Goal: Transaction & Acquisition: Purchase product/service

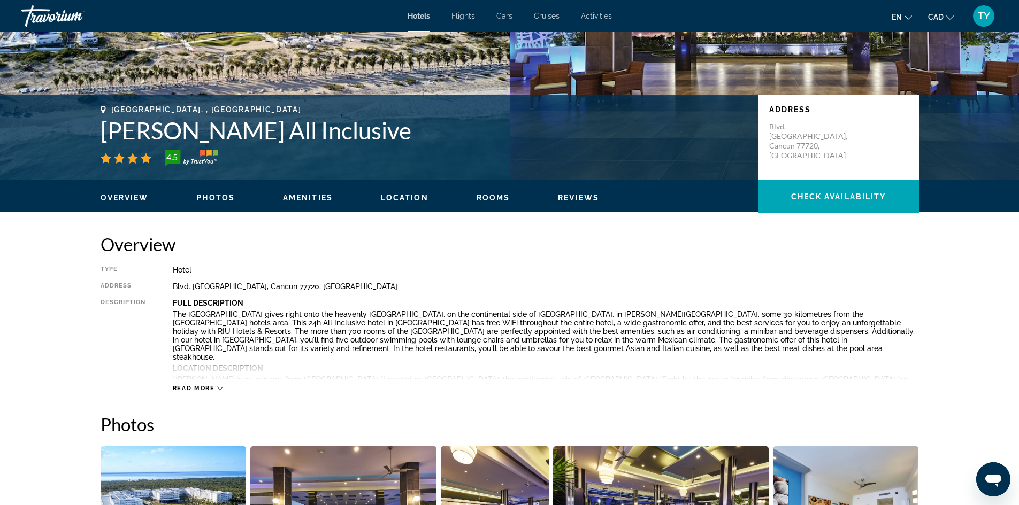
scroll to position [214, 0]
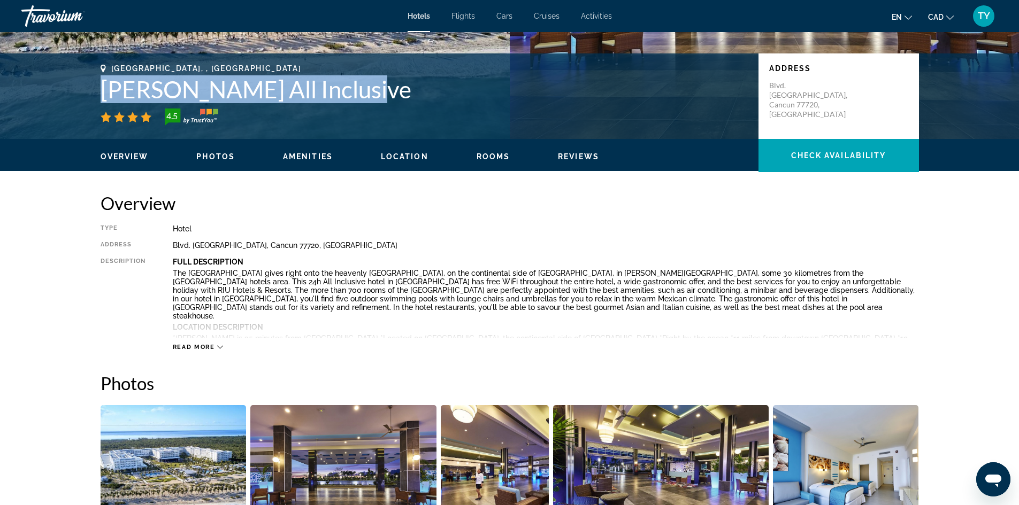
drag, startPoint x: 95, startPoint y: 83, endPoint x: 366, endPoint y: 97, distance: 272.0
click at [366, 97] on div "Cancun, , Mexico Riu Dunamar All Inclusive 4.5 Address Blvd. Costa Mujeres, Can…" at bounding box center [509, 96] width 861 height 64
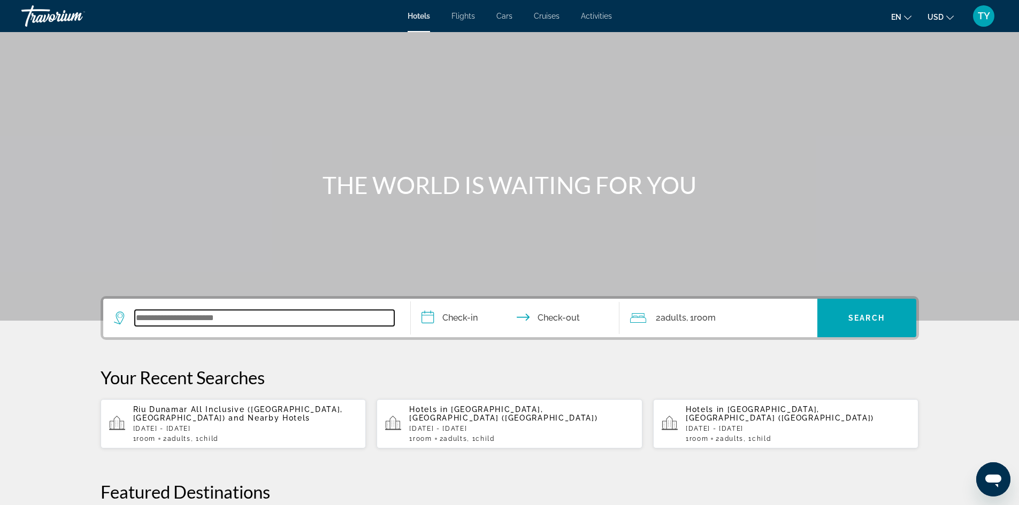
paste input "**********"
type input "**********"
click at [474, 317] on input "**********" at bounding box center [517, 320] width 213 height 42
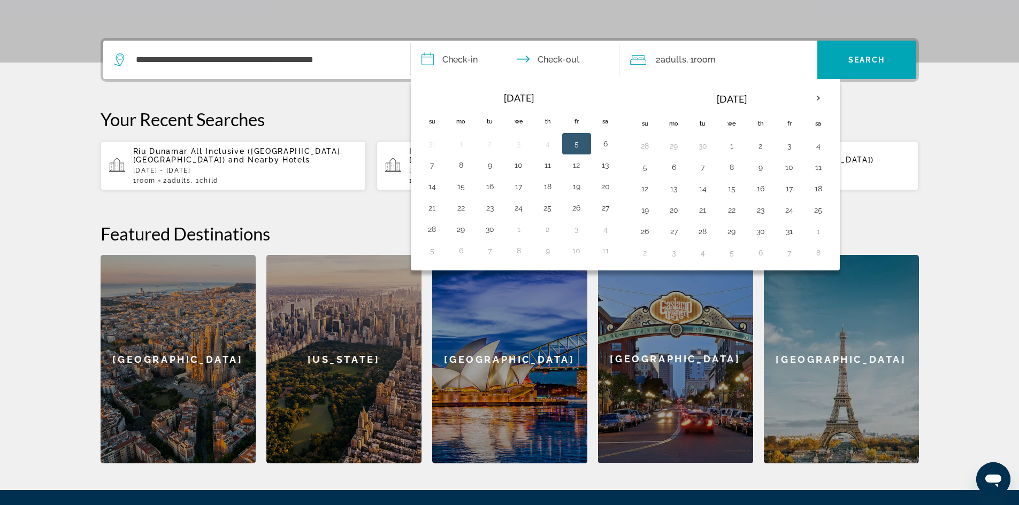
scroll to position [261, 0]
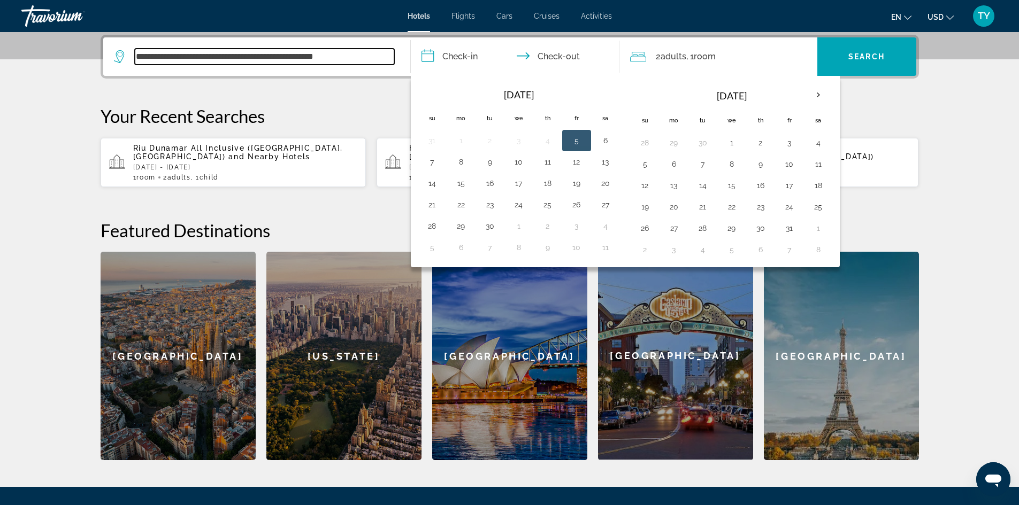
drag, startPoint x: 368, startPoint y: 61, endPoint x: 98, endPoint y: 55, distance: 270.1
click at [98, 55] on div "**********" at bounding box center [509, 248] width 861 height 426
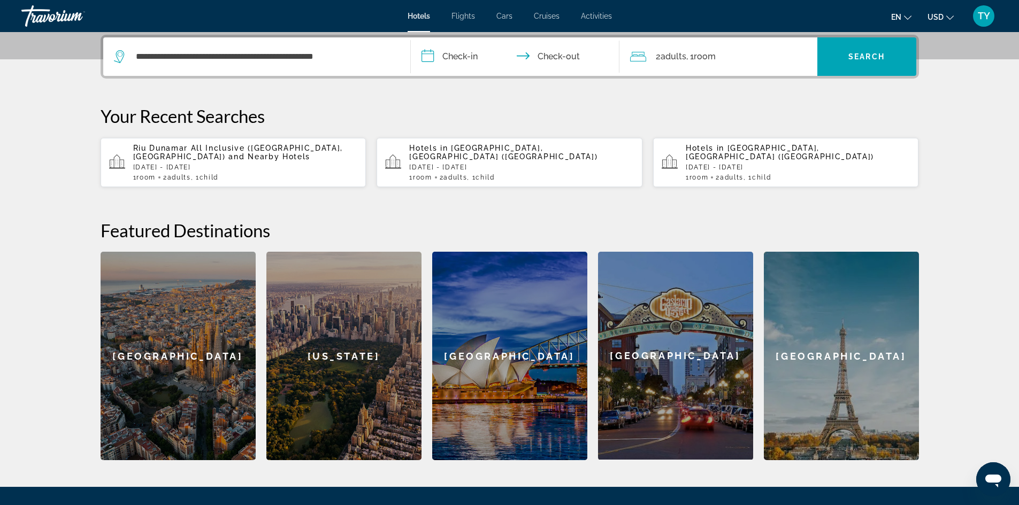
click at [411, 37] on button "**********" at bounding box center [515, 56] width 209 height 38
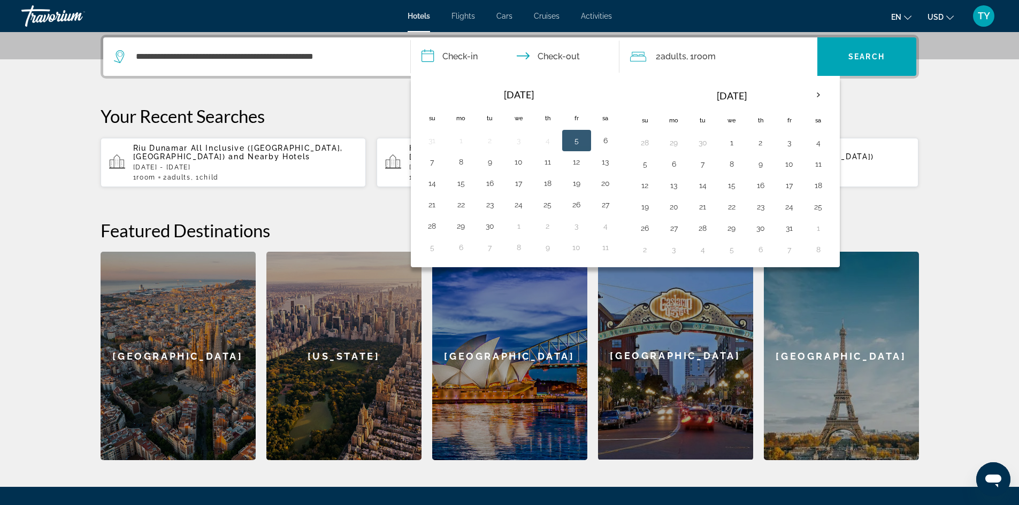
click at [261, 150] on span "Riu Dunamar All Inclusive (Cancun, MX)" at bounding box center [238, 152] width 210 height 17
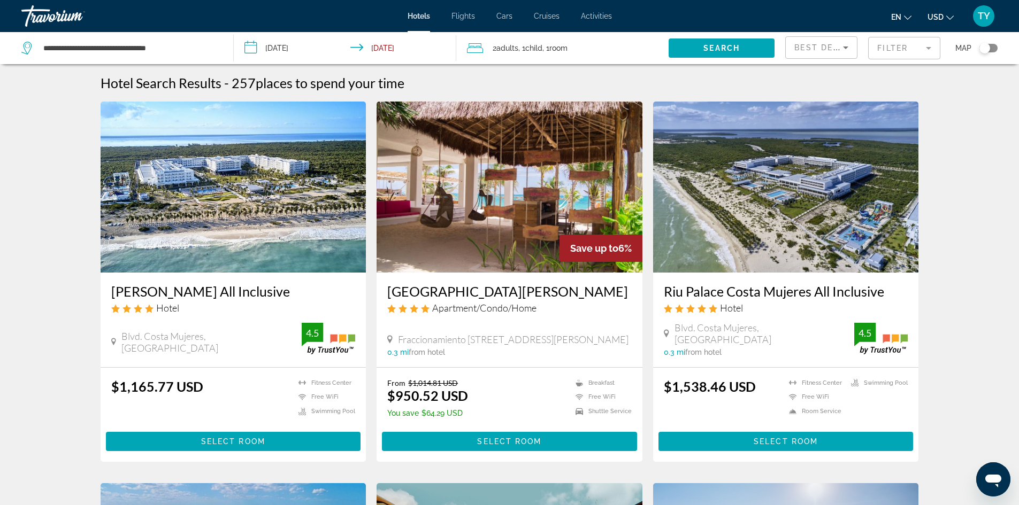
click at [229, 190] on img "Main content" at bounding box center [234, 187] width 266 height 171
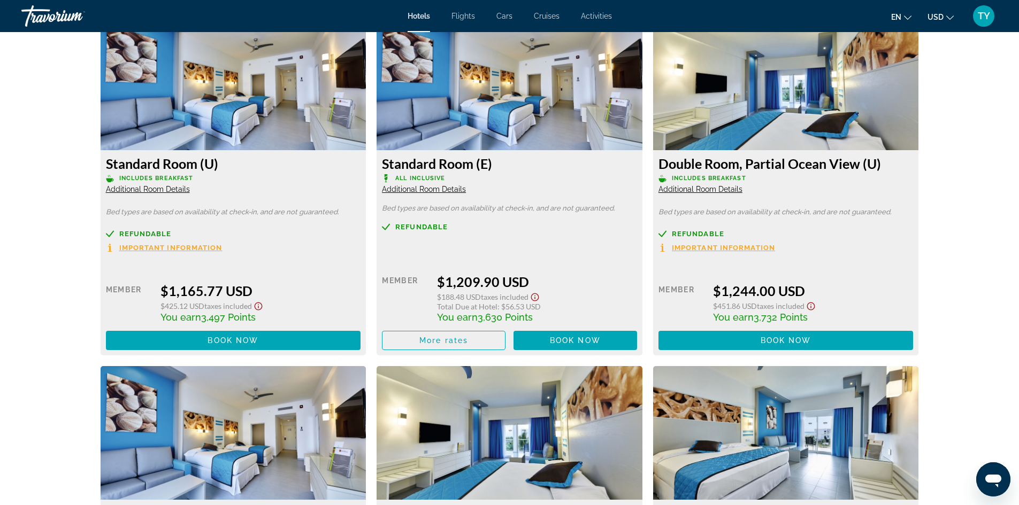
scroll to position [1444, 0]
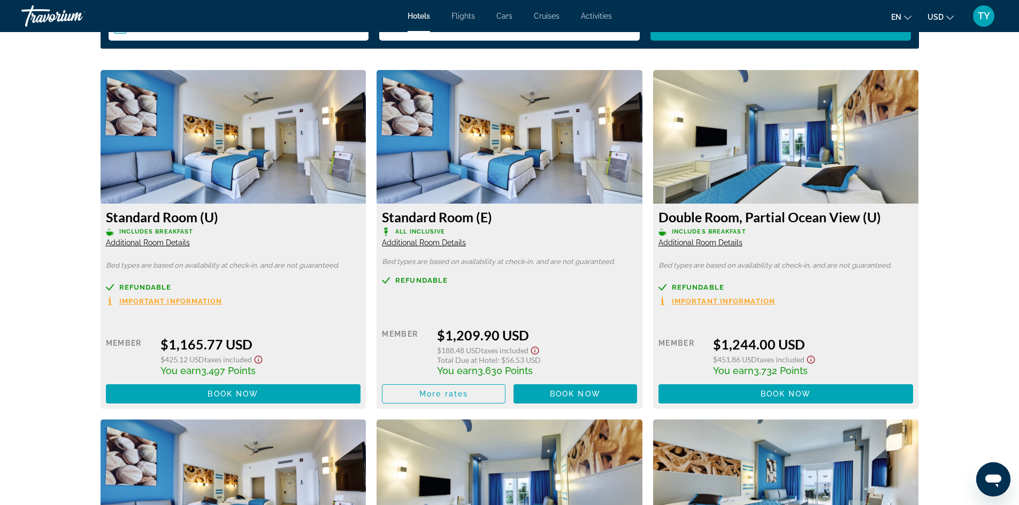
click at [992, 110] on div "prev next Cancun, , Mexico Riu Dunamar All Inclusive 4.5 Address Blvd. Costa Mu…" at bounding box center [509, 144] width 1019 height 3112
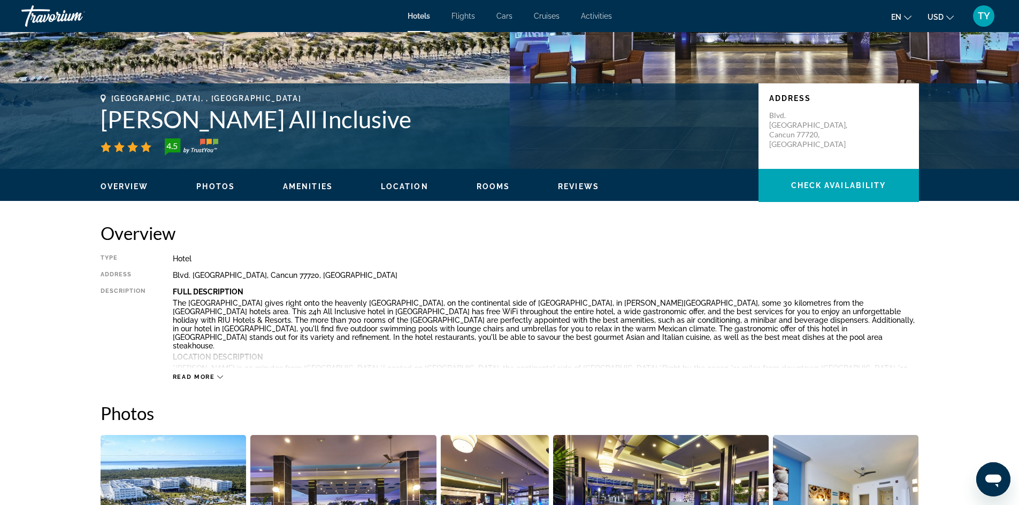
scroll to position [160, 0]
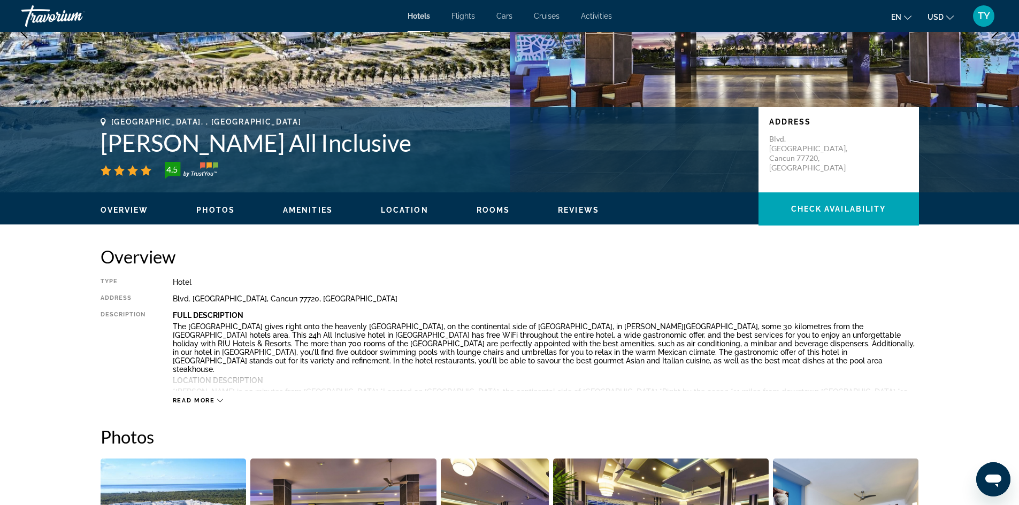
click at [315, 213] on span "Amenities" at bounding box center [308, 210] width 50 height 9
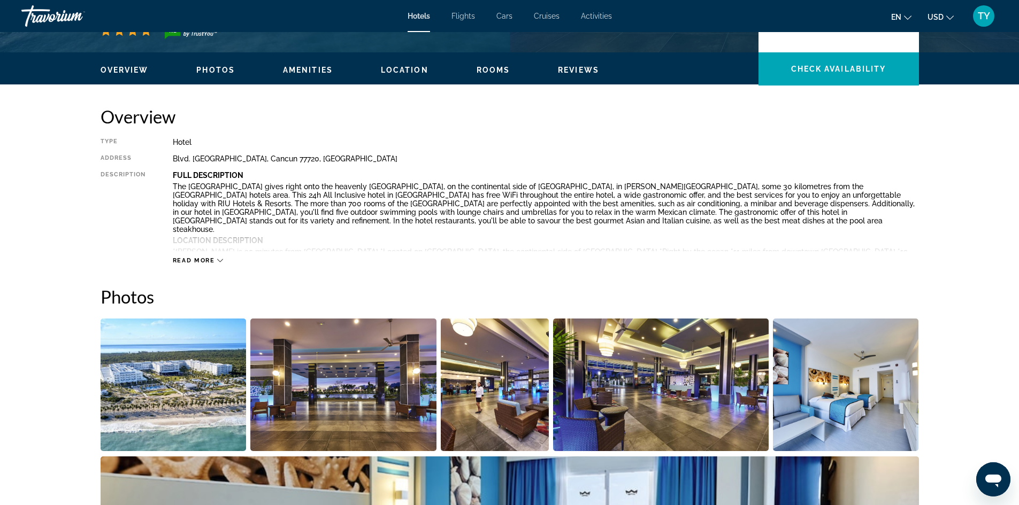
scroll to position [157, 0]
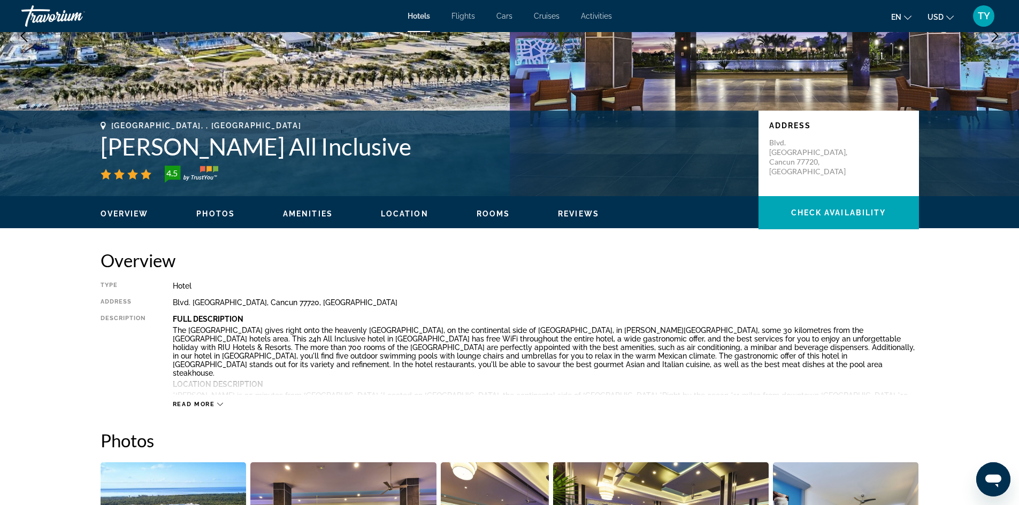
click at [506, 16] on span "Cars" at bounding box center [504, 16] width 16 height 9
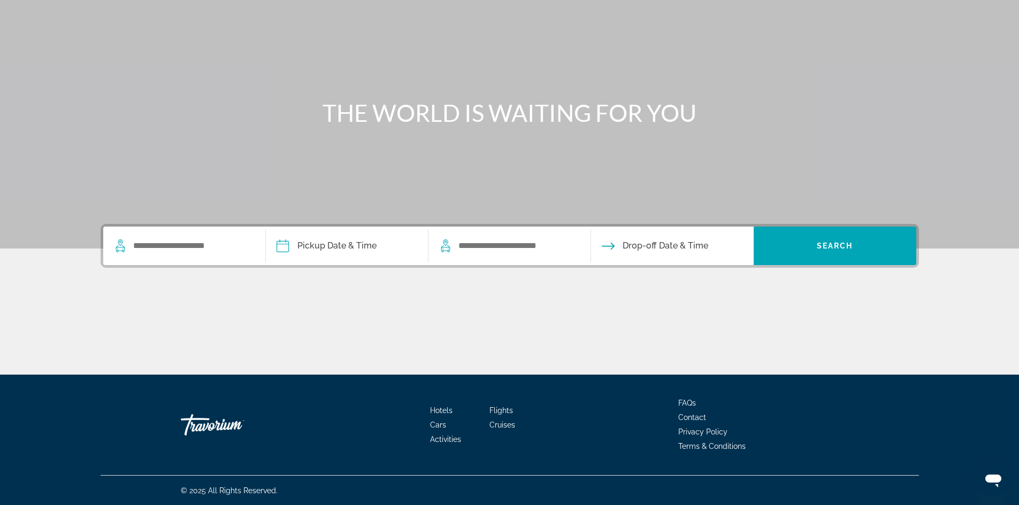
scroll to position [73, 0]
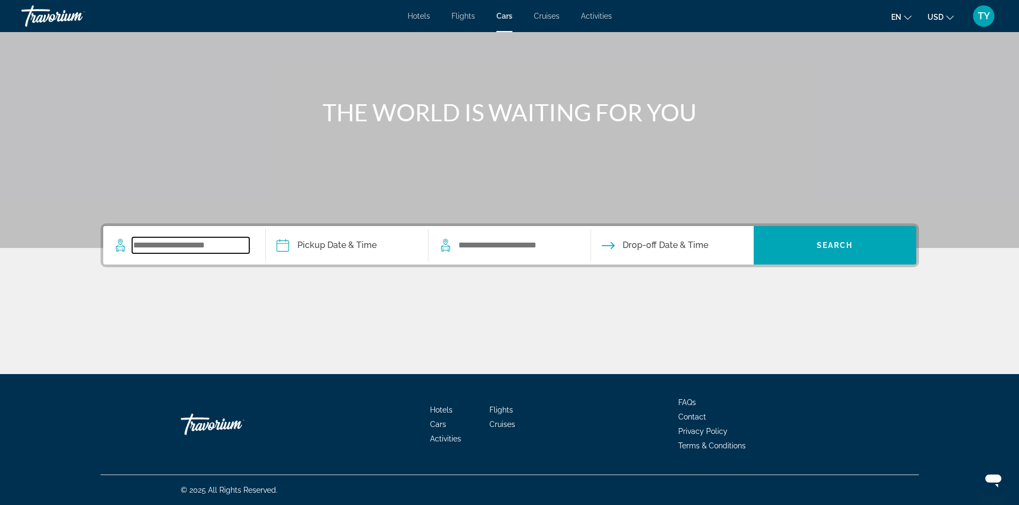
click at [218, 249] on input "Search widget" at bounding box center [190, 245] width 117 height 16
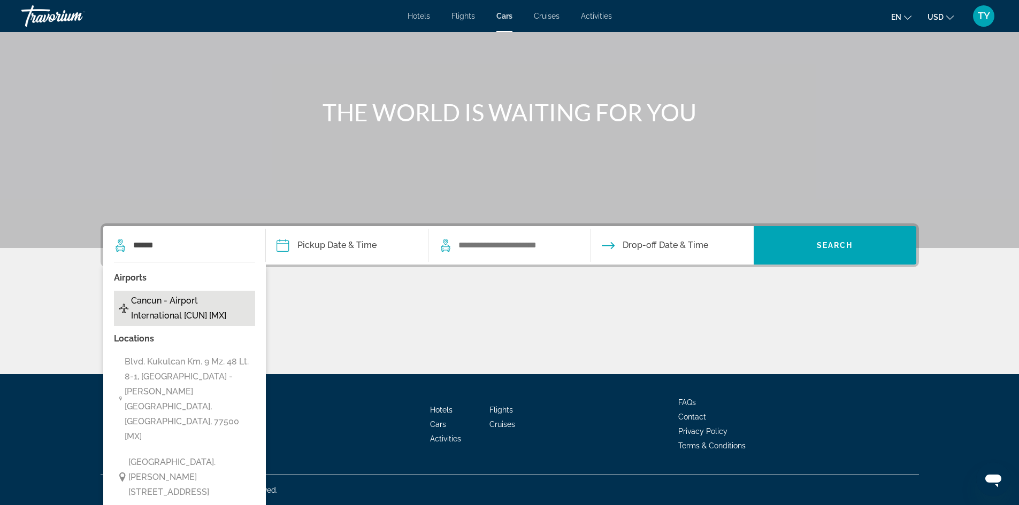
click at [218, 303] on span "Cancun - Airport International [CUN] [MX]" at bounding box center [190, 309] width 119 height 30
type input "**********"
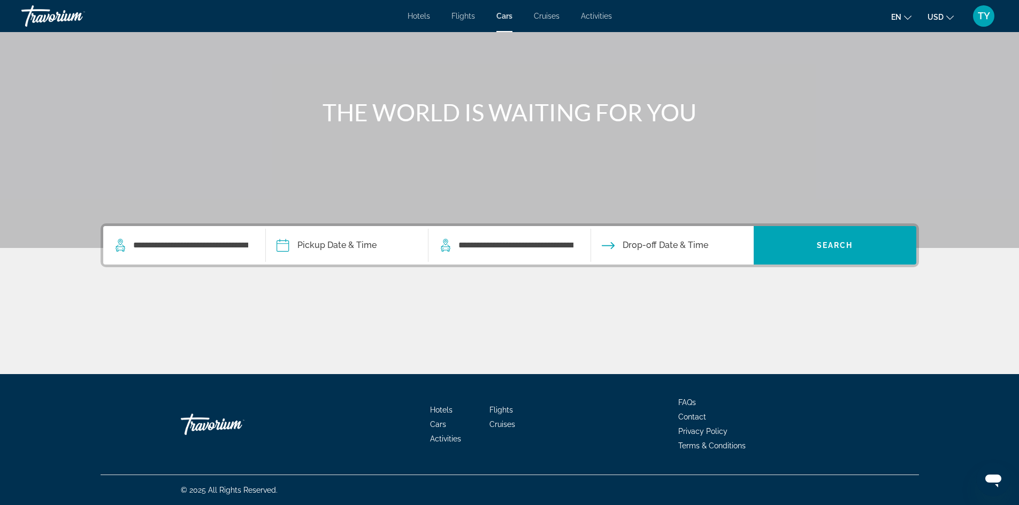
click at [291, 241] on input "Pickup date" at bounding box center [346, 247] width 167 height 42
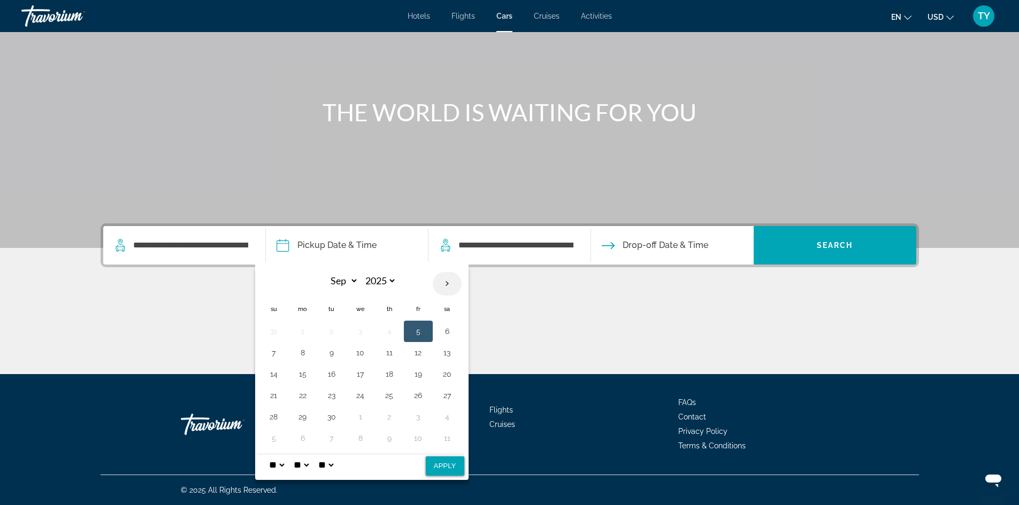
click at [446, 280] on th "Next month" at bounding box center [447, 284] width 29 height 24
select select "**"
click at [359, 372] on button "12" at bounding box center [360, 374] width 17 height 15
click at [417, 395] on button "21" at bounding box center [418, 395] width 17 height 15
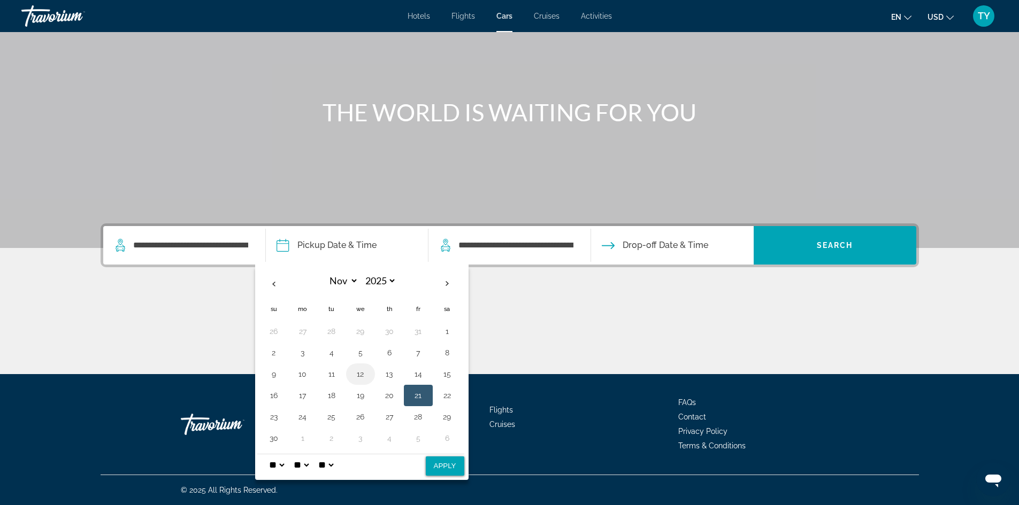
click at [356, 372] on button "12" at bounding box center [360, 374] width 17 height 15
click at [436, 466] on button "Apply" at bounding box center [445, 466] width 38 height 19
type input "**********"
select select "**"
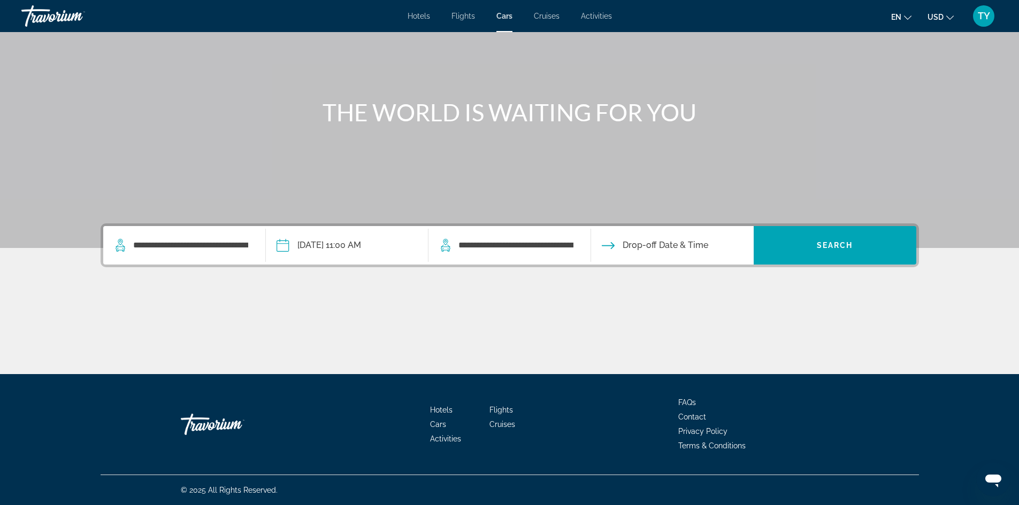
click at [659, 248] on input "Drop-off date" at bounding box center [671, 247] width 167 height 42
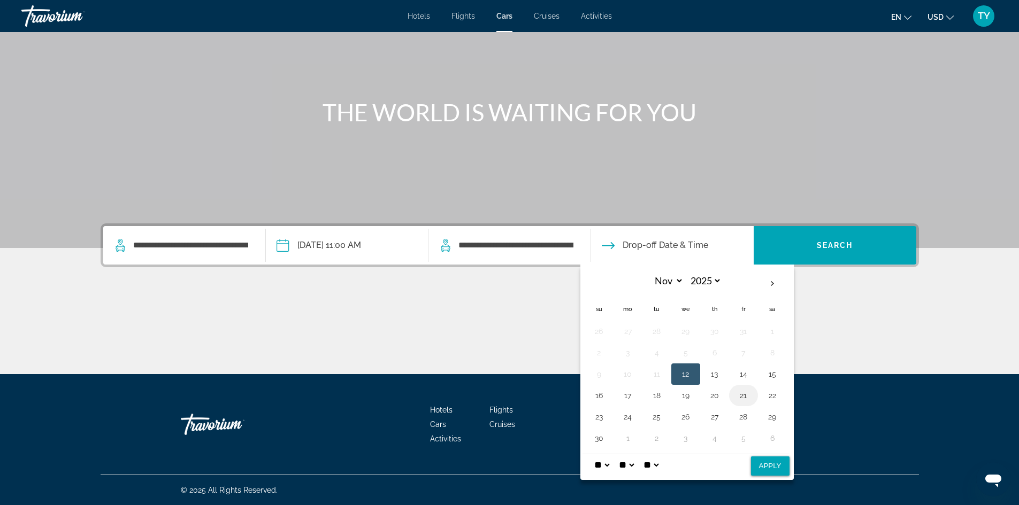
click at [743, 396] on button "21" at bounding box center [743, 395] width 17 height 15
click at [761, 465] on button "Apply" at bounding box center [770, 466] width 38 height 19
type input "**********"
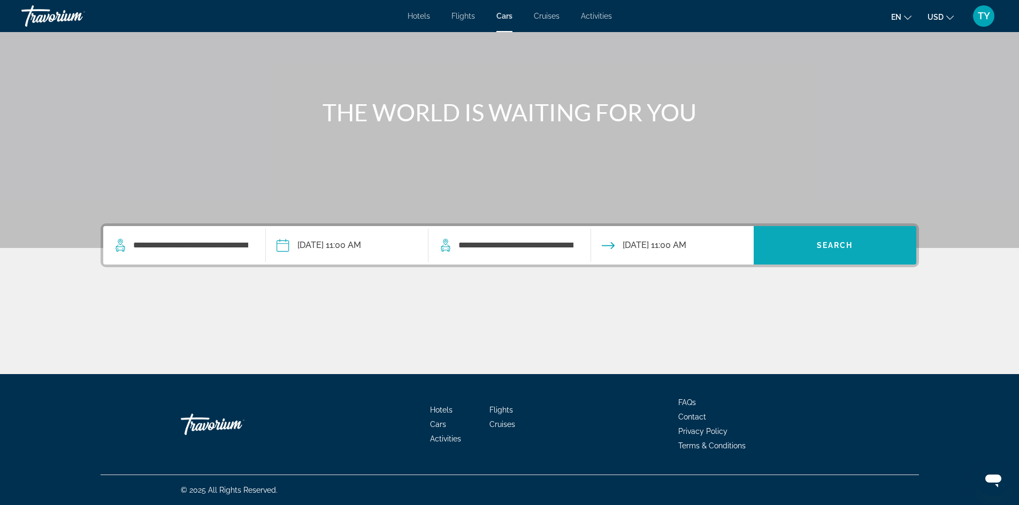
click at [804, 249] on span "Search widget" at bounding box center [834, 246] width 163 height 26
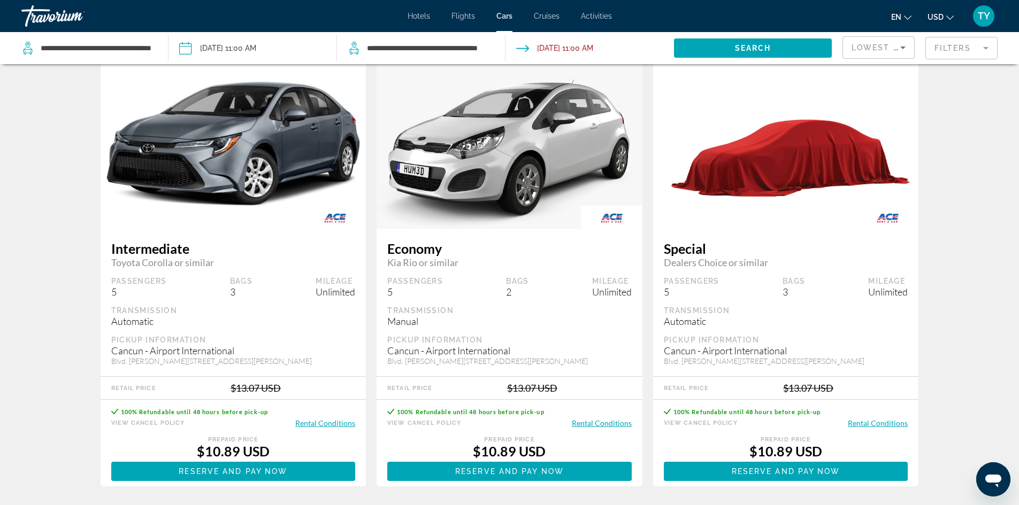
scroll to position [107, 0]
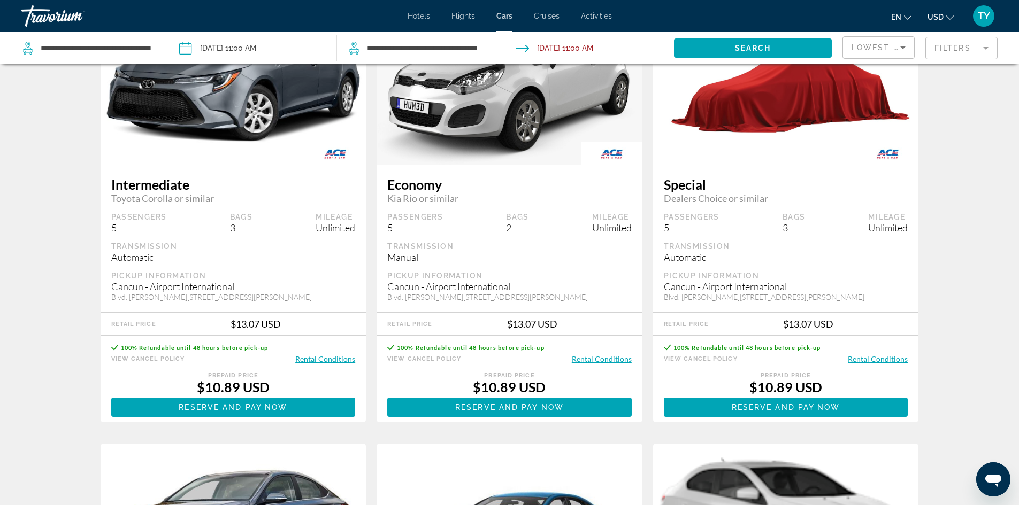
click at [320, 364] on button "Rental Conditions" at bounding box center [325, 359] width 60 height 10
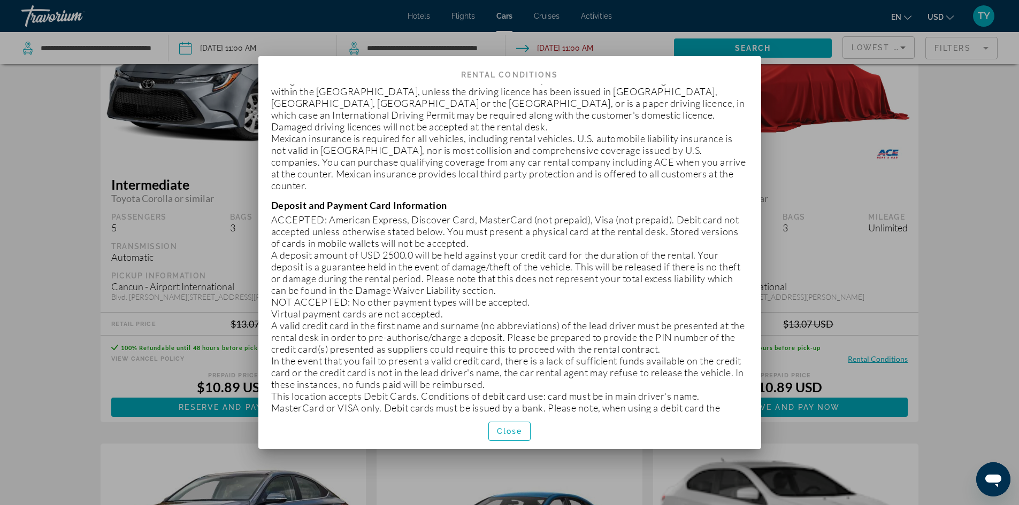
scroll to position [267, 0]
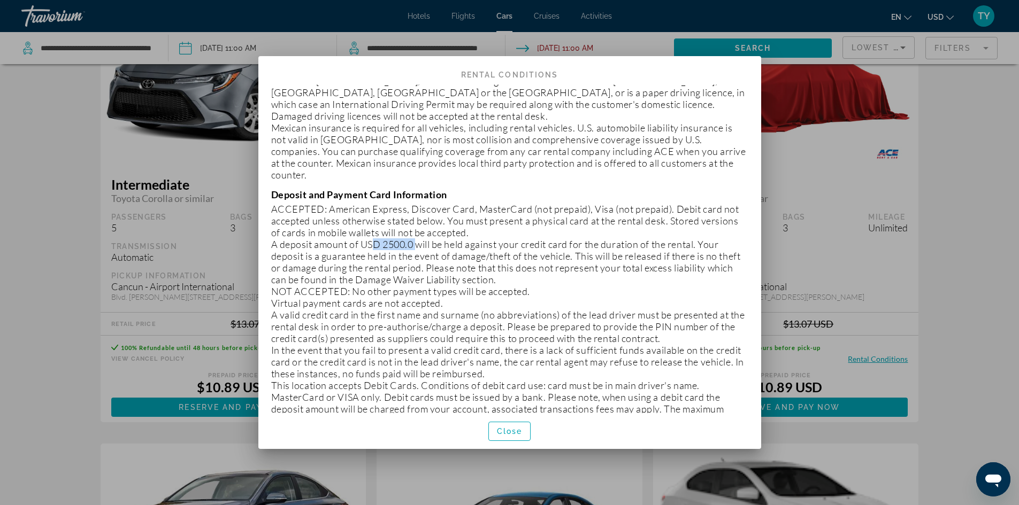
drag, startPoint x: 366, startPoint y: 222, endPoint x: 414, endPoint y: 225, distance: 48.7
click at [414, 238] on p "A deposit amount of USD 2500.0 will be held against your credit card for the du…" at bounding box center [509, 261] width 477 height 47
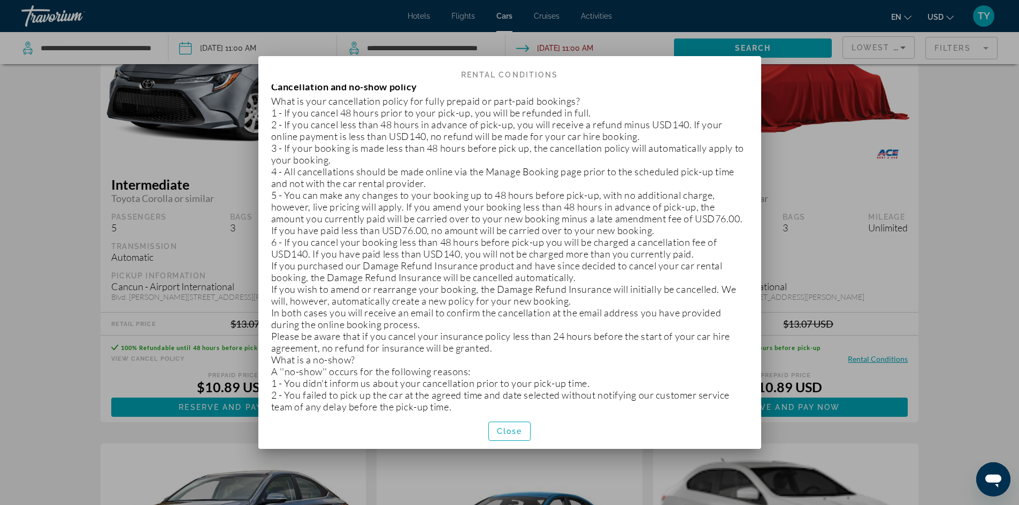
scroll to position [1568, 0]
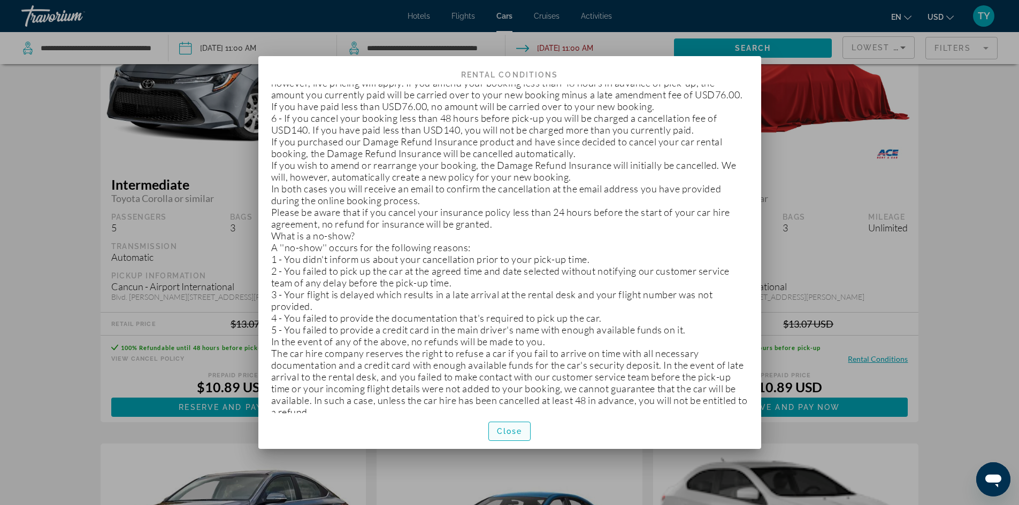
click at [505, 434] on span "Close" at bounding box center [510, 431] width 26 height 9
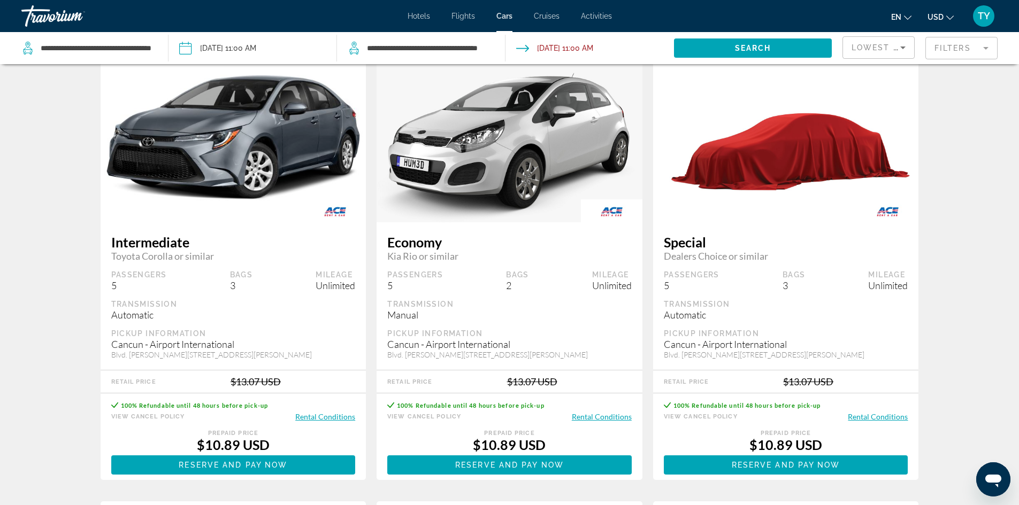
scroll to position [0, 0]
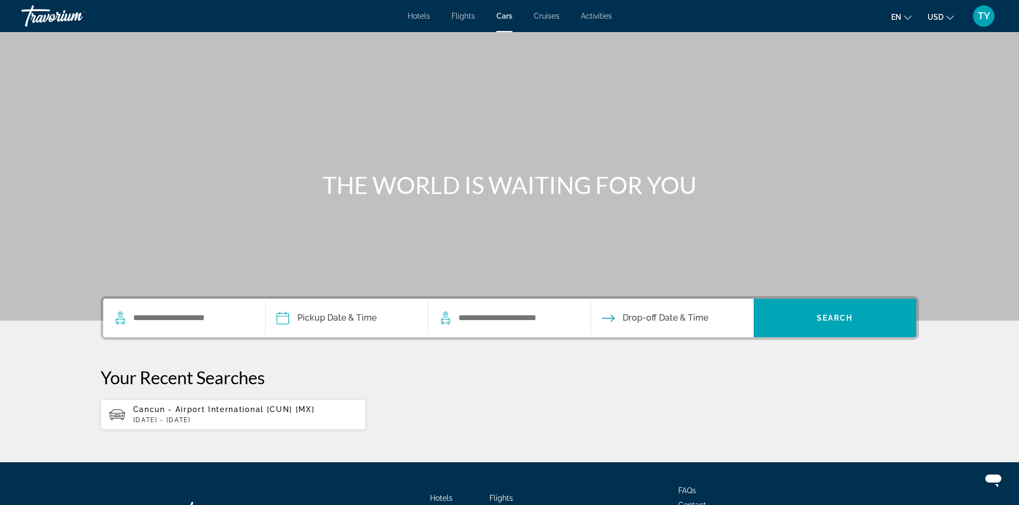
click at [420, 10] on div "Hotels Flights Cars Cruises Activities Hotels Flights Cars Cruises Activities e…" at bounding box center [509, 16] width 1019 height 28
click at [416, 16] on span "Hotels" at bounding box center [418, 16] width 22 height 9
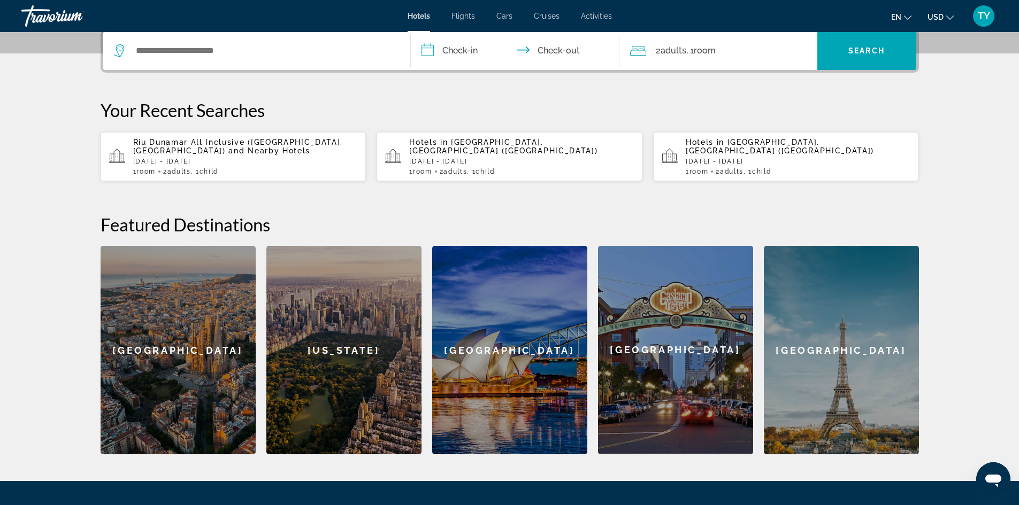
scroll to position [214, 0]
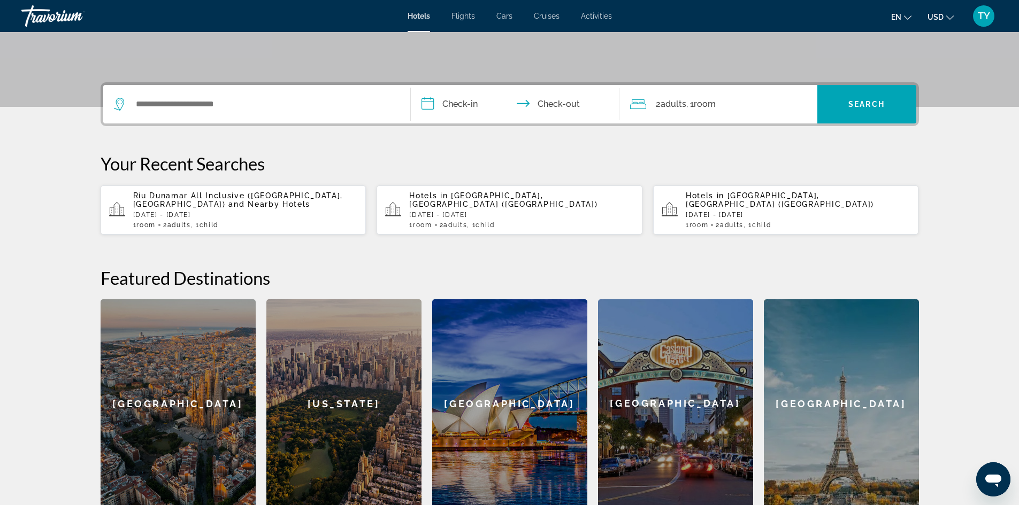
click at [152, 211] on p "[DATE] - [DATE]" at bounding box center [245, 214] width 225 height 7
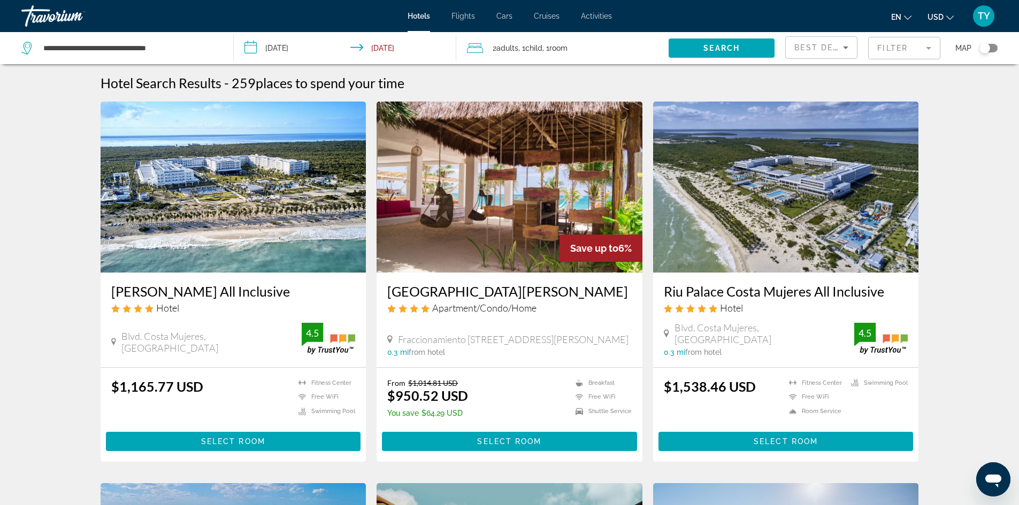
click at [238, 223] on img "Main content" at bounding box center [234, 187] width 266 height 171
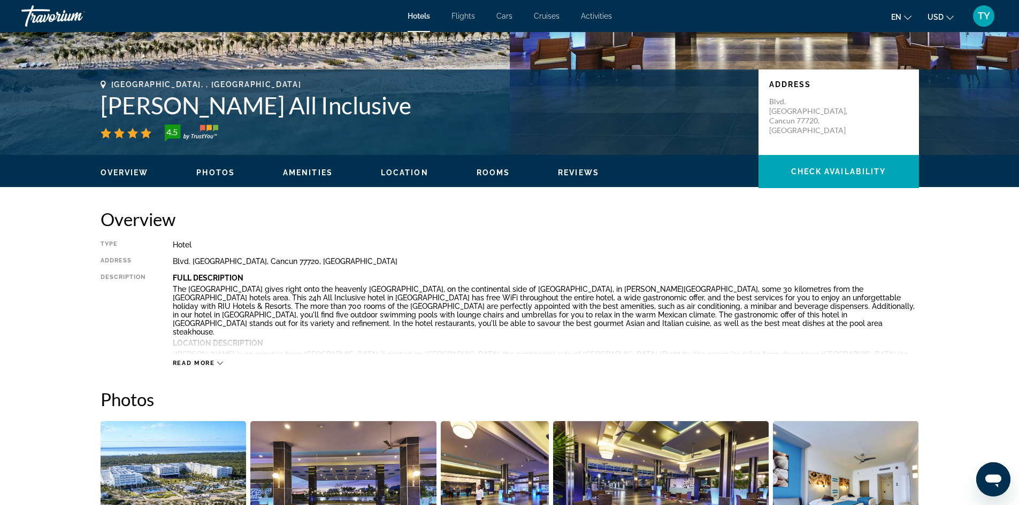
scroll to position [214, 0]
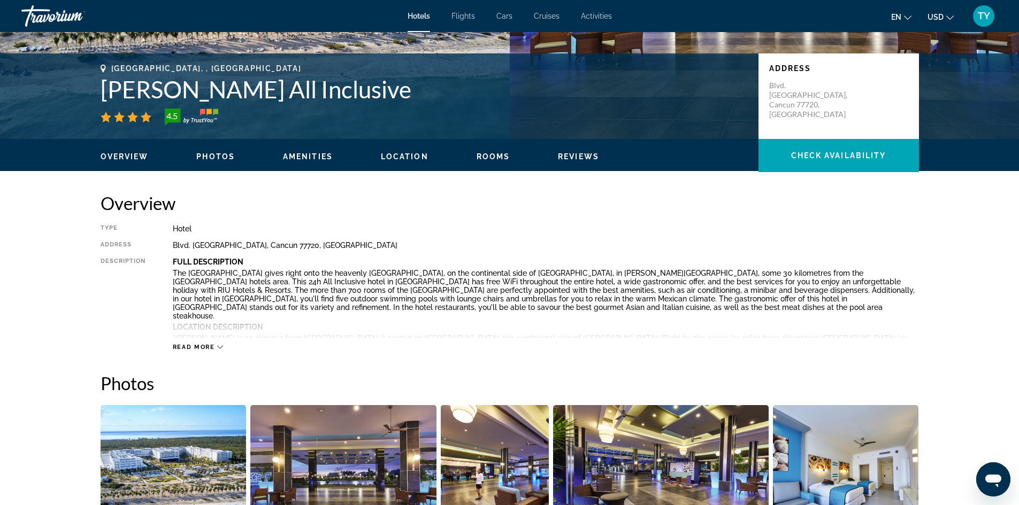
click at [215, 346] on div "Read more" at bounding box center [198, 347] width 51 height 7
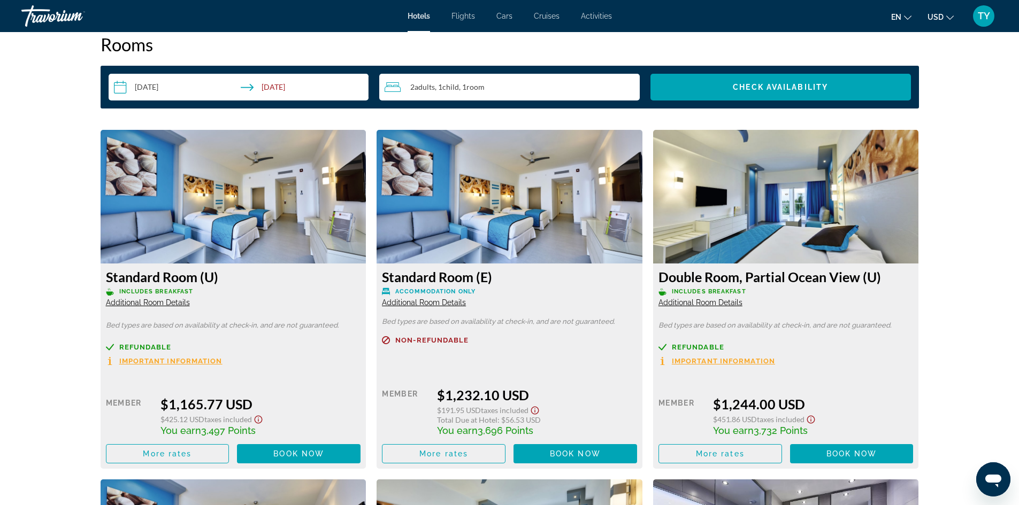
scroll to position [1444, 0]
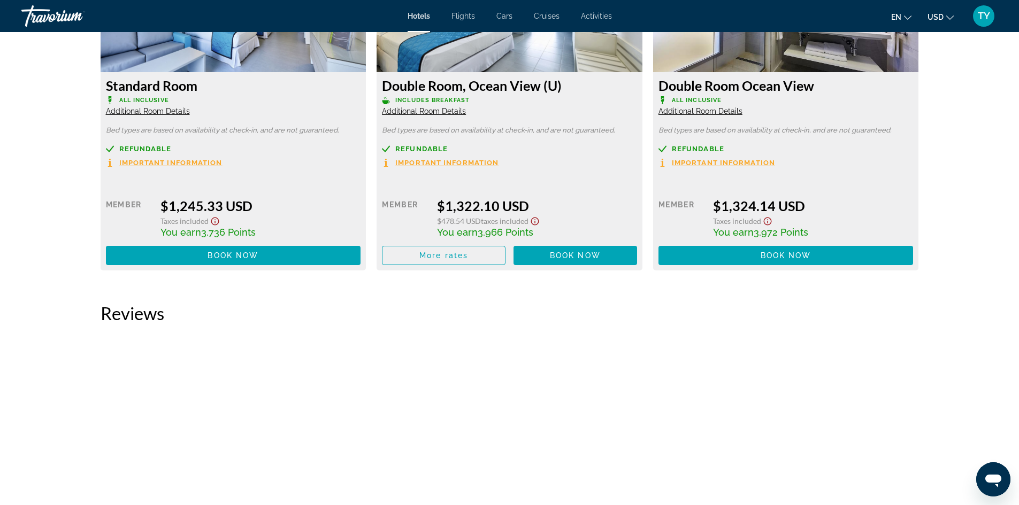
scroll to position [1871, 0]
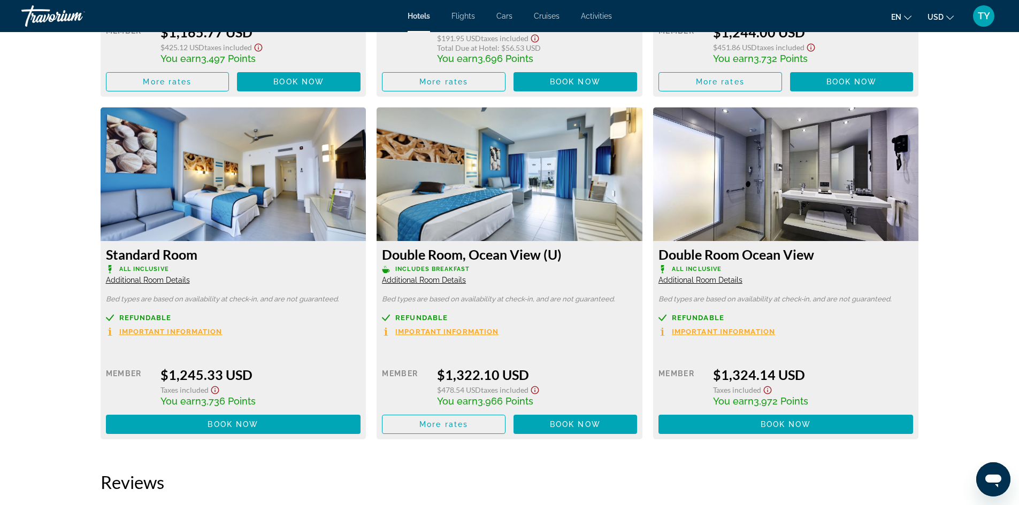
scroll to position [1764, 0]
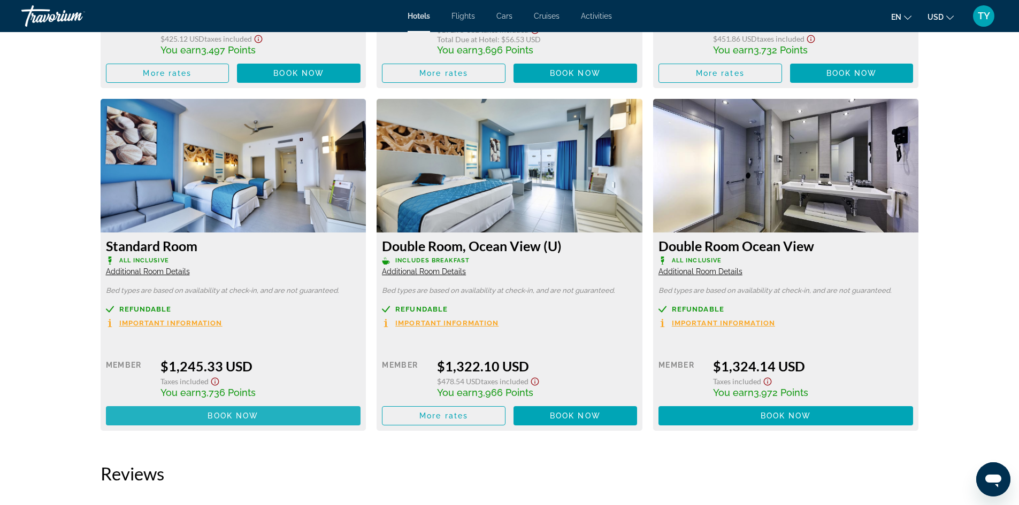
click at [232, 421] on span "Main content" at bounding box center [233, 416] width 255 height 26
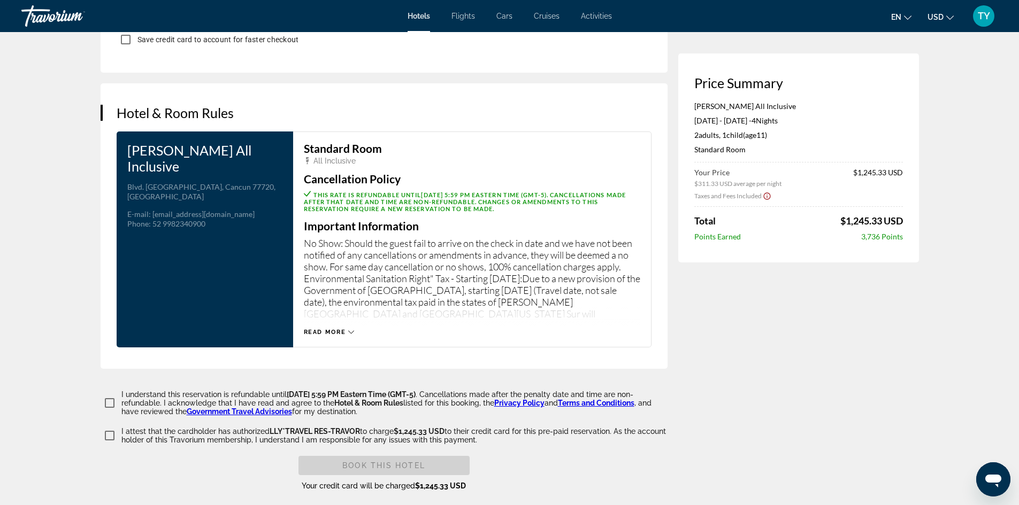
scroll to position [1283, 0]
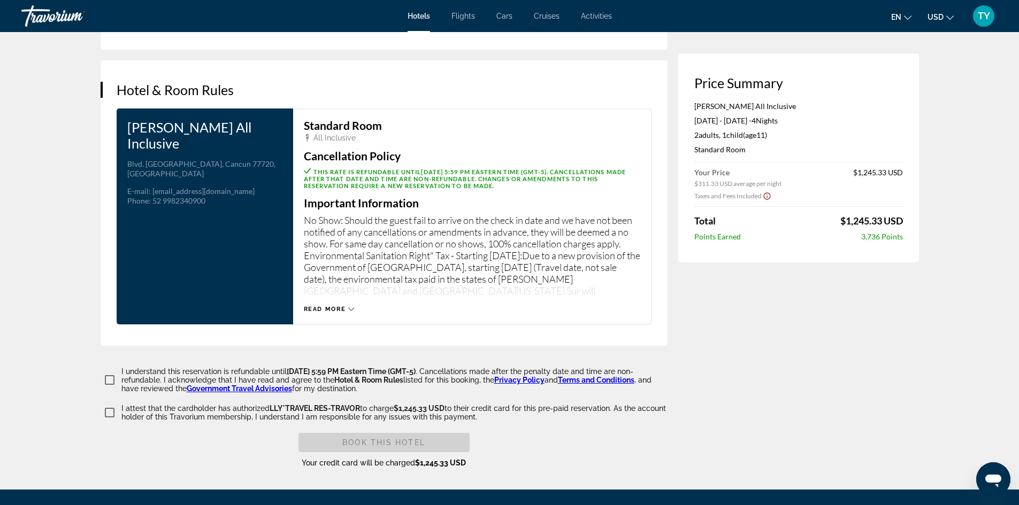
click at [351, 312] on icon "Main content" at bounding box center [351, 309] width 6 height 6
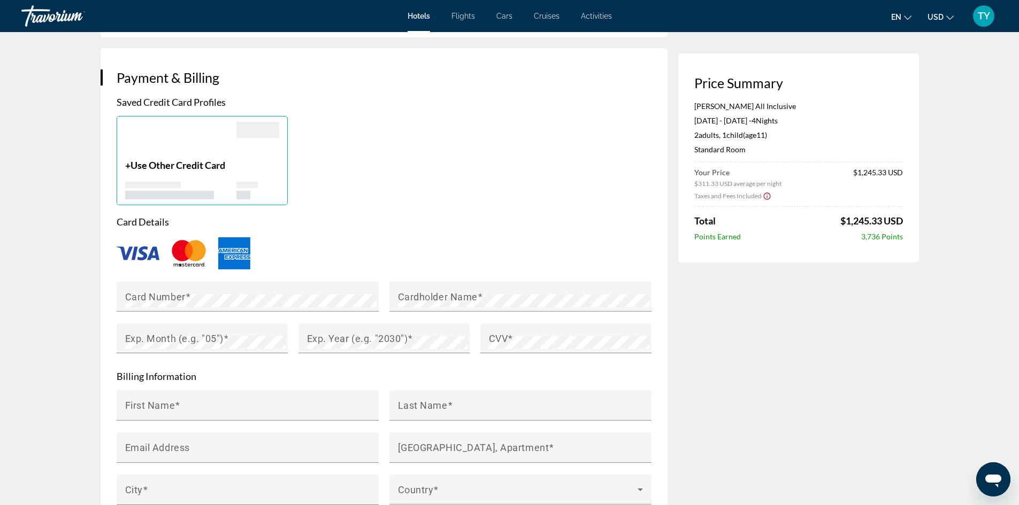
scroll to position [588, 0]
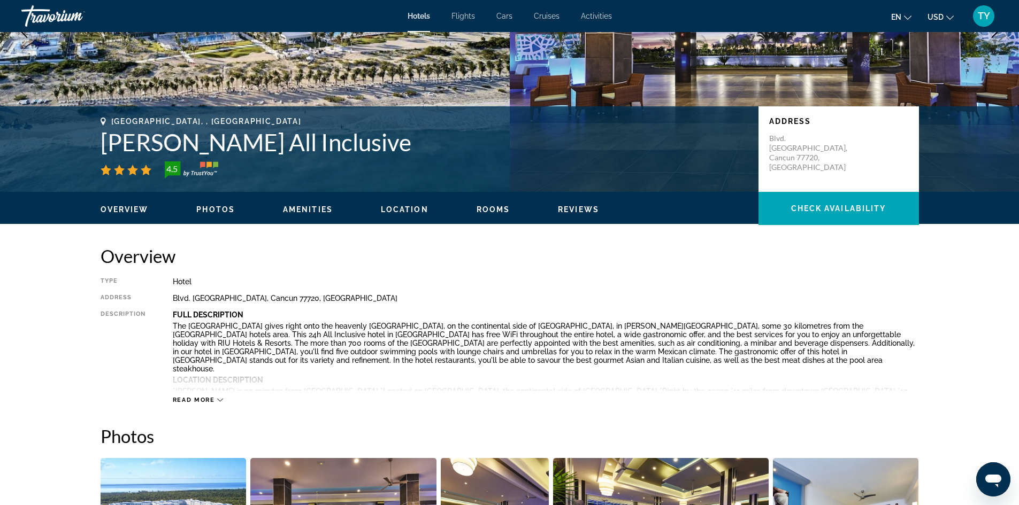
scroll to position [374, 0]
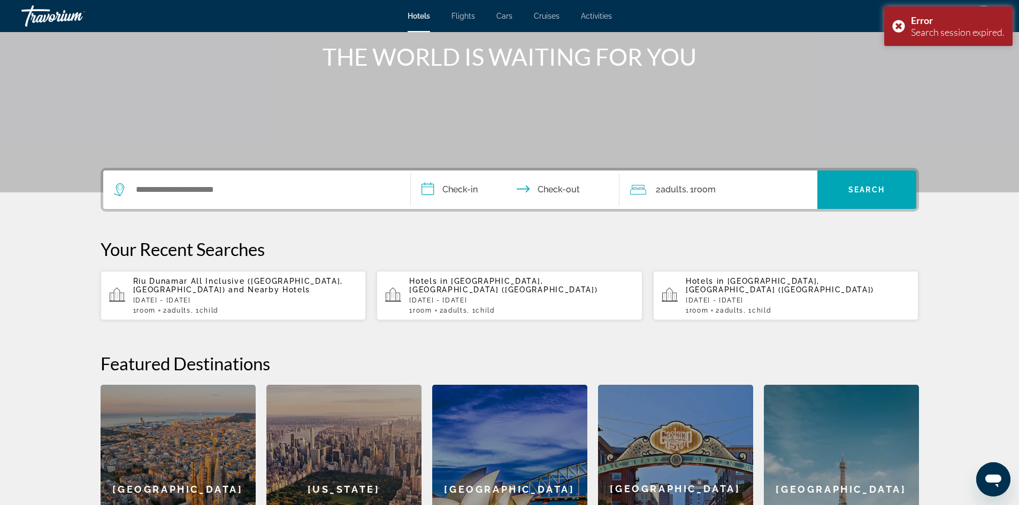
scroll to position [107, 0]
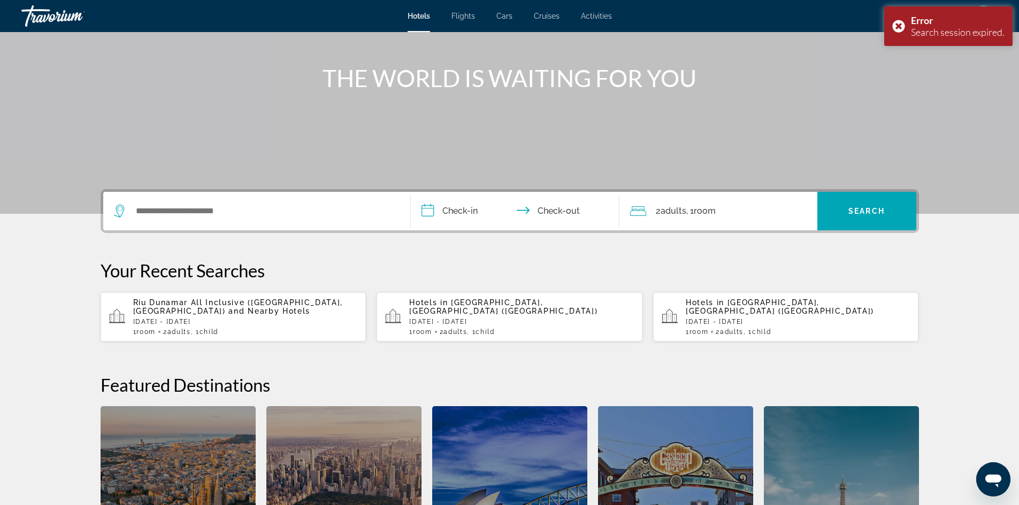
click at [217, 315] on p "Riu Dunamar All Inclusive (Cancun, MX) and Nearby Hotels" at bounding box center [245, 306] width 225 height 17
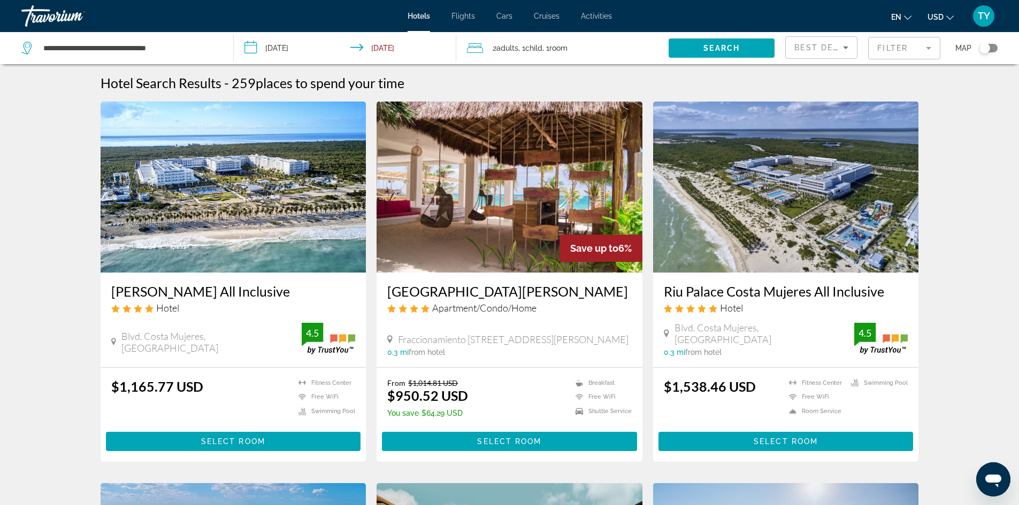
click at [258, 237] on img "Main content" at bounding box center [234, 187] width 266 height 171
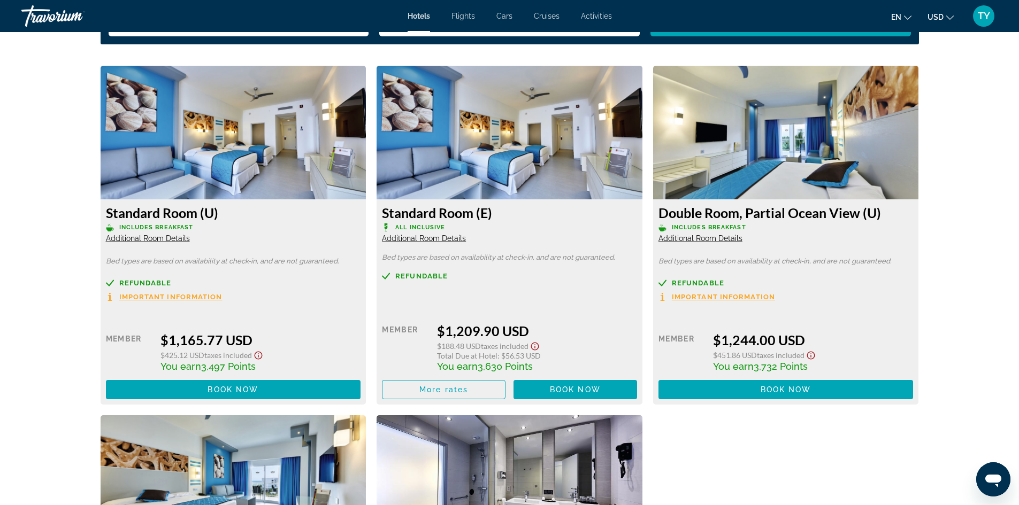
scroll to position [1444, 0]
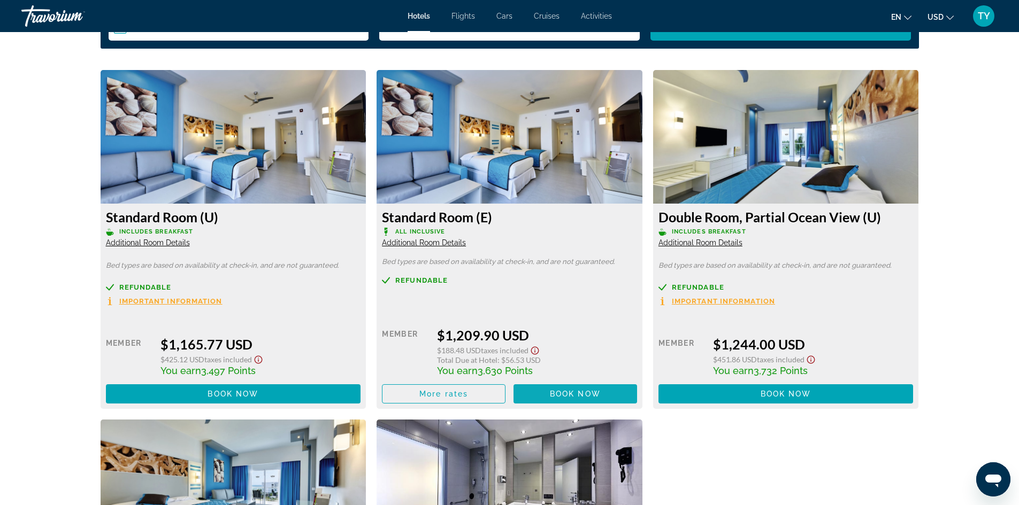
click at [591, 394] on span "Book now" at bounding box center [575, 394] width 51 height 9
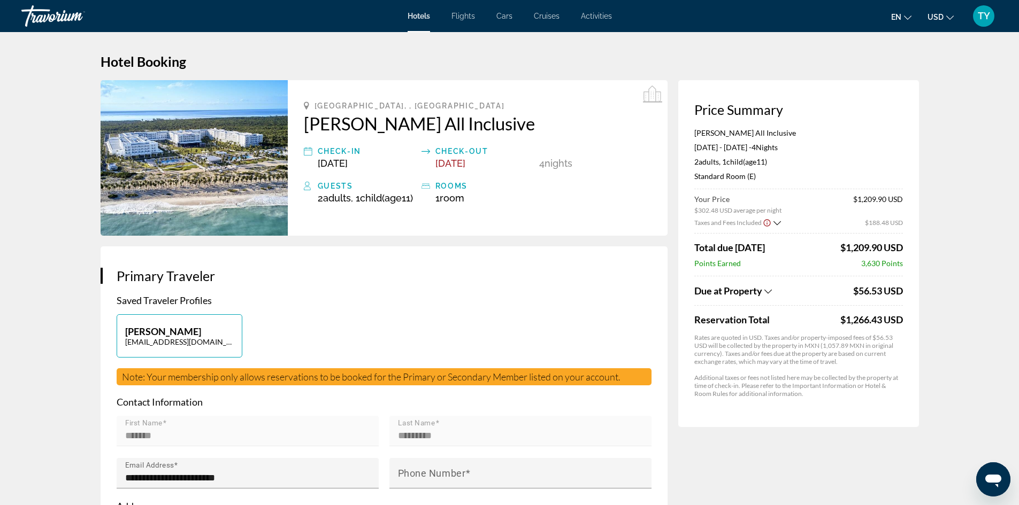
click at [950, 19] on icon "Change currency" at bounding box center [949, 18] width 7 height 4
click at [925, 66] on button "CAD (Can$)" at bounding box center [918, 71] width 53 height 14
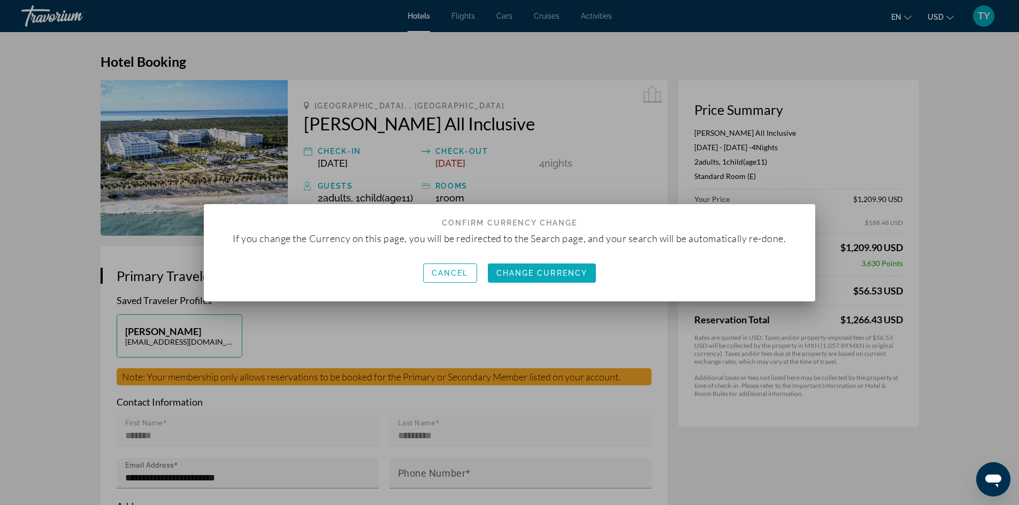
click at [504, 269] on span "Change Currency" at bounding box center [541, 273] width 91 height 9
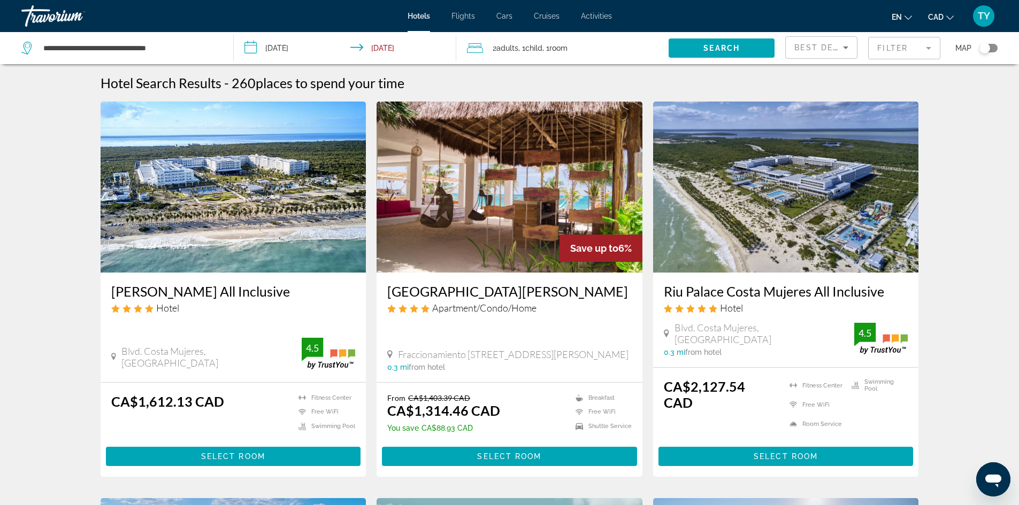
click at [255, 197] on img "Main content" at bounding box center [234, 187] width 266 height 171
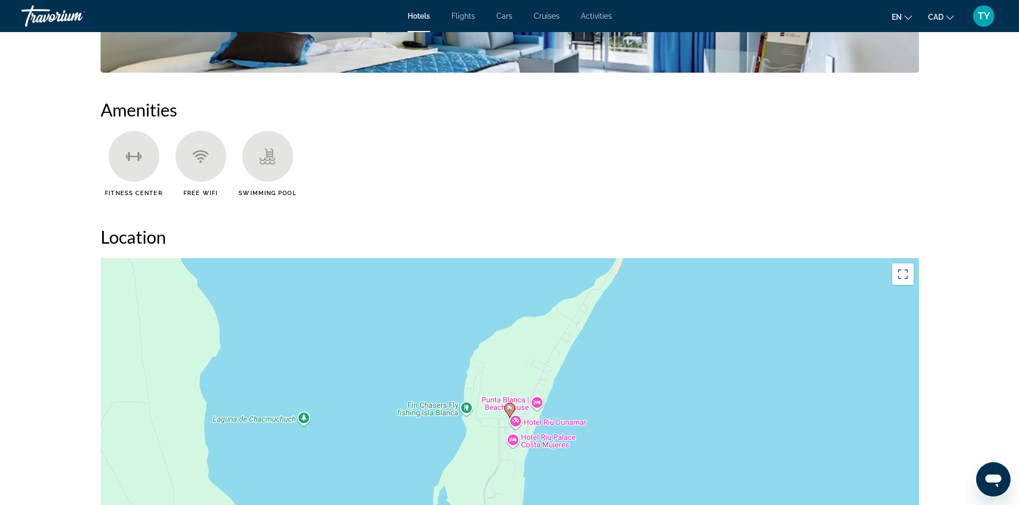
scroll to position [695, 0]
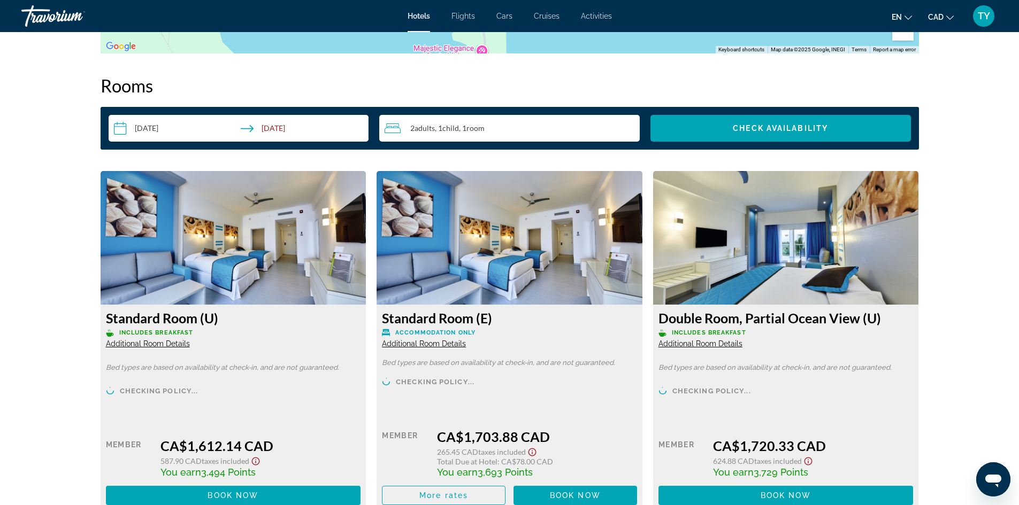
scroll to position [1444, 0]
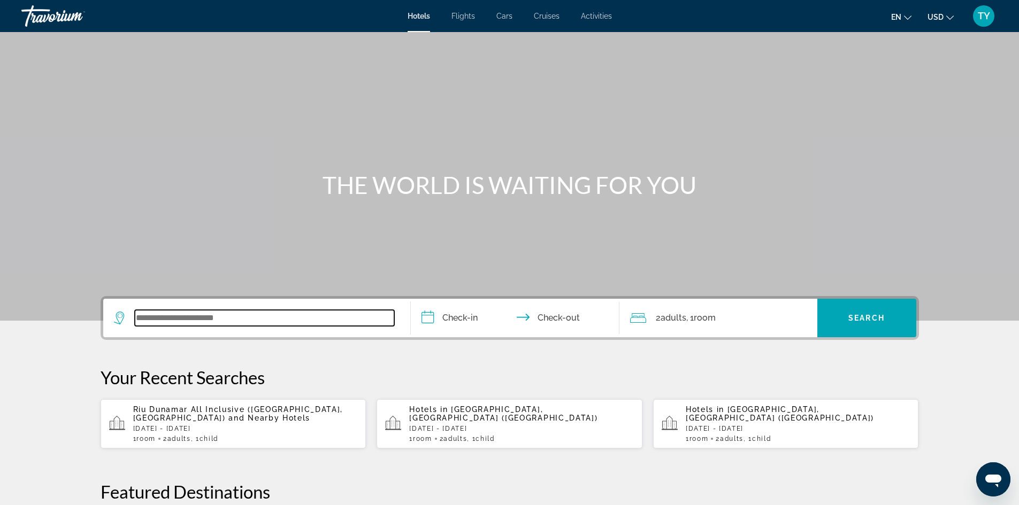
click at [222, 312] on input "Search widget" at bounding box center [264, 318] width 259 height 16
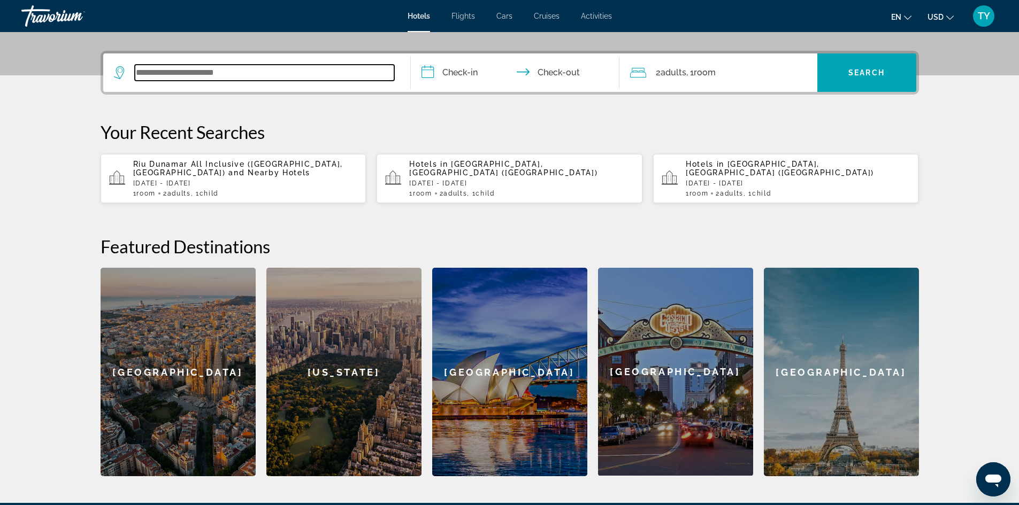
scroll to position [261, 0]
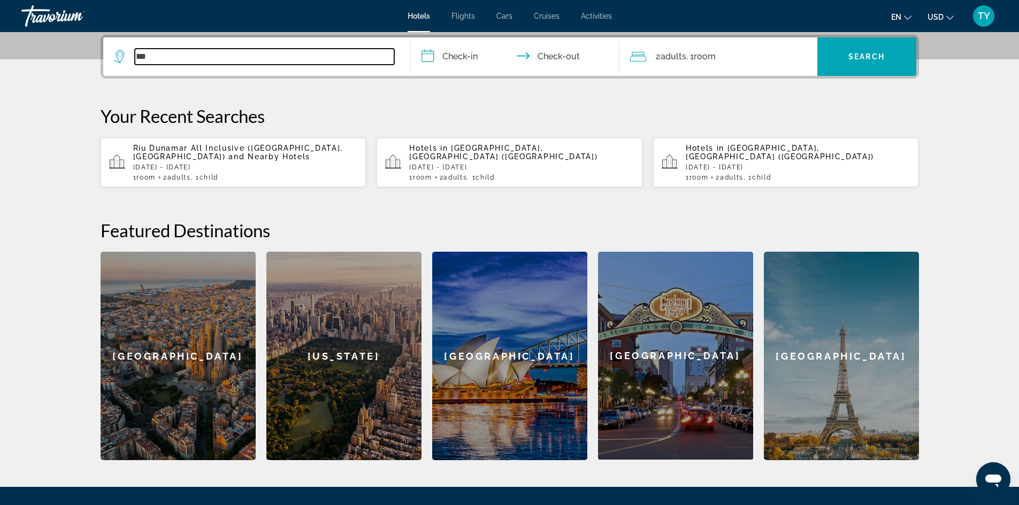
type input "***"
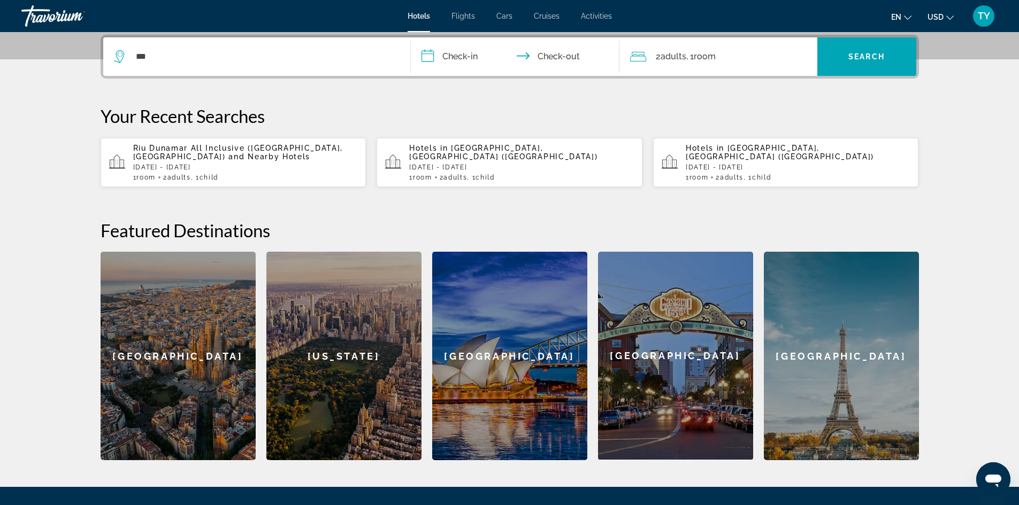
click at [443, 167] on div "Hotels in Cancun, Mexico (CUN) Wed, 12 Nov - Sun, 16 Nov 1 Room rooms 2 Adult A…" at bounding box center [521, 162] width 225 height 37
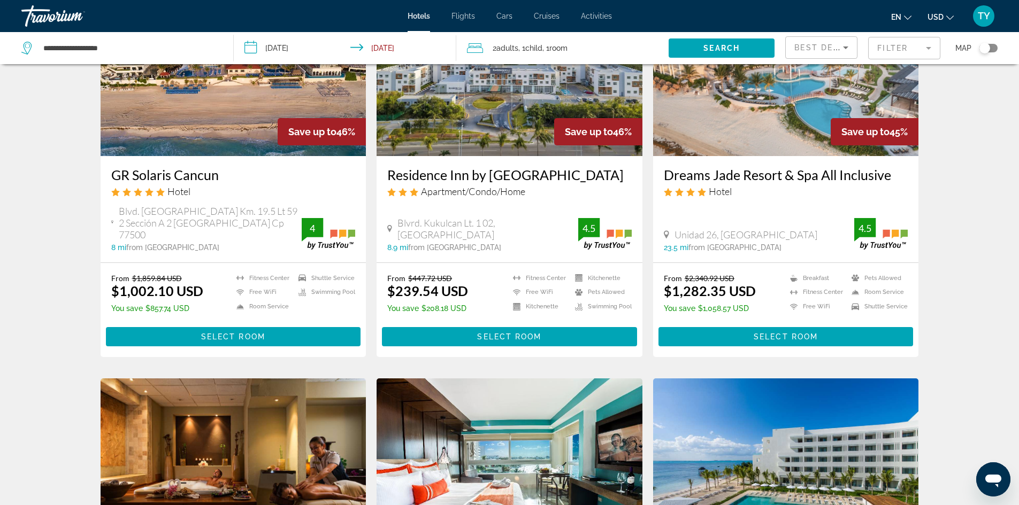
scroll to position [909, 0]
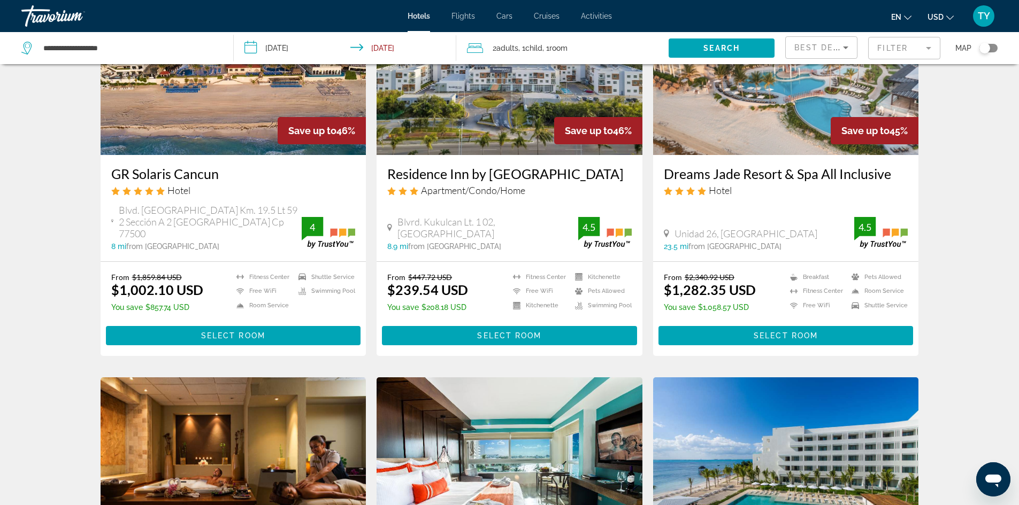
click at [948, 15] on icon "Change currency" at bounding box center [949, 17] width 7 height 7
click at [933, 70] on button "CAD (Can$)" at bounding box center [918, 71] width 53 height 14
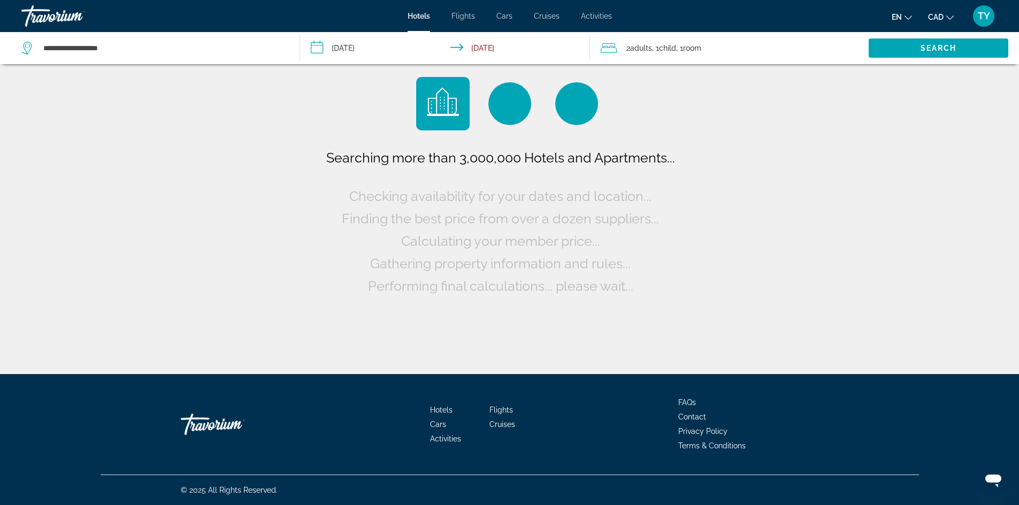
scroll to position [0, 0]
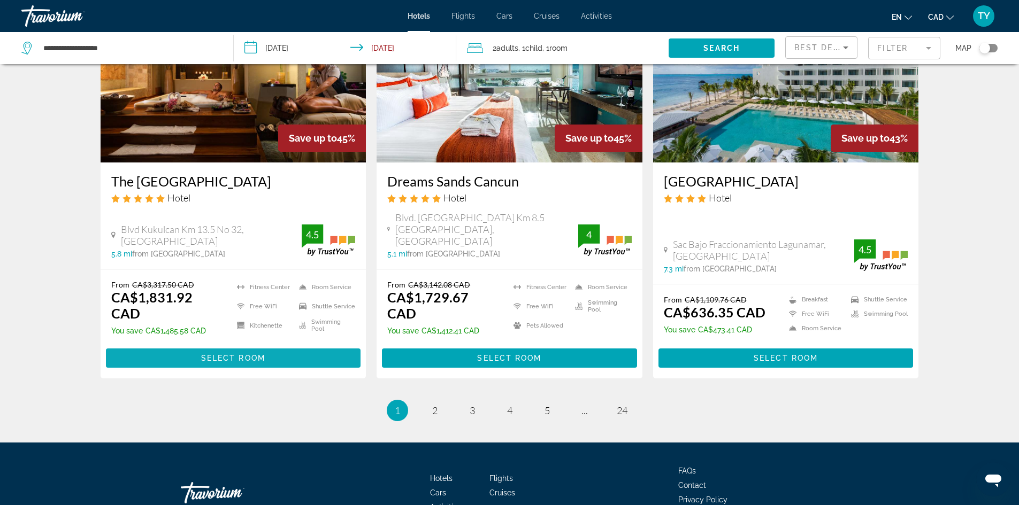
scroll to position [1328, 0]
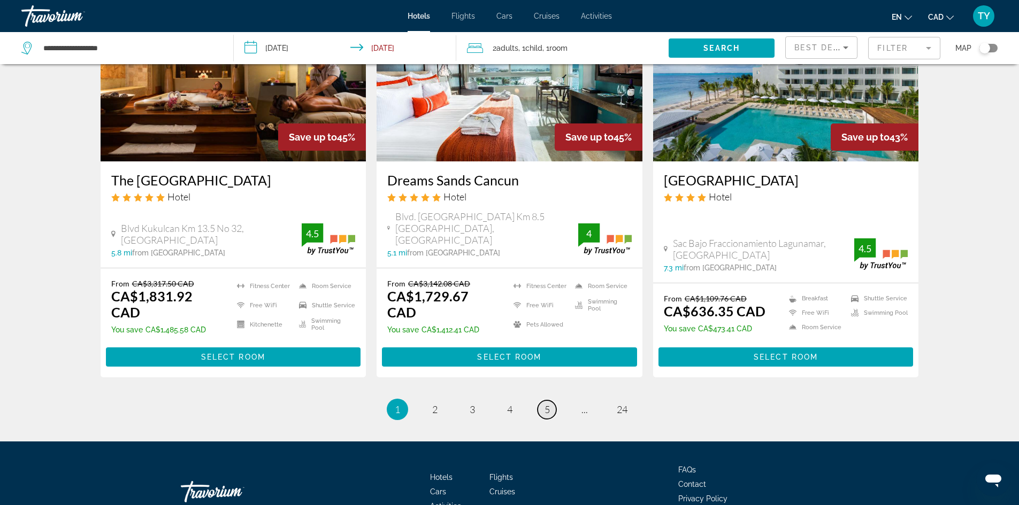
click at [542, 400] on link "page 5" at bounding box center [546, 409] width 19 height 19
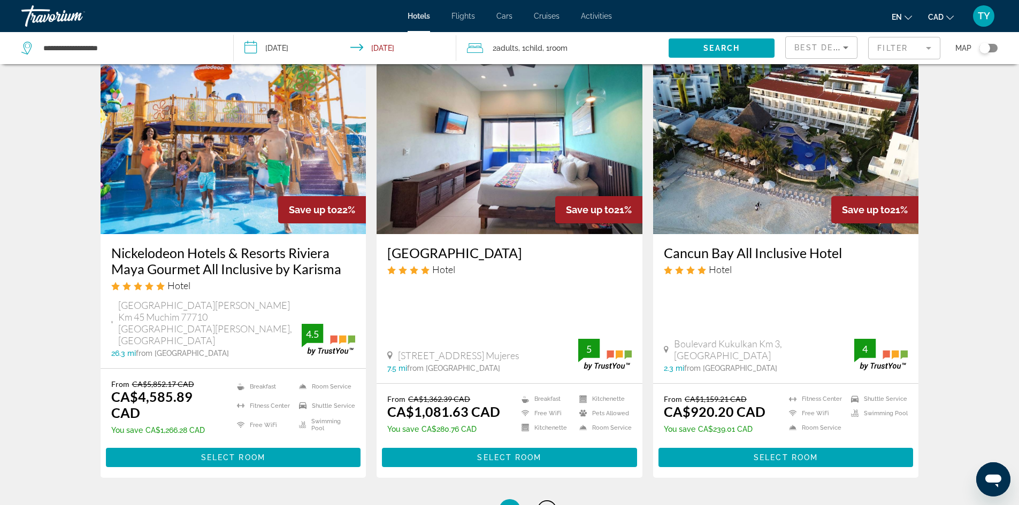
scroll to position [1337, 0]
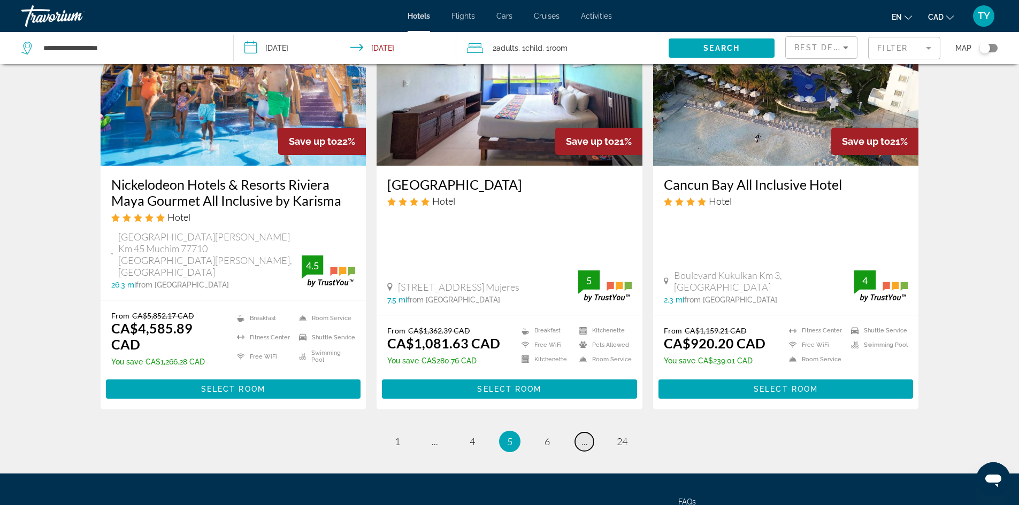
click at [585, 436] on span "..." at bounding box center [584, 442] width 6 height 12
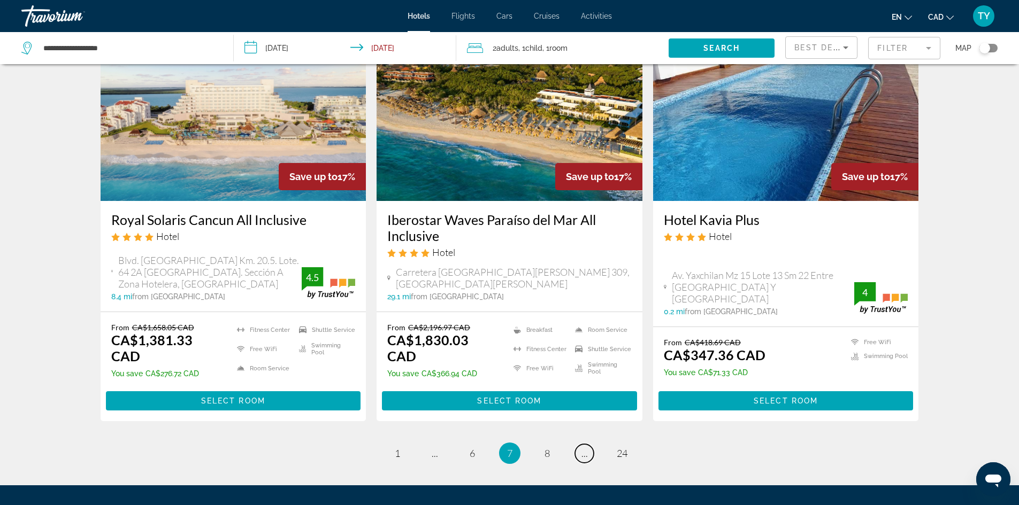
scroll to position [1328, 0]
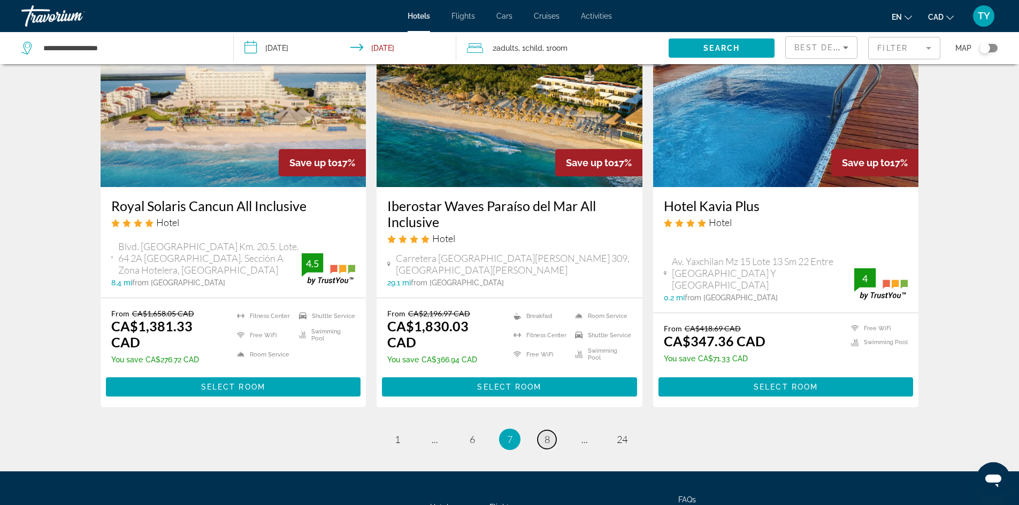
click at [549, 434] on span "8" at bounding box center [546, 440] width 5 height 12
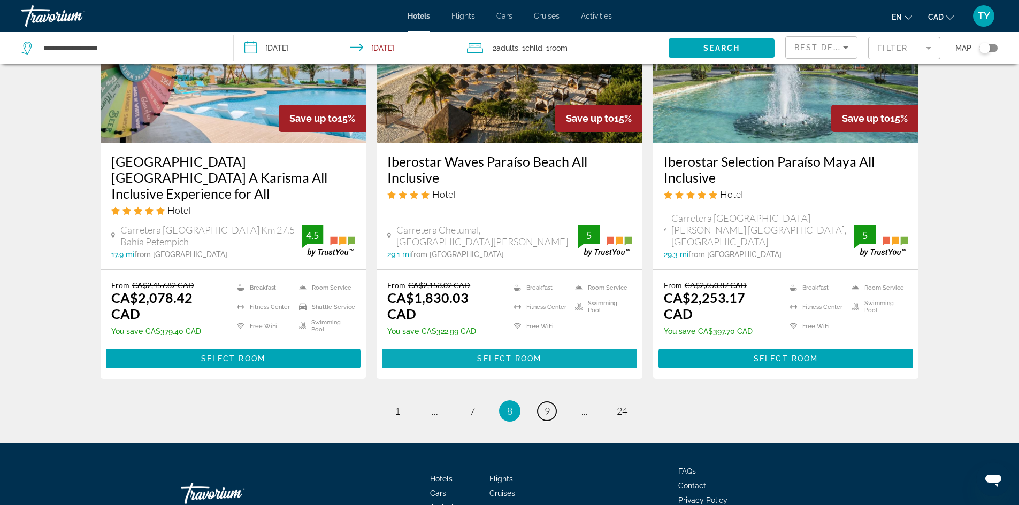
scroll to position [1344, 0]
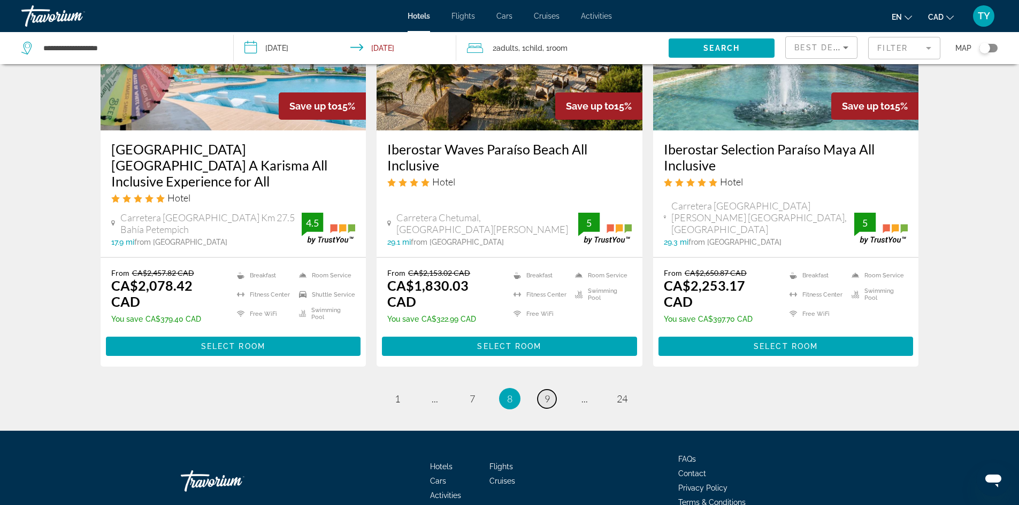
click at [545, 393] on span "9" at bounding box center [546, 399] width 5 height 12
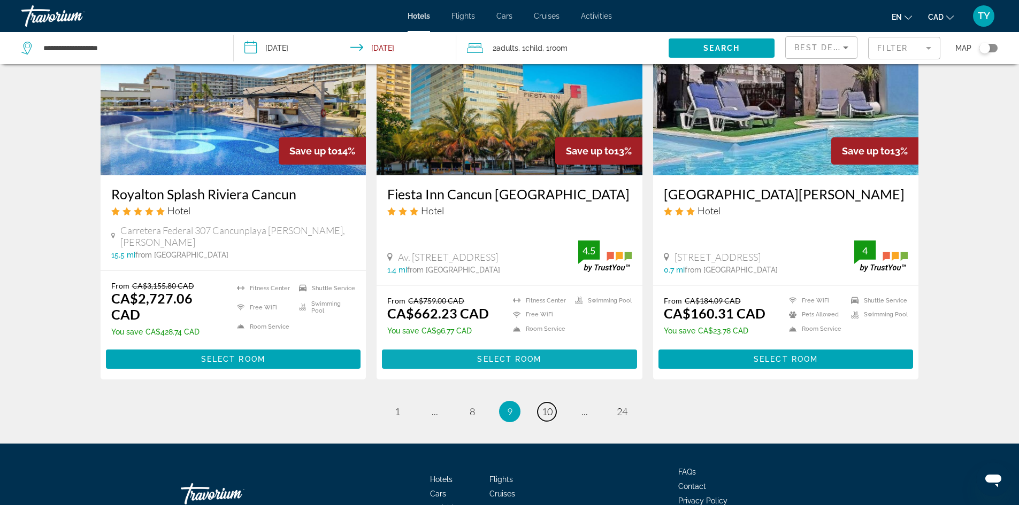
scroll to position [1325, 0]
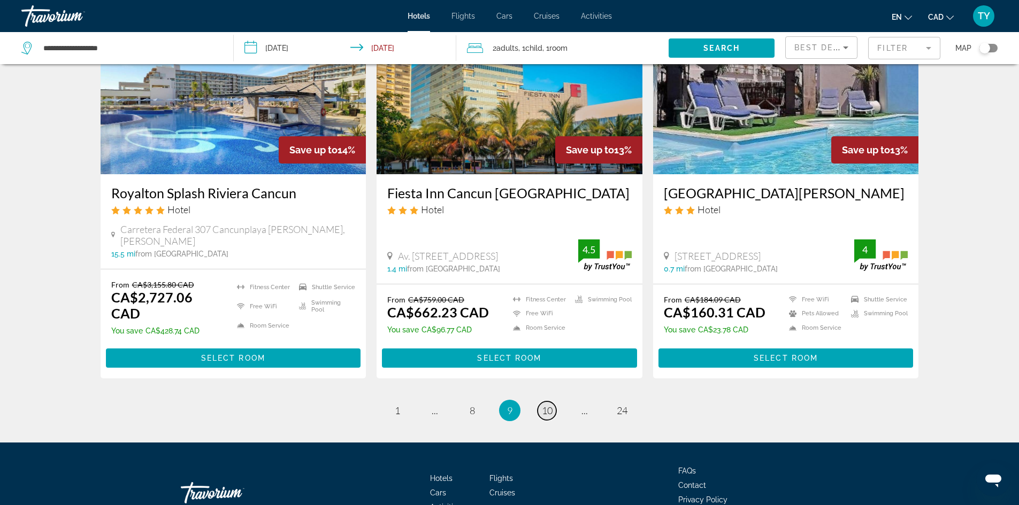
click at [545, 405] on span "10" at bounding box center [547, 411] width 11 height 12
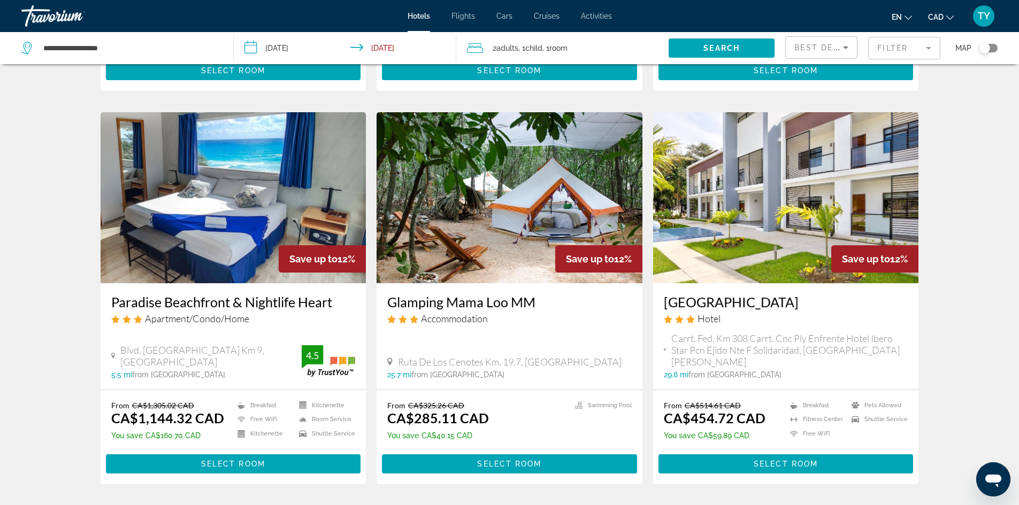
scroll to position [1313, 0]
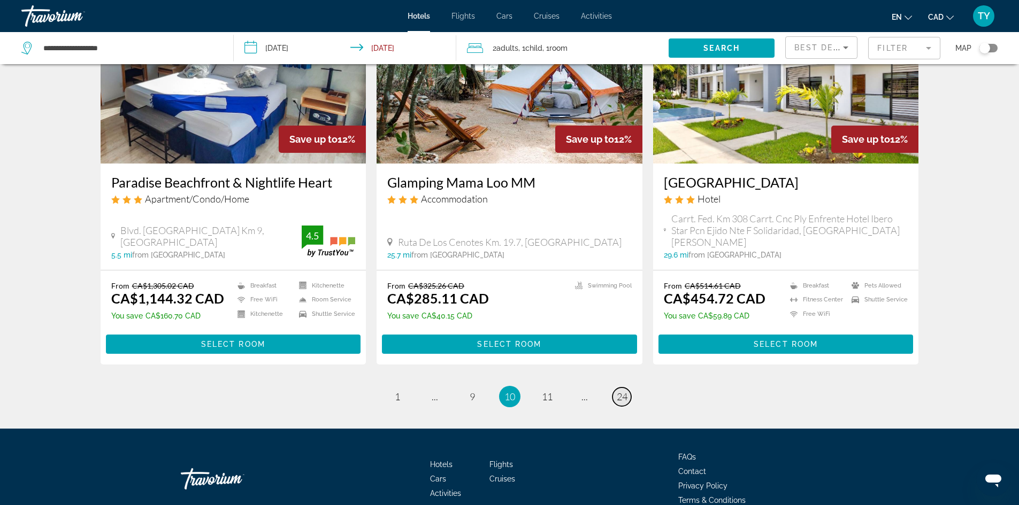
click at [619, 391] on span "24" at bounding box center [621, 397] width 11 height 12
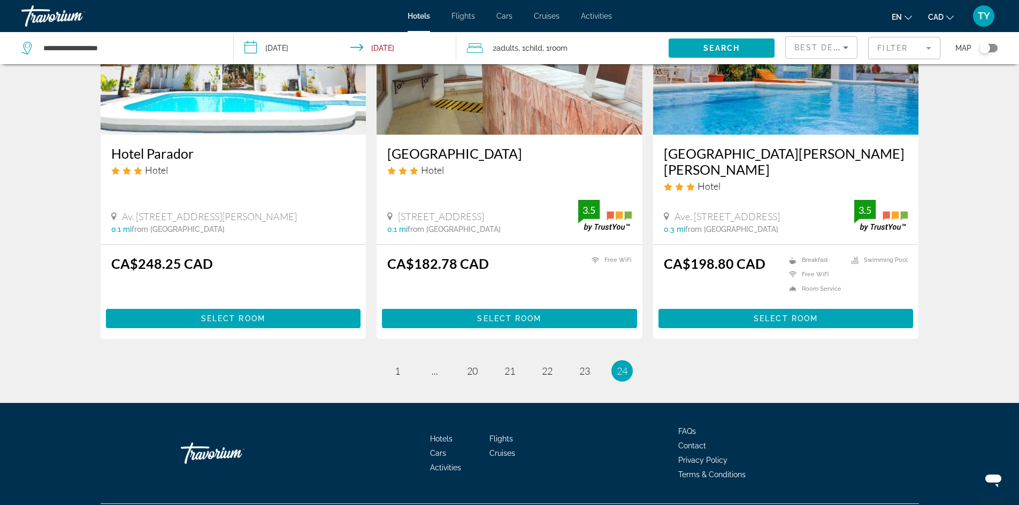
scroll to position [1284, 0]
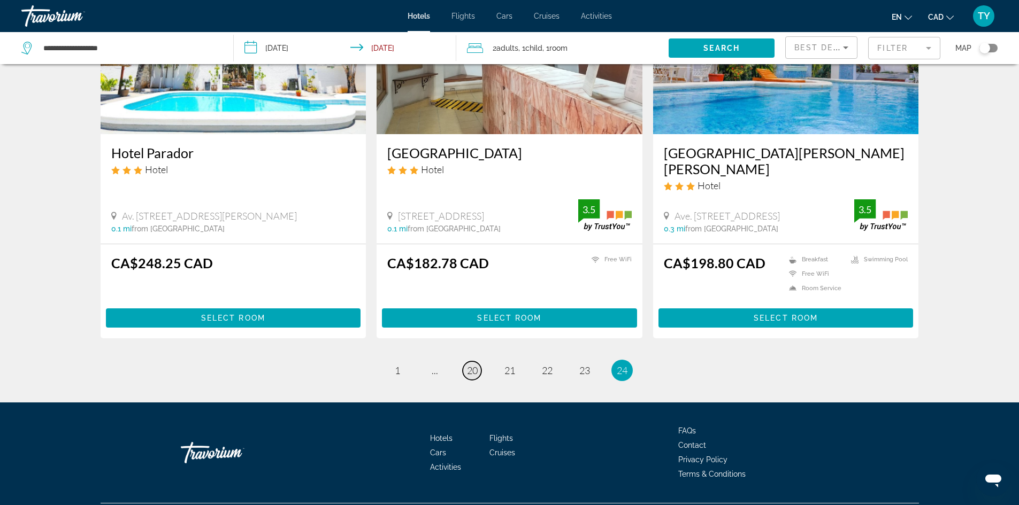
click at [474, 365] on span "20" at bounding box center [472, 371] width 11 height 12
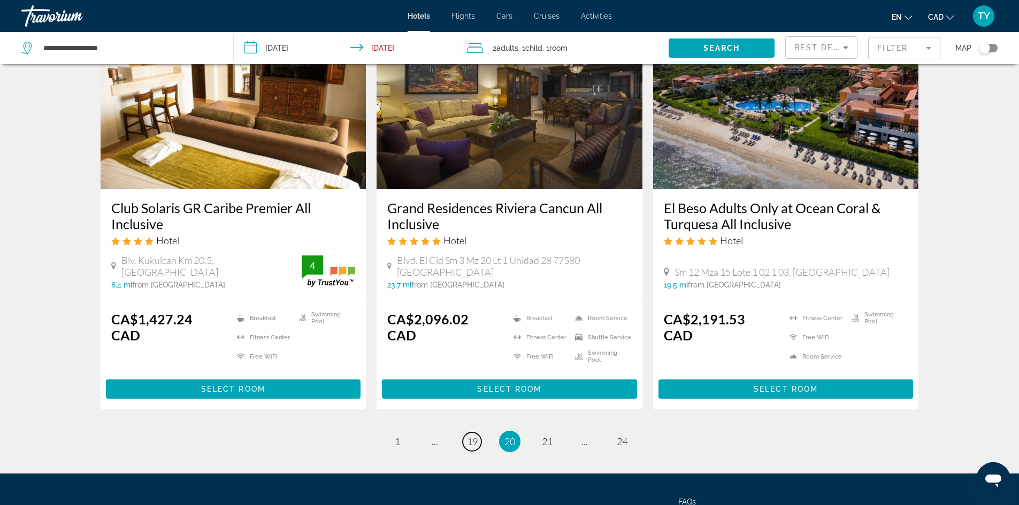
scroll to position [1376, 0]
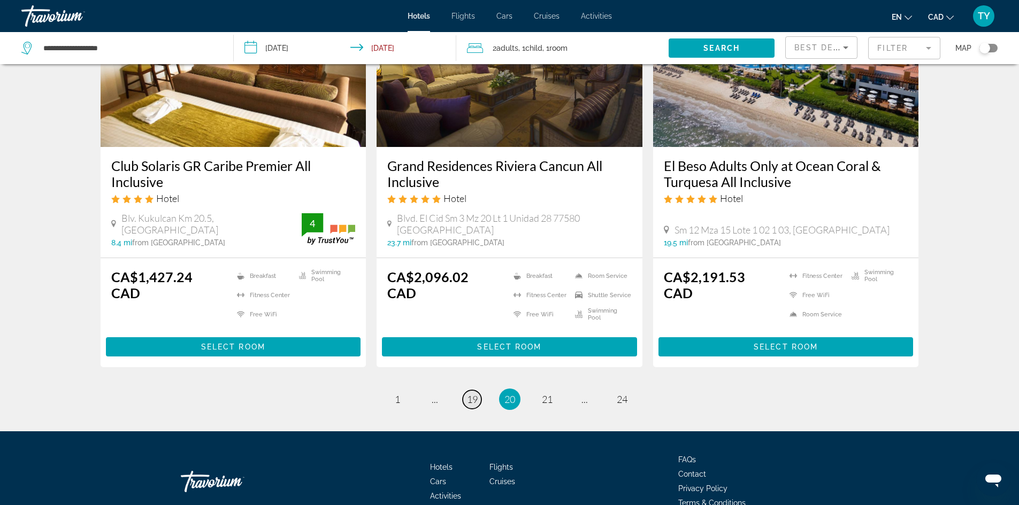
click at [472, 394] on span "19" at bounding box center [472, 400] width 11 height 12
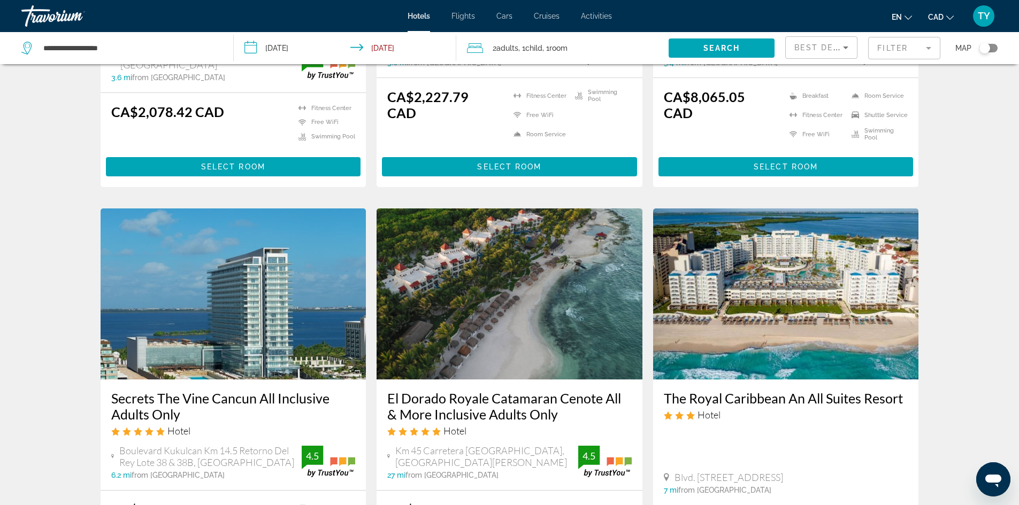
scroll to position [1283, 0]
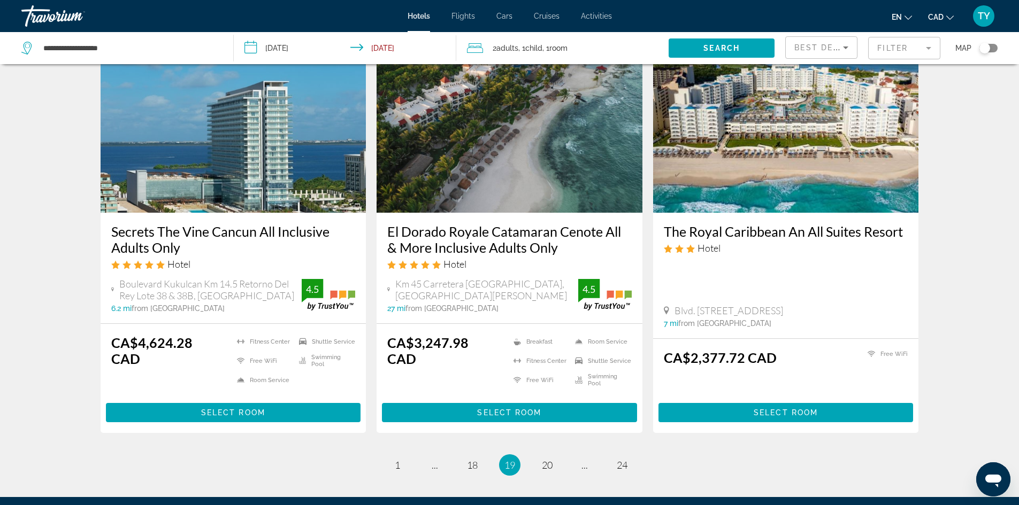
click at [508, 459] on span "19" at bounding box center [509, 465] width 11 height 12
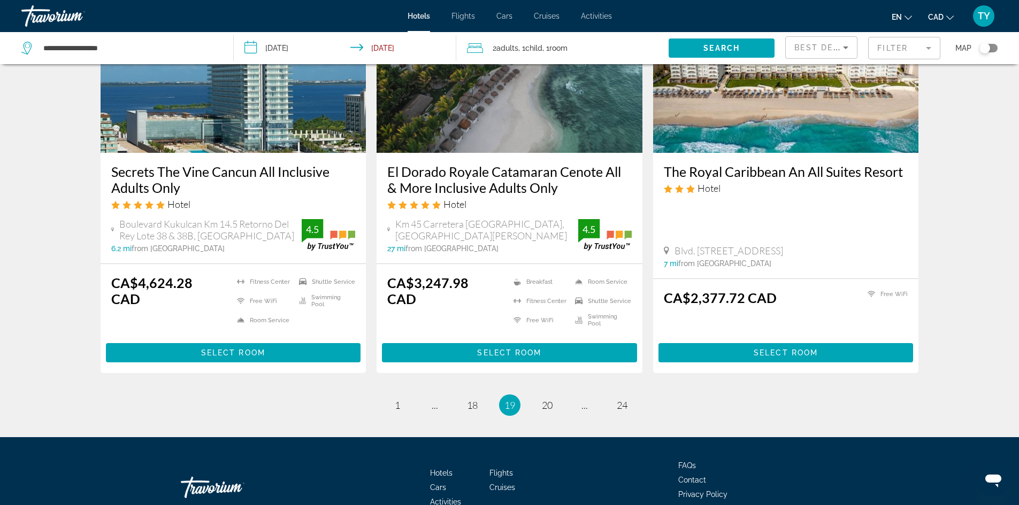
scroll to position [1344, 0]
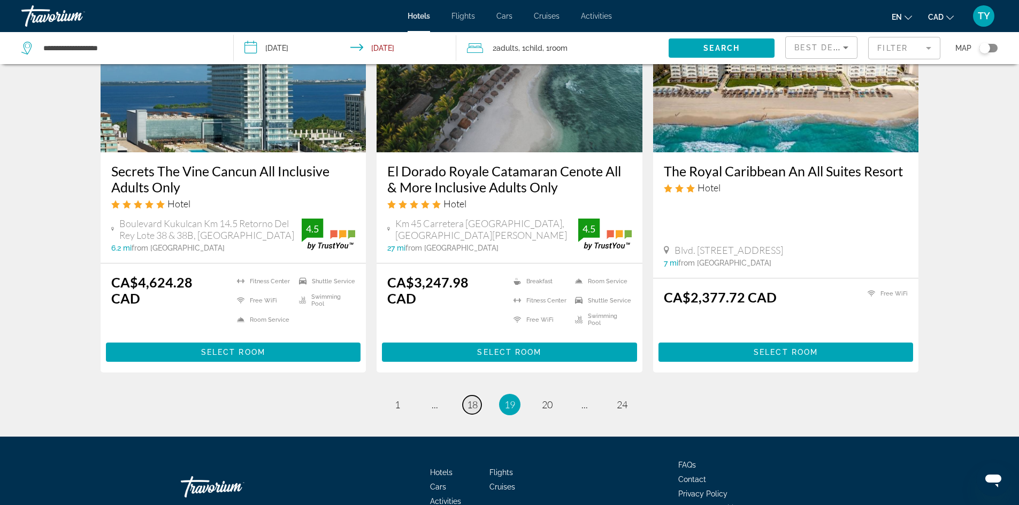
click at [469, 399] on span "18" at bounding box center [472, 405] width 11 height 12
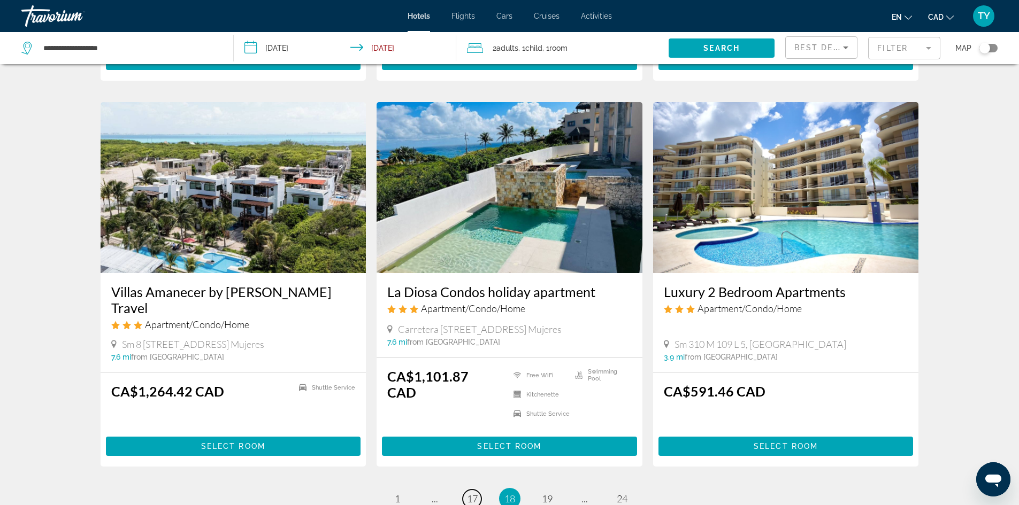
scroll to position [1230, 0]
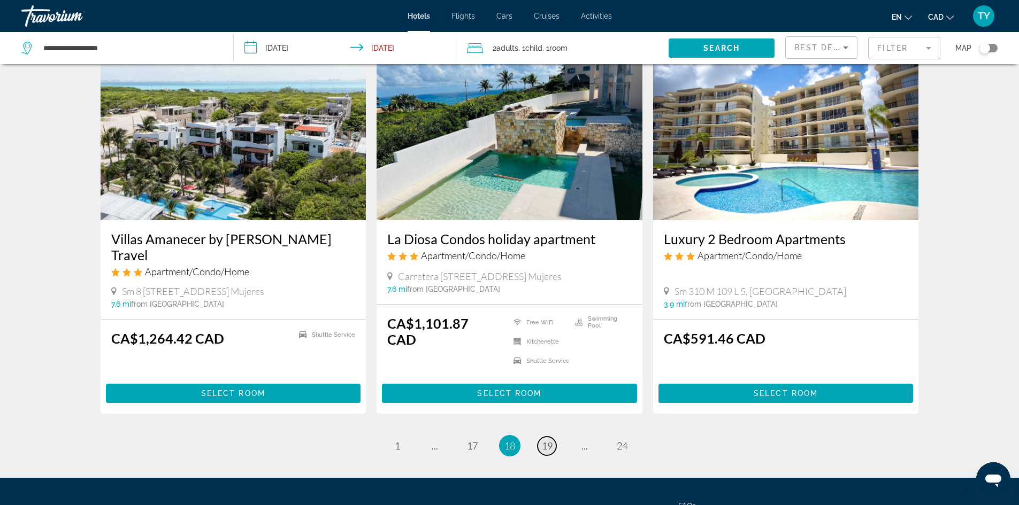
click at [550, 440] on span "19" at bounding box center [547, 446] width 11 height 12
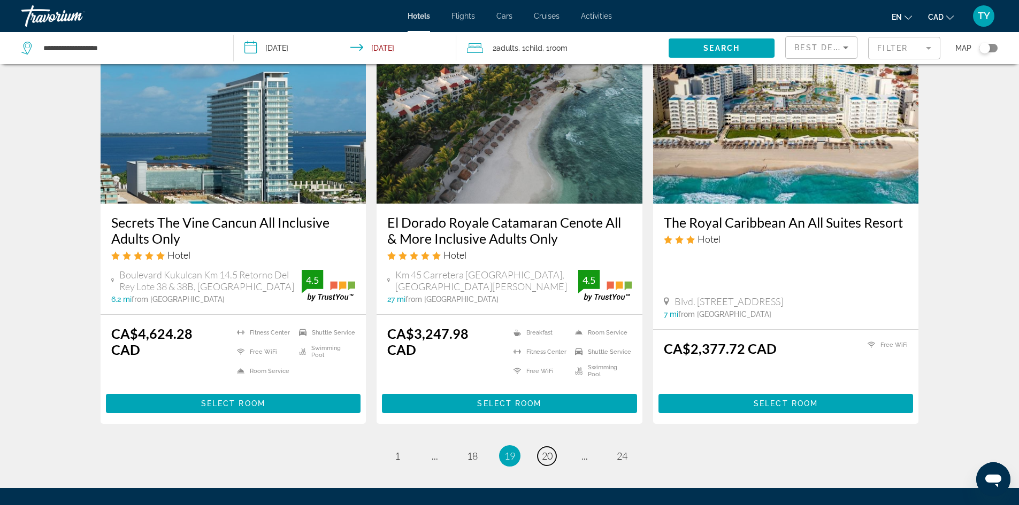
scroll to position [1344, 0]
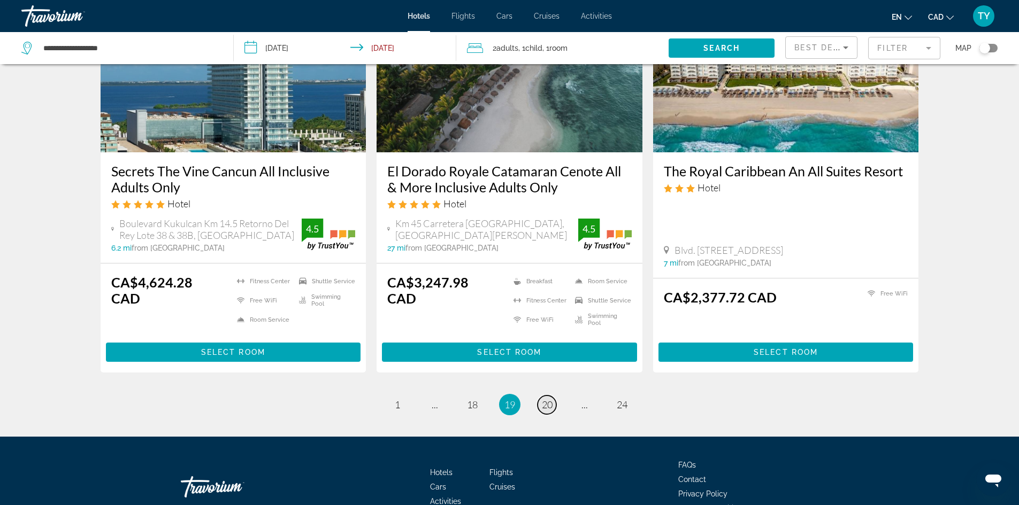
click at [553, 396] on link "page 20" at bounding box center [546, 405] width 19 height 19
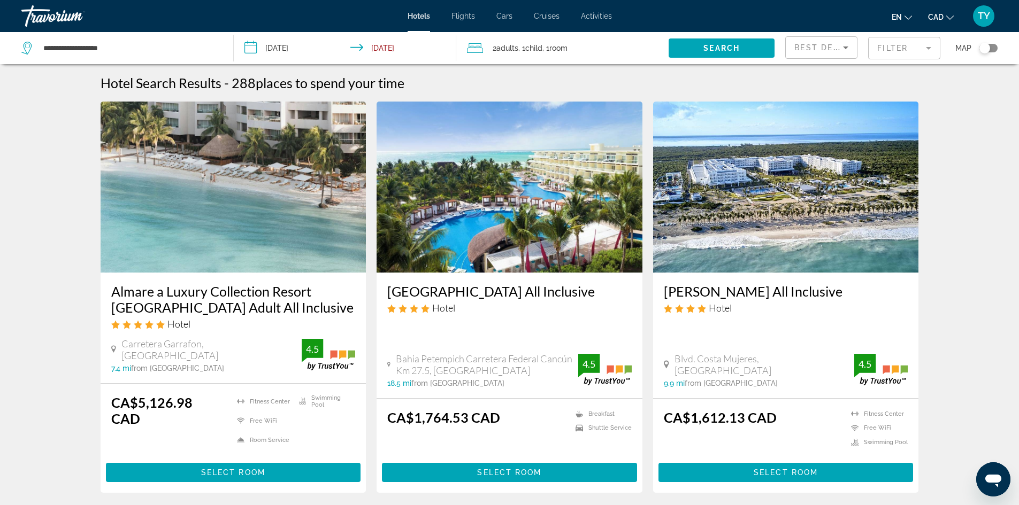
click at [776, 195] on img "Main content" at bounding box center [786, 187] width 266 height 171
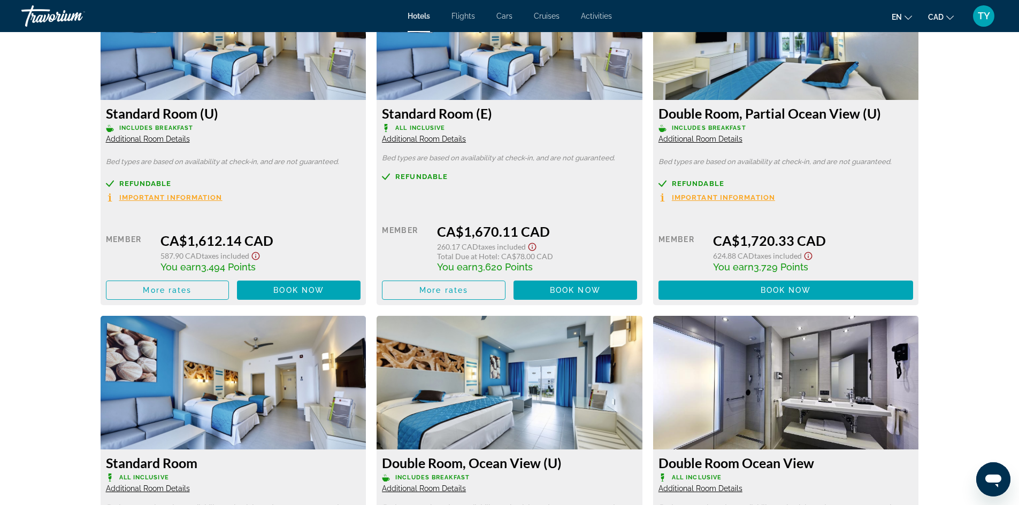
scroll to position [1497, 0]
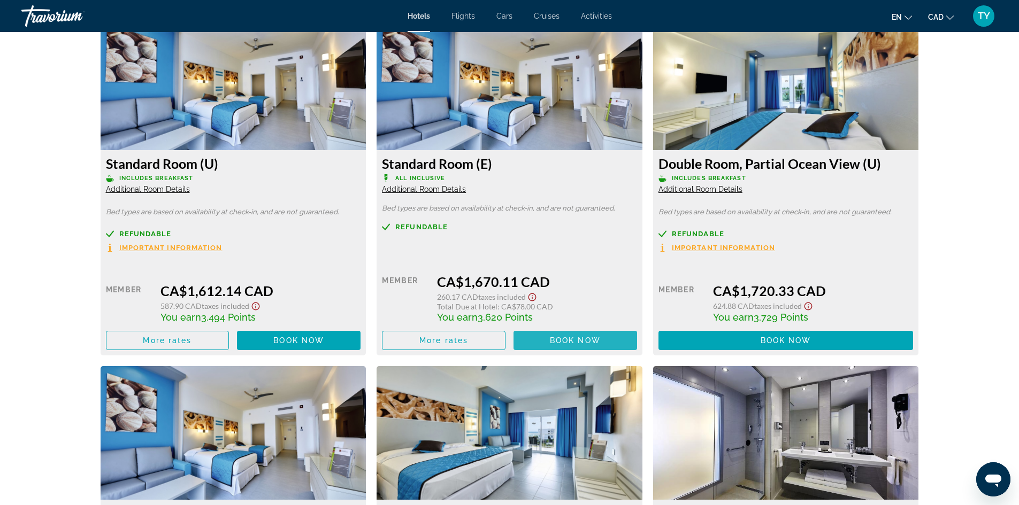
click at [569, 339] on span "Book now" at bounding box center [575, 340] width 51 height 9
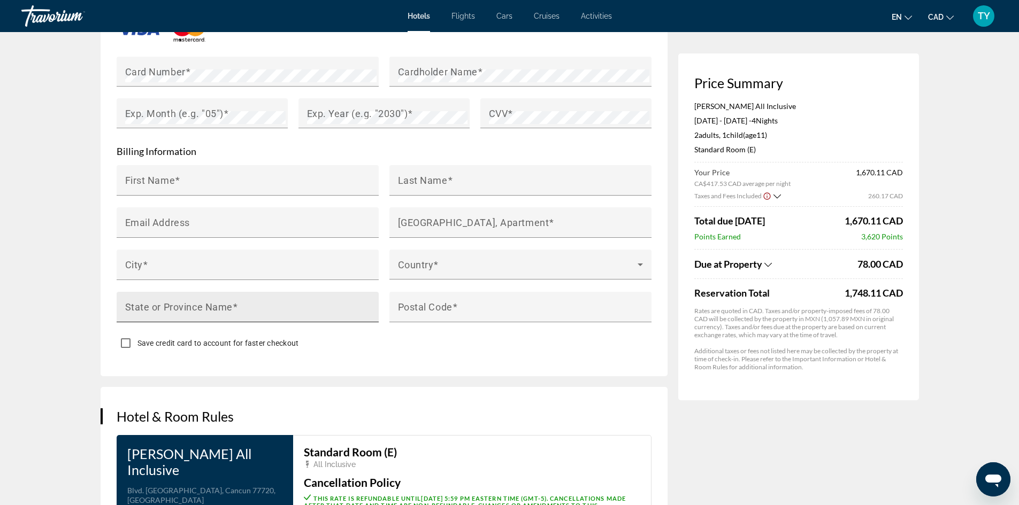
scroll to position [802, 0]
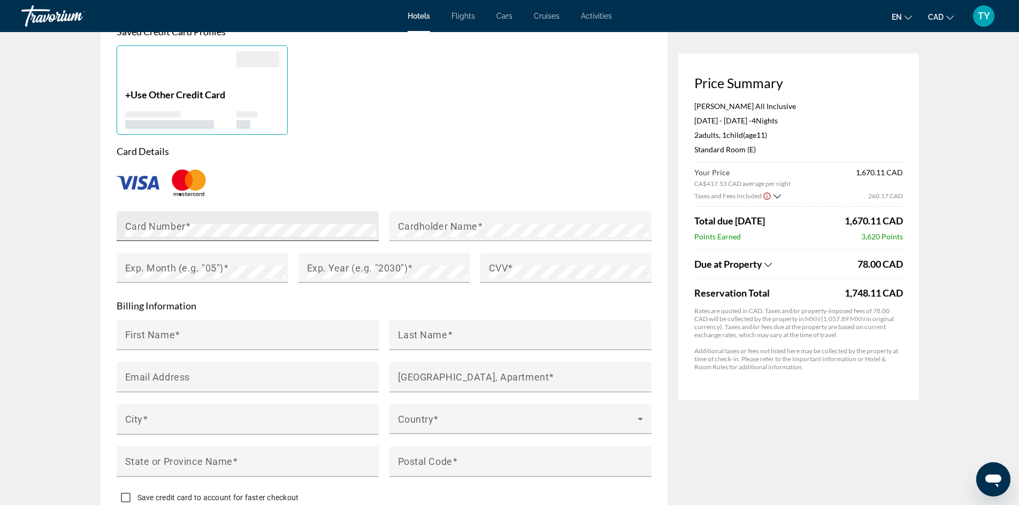
click at [239, 232] on div "Card Number" at bounding box center [250, 226] width 251 height 30
click at [458, 232] on mat-label "Cardholder Name" at bounding box center [438, 225] width 80 height 11
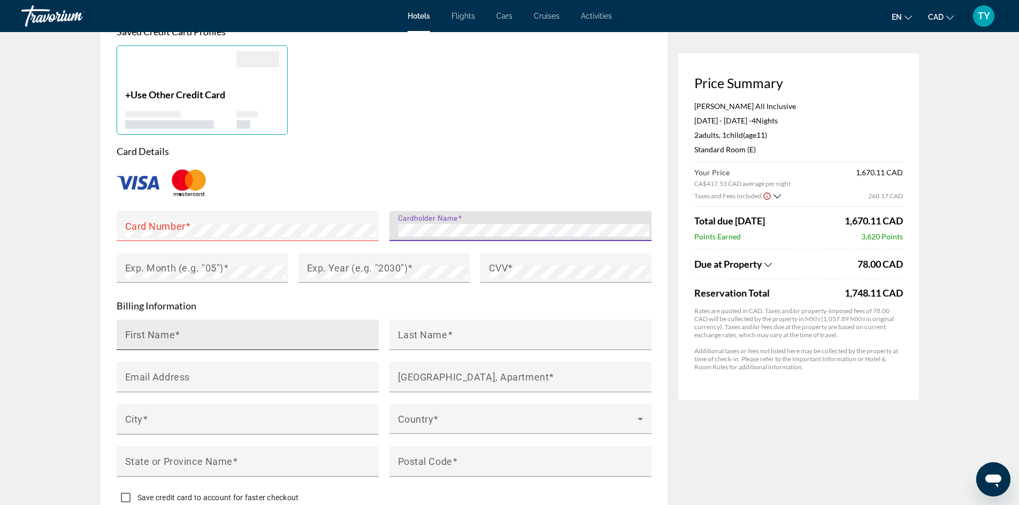
click at [203, 344] on input "First Name" at bounding box center [250, 339] width 251 height 13
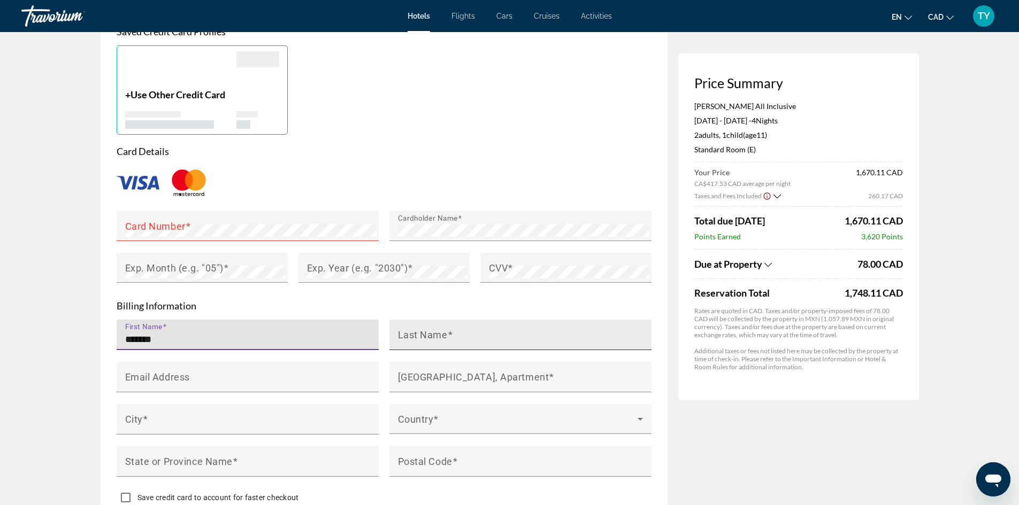
type input "*******"
click at [444, 346] on input "Last Name" at bounding box center [523, 339] width 251 height 13
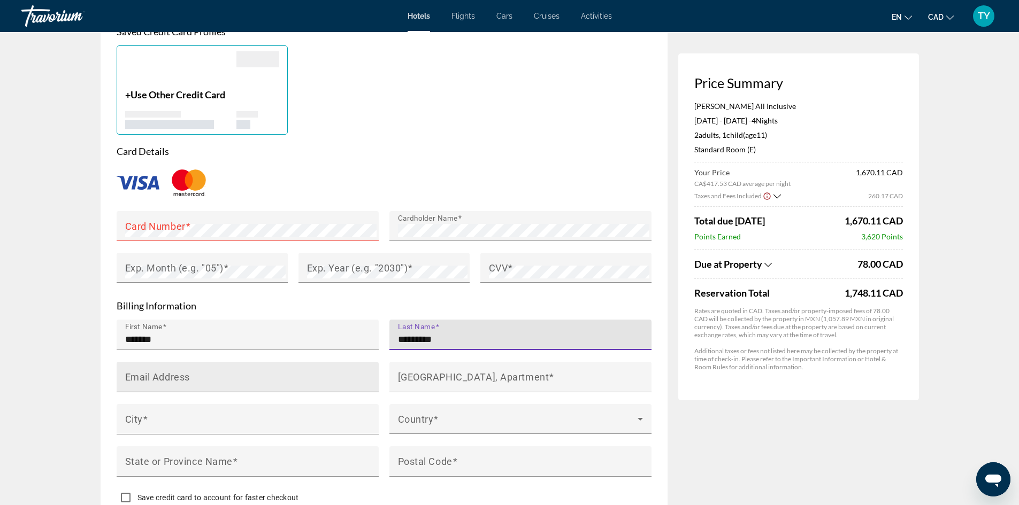
type input "*********"
click at [317, 388] on input "Email Address" at bounding box center [250, 381] width 251 height 13
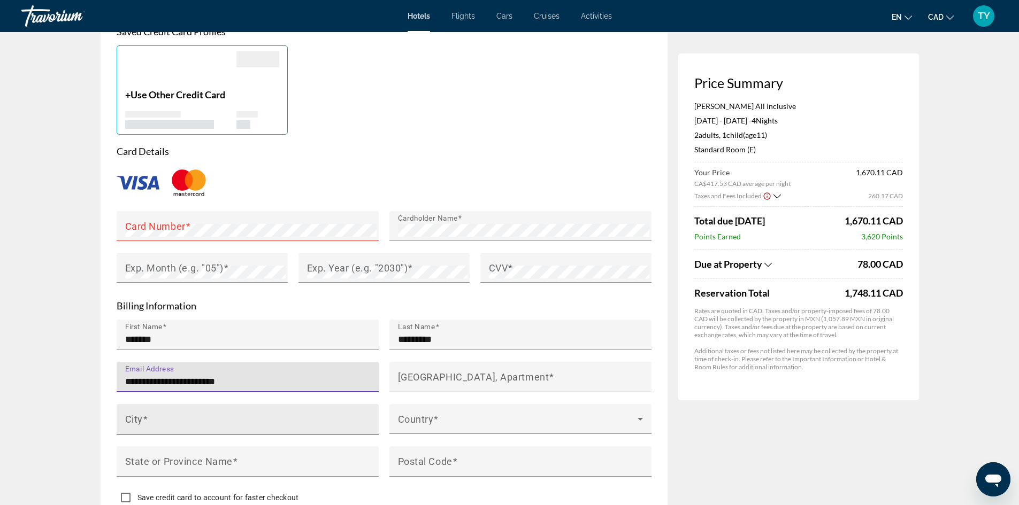
type input "**********"
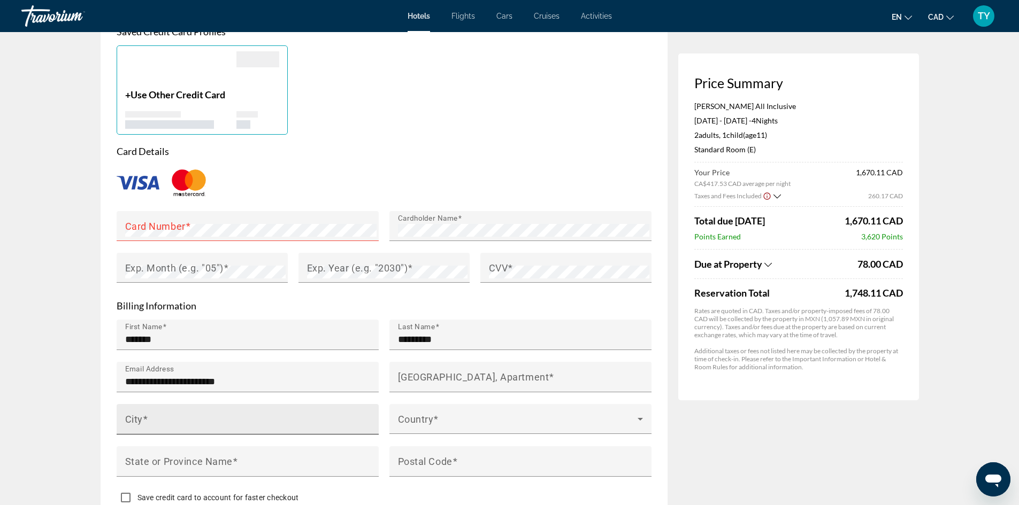
click at [197, 423] on div "City" at bounding box center [250, 419] width 251 height 30
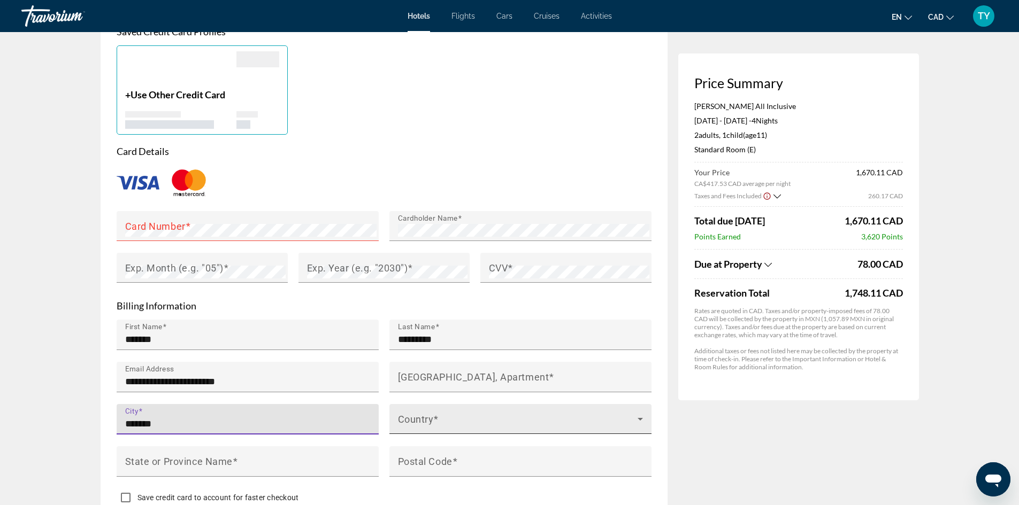
type input "*******"
click at [443, 423] on div "Country" at bounding box center [520, 419] width 245 height 30
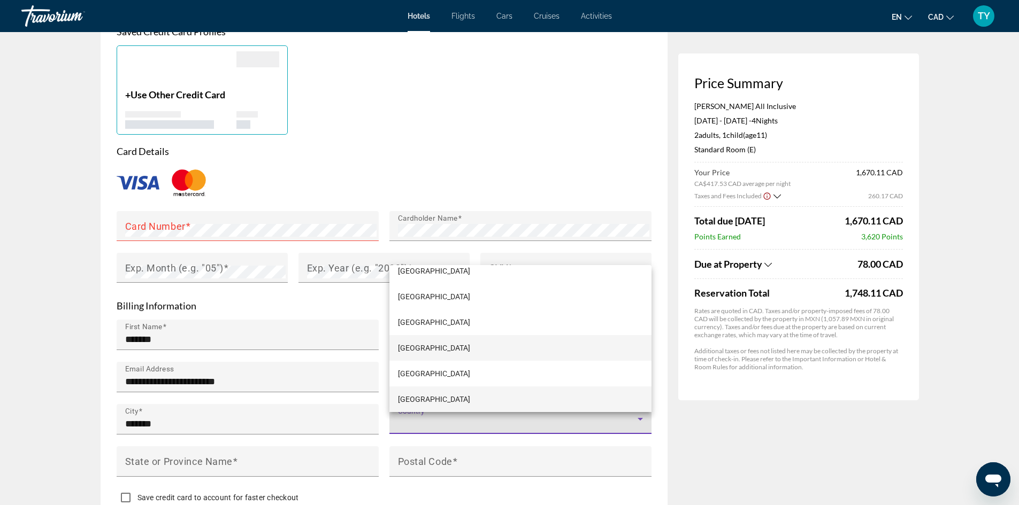
scroll to position [937, 0]
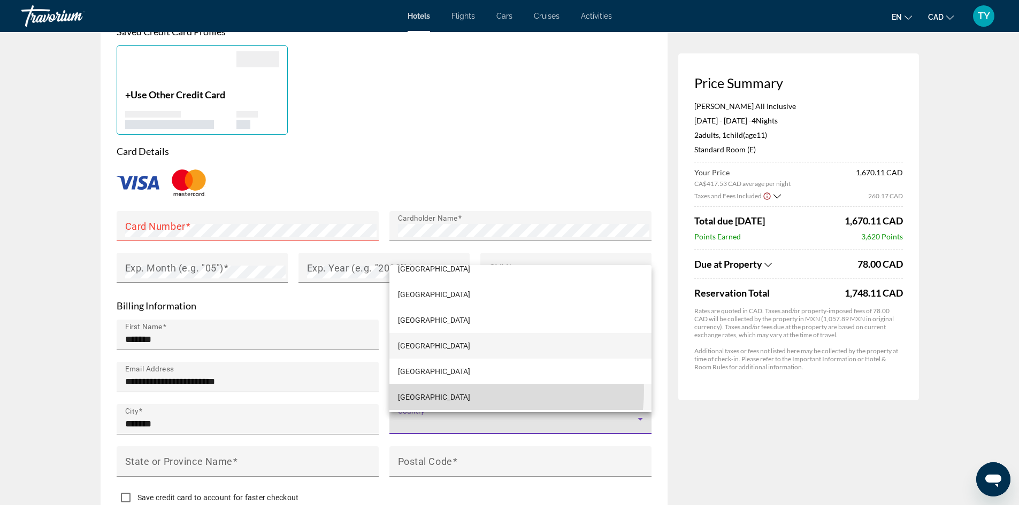
click at [451, 390] on mat-option "Canada" at bounding box center [520, 397] width 262 height 26
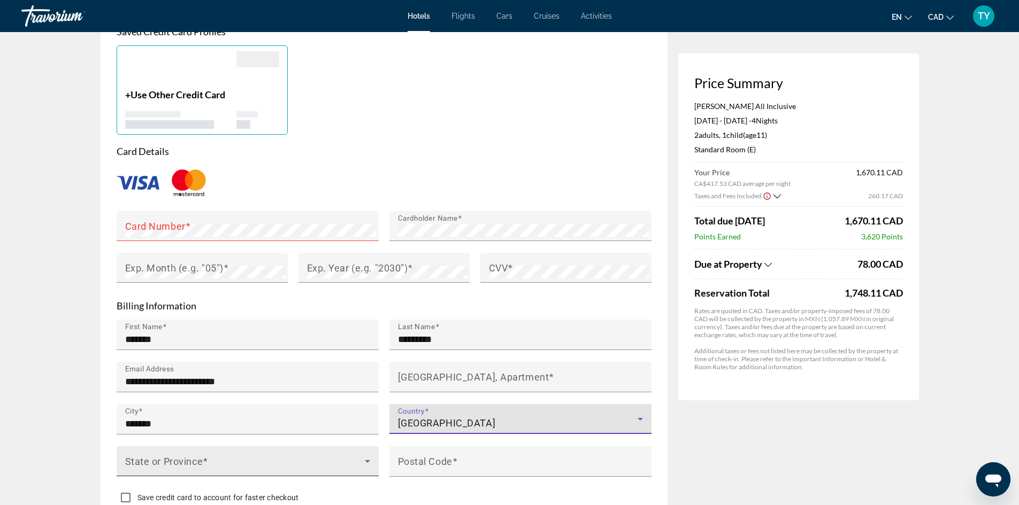
click at [256, 471] on span "Main content" at bounding box center [245, 465] width 240 height 13
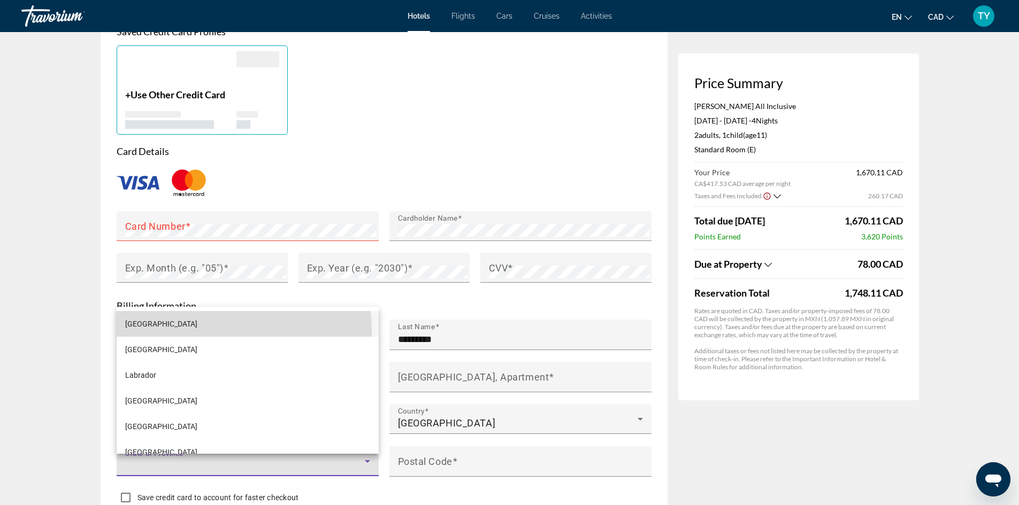
click at [219, 330] on mat-option "Alberta" at bounding box center [248, 324] width 262 height 26
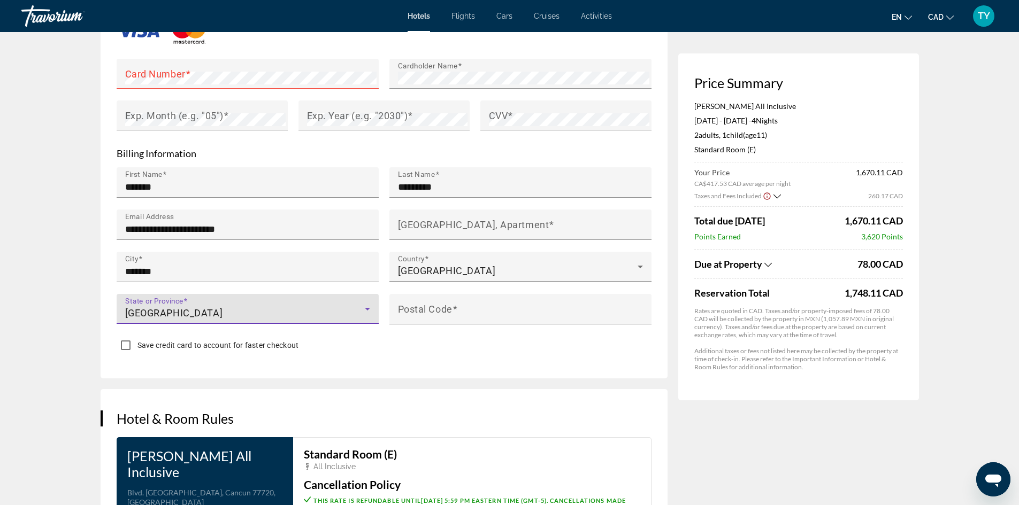
scroll to position [962, 0]
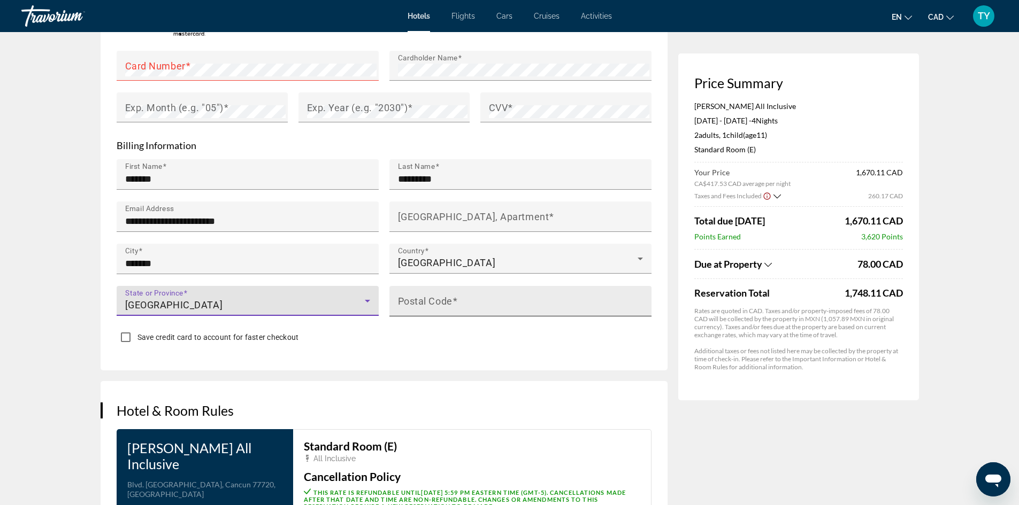
click at [491, 310] on input "Postal Code" at bounding box center [523, 305] width 251 height 13
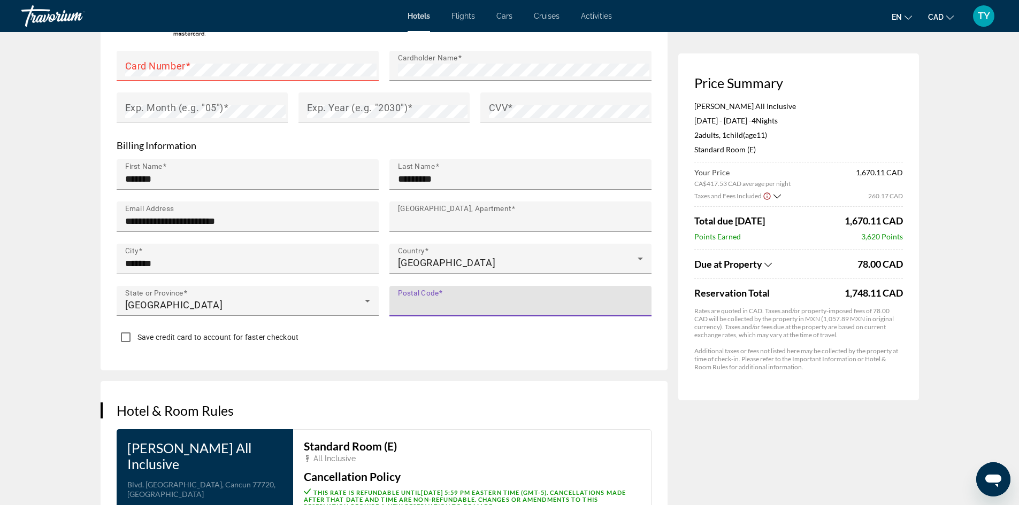
type input "*******"
type input "**********"
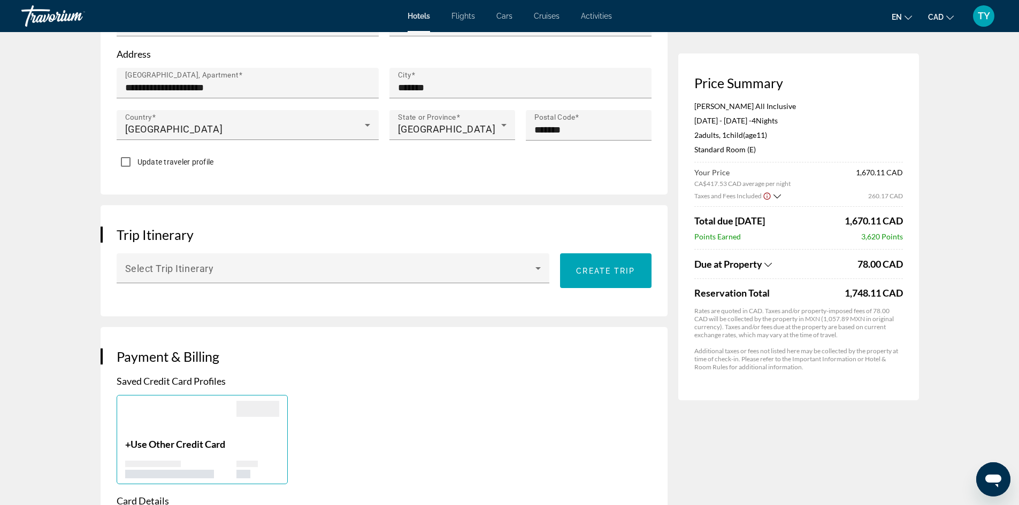
scroll to position [428, 0]
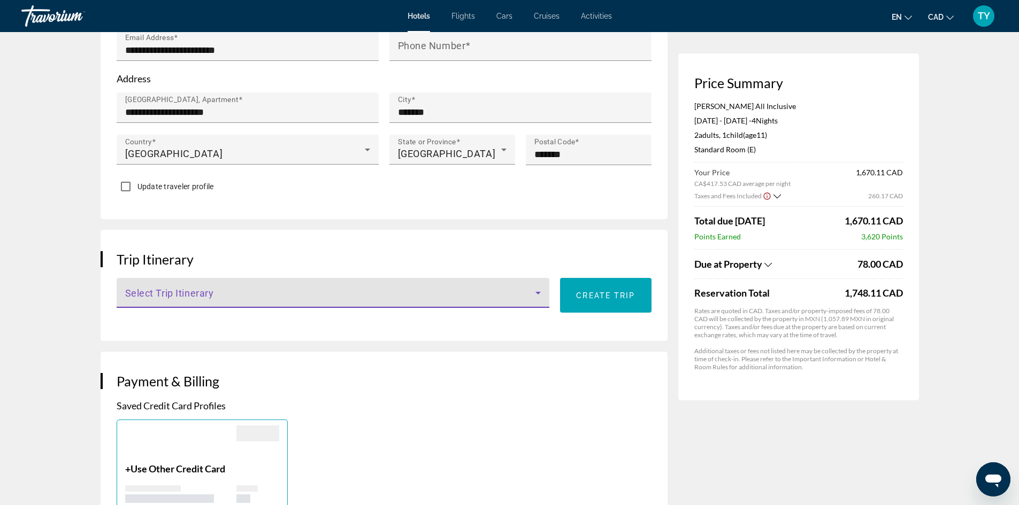
click at [535, 299] on icon "Main content" at bounding box center [537, 293] width 13 height 13
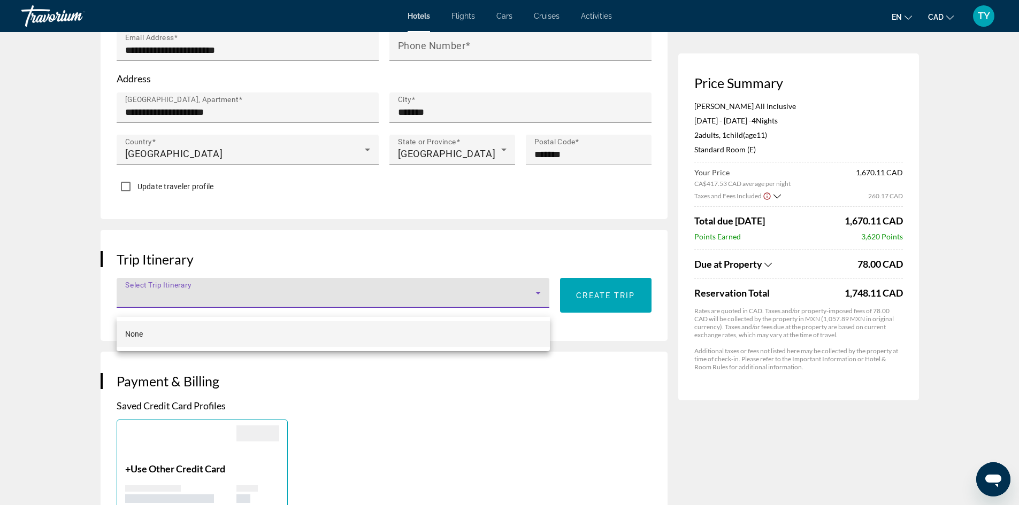
click at [539, 306] on div at bounding box center [509, 252] width 1019 height 505
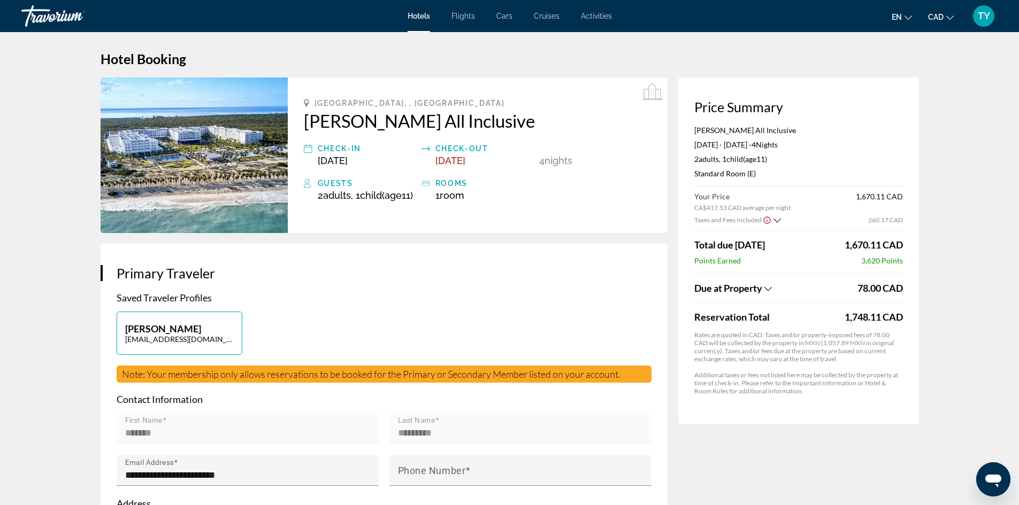
scroll to position [0, 0]
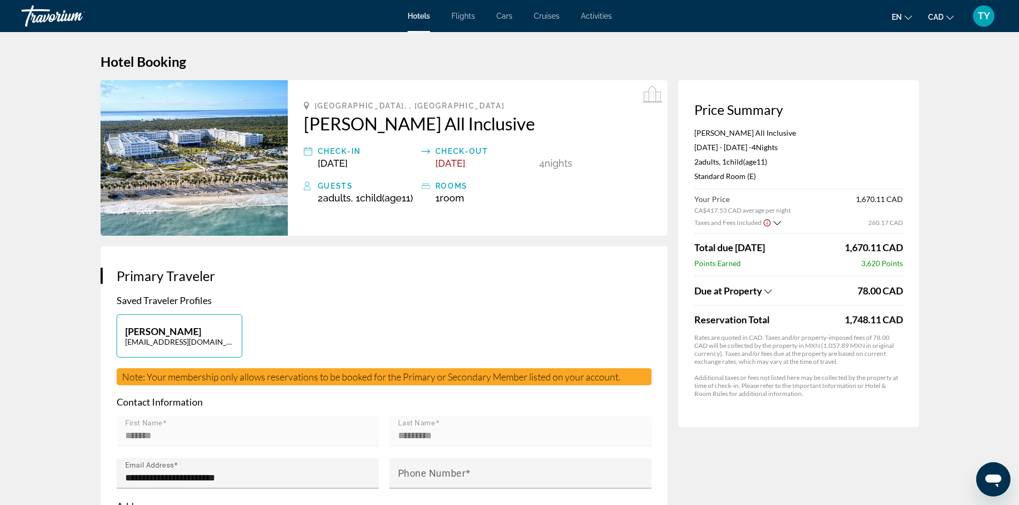
click at [773, 221] on icon "Show Taxes and Fees breakdown" at bounding box center [776, 223] width 7 height 9
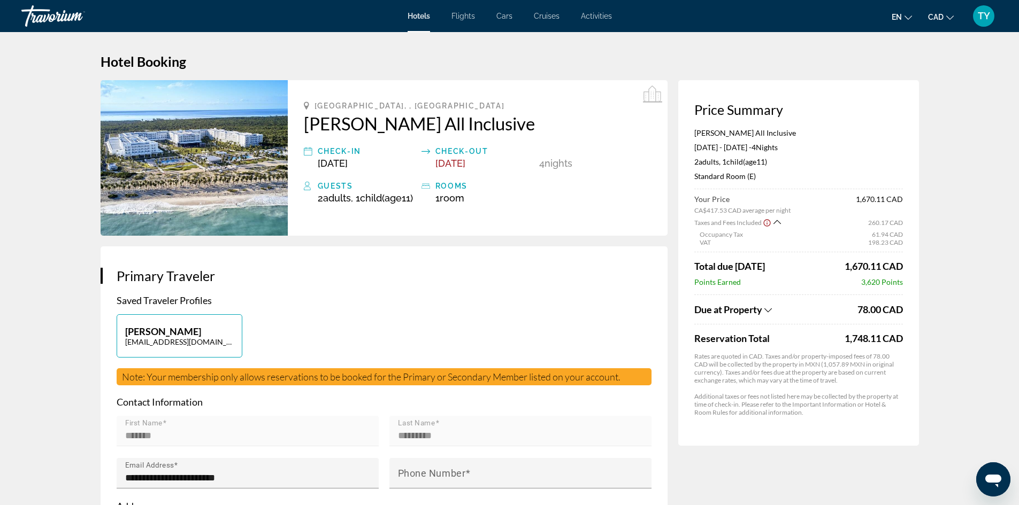
click at [767, 222] on icon "Show Taxes and Fees disclaimer" at bounding box center [766, 223] width 9 height 10
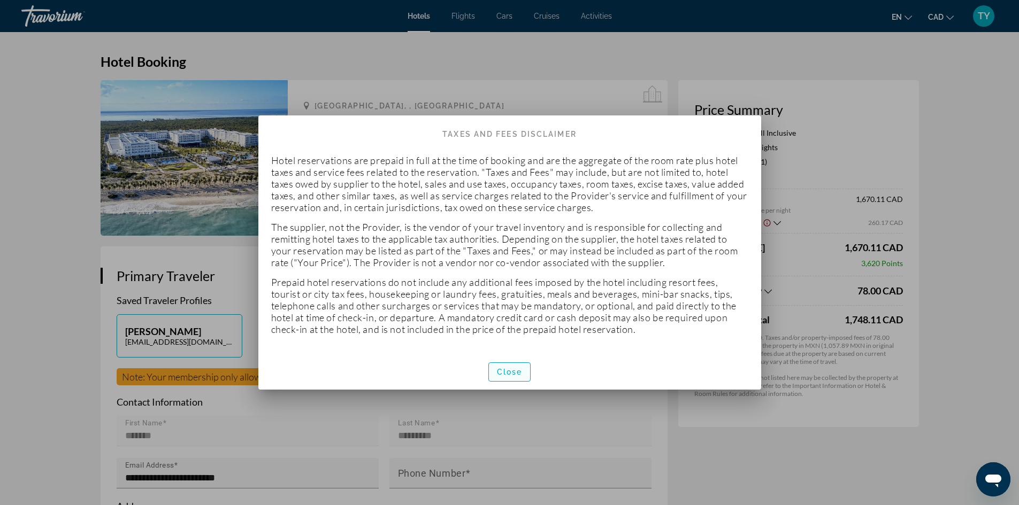
click at [527, 364] on span "button" at bounding box center [510, 372] width 42 height 26
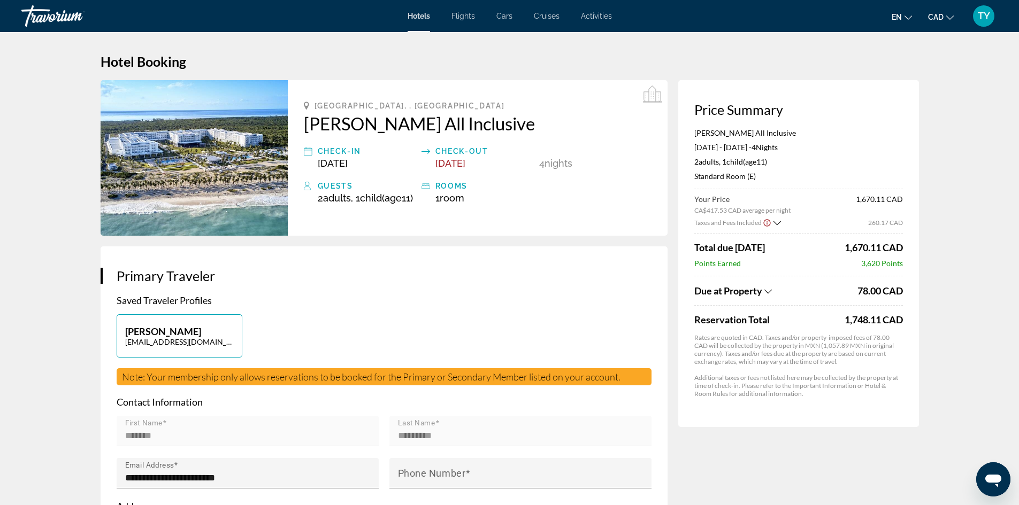
click at [770, 294] on icon "Show Taxes and Fees breakdown" at bounding box center [767, 291] width 7 height 9
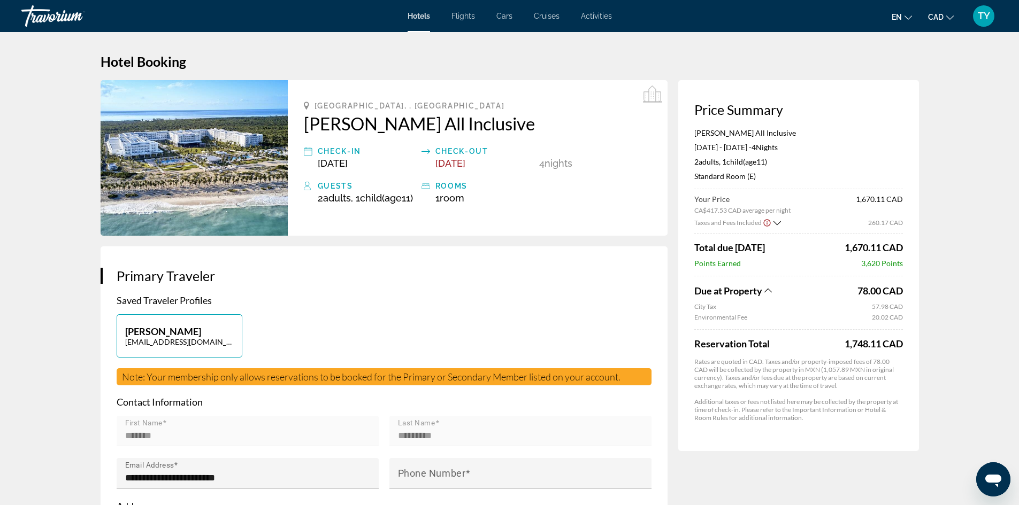
click at [770, 294] on icon "Show Taxes and Fees breakdown" at bounding box center [767, 290] width 7 height 9
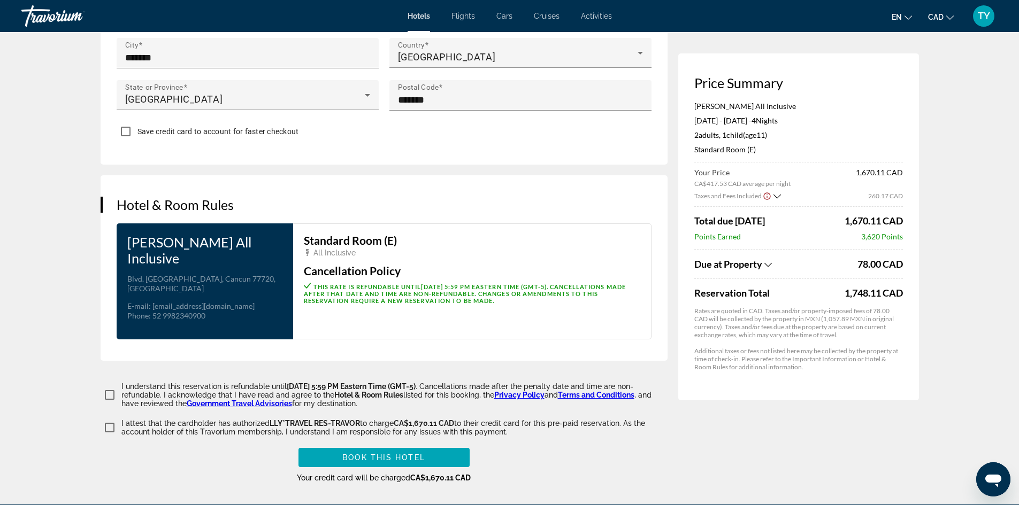
scroll to position [1176, 0]
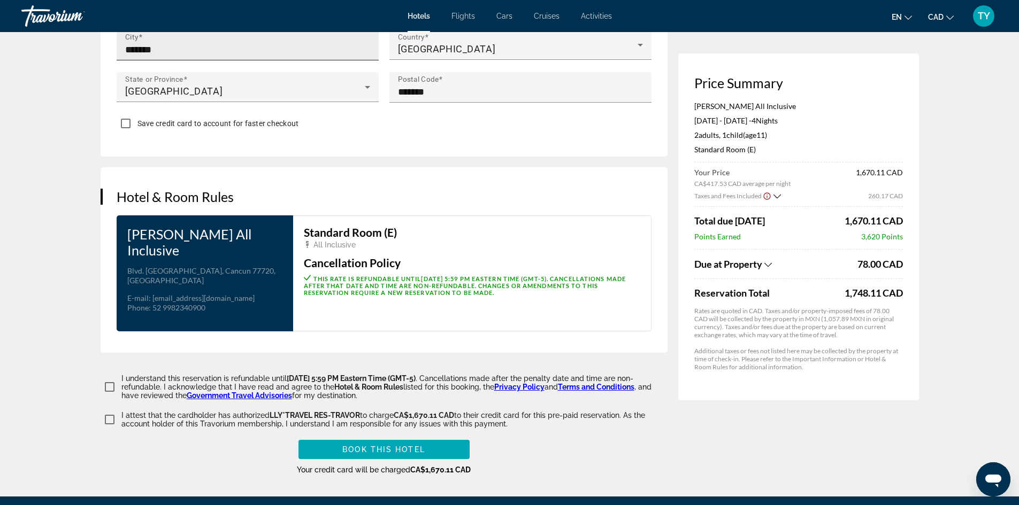
click at [322, 56] on input "*******" at bounding box center [250, 49] width 251 height 13
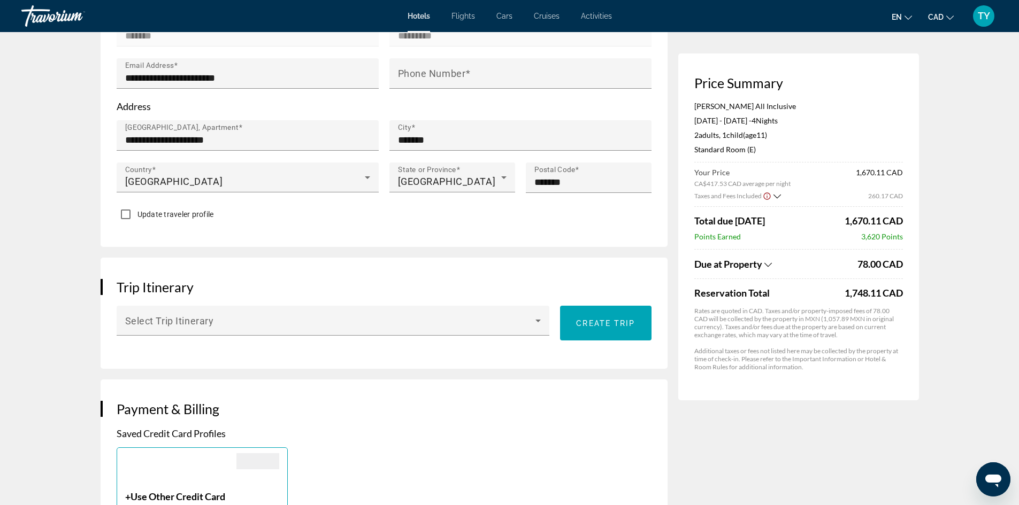
scroll to position [374, 0]
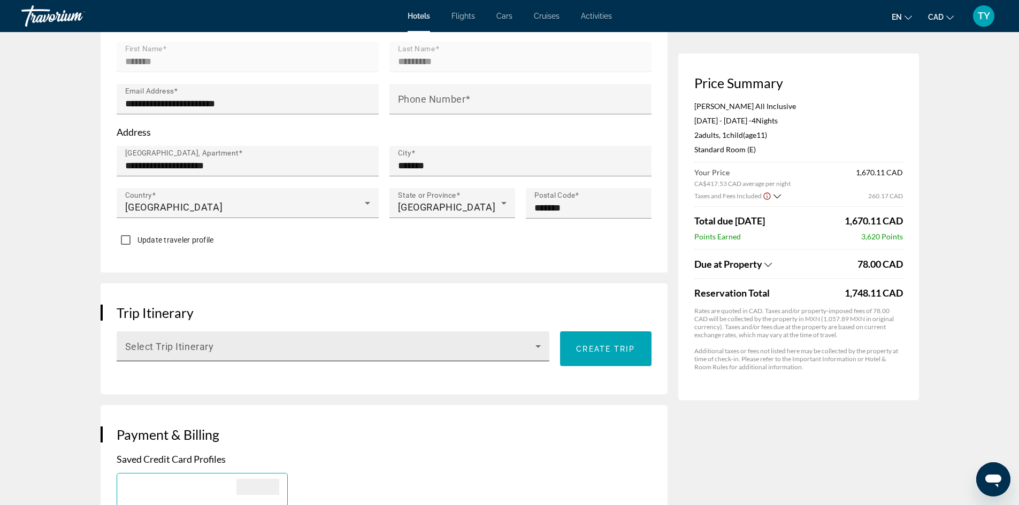
click at [302, 357] on span "Main content" at bounding box center [330, 350] width 411 height 13
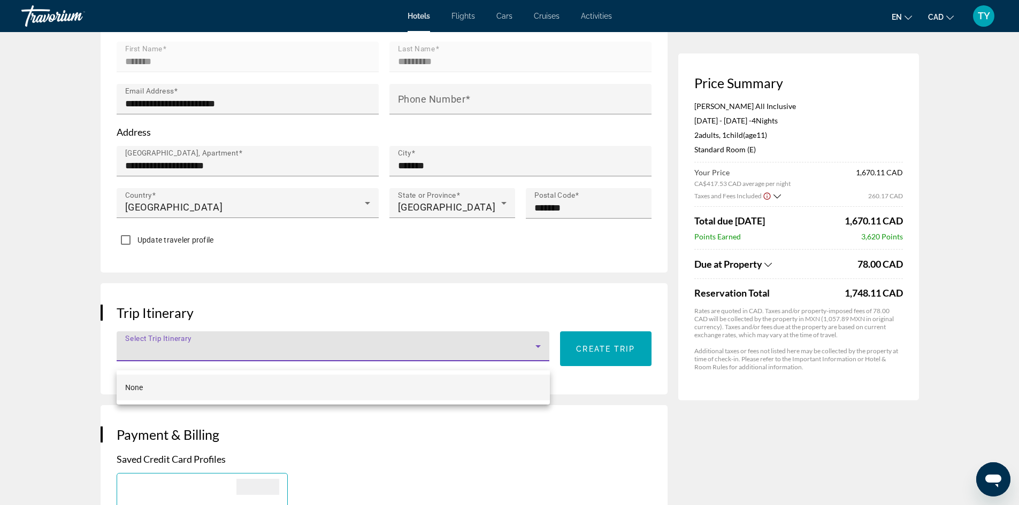
click at [301, 357] on div at bounding box center [509, 252] width 1019 height 505
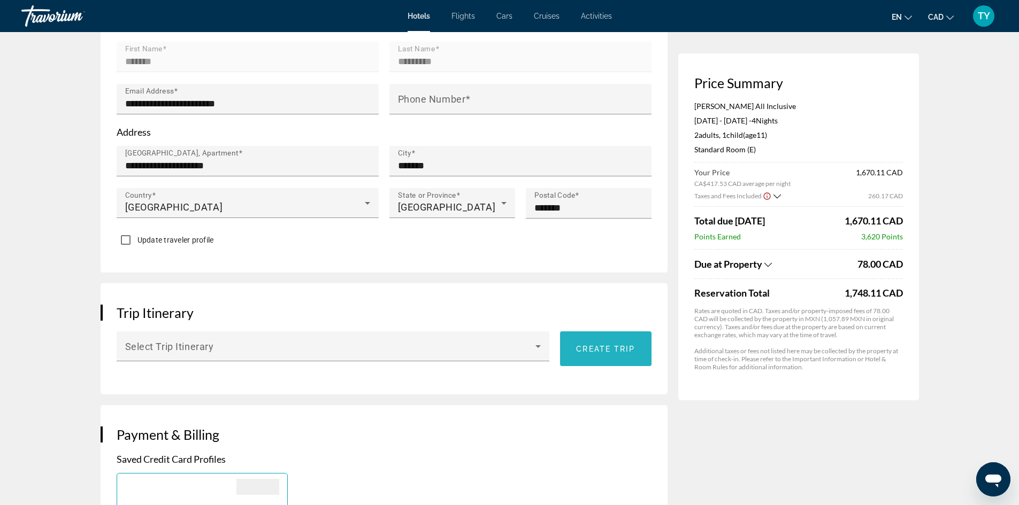
click at [592, 362] on span "Main content" at bounding box center [605, 349] width 91 height 26
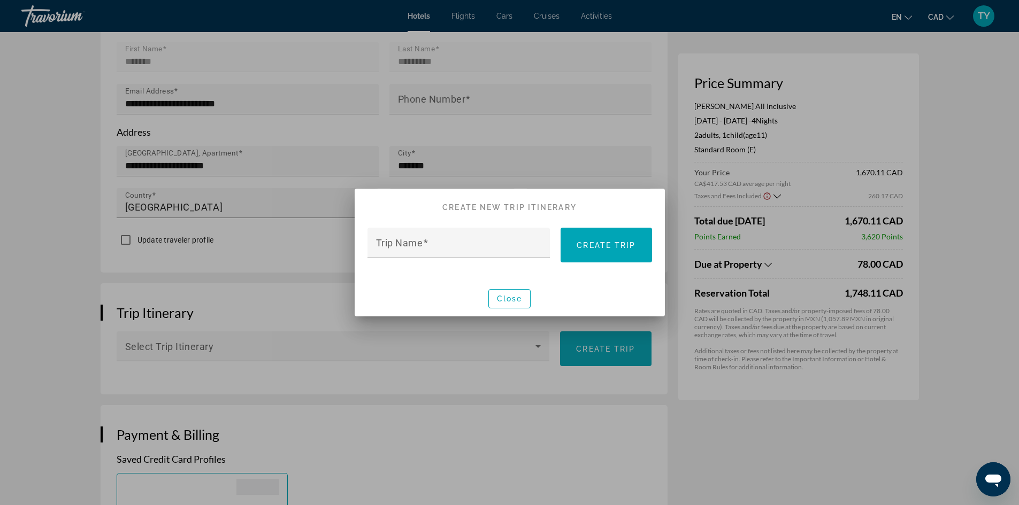
scroll to position [0, 0]
click at [477, 249] on input "Trip Name" at bounding box center [462, 247] width 172 height 13
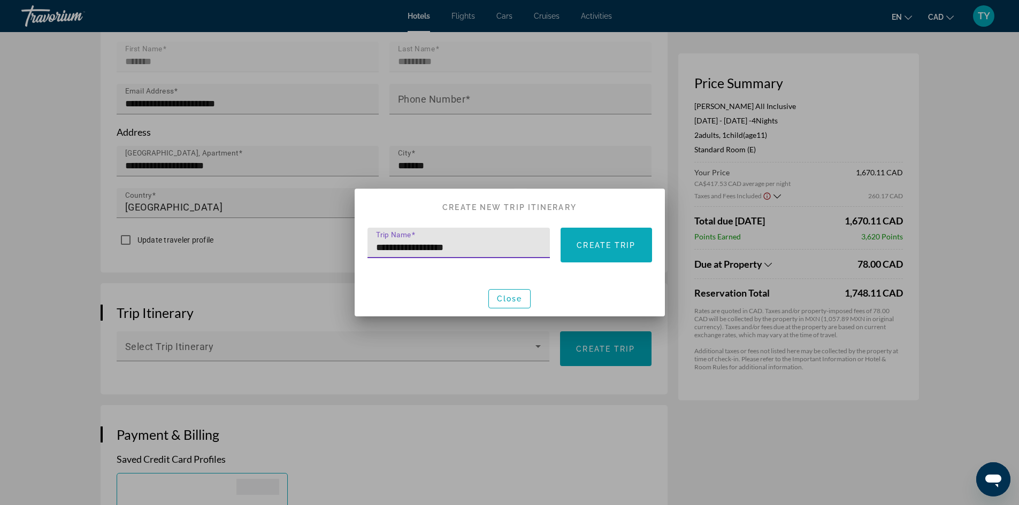
type input "**********"
click at [585, 238] on span at bounding box center [605, 246] width 91 height 26
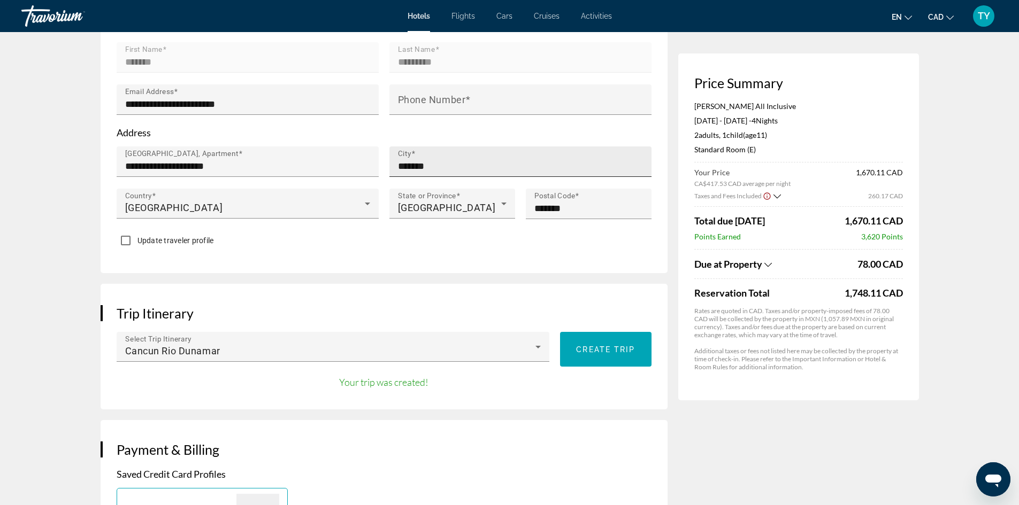
scroll to position [374, 0]
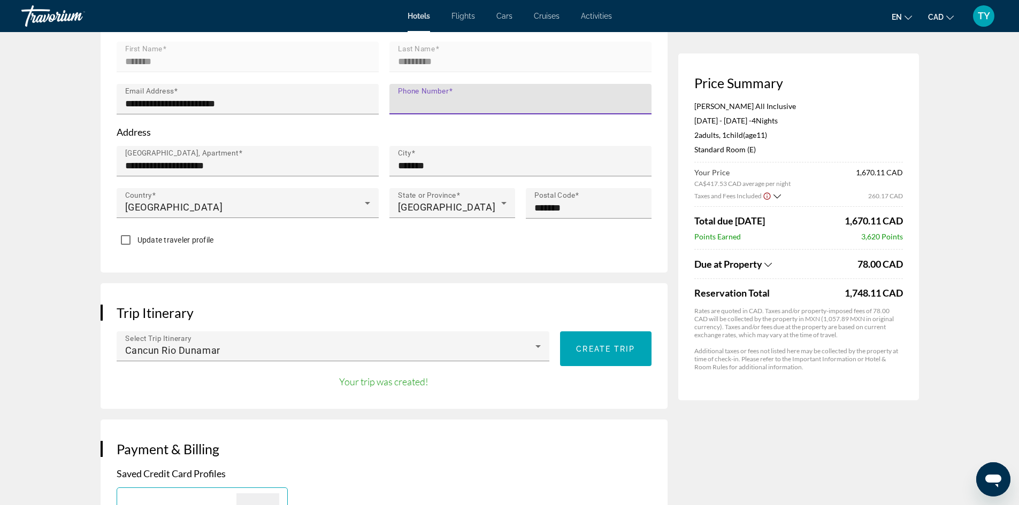
click at [485, 110] on input "Phone Number" at bounding box center [523, 103] width 251 height 13
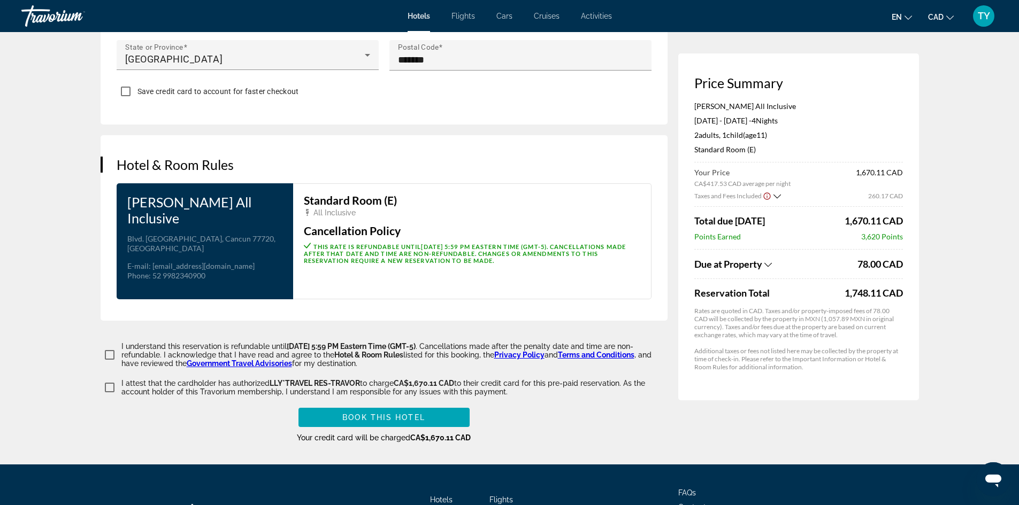
scroll to position [1230, 0]
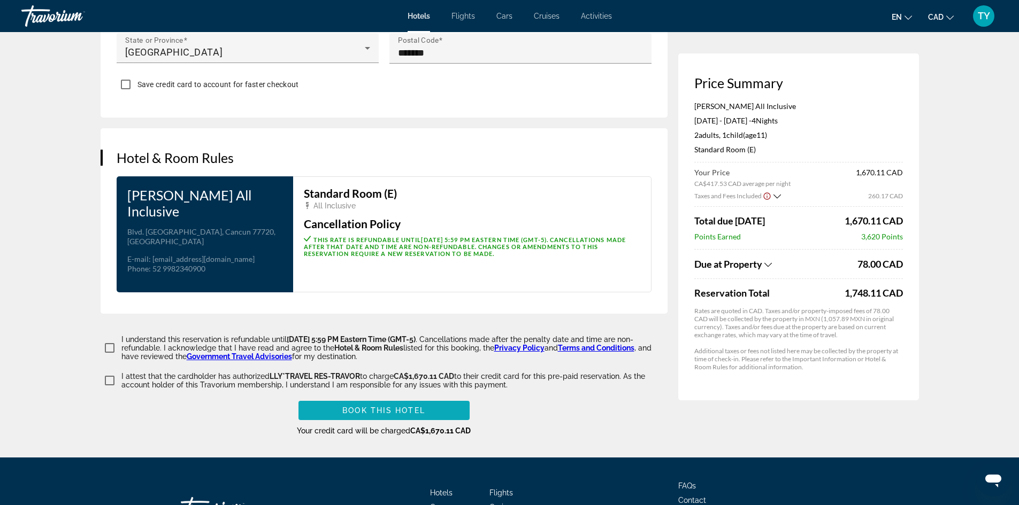
type input "**********"
click at [374, 406] on span "Book this hotel" at bounding box center [383, 410] width 83 height 9
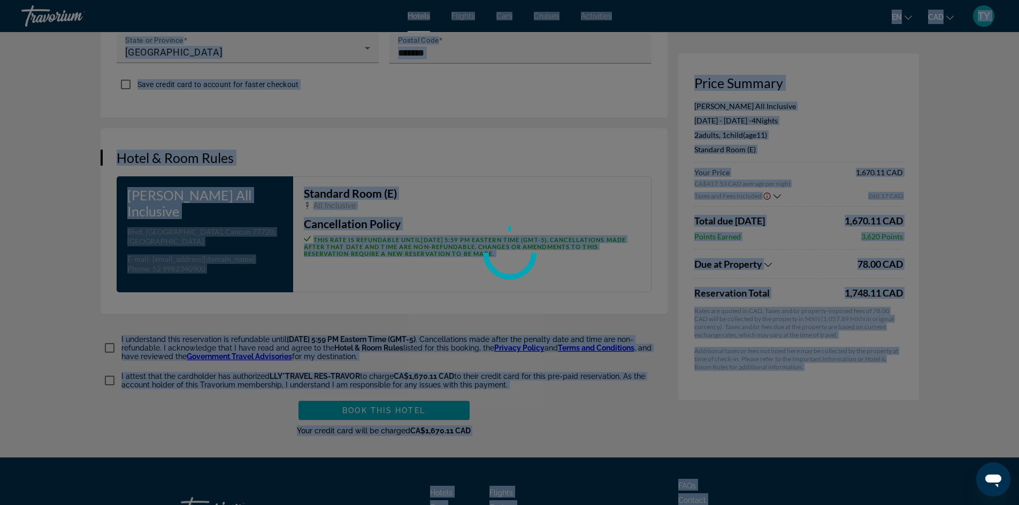
scroll to position [1266, 0]
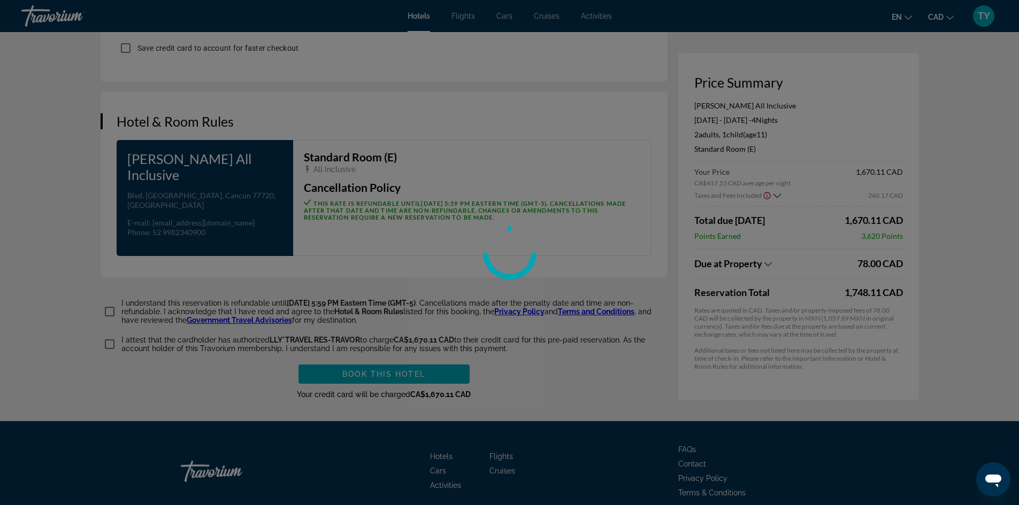
click at [552, 359] on div at bounding box center [509, 252] width 1019 height 505
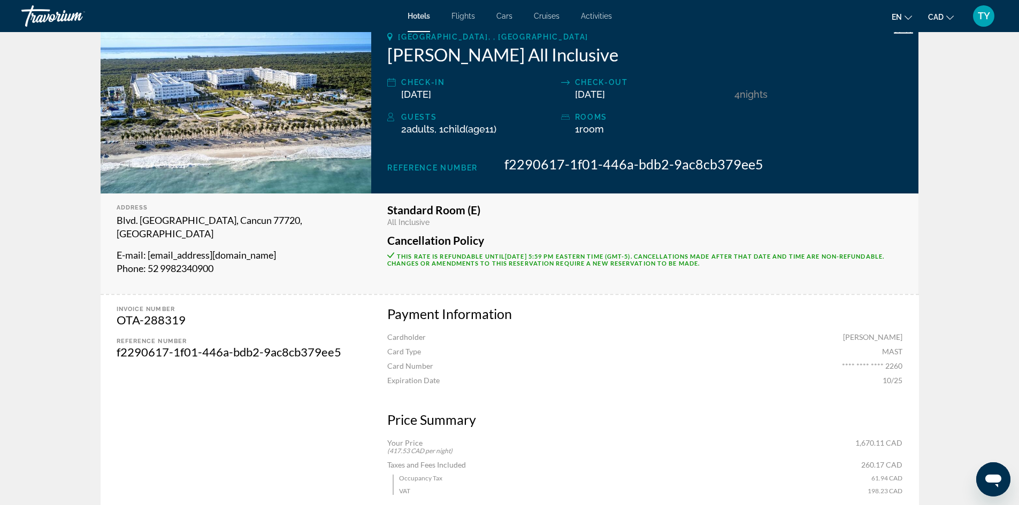
scroll to position [214, 0]
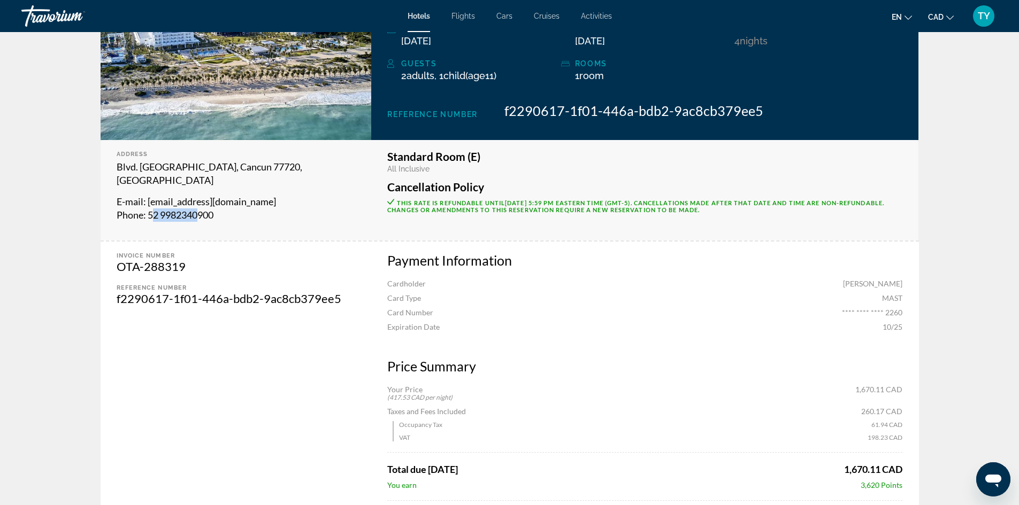
drag, startPoint x: 152, startPoint y: 201, endPoint x: 216, endPoint y: 204, distance: 63.7
click at [213, 209] on span ": 52 9982340900" at bounding box center [178, 215] width 70 height 12
click at [219, 209] on p "Phone : 52 9982340900" at bounding box center [236, 215] width 239 height 13
drag, startPoint x: 219, startPoint y: 203, endPoint x: 141, endPoint y: 203, distance: 78.6
click at [141, 209] on p "Phone : 52 9982340900" at bounding box center [236, 215] width 239 height 13
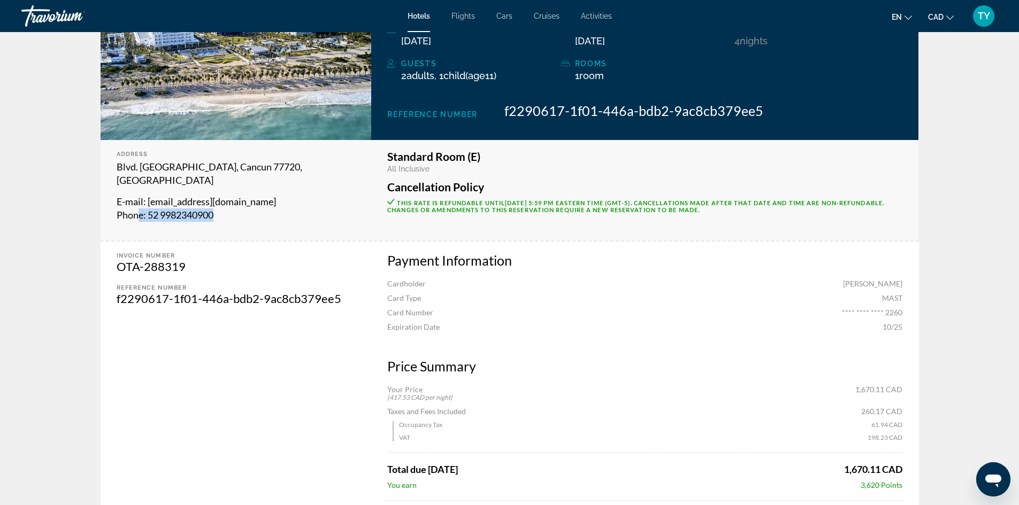
click at [242, 212] on div "Address Blvd. Costa Mujeres, Cancun 77720, Mexico E-mail : hotel.dunamar@riu.co…" at bounding box center [236, 190] width 271 height 101
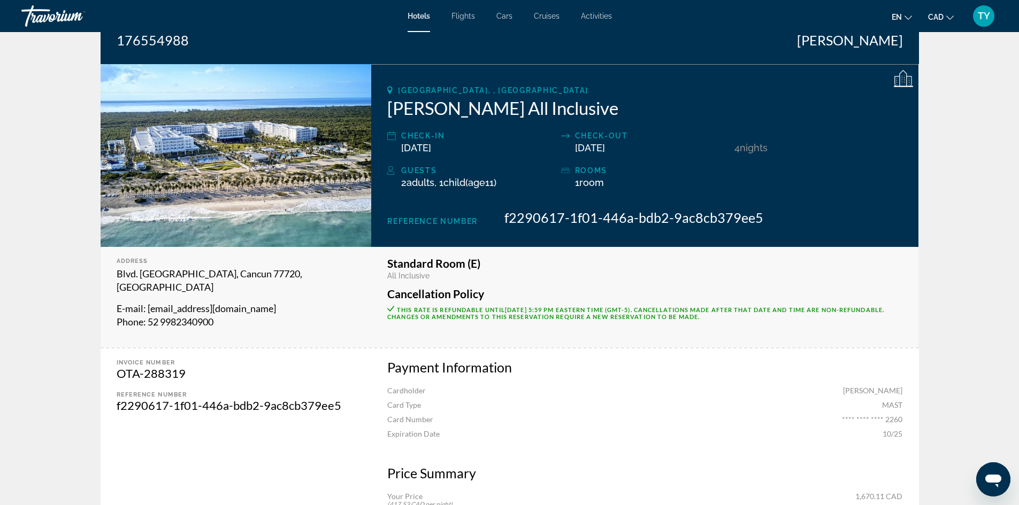
scroll to position [0, 0]
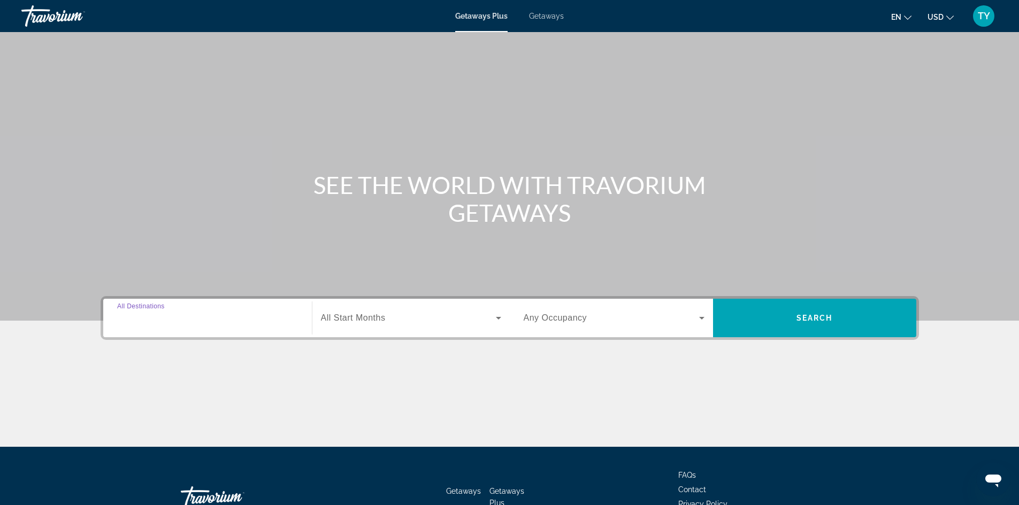
click at [188, 315] on input "Destination All Destinations" at bounding box center [207, 318] width 181 height 13
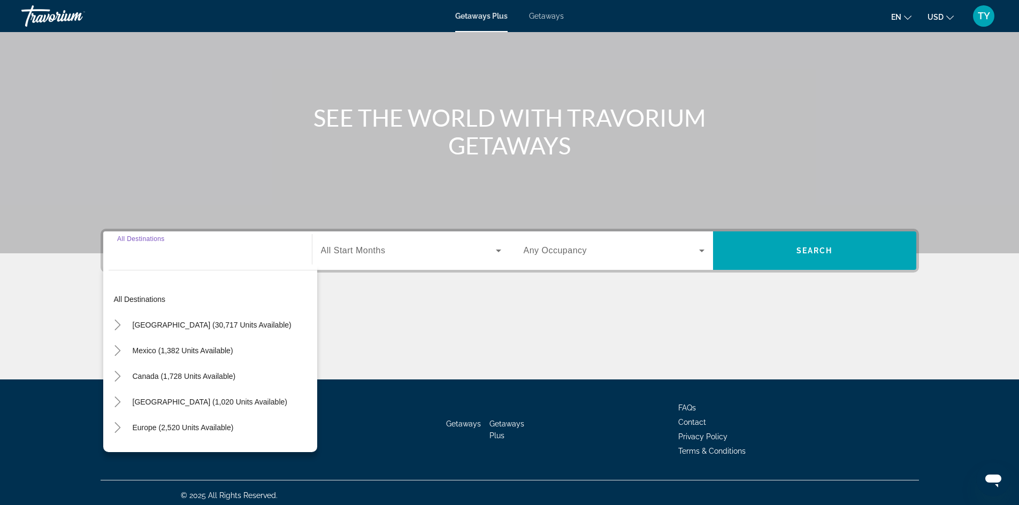
scroll to position [73, 0]
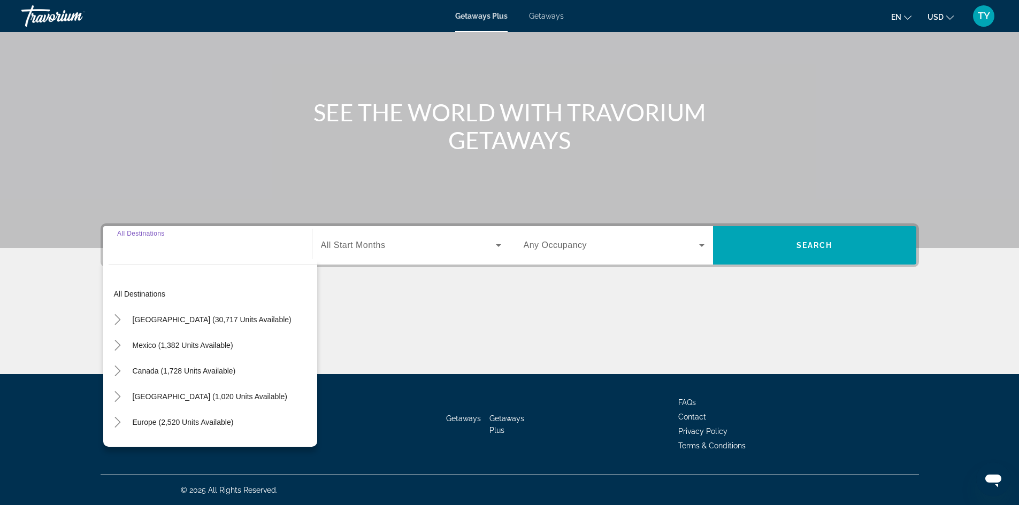
click at [174, 253] on div "Search widget" at bounding box center [207, 245] width 181 height 30
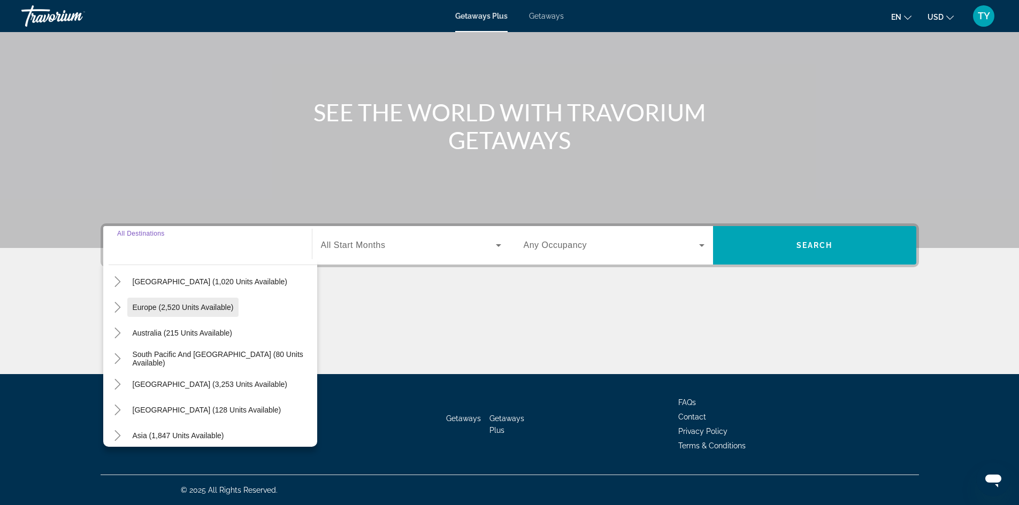
scroll to position [53, 0]
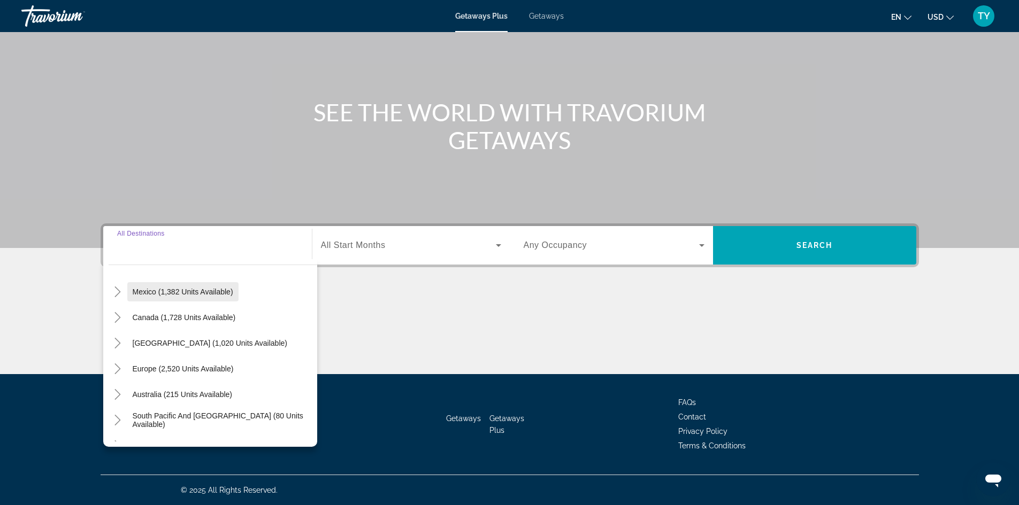
click at [160, 294] on span "Mexico (1,382 units available)" at bounding box center [183, 292] width 101 height 9
type input "**********"
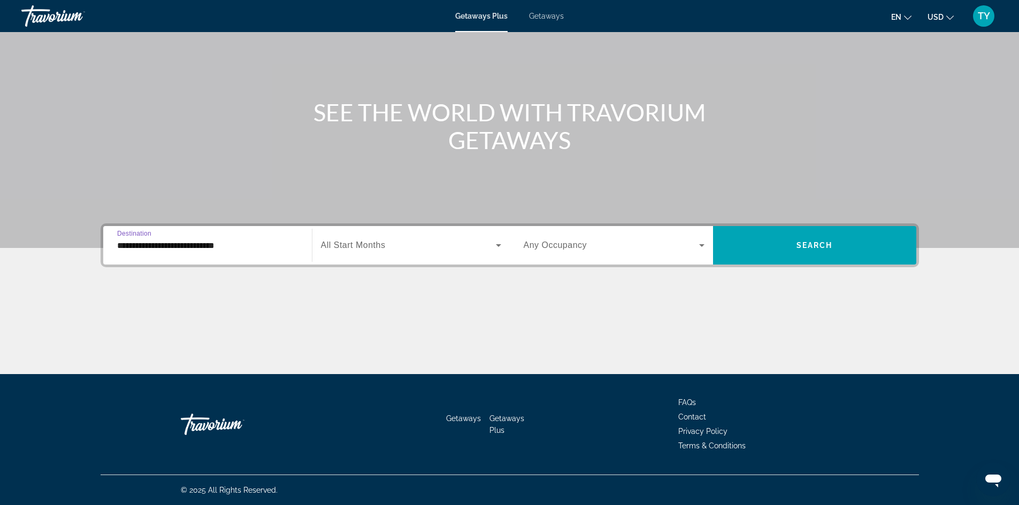
click at [411, 248] on span "Search widget" at bounding box center [408, 245] width 175 height 13
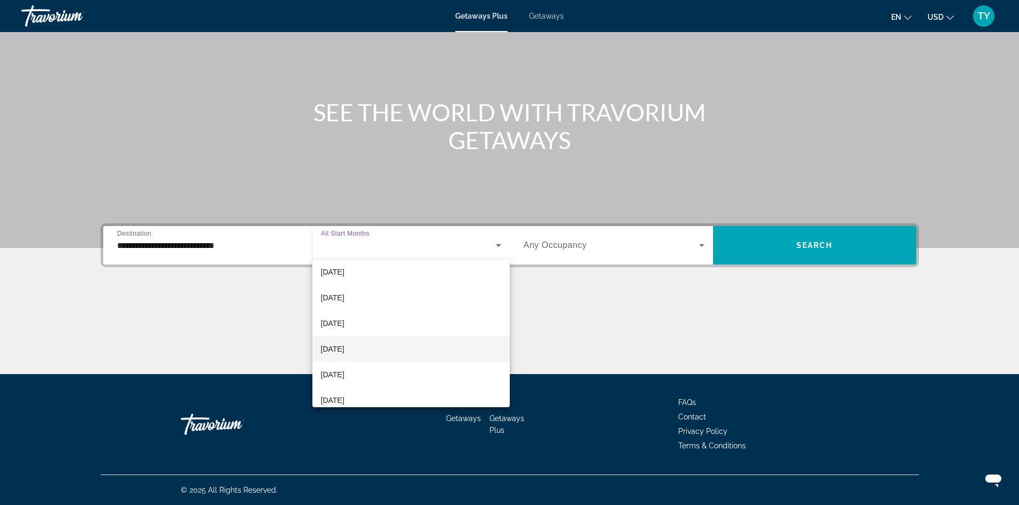
scroll to position [160, 0]
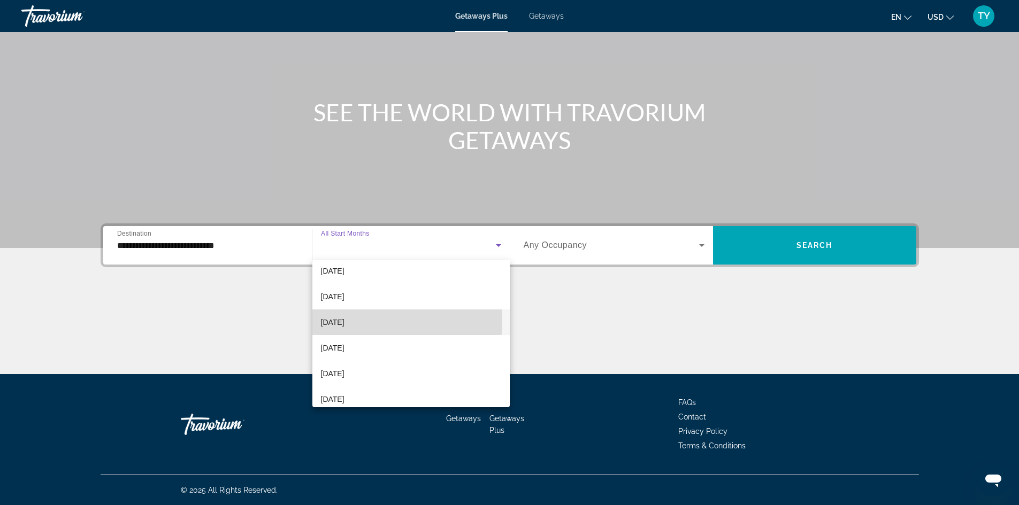
click at [344, 321] on span "[DATE]" at bounding box center [333, 322] width 24 height 13
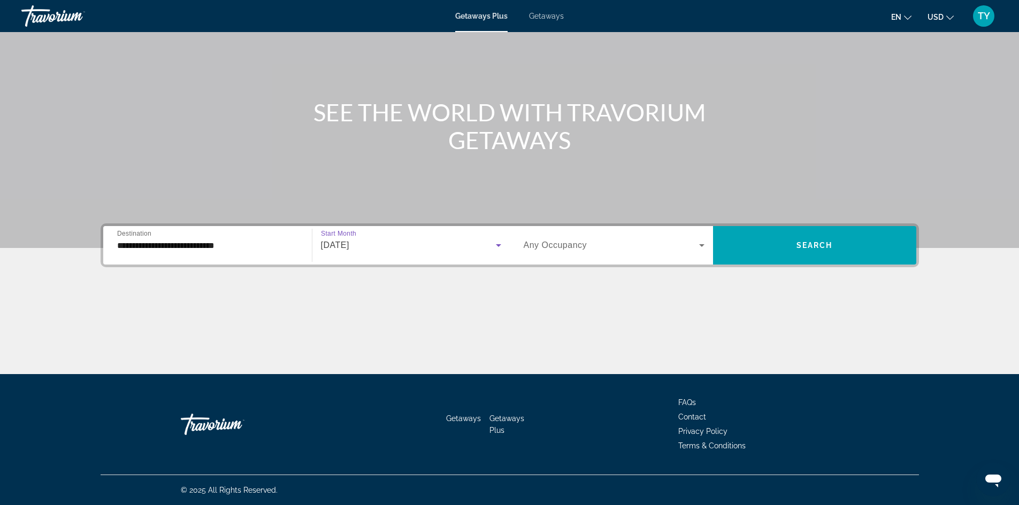
click at [602, 246] on span "Search widget" at bounding box center [610, 245] width 175 height 13
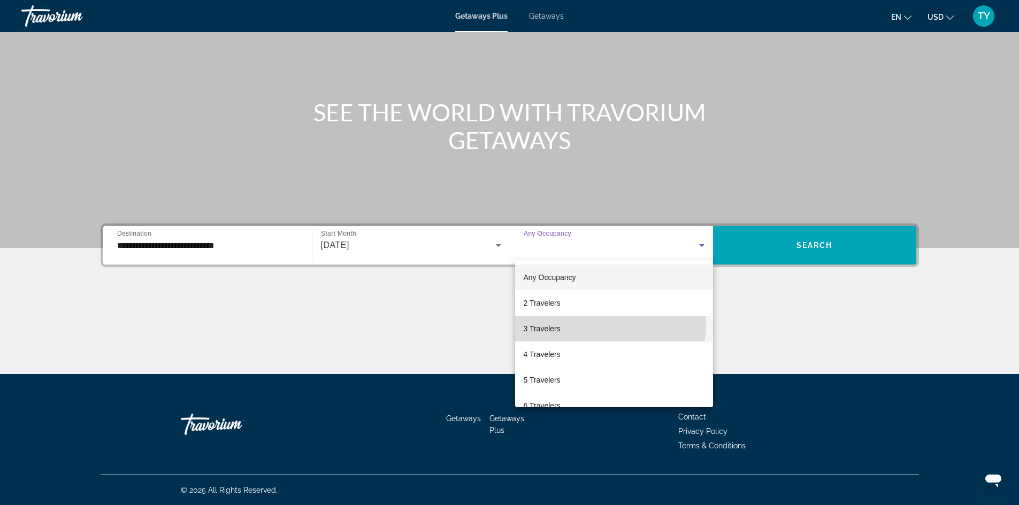
click at [569, 323] on mat-option "3 Travelers" at bounding box center [614, 329] width 198 height 26
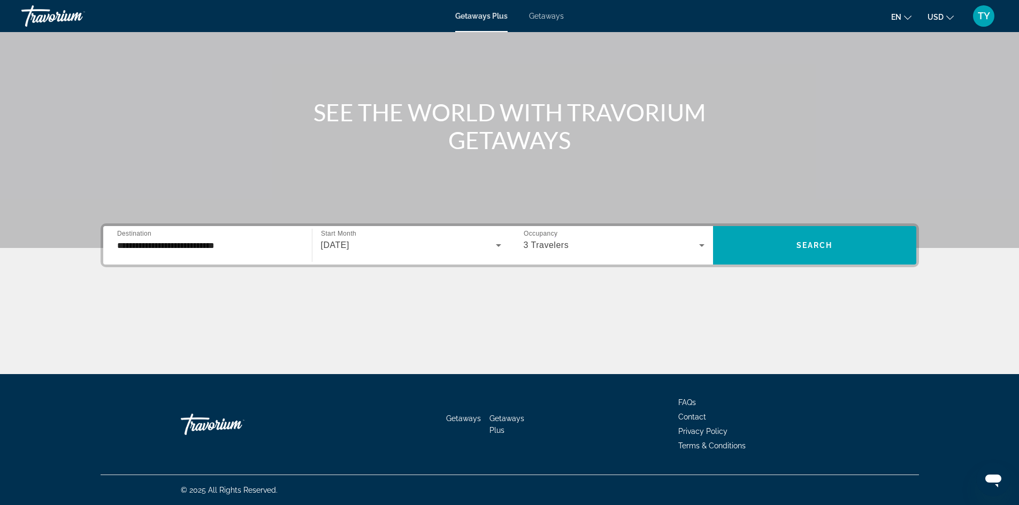
click at [663, 255] on div "3 Travelers" at bounding box center [613, 245] width 181 height 30
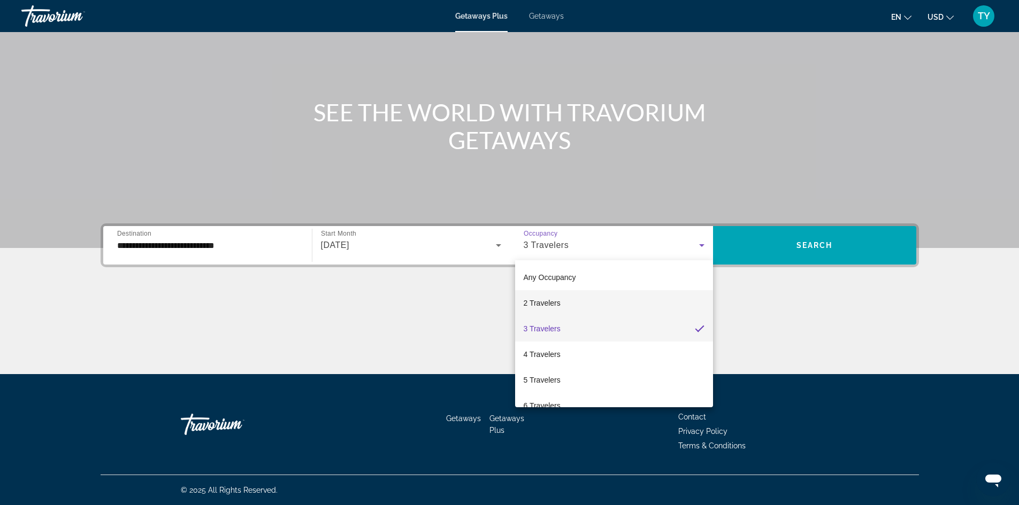
click at [567, 306] on mat-option "2 Travelers" at bounding box center [614, 303] width 198 height 26
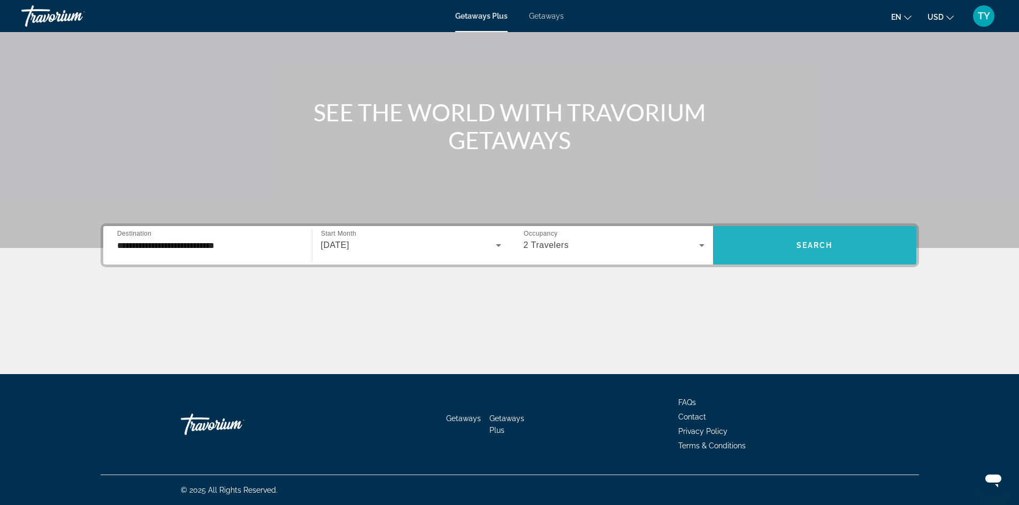
click at [768, 242] on span "Search widget" at bounding box center [814, 246] width 203 height 26
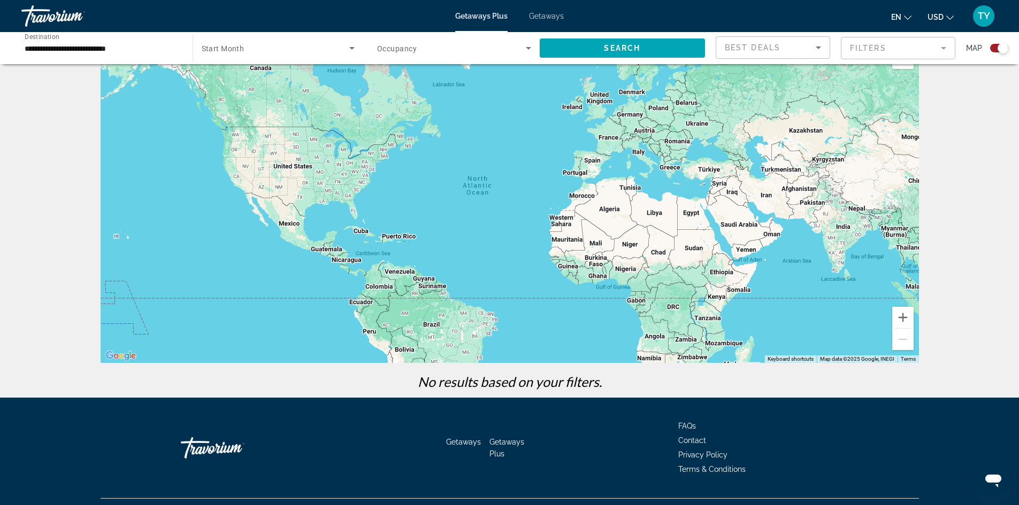
scroll to position [56, 0]
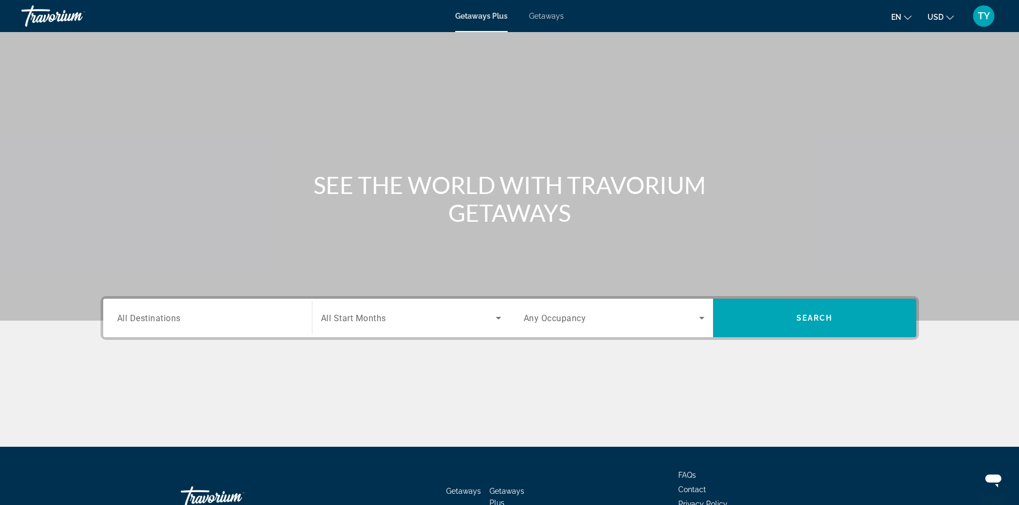
click at [192, 315] on input "Destination All Destinations" at bounding box center [207, 318] width 181 height 13
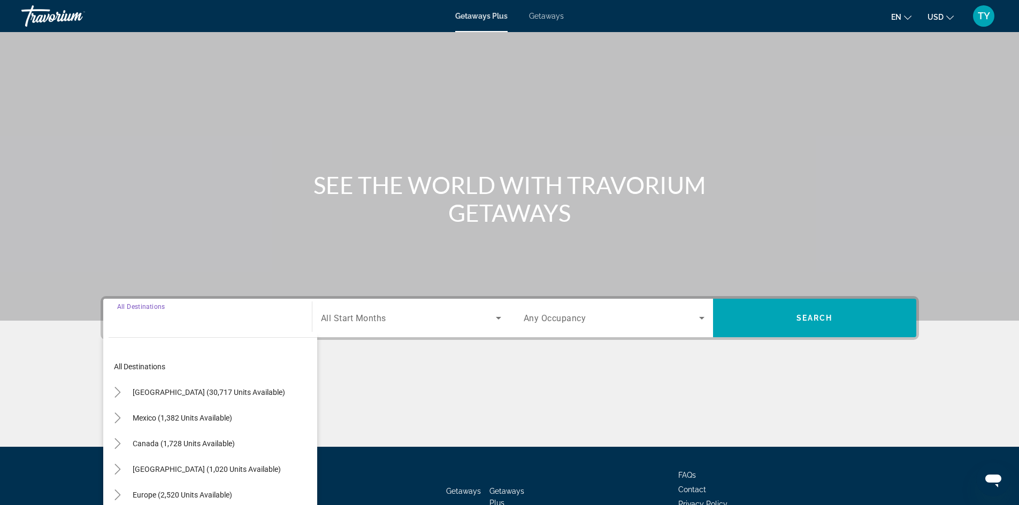
scroll to position [73, 0]
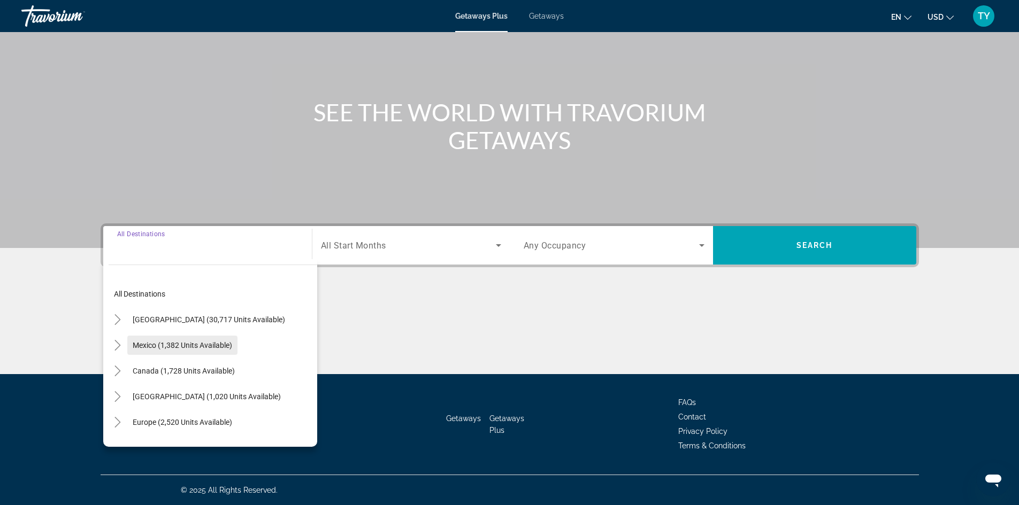
click at [191, 348] on span "Mexico (1,382 units available)" at bounding box center [182, 345] width 99 height 9
type input "**********"
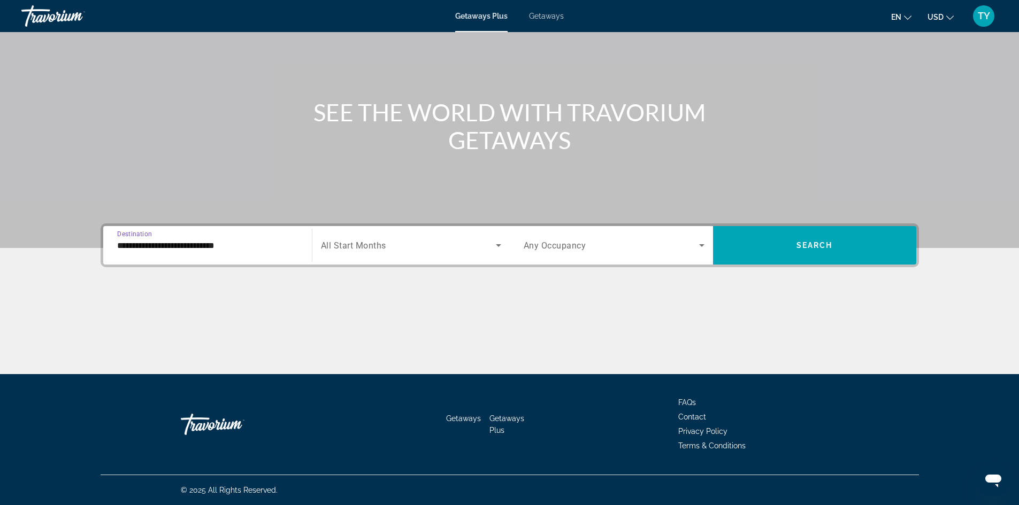
click at [404, 250] on span "Search widget" at bounding box center [408, 245] width 175 height 13
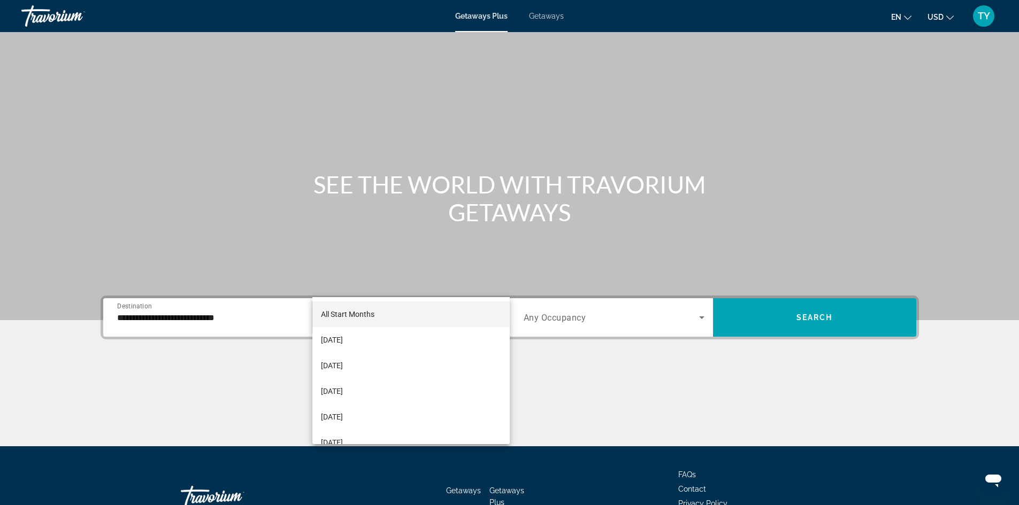
scroll to position [0, 0]
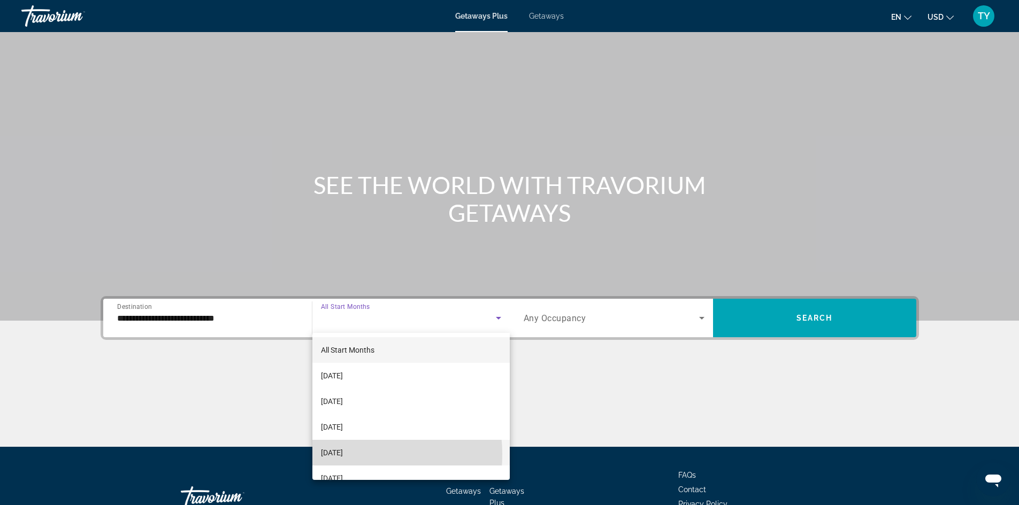
click at [342, 454] on span "[DATE]" at bounding box center [332, 452] width 22 height 13
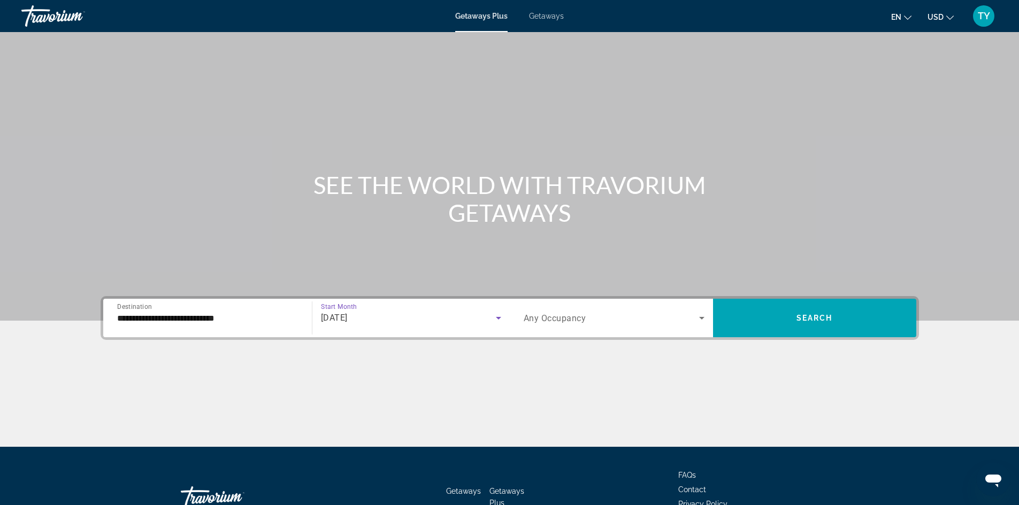
click at [701, 320] on icon "Search widget" at bounding box center [701, 318] width 13 height 13
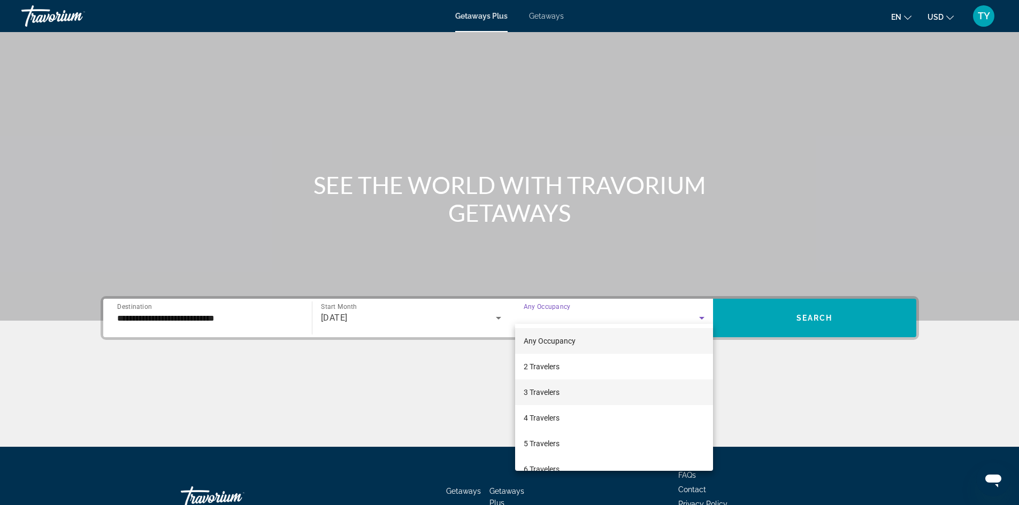
scroll to position [73, 0]
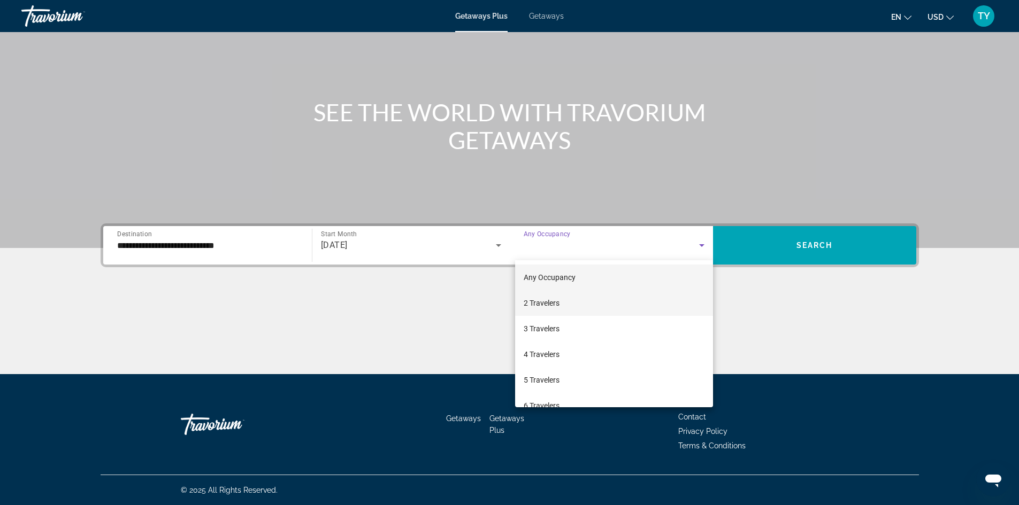
click at [620, 307] on mat-option "2 Travelers" at bounding box center [614, 303] width 198 height 26
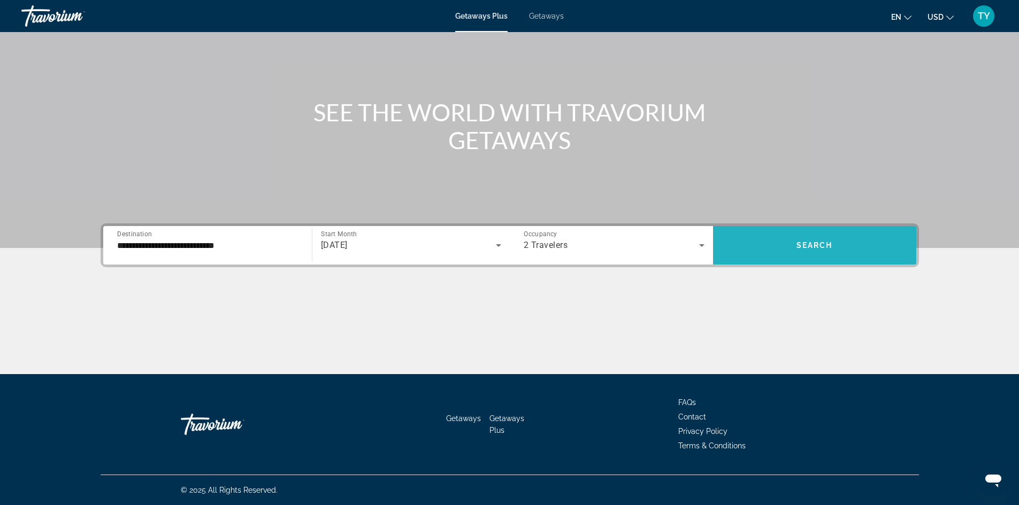
click at [832, 248] on span "Search widget" at bounding box center [814, 246] width 203 height 26
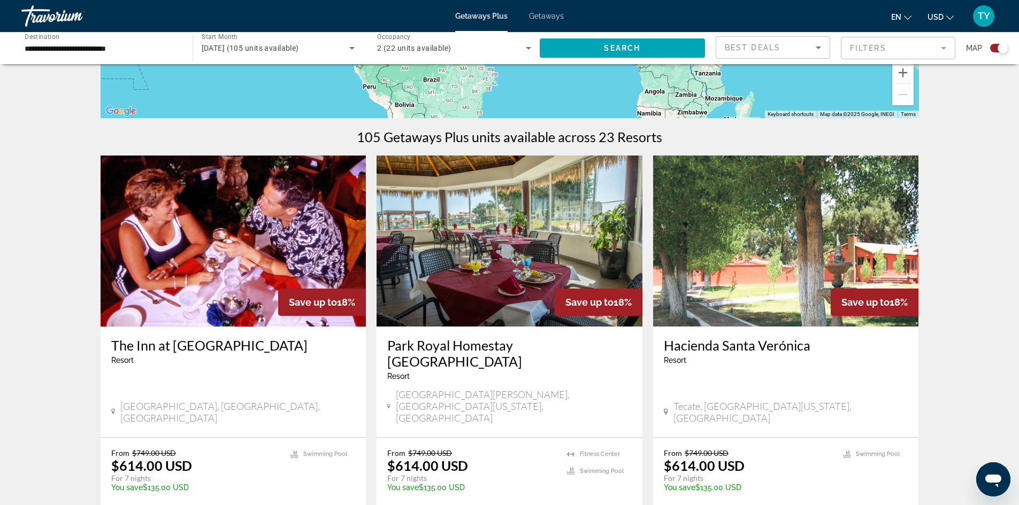
scroll to position [267, 0]
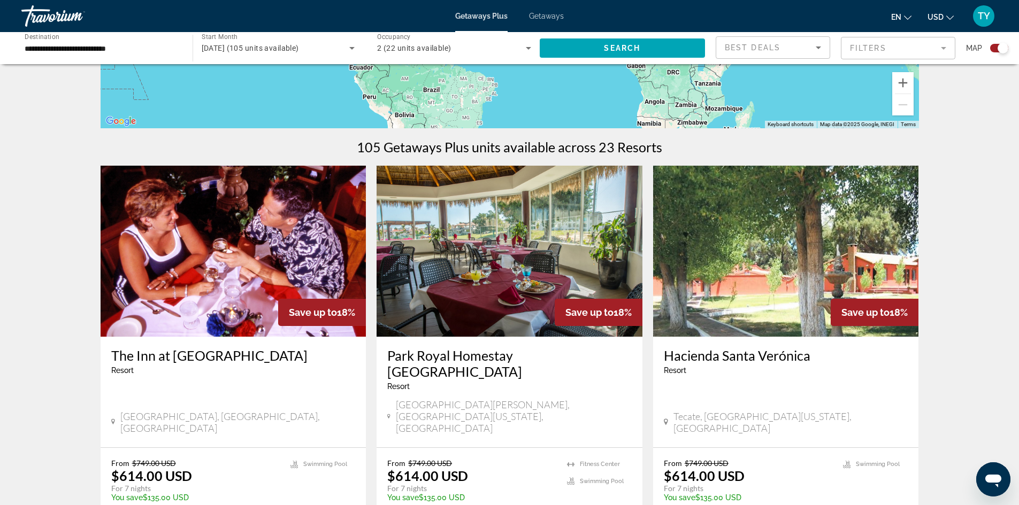
click at [950, 18] on icon "Change currency" at bounding box center [949, 17] width 7 height 7
click at [934, 68] on button "CAD (Can$)" at bounding box center [918, 71] width 53 height 14
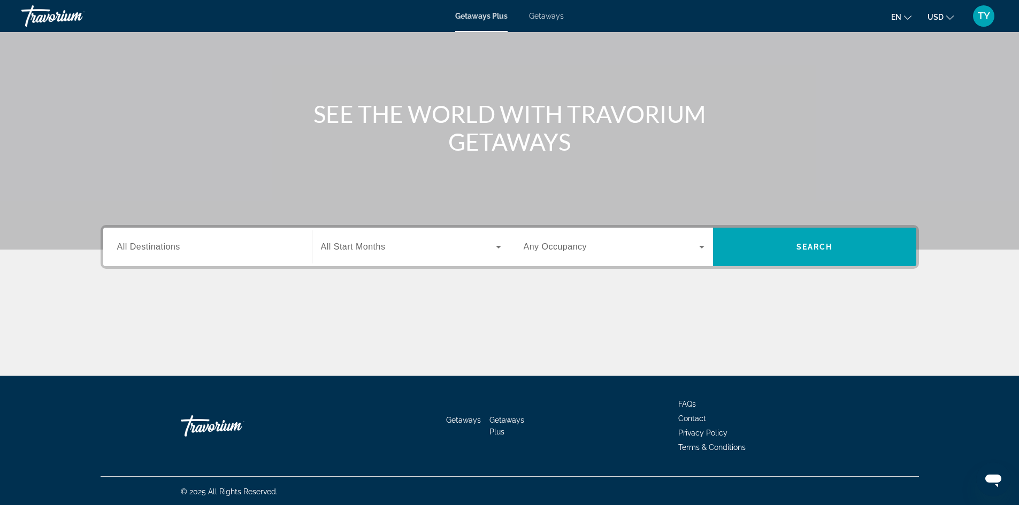
scroll to position [73, 0]
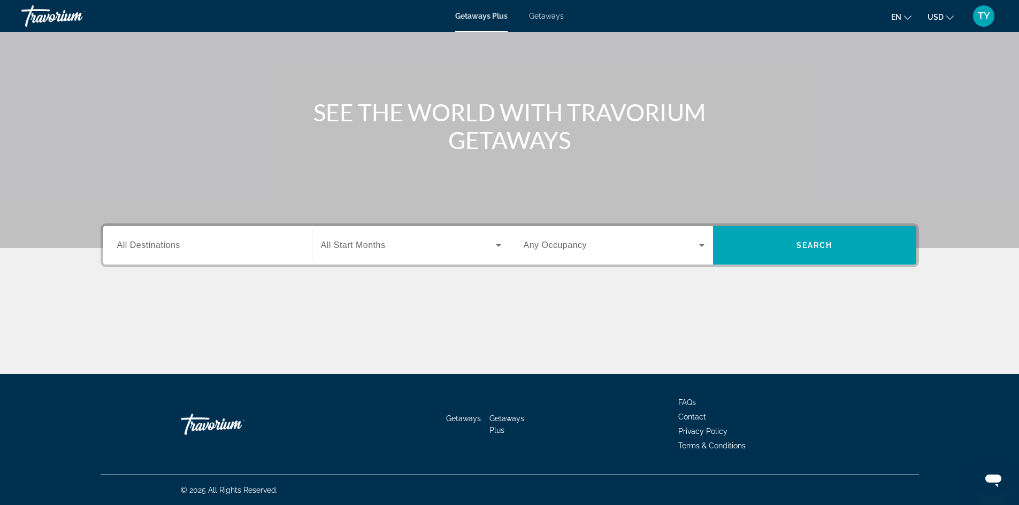
click at [167, 246] on span "All Destinations" at bounding box center [148, 245] width 63 height 9
click at [167, 246] on input "Destination All Destinations" at bounding box center [207, 246] width 181 height 13
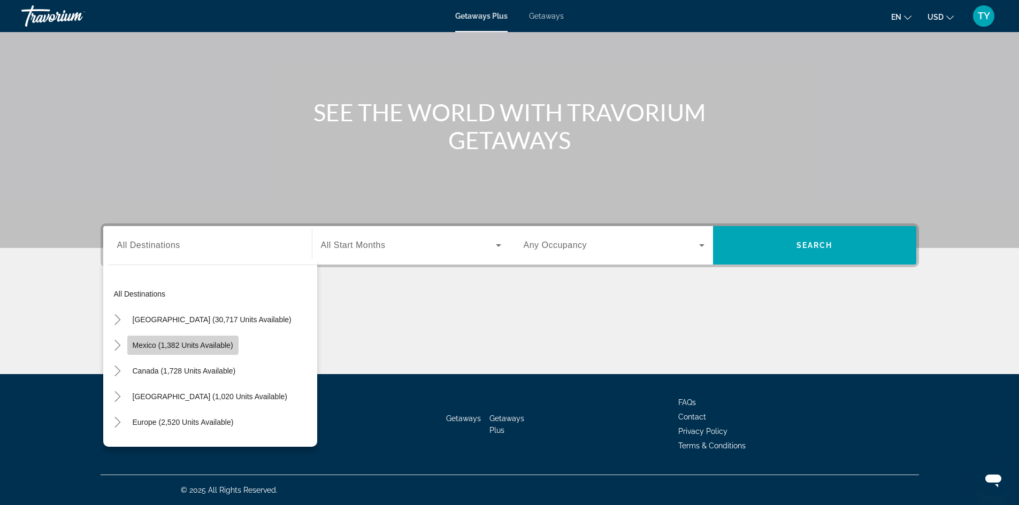
click at [172, 345] on span "Mexico (1,382 units available)" at bounding box center [183, 345] width 101 height 9
type input "**********"
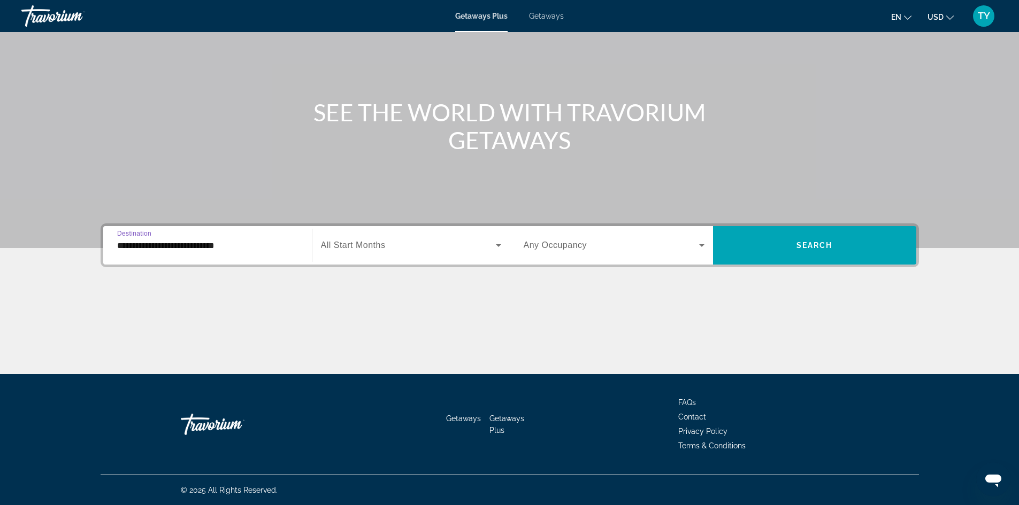
click at [496, 244] on icon "Search widget" at bounding box center [498, 245] width 5 height 3
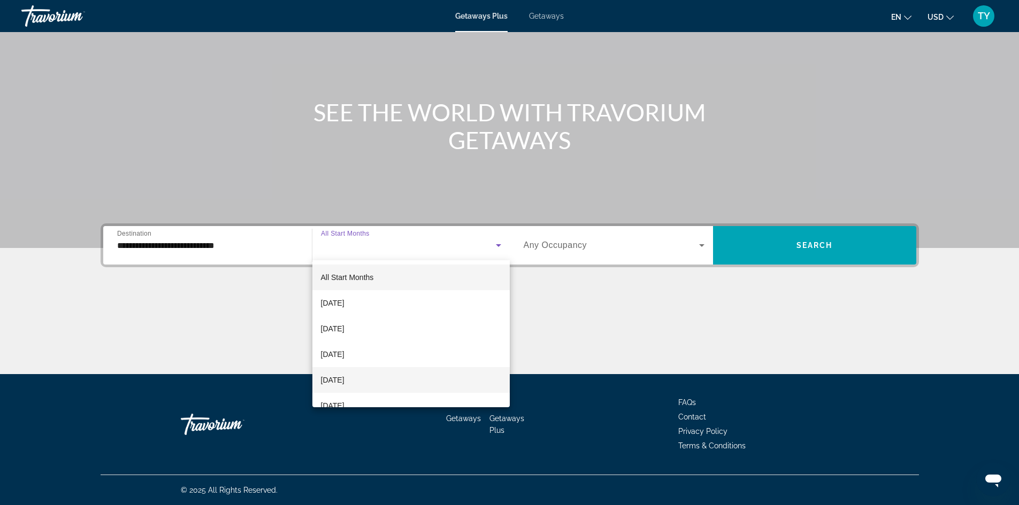
click at [344, 379] on span "[DATE]" at bounding box center [333, 380] width 24 height 13
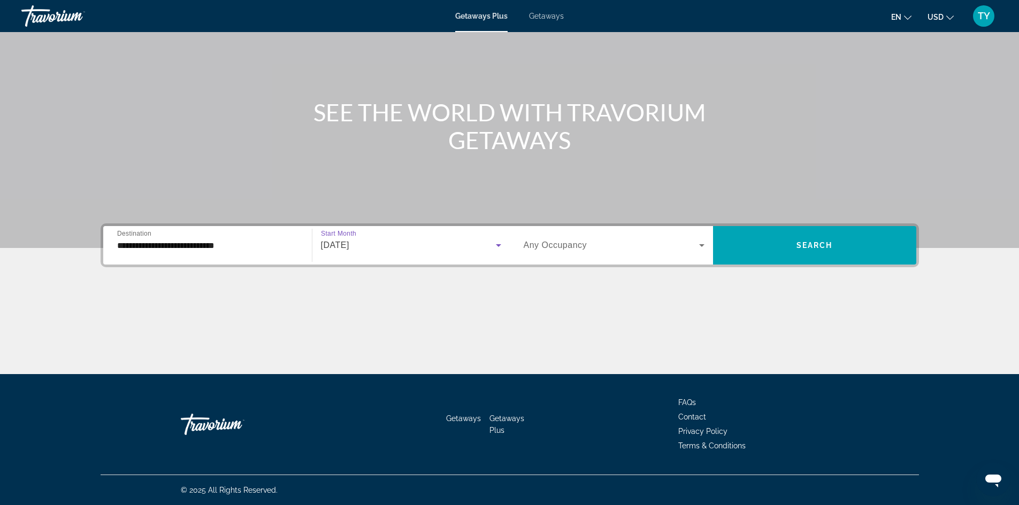
click at [497, 247] on icon "Search widget" at bounding box center [498, 245] width 13 height 13
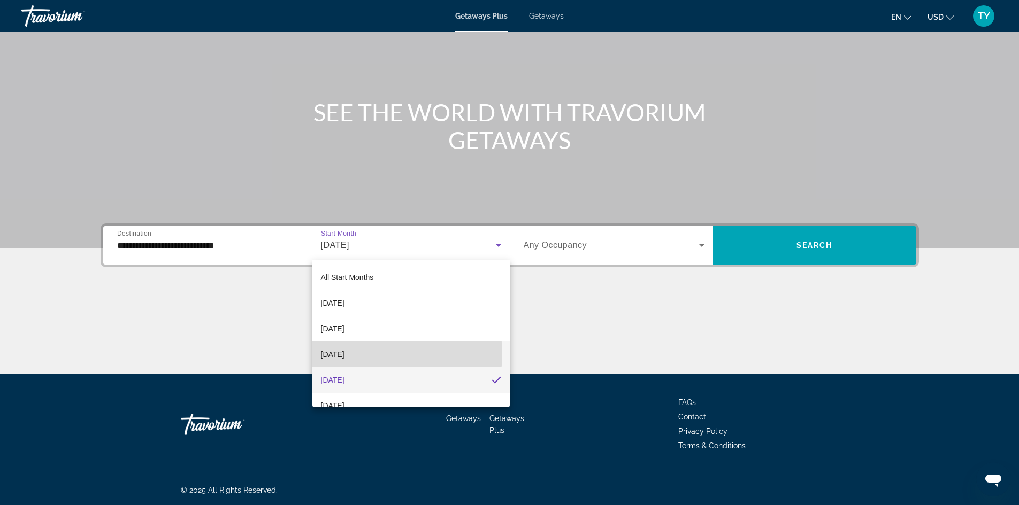
click at [382, 354] on mat-option "[DATE]" at bounding box center [410, 355] width 197 height 26
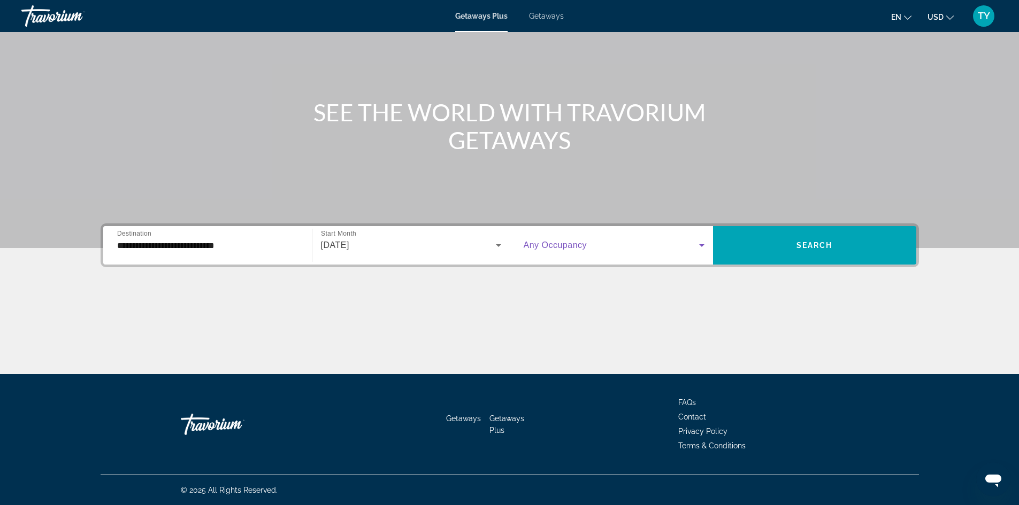
click at [702, 242] on icon "Search widget" at bounding box center [701, 245] width 13 height 13
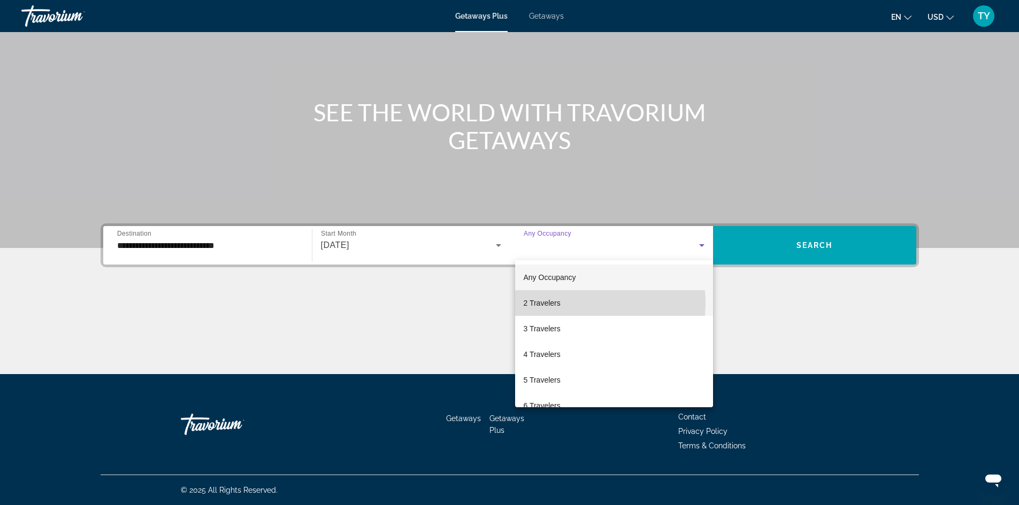
click at [580, 303] on mat-option "2 Travelers" at bounding box center [614, 303] width 198 height 26
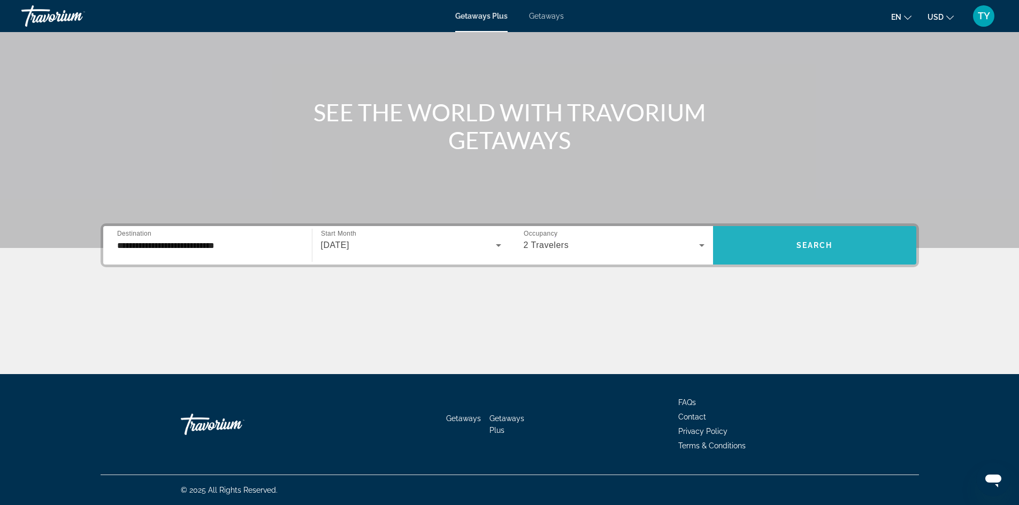
click at [792, 241] on span "Search widget" at bounding box center [814, 246] width 203 height 26
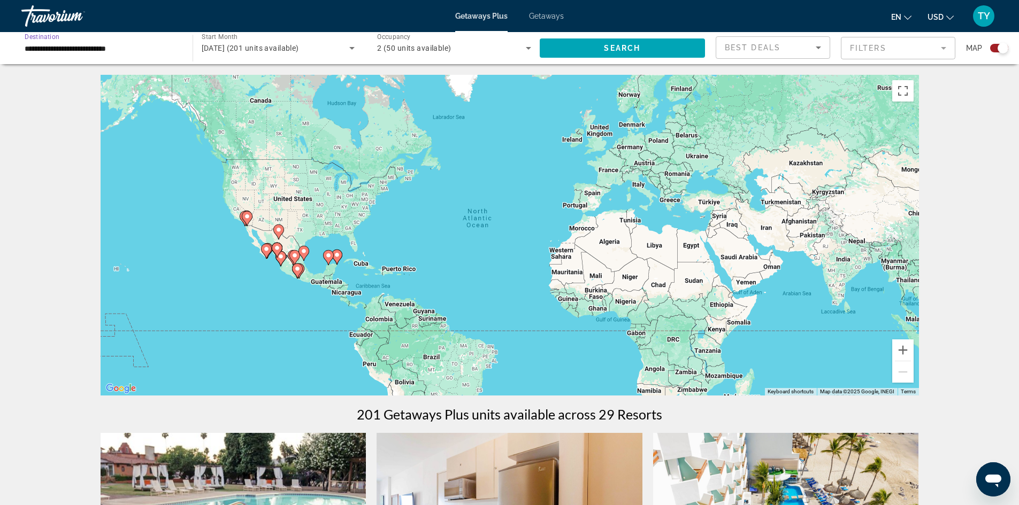
click at [151, 49] on input "**********" at bounding box center [102, 48] width 154 height 13
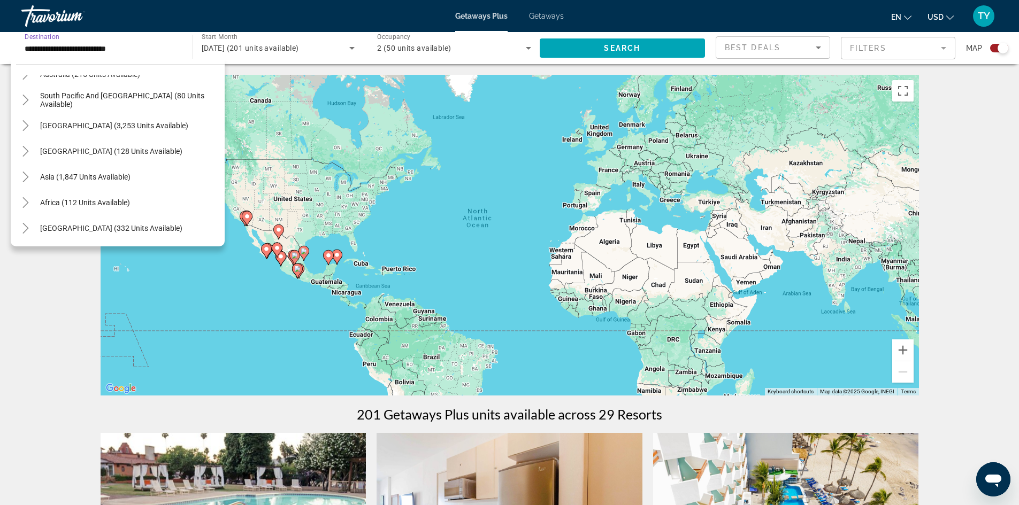
click at [144, 50] on input "**********" at bounding box center [102, 48] width 154 height 13
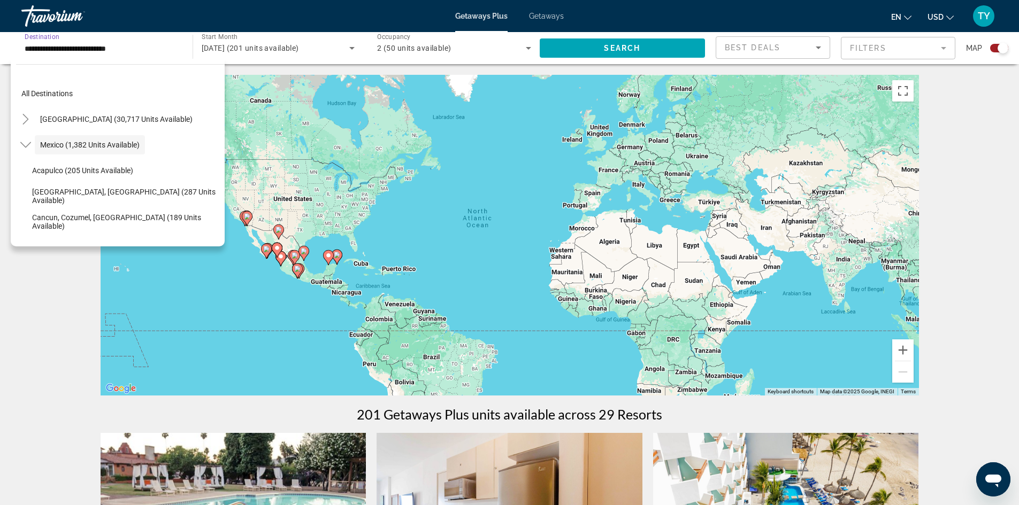
click at [150, 43] on input "**********" at bounding box center [102, 48] width 154 height 13
click at [114, 143] on span "Mexico (1,382 units available)" at bounding box center [89, 145] width 99 height 9
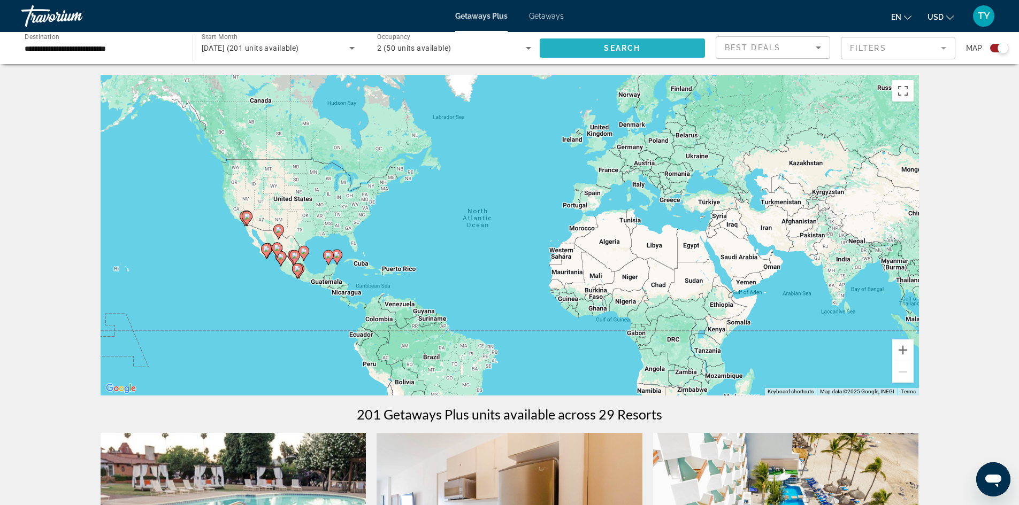
click at [678, 48] on span "Search widget" at bounding box center [622, 48] width 166 height 26
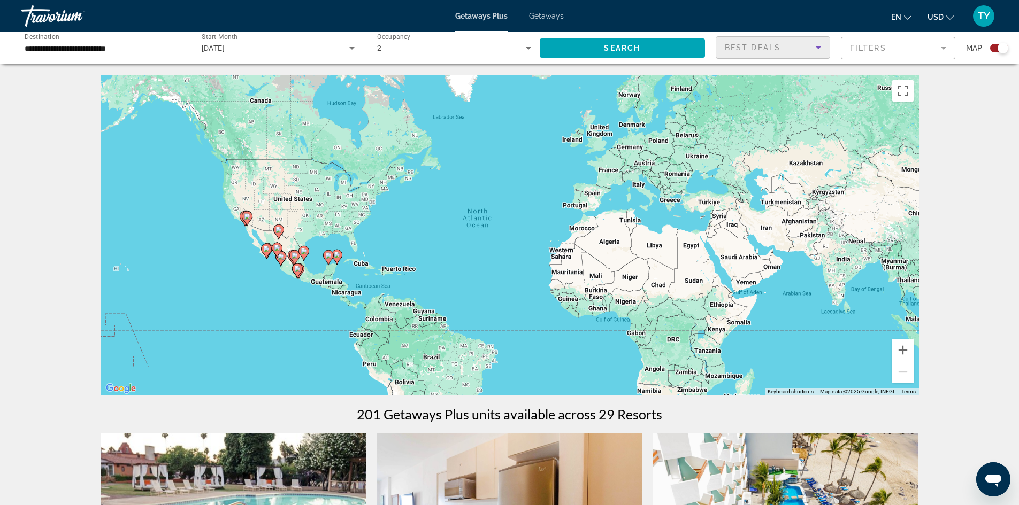
click at [822, 45] on icon "Sort by" at bounding box center [818, 47] width 13 height 13
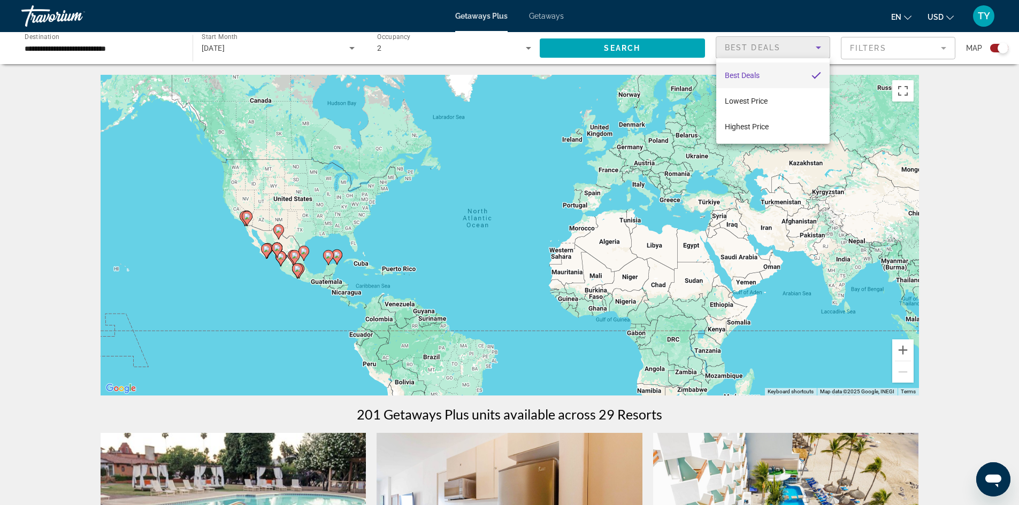
click at [821, 48] on div at bounding box center [509, 252] width 1019 height 505
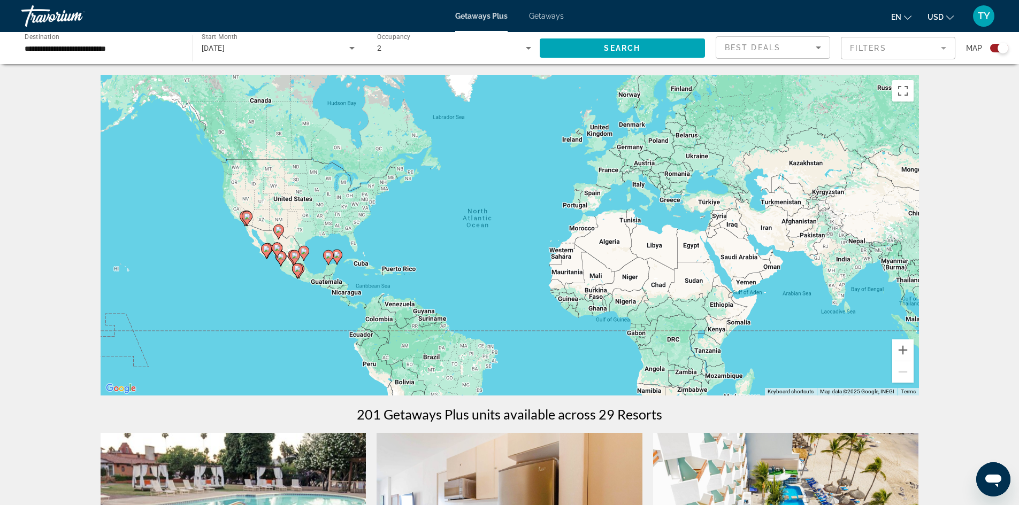
click at [941, 48] on mat-form-field "Filters" at bounding box center [898, 48] width 114 height 22
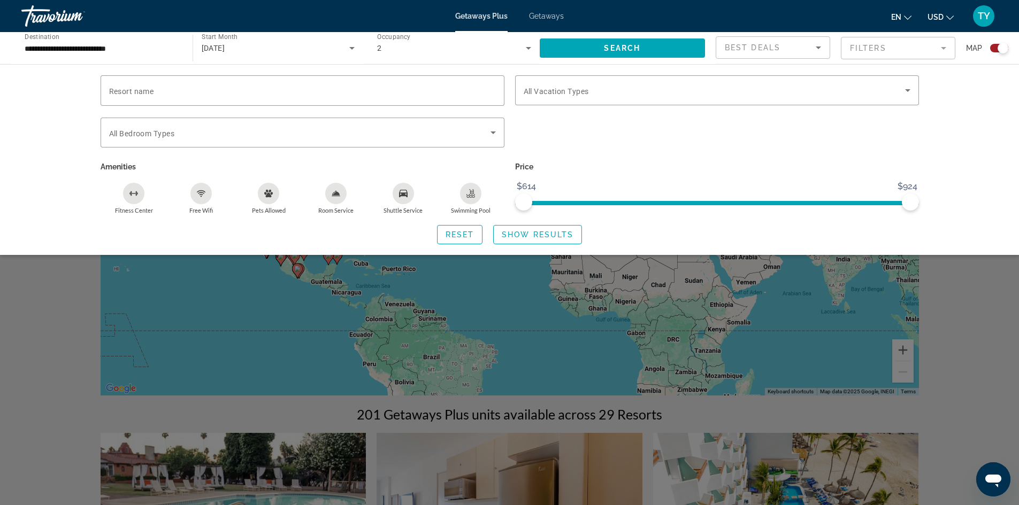
click at [405, 194] on icon "Shuttle Service" at bounding box center [403, 193] width 9 height 9
click at [911, 89] on icon "Search widget" at bounding box center [907, 90] width 13 height 13
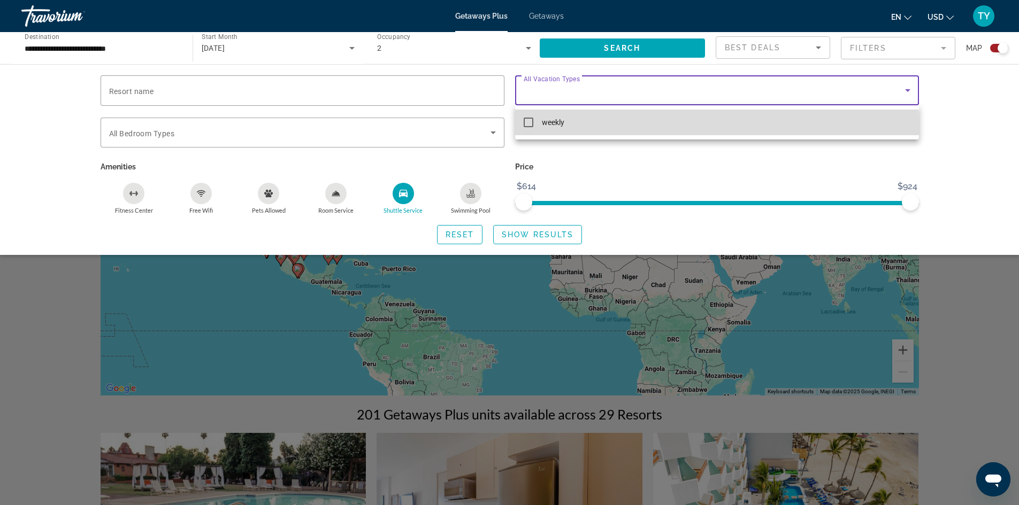
click at [529, 125] on mat-pseudo-checkbox at bounding box center [528, 123] width 10 height 10
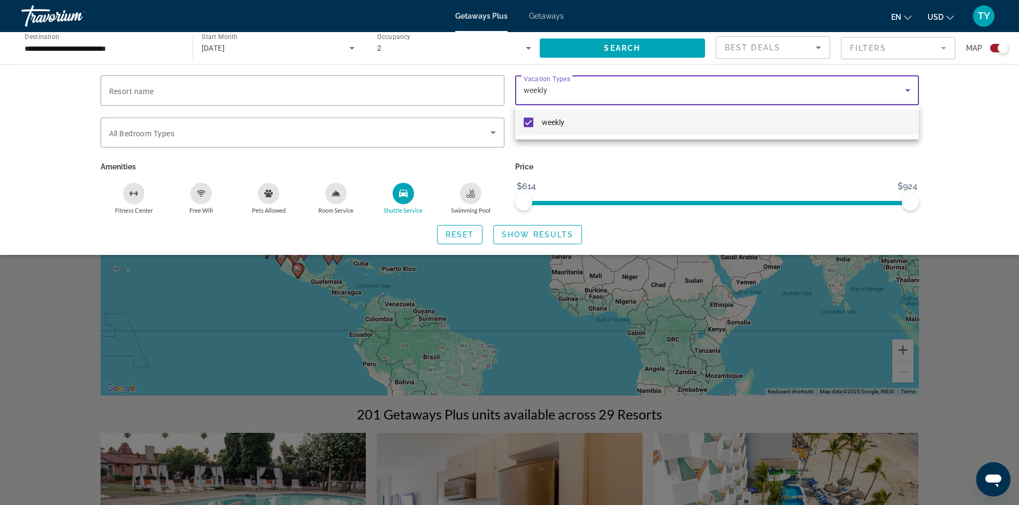
click at [555, 234] on div at bounding box center [509, 252] width 1019 height 505
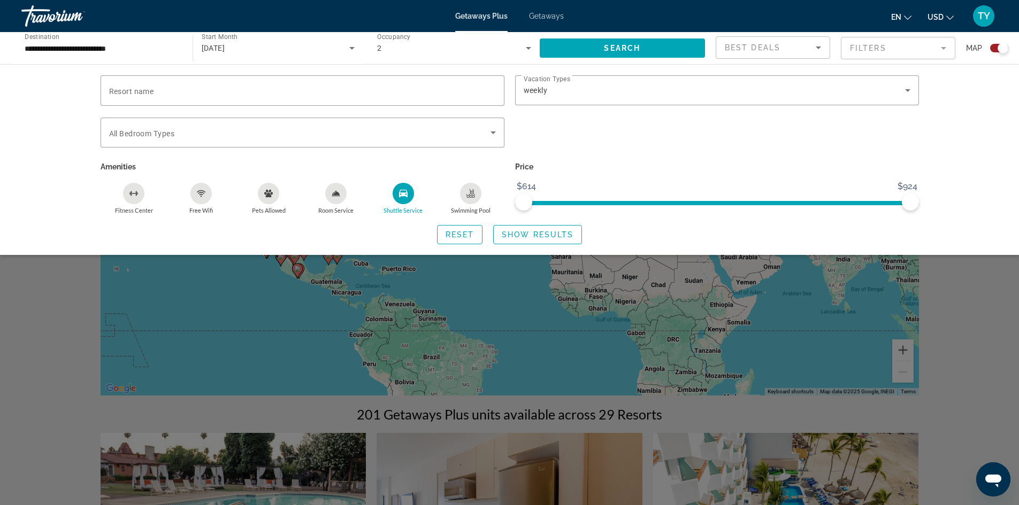
click at [403, 194] on icon "Shuttle Service" at bounding box center [403, 193] width 9 height 7
click at [547, 235] on span "Show Results" at bounding box center [538, 234] width 72 height 9
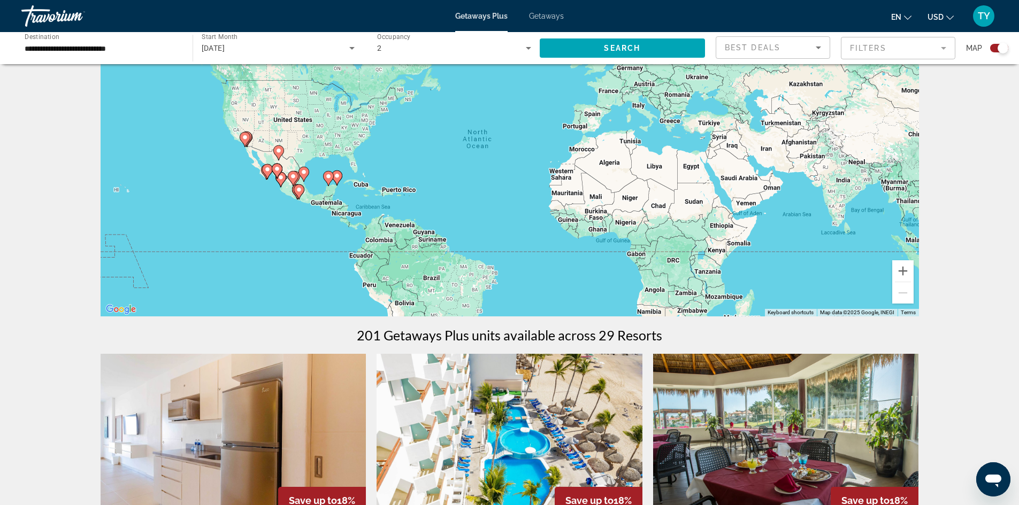
scroll to position [53, 0]
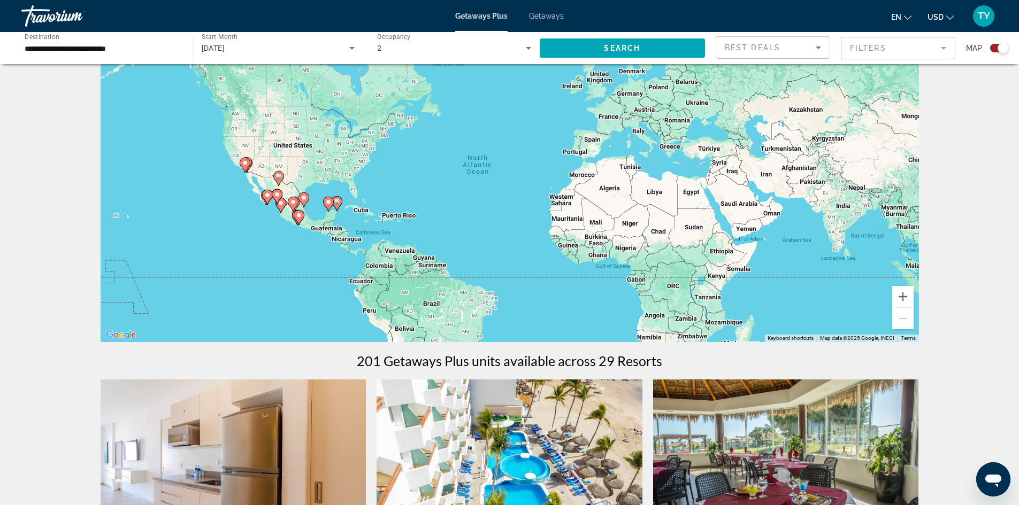
click at [949, 16] on icon "Change currency" at bounding box center [949, 17] width 7 height 7
click at [926, 70] on button "CAD (Can$)" at bounding box center [918, 71] width 53 height 14
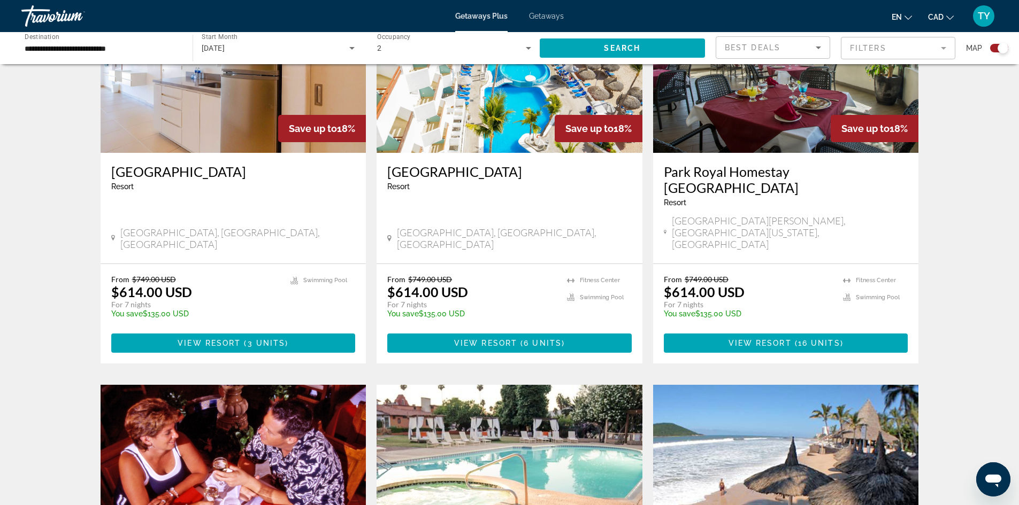
scroll to position [481, 0]
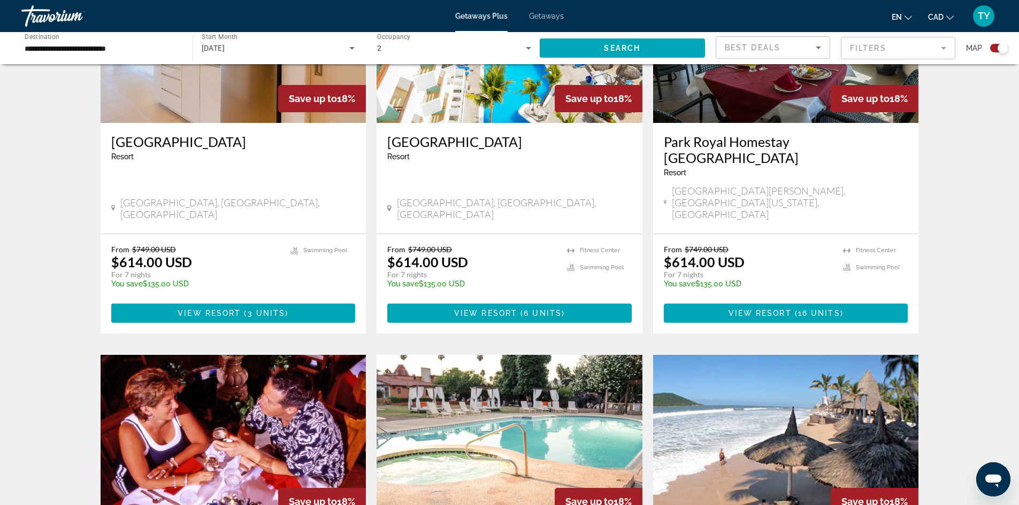
click at [951, 17] on icon "Change currency" at bounding box center [949, 17] width 7 height 7
click at [906, 68] on button "CAD (Can$)" at bounding box center [918, 71] width 53 height 14
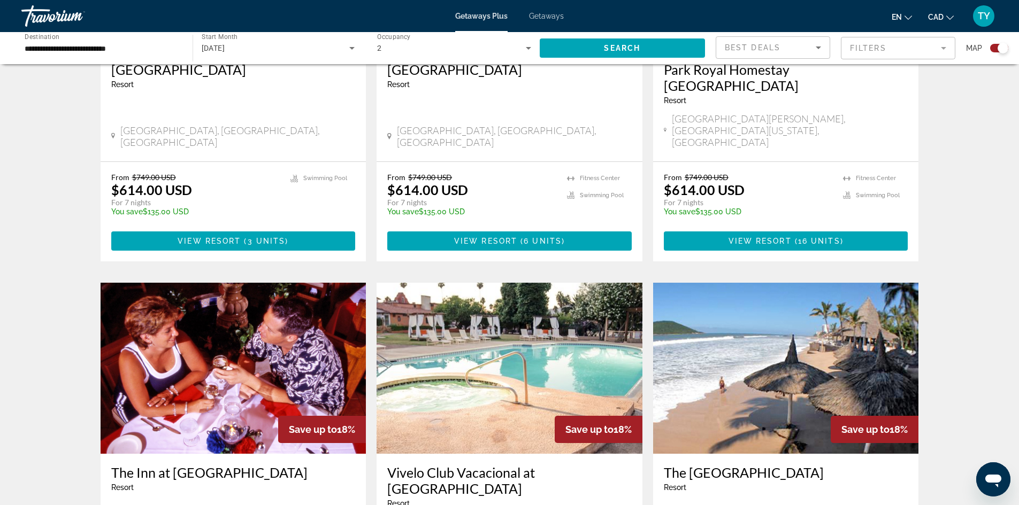
scroll to position [588, 0]
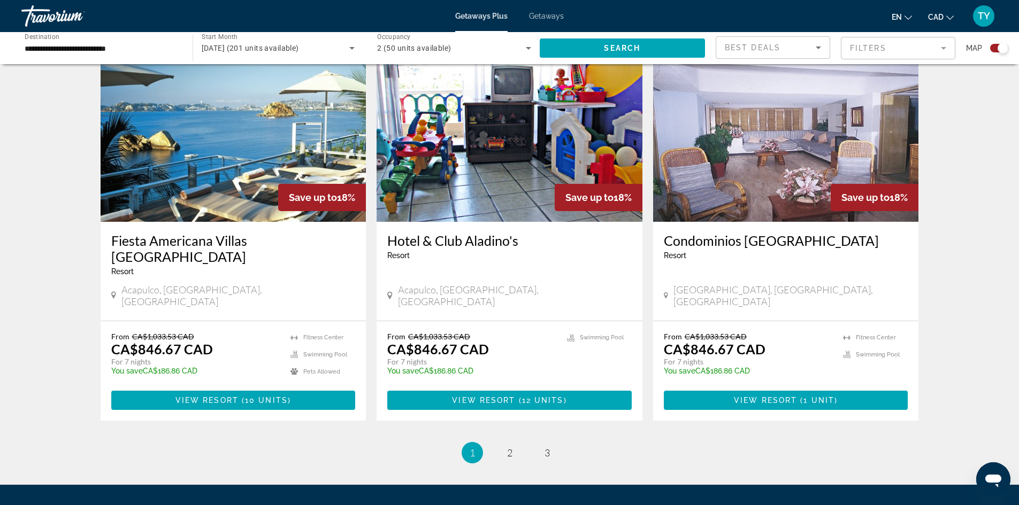
scroll to position [1572, 0]
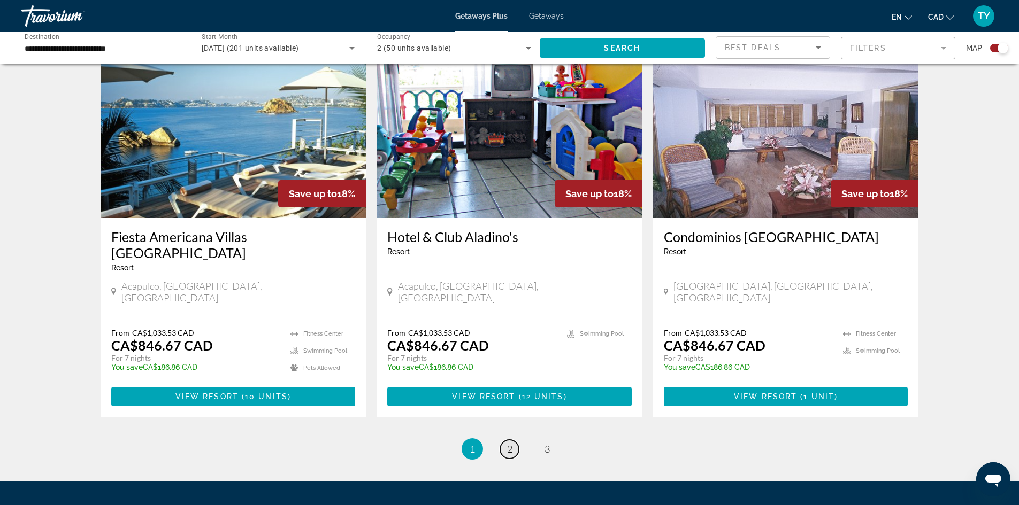
click at [508, 443] on span "2" at bounding box center [509, 449] width 5 height 12
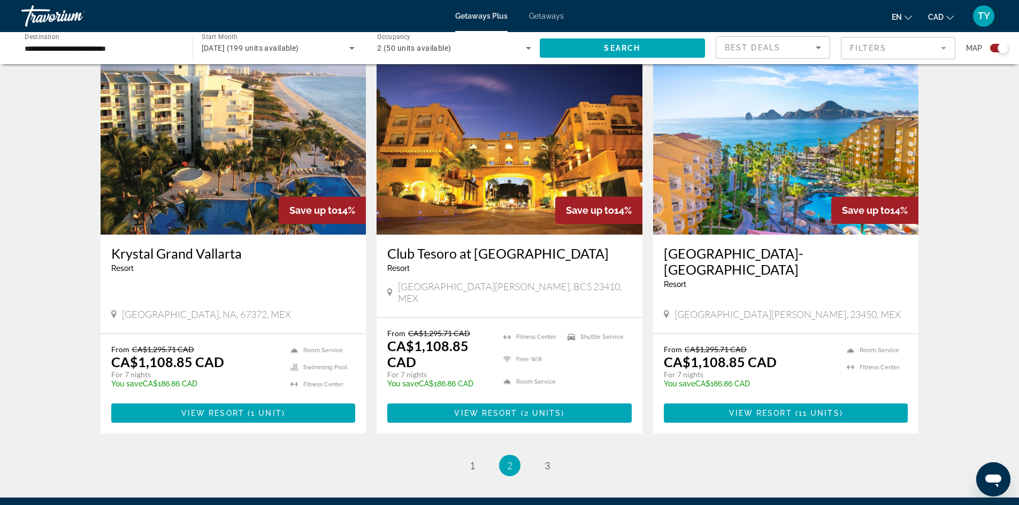
scroll to position [1588, 0]
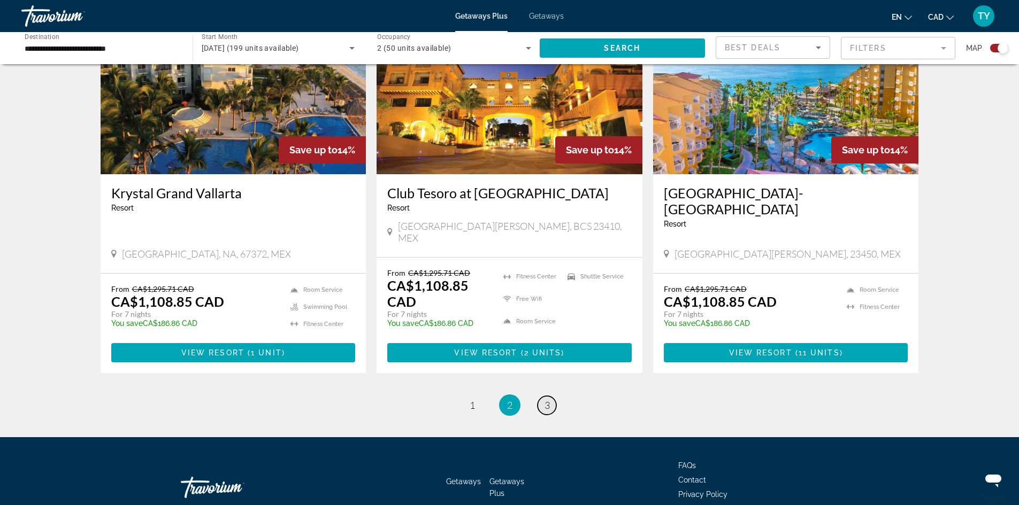
click at [550, 396] on link "page 3" at bounding box center [546, 405] width 19 height 19
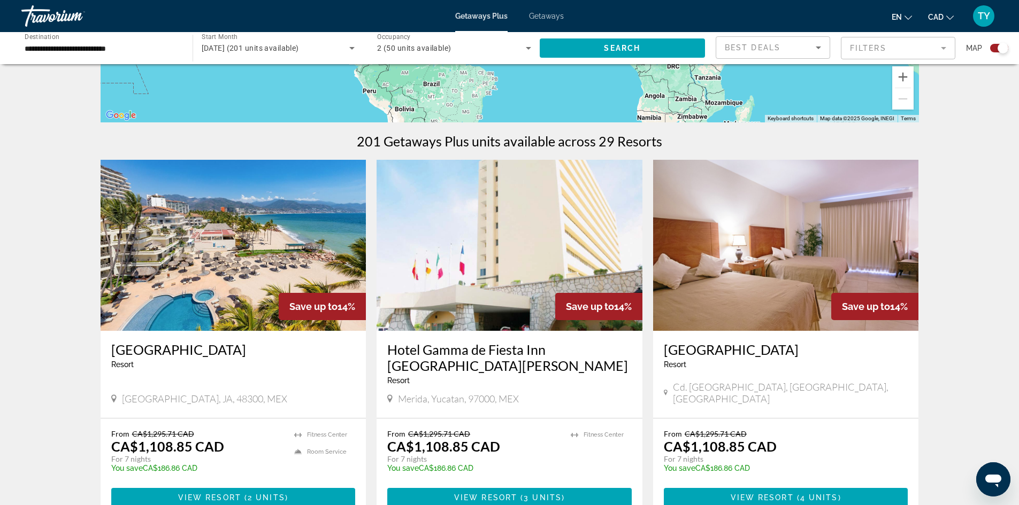
scroll to position [267, 0]
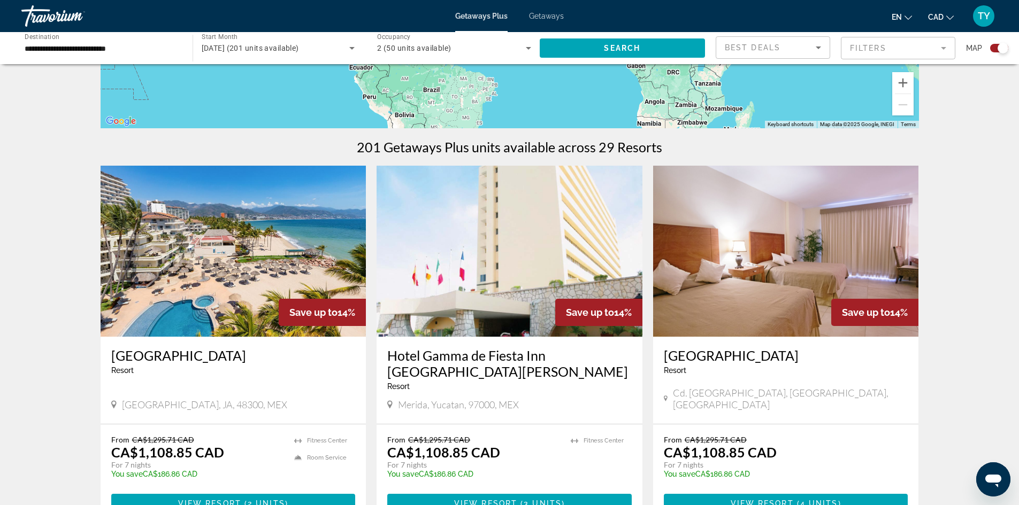
click at [310, 270] on img "Main content" at bounding box center [234, 251] width 266 height 171
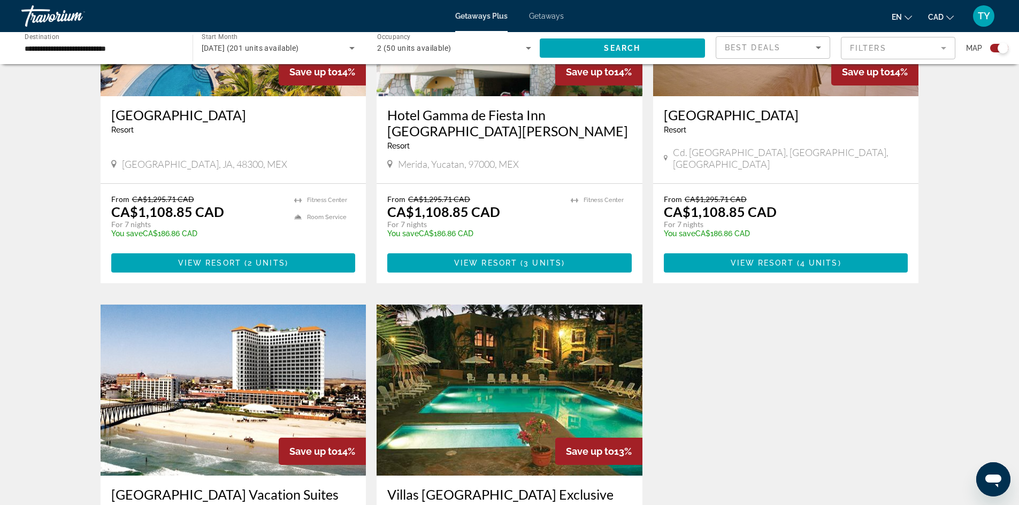
scroll to position [535, 0]
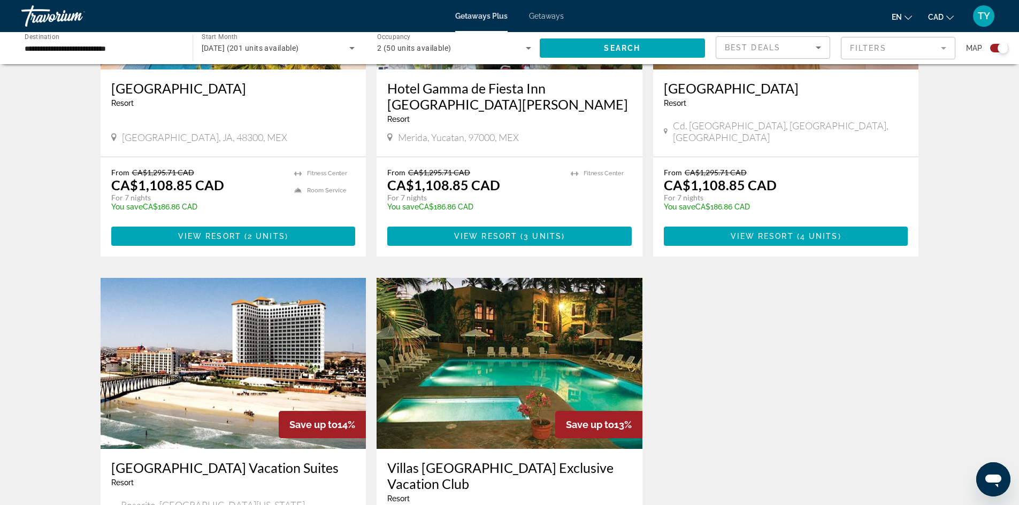
click at [238, 88] on h3 "[GEOGRAPHIC_DATA]" at bounding box center [233, 88] width 244 height 16
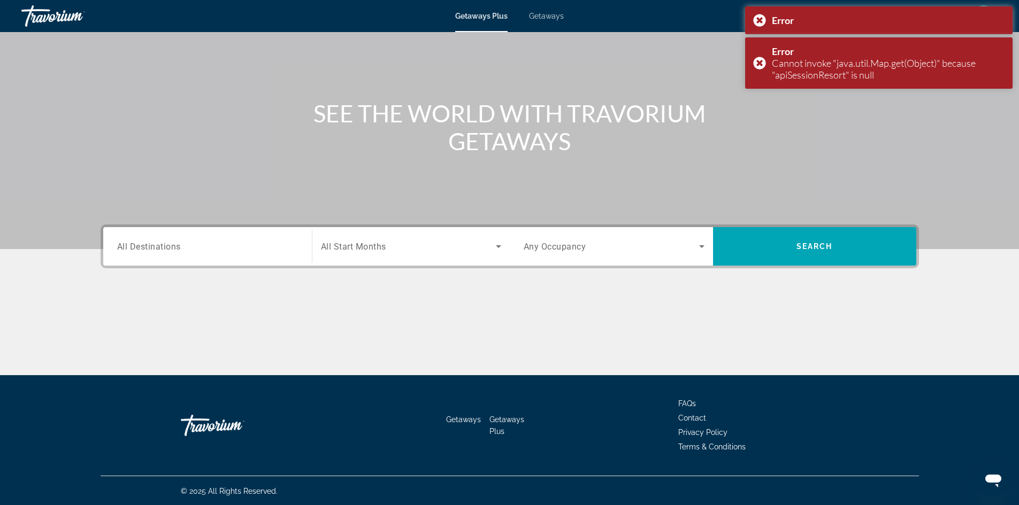
scroll to position [73, 0]
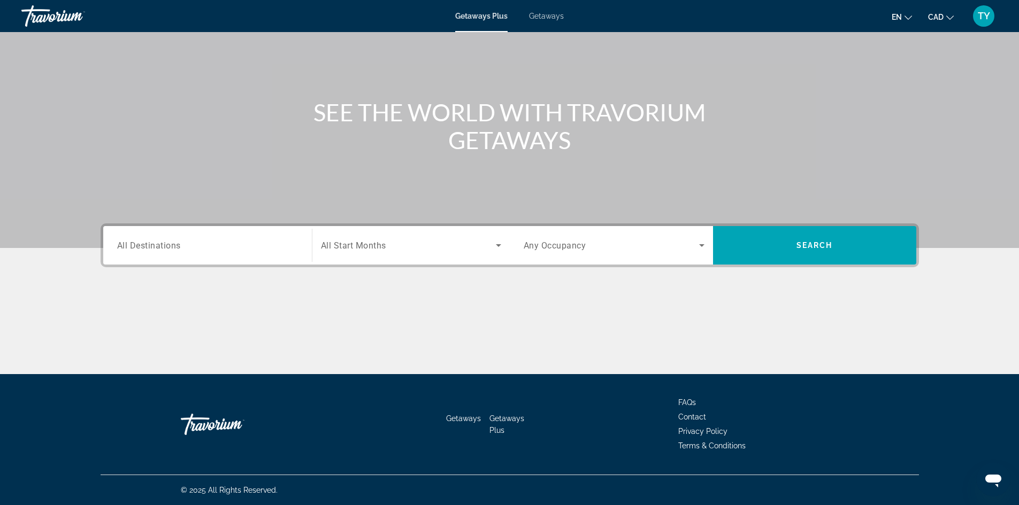
click at [984, 18] on span "TY" at bounding box center [983, 16] width 12 height 11
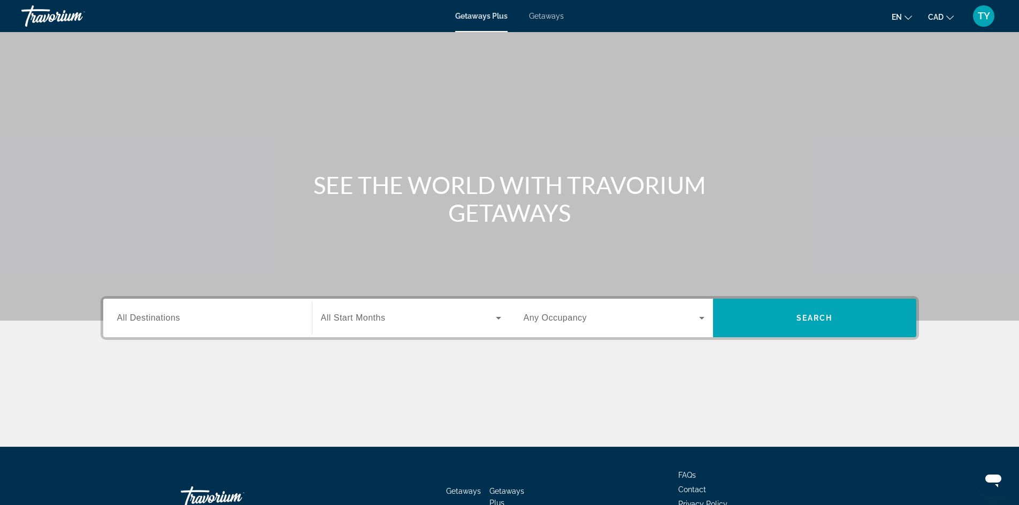
click at [186, 311] on div "Search widget" at bounding box center [207, 318] width 181 height 30
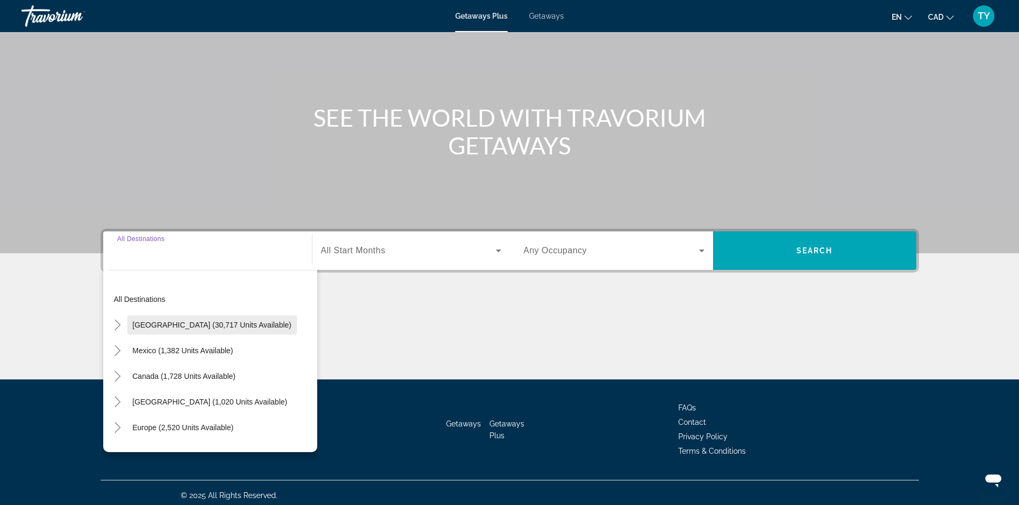
scroll to position [73, 0]
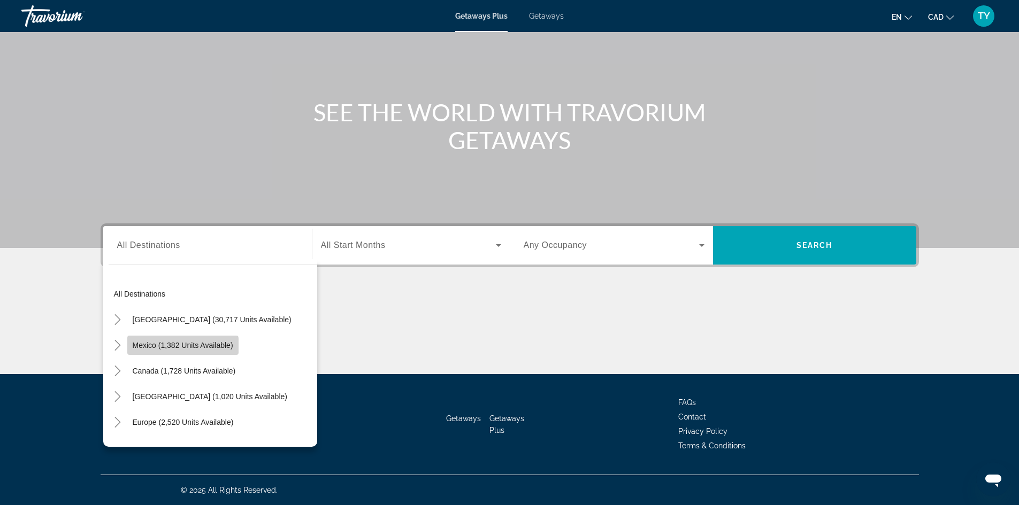
click at [181, 346] on span "Mexico (1,382 units available)" at bounding box center [183, 345] width 101 height 9
type input "**********"
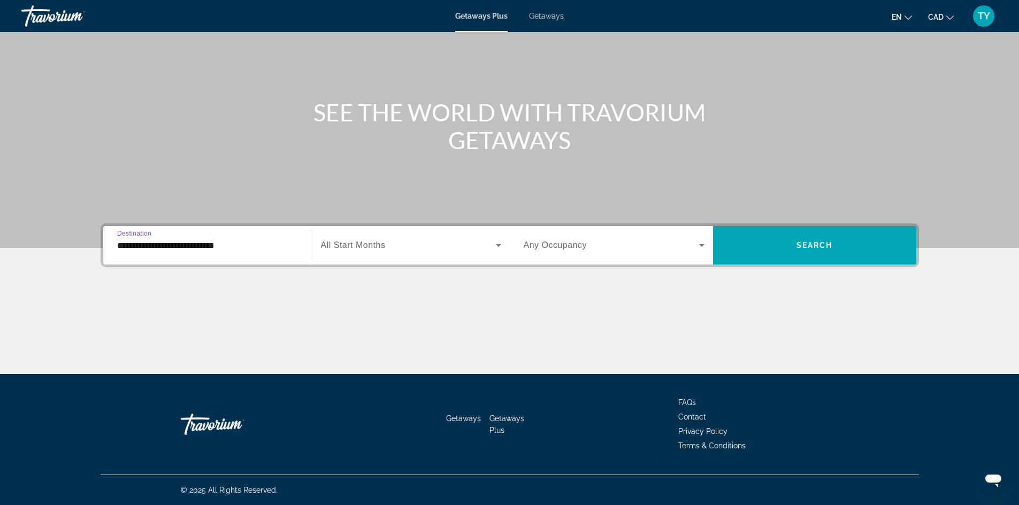
click at [347, 246] on span "All Start Months" at bounding box center [353, 245] width 65 height 9
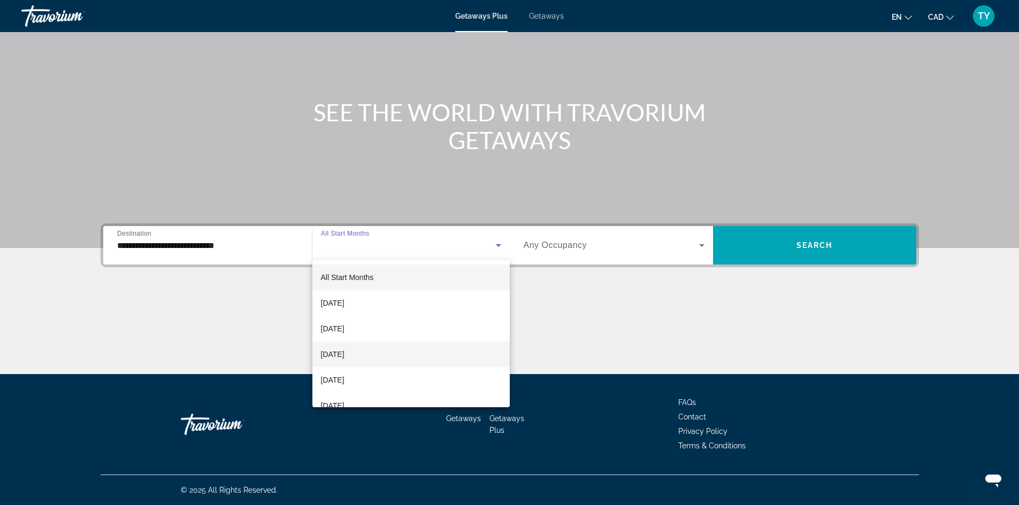
click at [344, 354] on span "November 2025" at bounding box center [333, 354] width 24 height 13
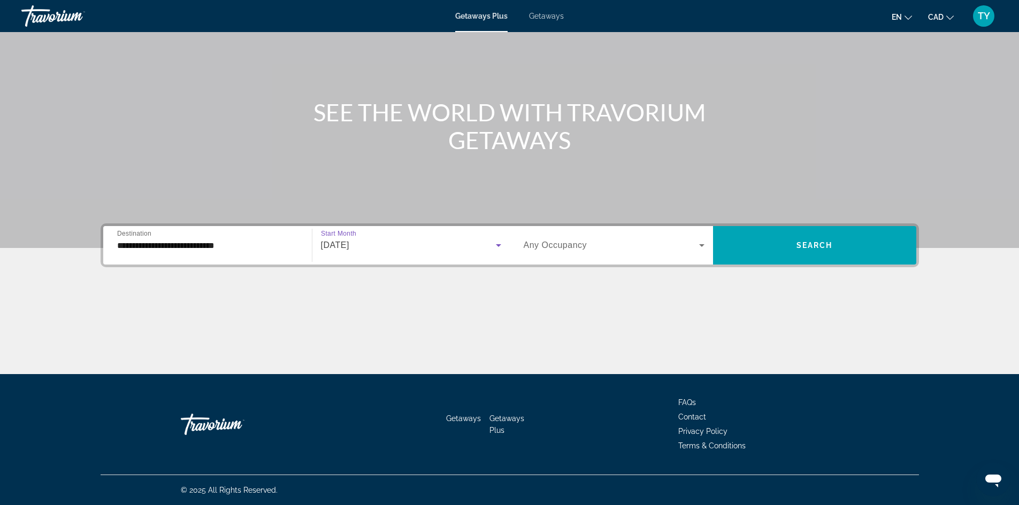
click at [699, 243] on icon "Search widget" at bounding box center [701, 245] width 13 height 13
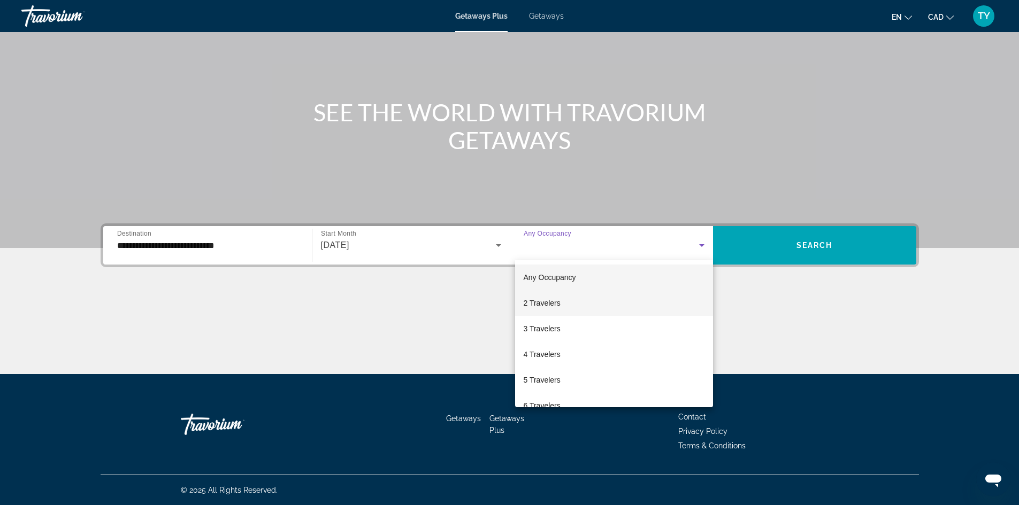
click at [575, 303] on mat-option "2 Travelers" at bounding box center [614, 303] width 198 height 26
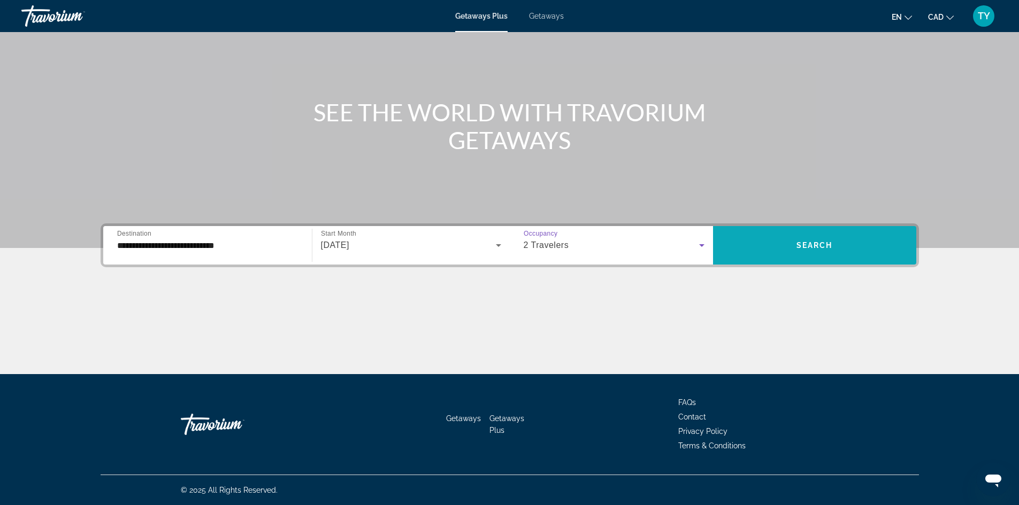
click at [778, 254] on span "Search widget" at bounding box center [814, 246] width 203 height 26
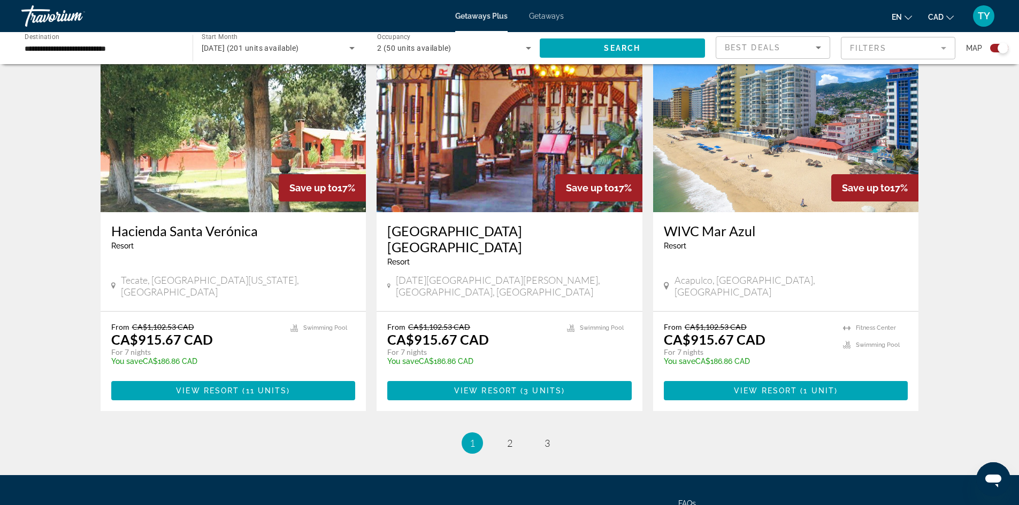
scroll to position [1572, 0]
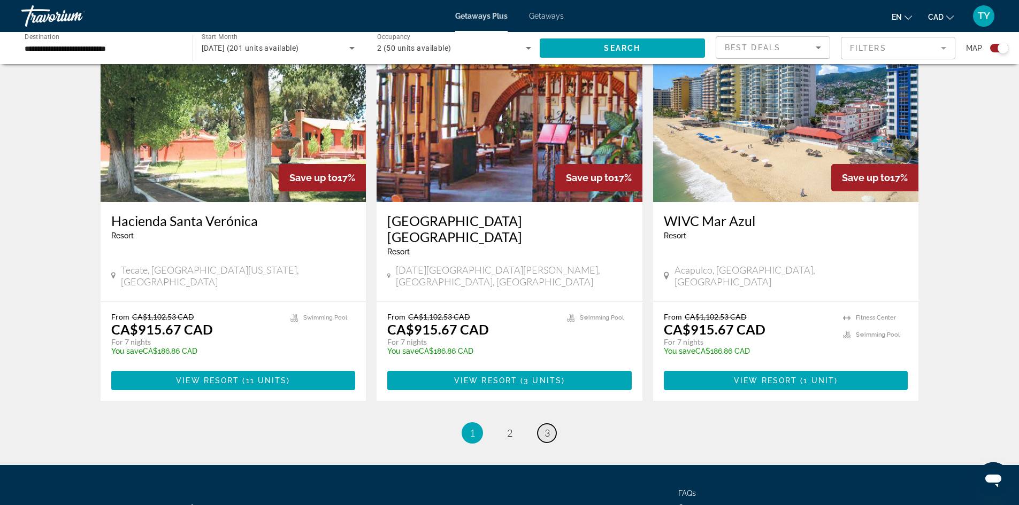
click at [549, 427] on span "3" at bounding box center [546, 433] width 5 height 12
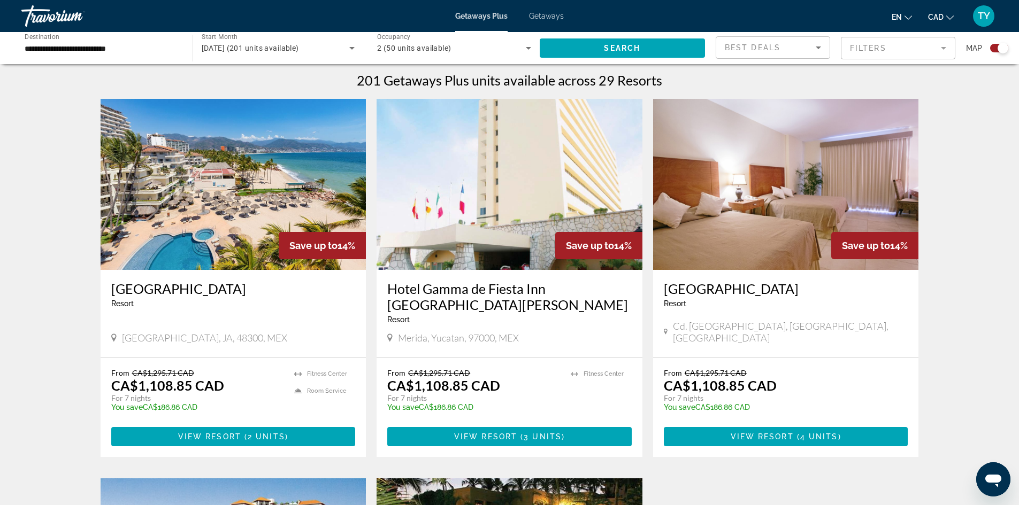
scroll to position [374, 0]
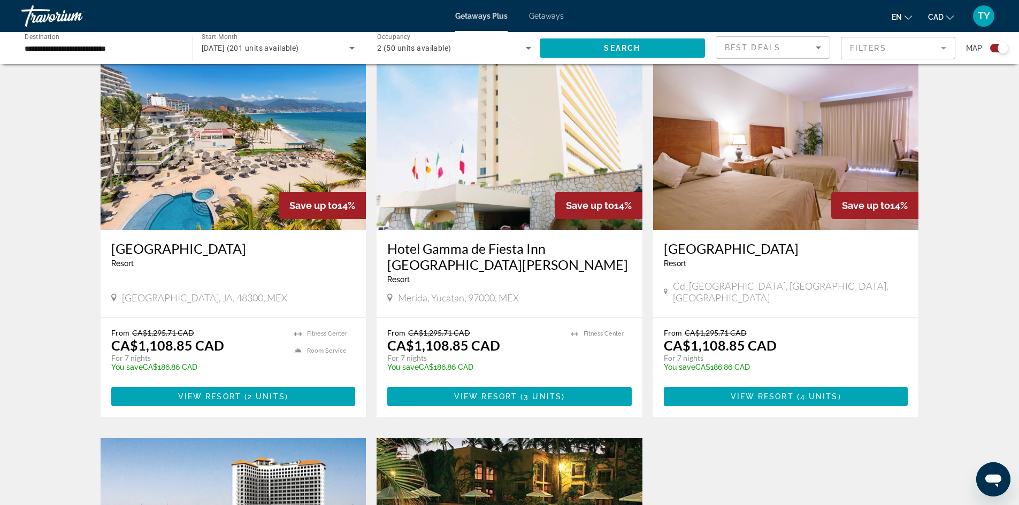
click at [210, 178] on img "Main content" at bounding box center [234, 144] width 266 height 171
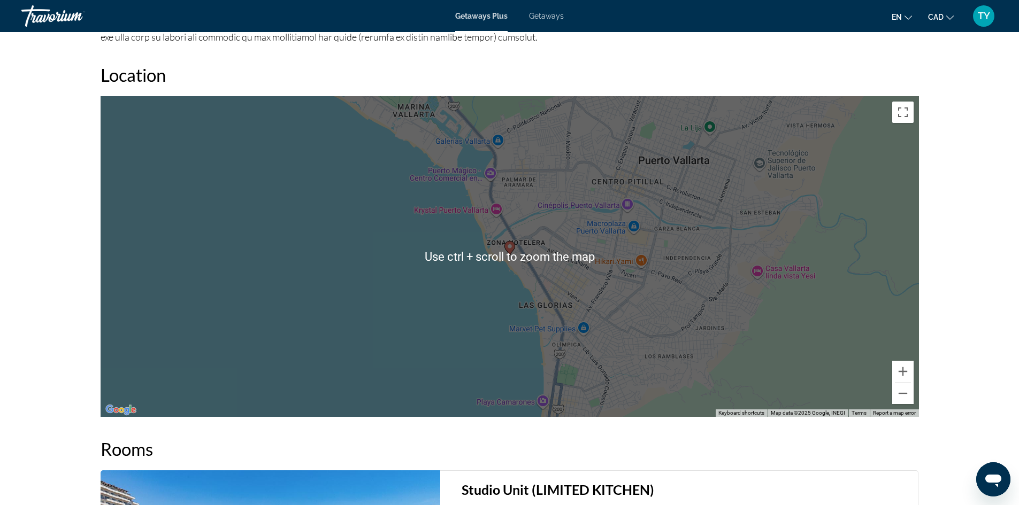
scroll to position [1337, 0]
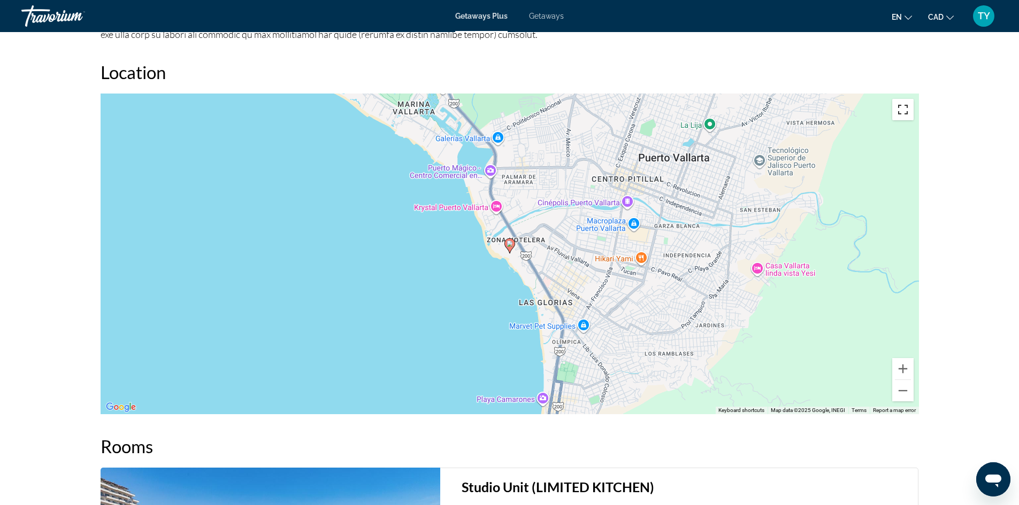
click at [906, 113] on button "Toggle fullscreen view" at bounding box center [902, 109] width 21 height 21
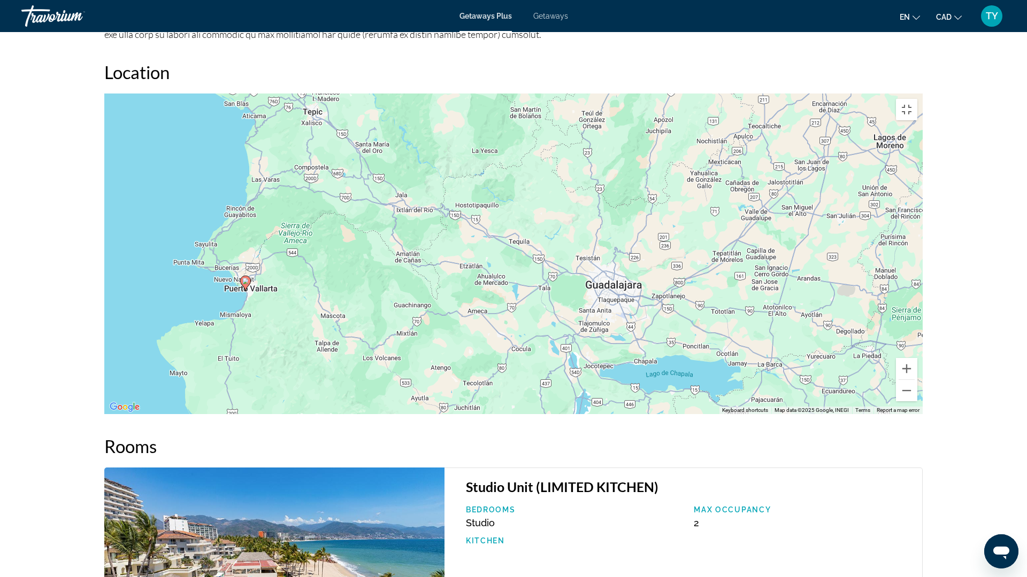
drag, startPoint x: 797, startPoint y: 278, endPoint x: 424, endPoint y: 299, distance: 373.3
click at [424, 299] on div "To activate drag with keyboard, press Alt + Enter. Once in keyboard drag state,…" at bounding box center [513, 254] width 818 height 321
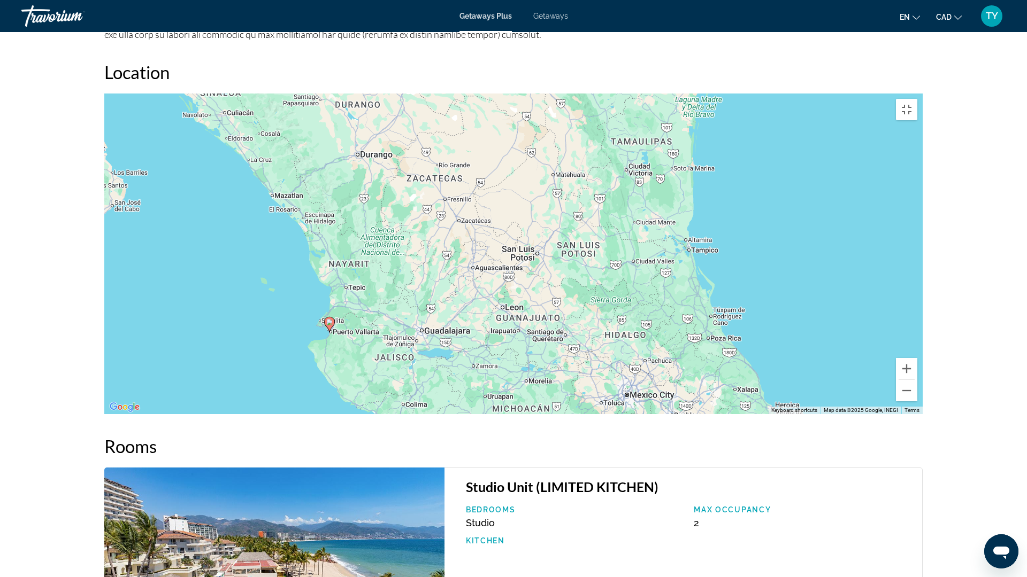
drag, startPoint x: 566, startPoint y: 205, endPoint x: 528, endPoint y: 252, distance: 60.4
click at [528, 252] on div "To activate drag with keyboard, press Alt + Enter. Once in keyboard drag state,…" at bounding box center [513, 254] width 818 height 321
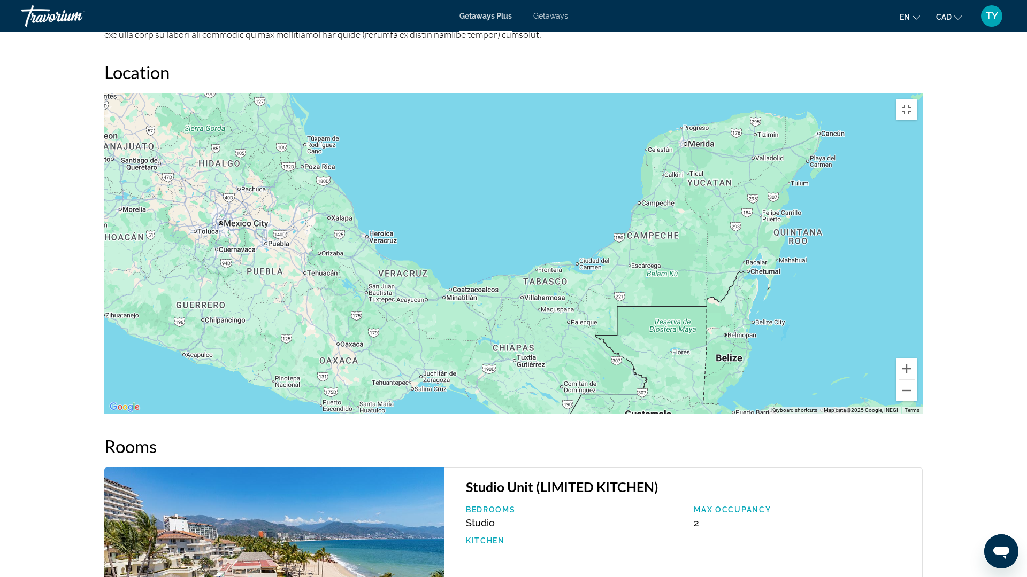
drag, startPoint x: 865, startPoint y: 223, endPoint x: 770, endPoint y: 216, distance: 94.4
click at [770, 216] on div "To activate drag with keyboard, press Alt + Enter. Once in keyboard drag state,…" at bounding box center [513, 254] width 818 height 321
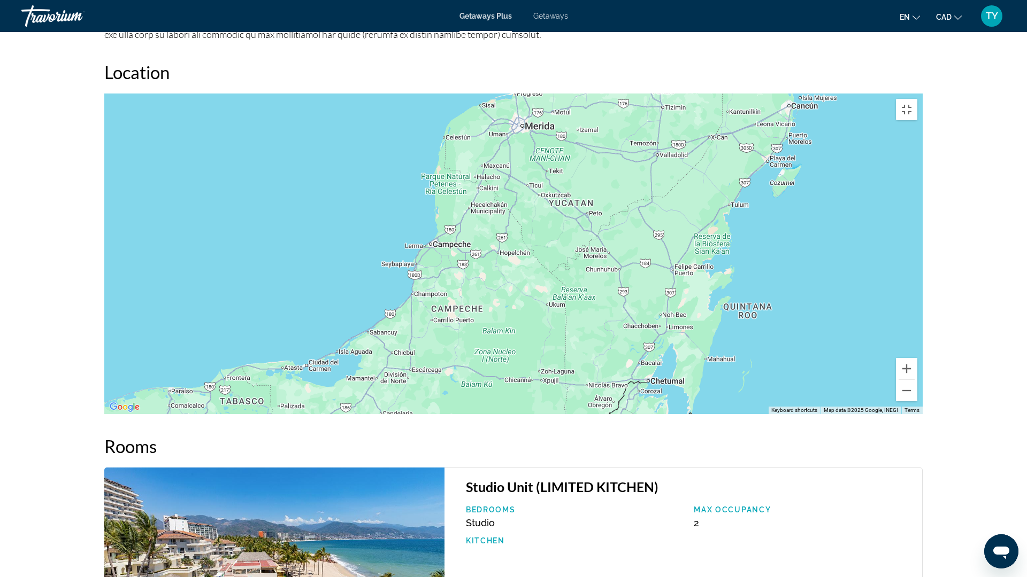
drag, startPoint x: 722, startPoint y: 329, endPoint x: 667, endPoint y: 375, distance: 71.4
click at [667, 375] on div "Main content" at bounding box center [513, 254] width 818 height 321
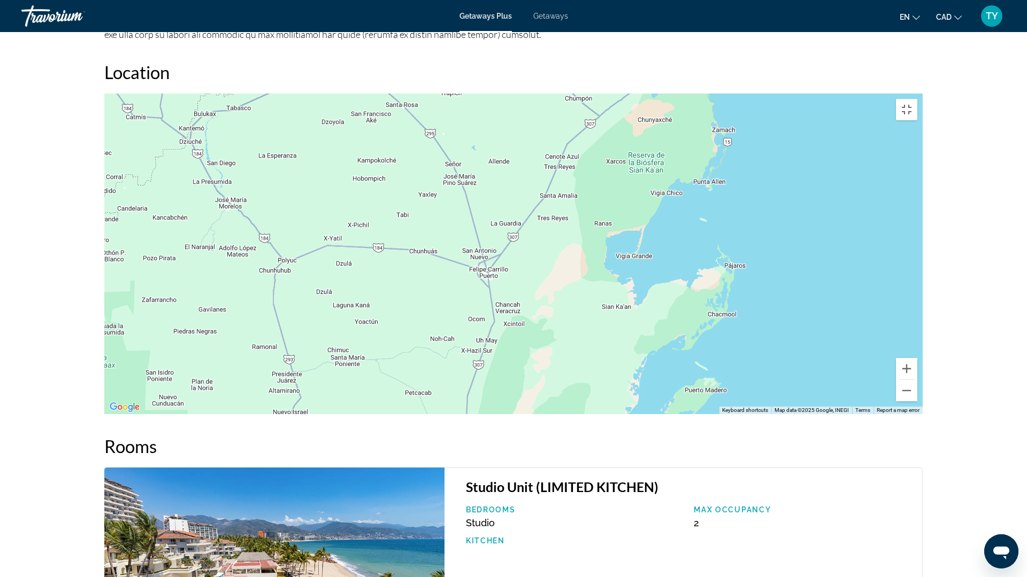
drag, startPoint x: 645, startPoint y: 273, endPoint x: 523, endPoint y: 379, distance: 161.5
click at [527, 377] on div "Main content" at bounding box center [513, 254] width 818 height 321
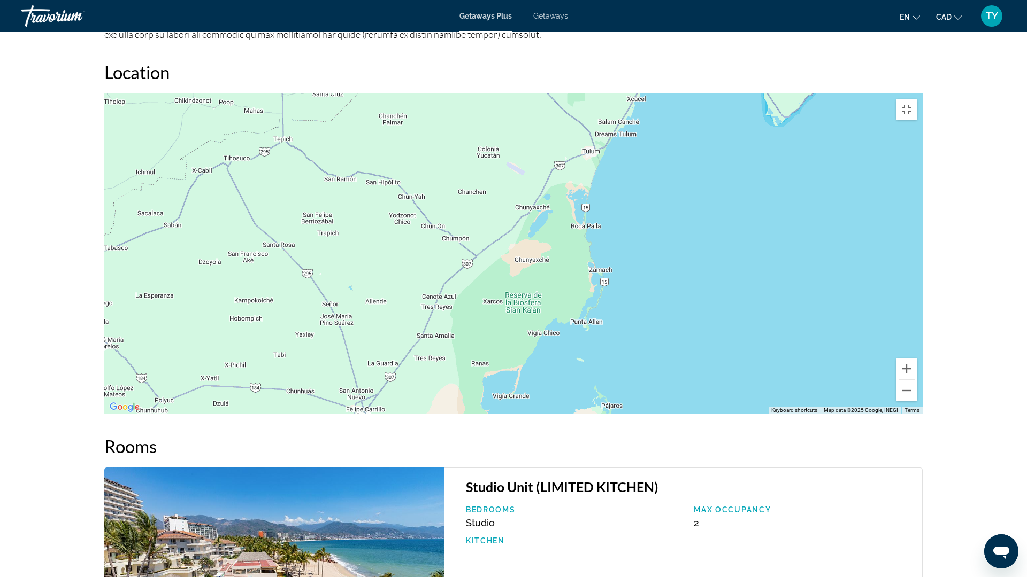
drag, startPoint x: 554, startPoint y: 261, endPoint x: 467, endPoint y: 361, distance: 132.2
click at [467, 361] on div "Main content" at bounding box center [513, 254] width 818 height 321
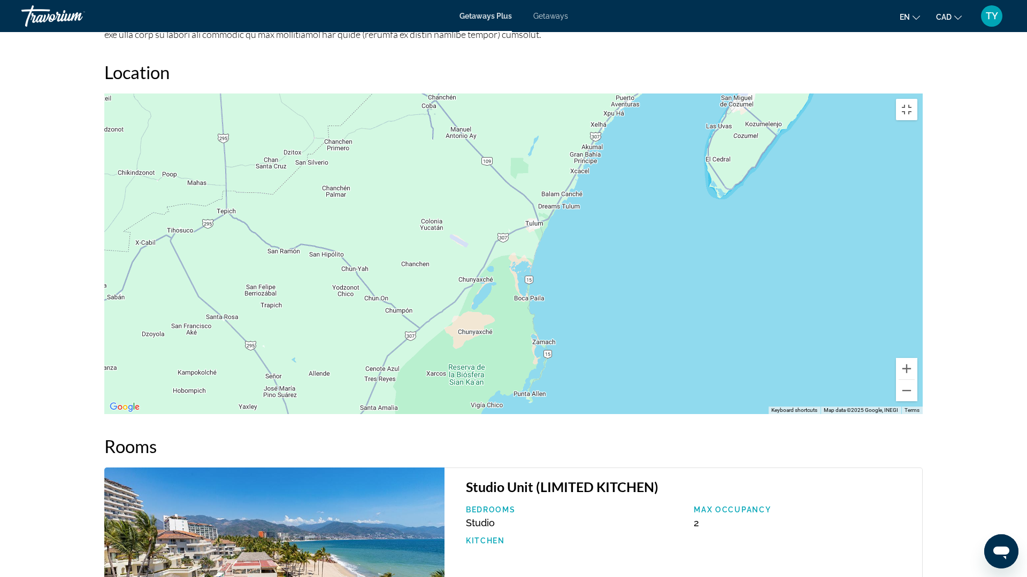
drag, startPoint x: 529, startPoint y: 260, endPoint x: 478, endPoint y: 325, distance: 82.6
click at [478, 325] on div "Main content" at bounding box center [513, 254] width 818 height 321
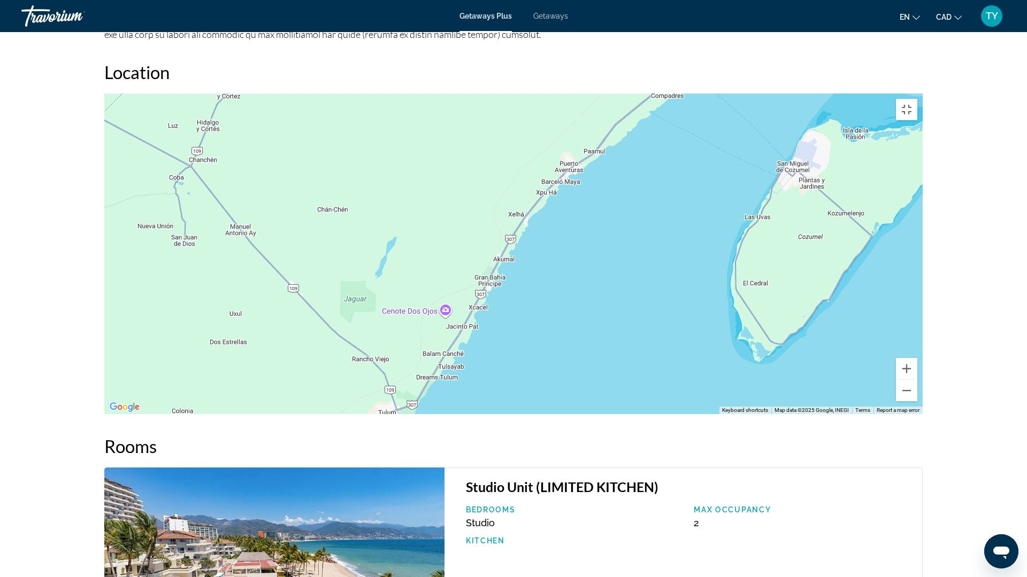
drag, startPoint x: 585, startPoint y: 203, endPoint x: 411, endPoint y: 401, distance: 263.7
click at [412, 400] on div "Main content" at bounding box center [513, 254] width 818 height 321
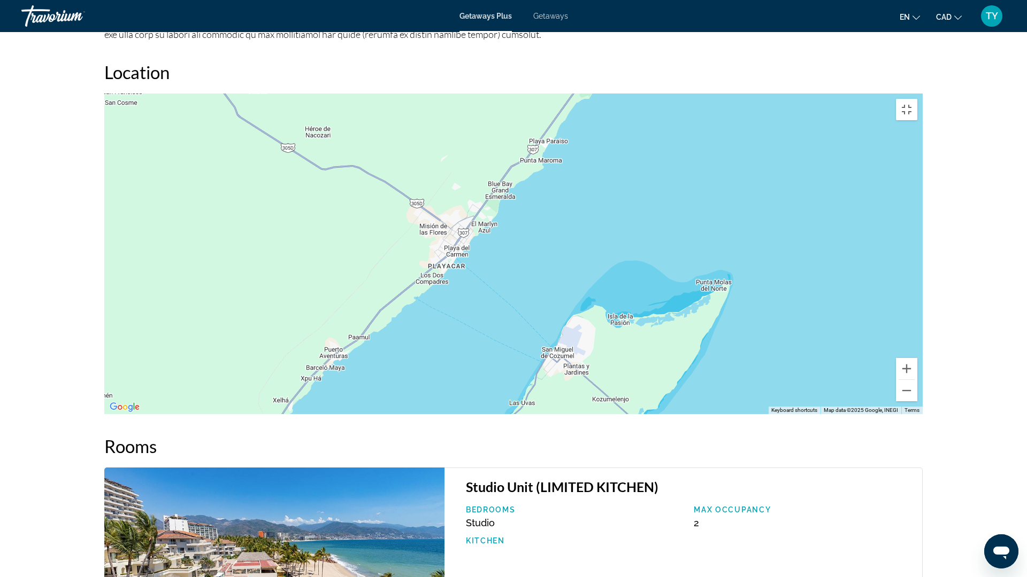
drag, startPoint x: 565, startPoint y: 209, endPoint x: 364, endPoint y: 363, distance: 253.7
click at [364, 363] on div "Main content" at bounding box center [513, 254] width 818 height 321
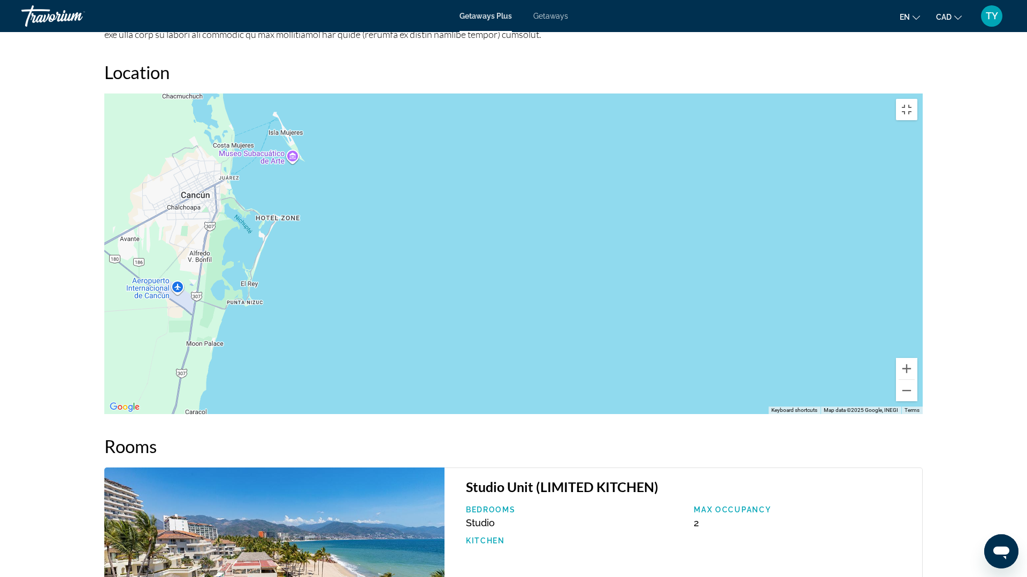
drag, startPoint x: 939, startPoint y: 22, endPoint x: 504, endPoint y: 413, distance: 585.0
click at [505, 414] on div "Main content" at bounding box center [513, 254] width 818 height 321
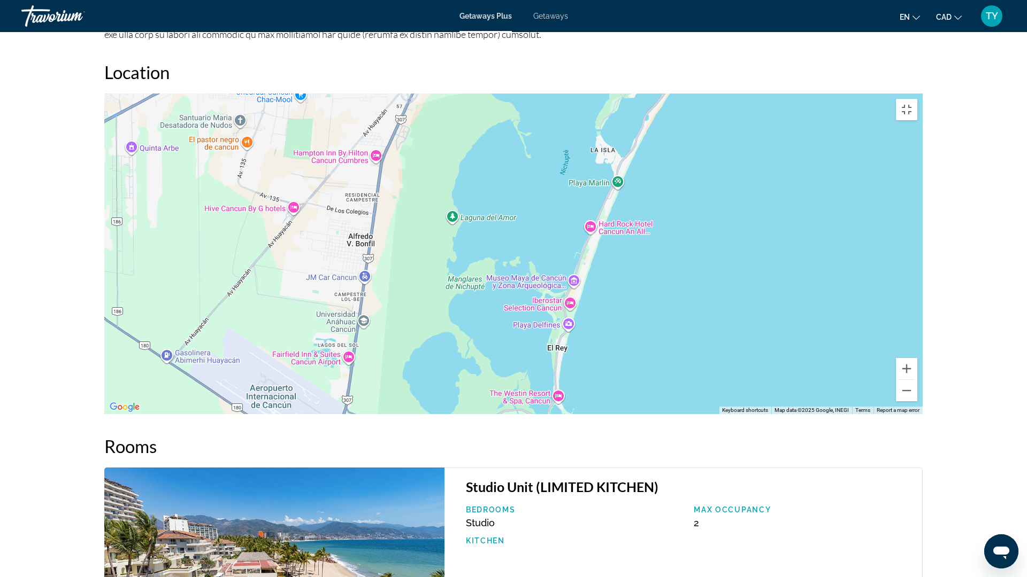
drag, startPoint x: 238, startPoint y: 328, endPoint x: 442, endPoint y: 205, distance: 237.7
click at [442, 205] on div "Main content" at bounding box center [513, 254] width 818 height 321
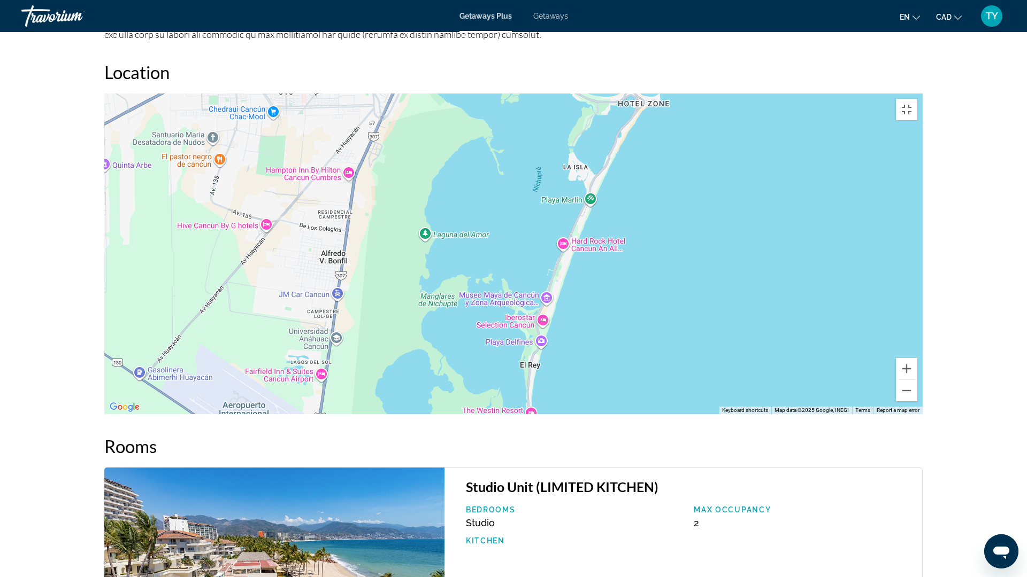
drag, startPoint x: 442, startPoint y: 232, endPoint x: 342, endPoint y: 400, distance: 195.6
click at [342, 400] on div "Main content" at bounding box center [513, 254] width 818 height 321
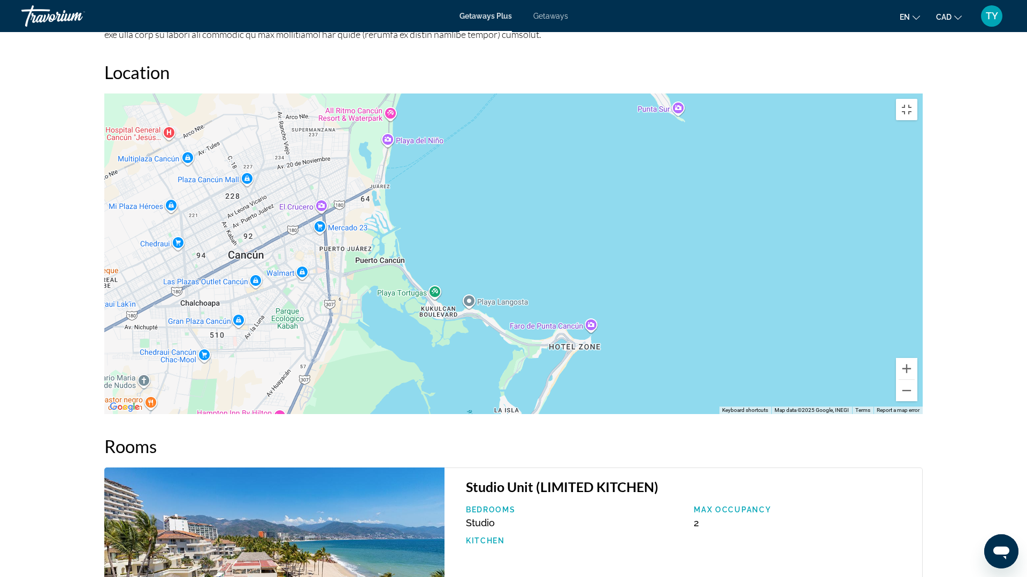
drag, startPoint x: 446, startPoint y: 163, endPoint x: 377, endPoint y: 407, distance: 253.4
click at [377, 407] on div "Main content" at bounding box center [513, 254] width 818 height 321
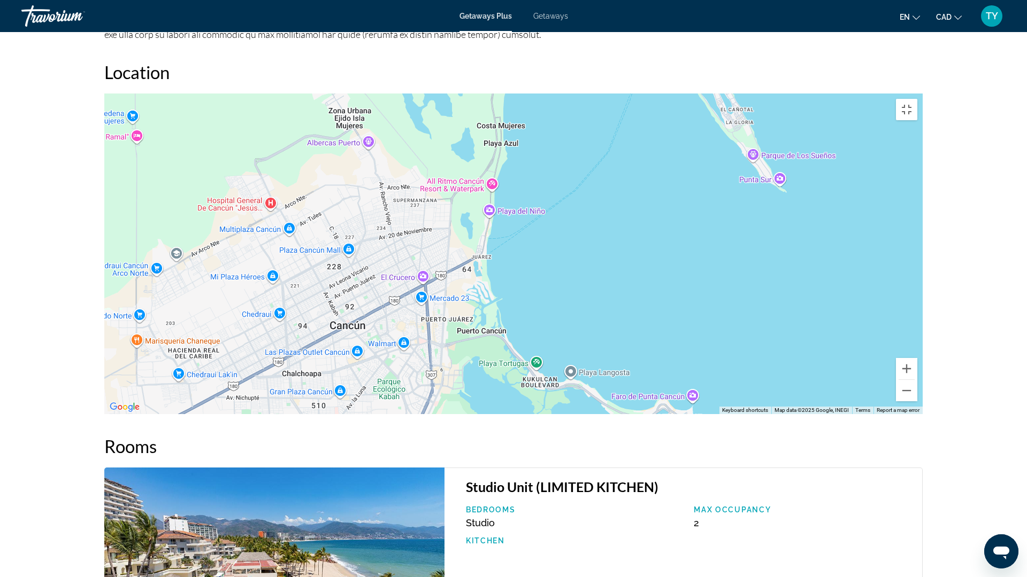
drag, startPoint x: 345, startPoint y: 281, endPoint x: 404, endPoint y: 150, distance: 144.3
click at [404, 150] on div "Main content" at bounding box center [513, 254] width 818 height 321
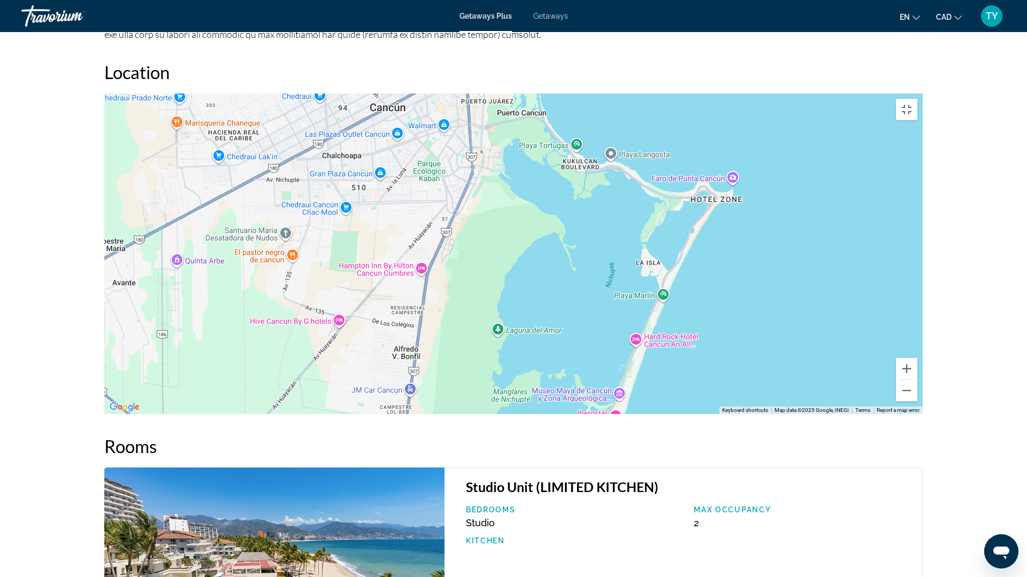
drag, startPoint x: 351, startPoint y: 356, endPoint x: 385, endPoint y: 147, distance: 211.9
click at [391, 137] on div "Main content" at bounding box center [513, 254] width 818 height 321
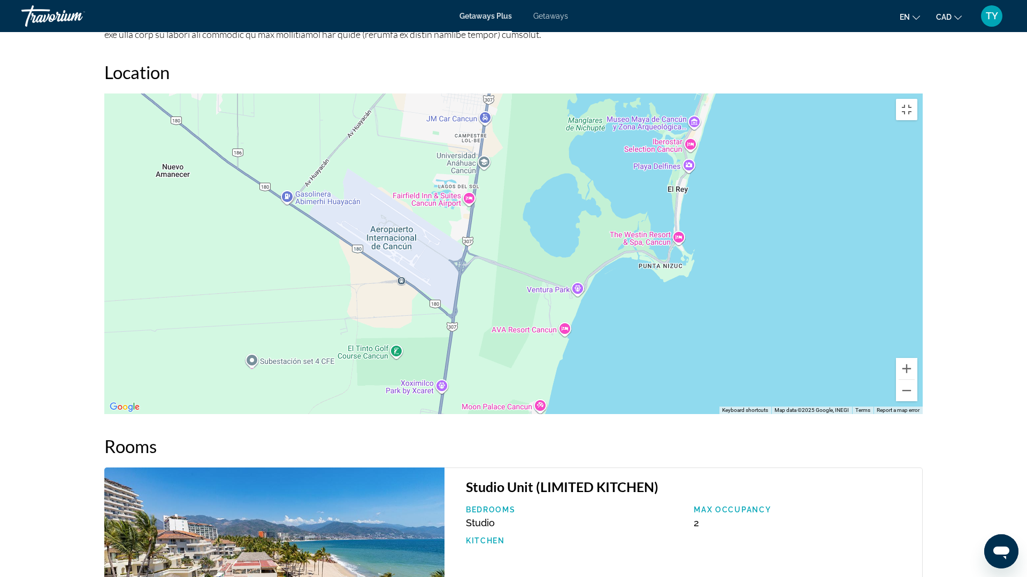
drag, startPoint x: 384, startPoint y: 350, endPoint x: 451, endPoint y: 98, distance: 260.9
click at [451, 99] on div "Main content" at bounding box center [513, 254] width 818 height 321
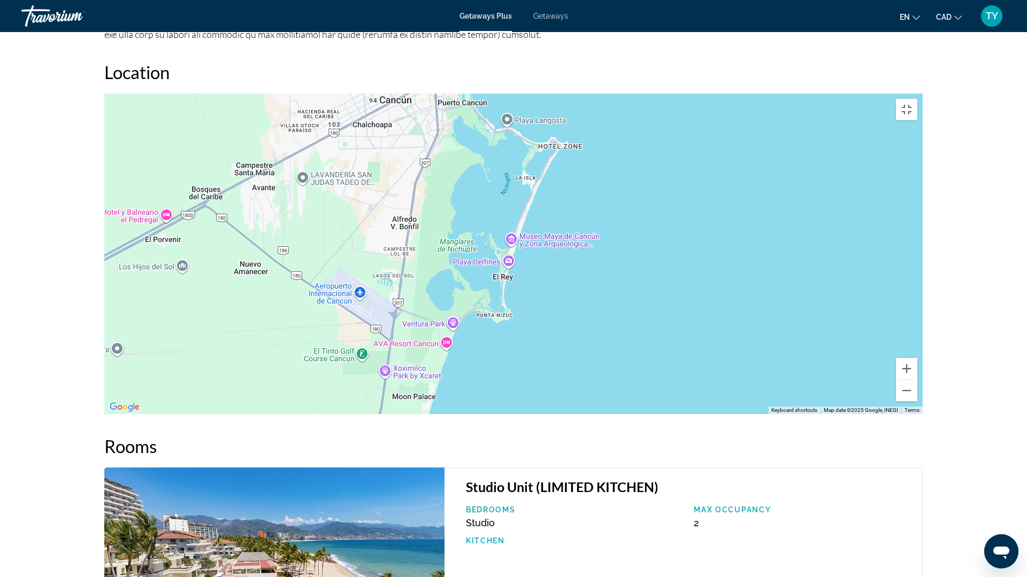
drag, startPoint x: 379, startPoint y: 171, endPoint x: 261, endPoint y: 342, distance: 207.6
click at [265, 341] on div "Main content" at bounding box center [513, 254] width 818 height 321
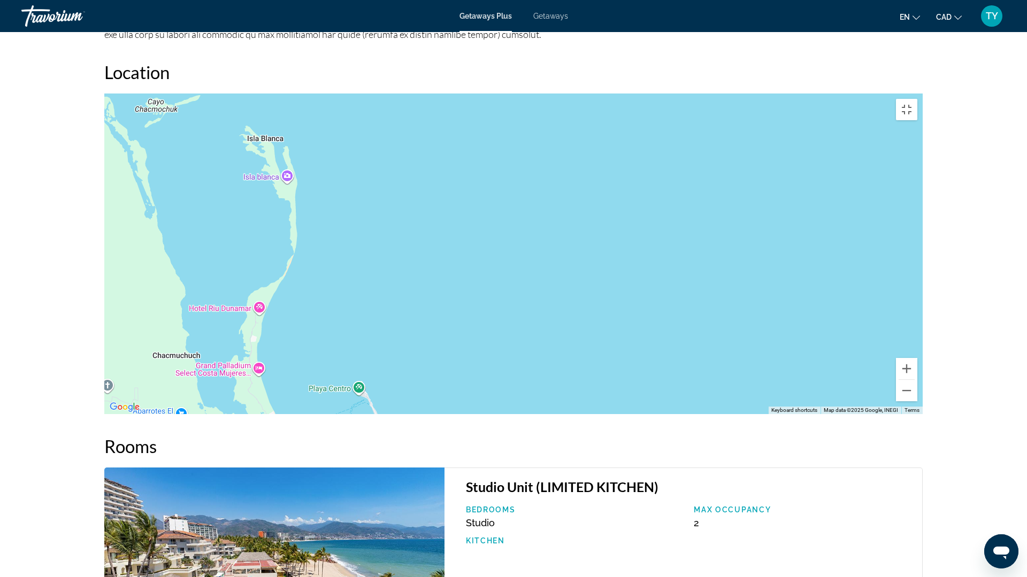
drag, startPoint x: 260, startPoint y: 169, endPoint x: 228, endPoint y: 371, distance: 203.6
click at [228, 371] on div "Main content" at bounding box center [513, 254] width 818 height 321
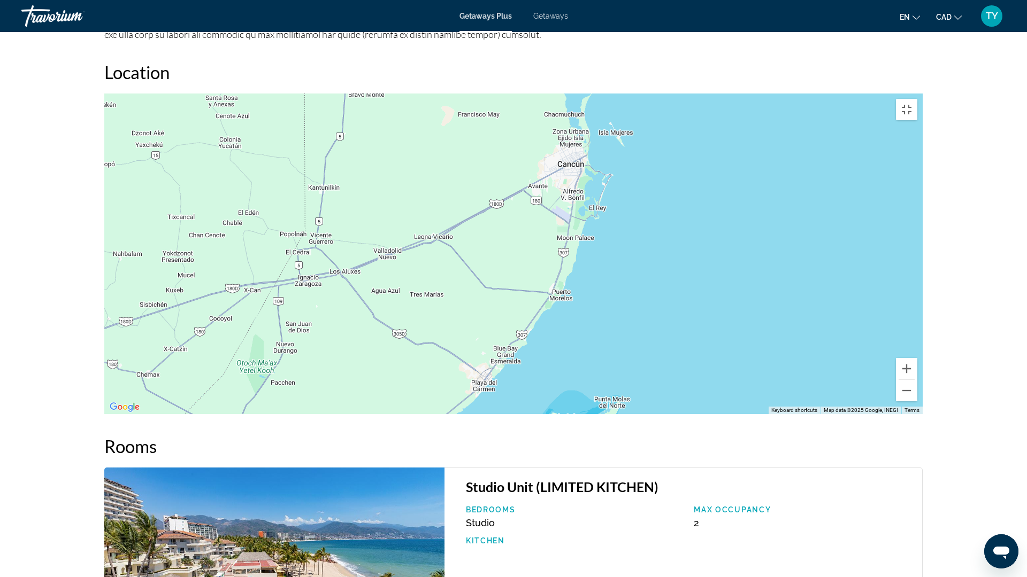
drag, startPoint x: 295, startPoint y: 367, endPoint x: 492, endPoint y: 198, distance: 259.8
click at [492, 198] on div "Main content" at bounding box center [513, 254] width 818 height 321
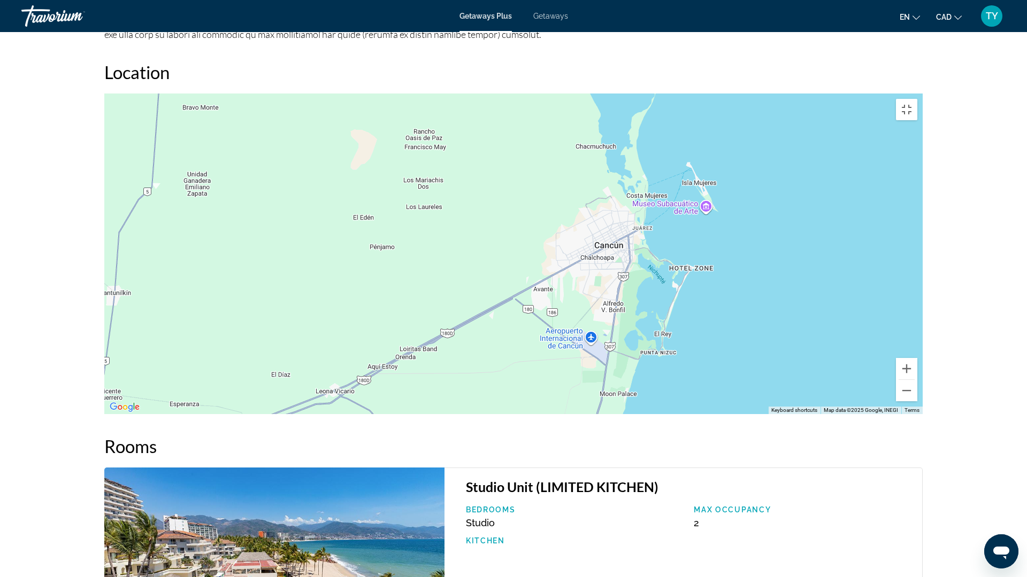
drag, startPoint x: 558, startPoint y: 203, endPoint x: 500, endPoint y: 299, distance: 112.2
click at [500, 299] on div "Main content" at bounding box center [513, 254] width 818 height 321
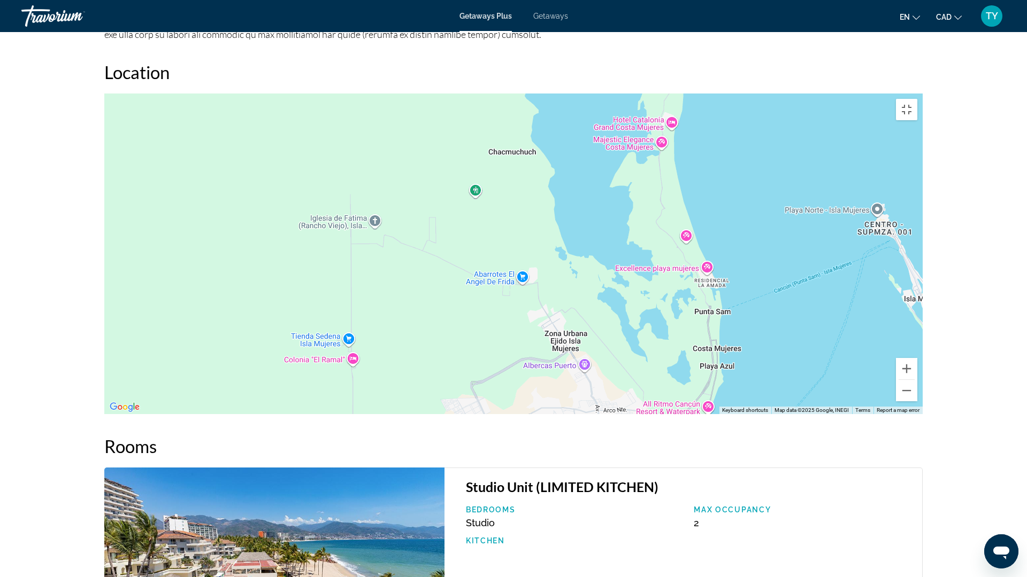
drag, startPoint x: 661, startPoint y: 109, endPoint x: 585, endPoint y: 242, distance: 152.5
click at [585, 242] on div "Main content" at bounding box center [513, 254] width 818 height 321
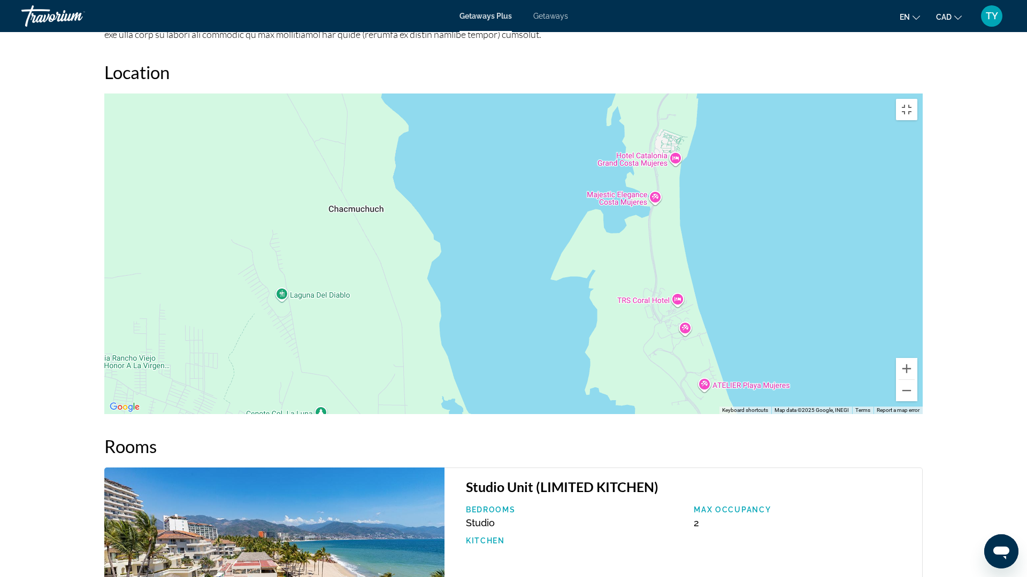
drag, startPoint x: 643, startPoint y: 144, endPoint x: 590, endPoint y: 179, distance: 63.0
click at [590, 179] on div "Main content" at bounding box center [513, 254] width 818 height 321
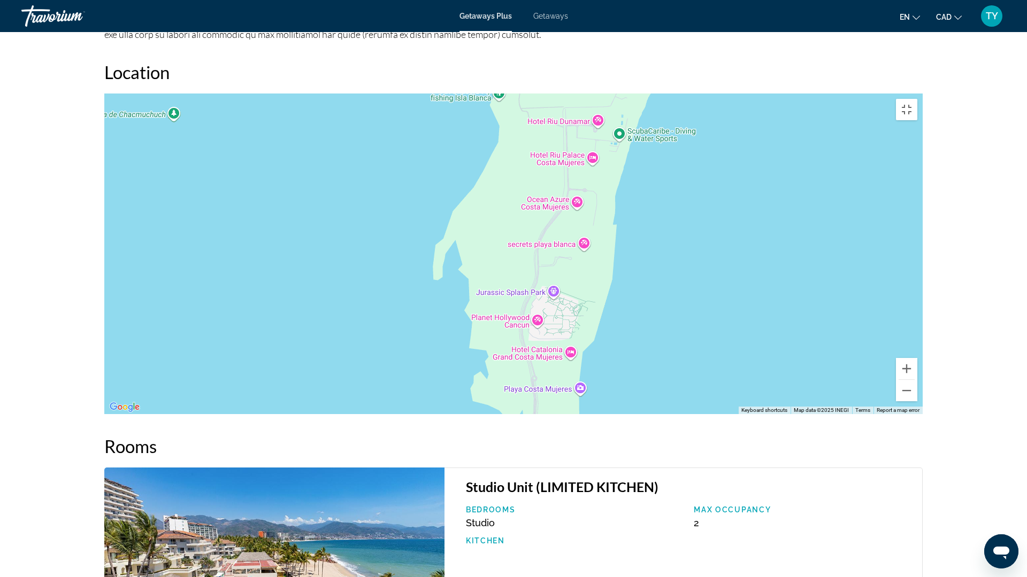
drag, startPoint x: 630, startPoint y: 119, endPoint x: 524, endPoint y: 202, distance: 134.1
click at [524, 202] on div "Main content" at bounding box center [513, 254] width 818 height 321
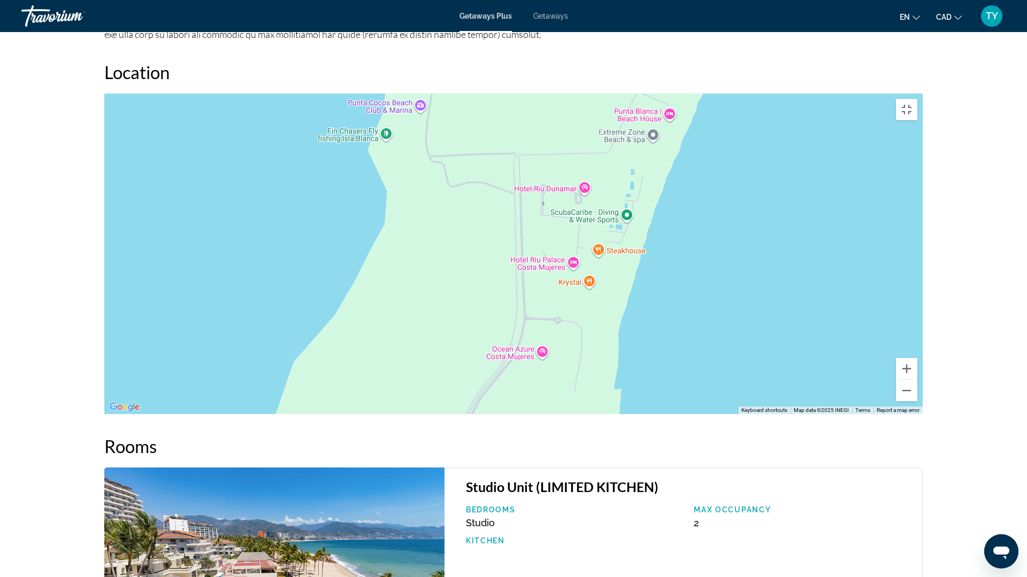
drag, startPoint x: 555, startPoint y: 207, endPoint x: 519, endPoint y: 261, distance: 64.8
click at [520, 261] on div "Main content" at bounding box center [513, 254] width 818 height 321
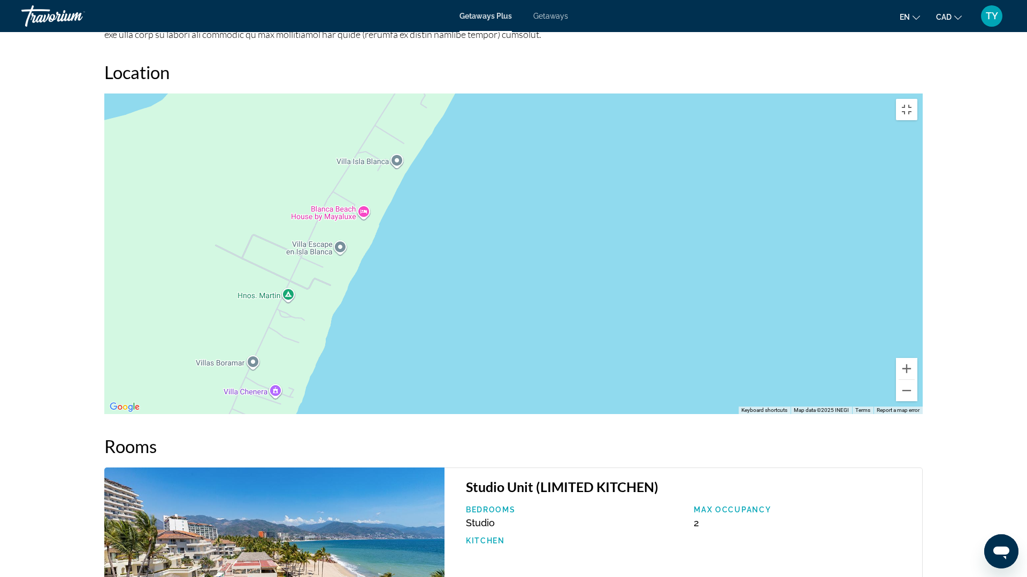
drag, startPoint x: 539, startPoint y: 158, endPoint x: 157, endPoint y: 455, distance: 484.7
click at [157, 414] on div "Main content" at bounding box center [513, 254] width 818 height 321
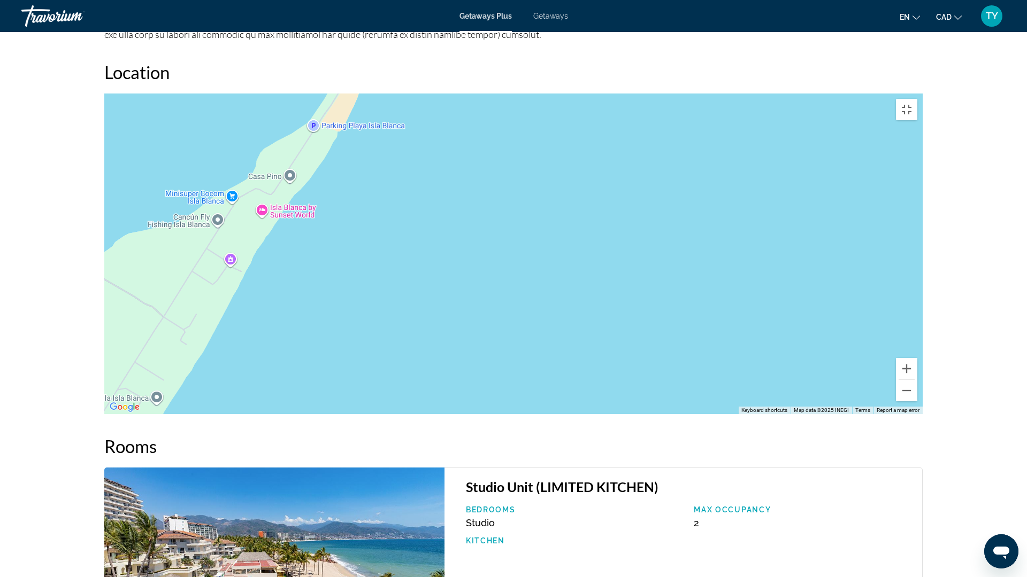
drag, startPoint x: 419, startPoint y: 95, endPoint x: 189, endPoint y: 310, distance: 314.7
click at [189, 310] on div "Main content" at bounding box center [513, 254] width 818 height 321
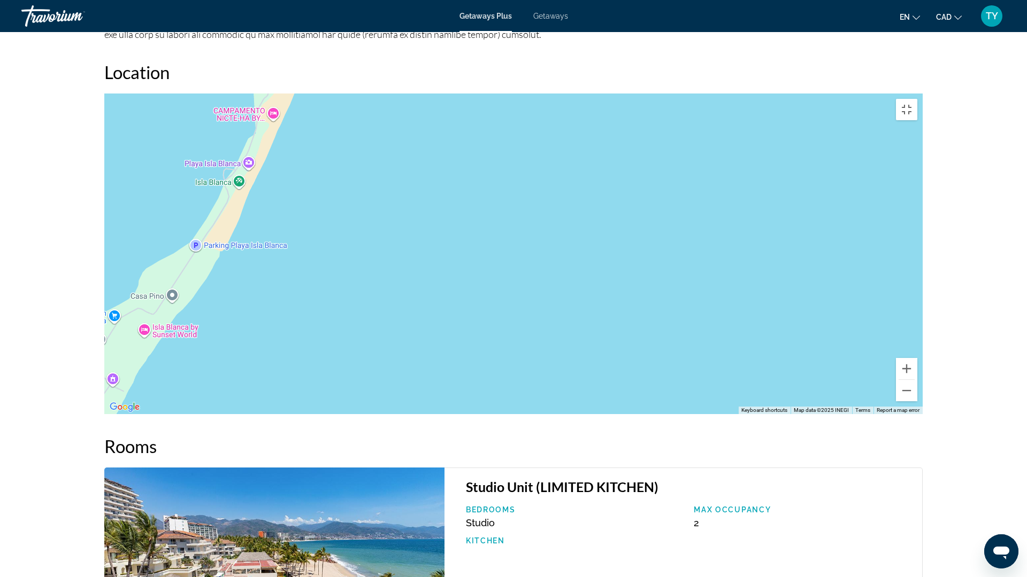
drag, startPoint x: 344, startPoint y: 114, endPoint x: 224, endPoint y: 236, distance: 171.3
click at [224, 236] on div "Main content" at bounding box center [513, 254] width 818 height 321
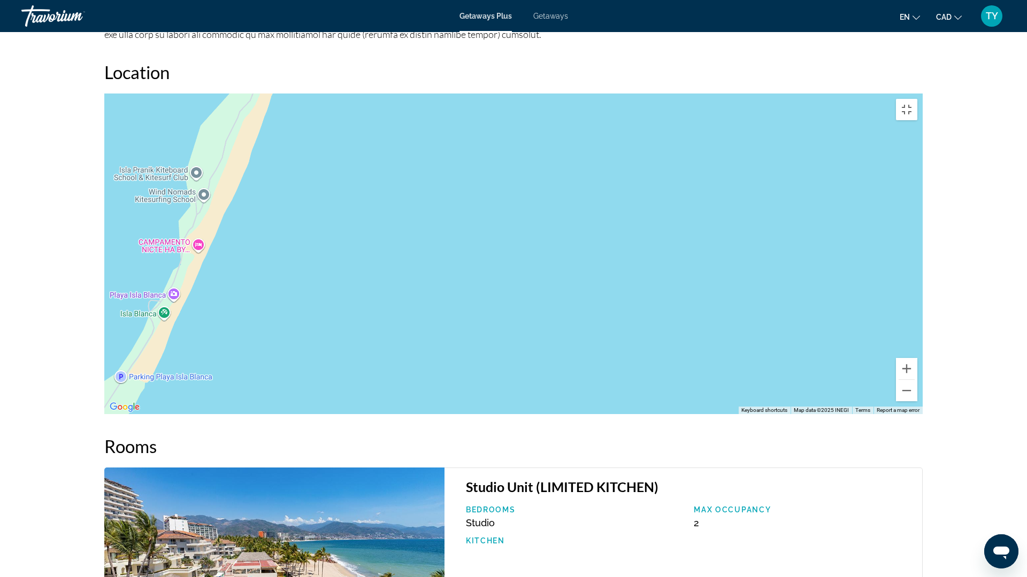
drag, startPoint x: 264, startPoint y: 117, endPoint x: 213, endPoint y: 180, distance: 80.7
click at [213, 180] on div "Main content" at bounding box center [513, 254] width 818 height 321
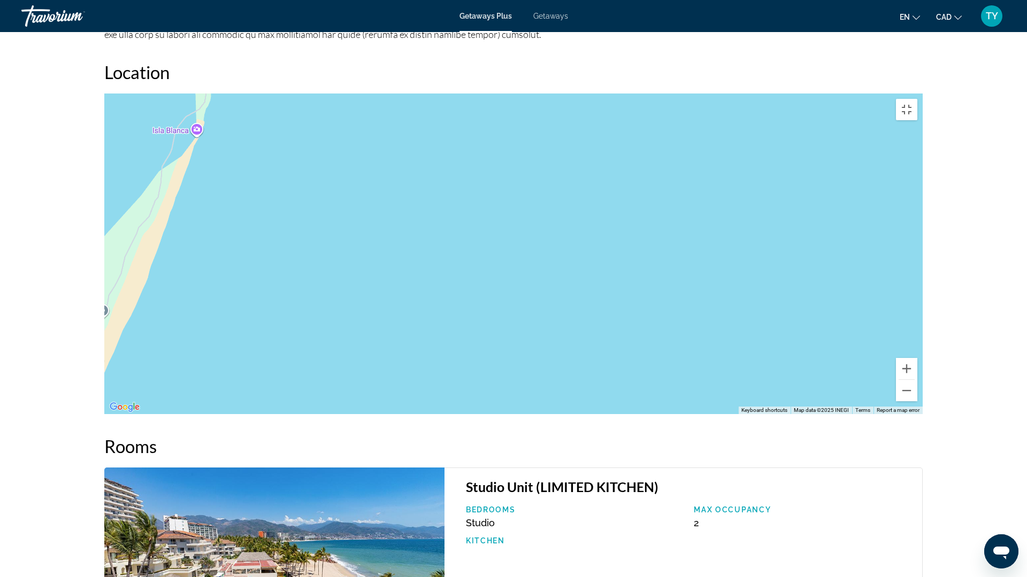
drag, startPoint x: 297, startPoint y: 38, endPoint x: 146, endPoint y: 191, distance: 214.7
click at [146, 191] on div "Main content" at bounding box center [513, 254] width 818 height 321
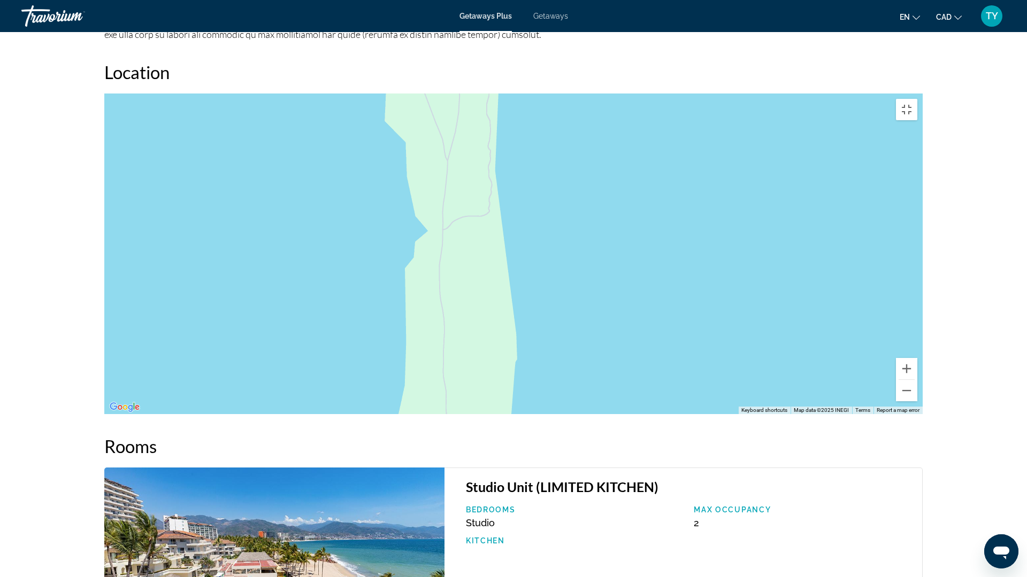
drag, startPoint x: 220, startPoint y: 77, endPoint x: 489, endPoint y: 576, distance: 566.9
click at [489, 414] on div "Main content" at bounding box center [513, 254] width 818 height 321
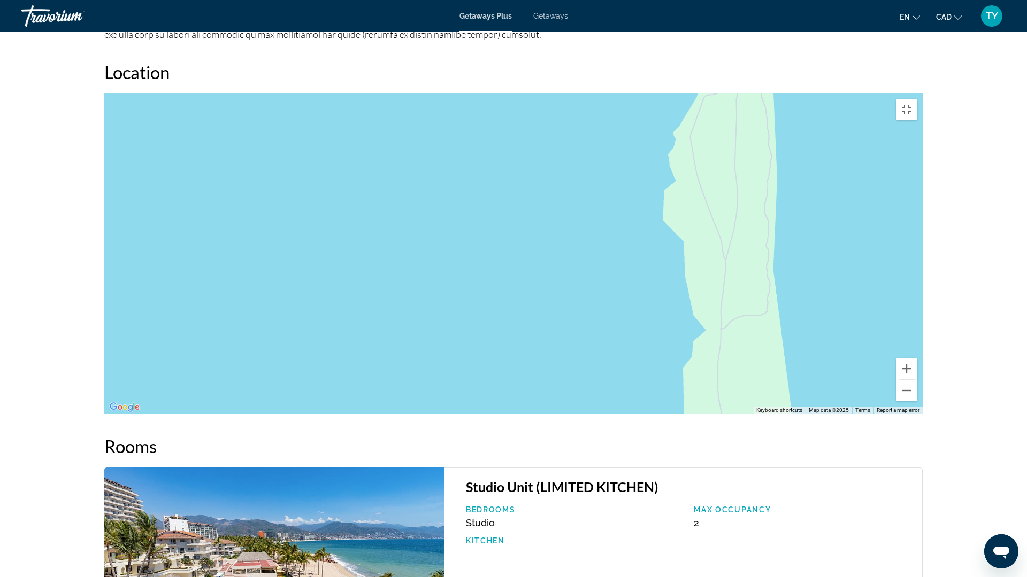
drag, startPoint x: 329, startPoint y: 185, endPoint x: 665, endPoint y: 264, distance: 345.4
click at [676, 251] on div "Main content" at bounding box center [513, 254] width 818 height 321
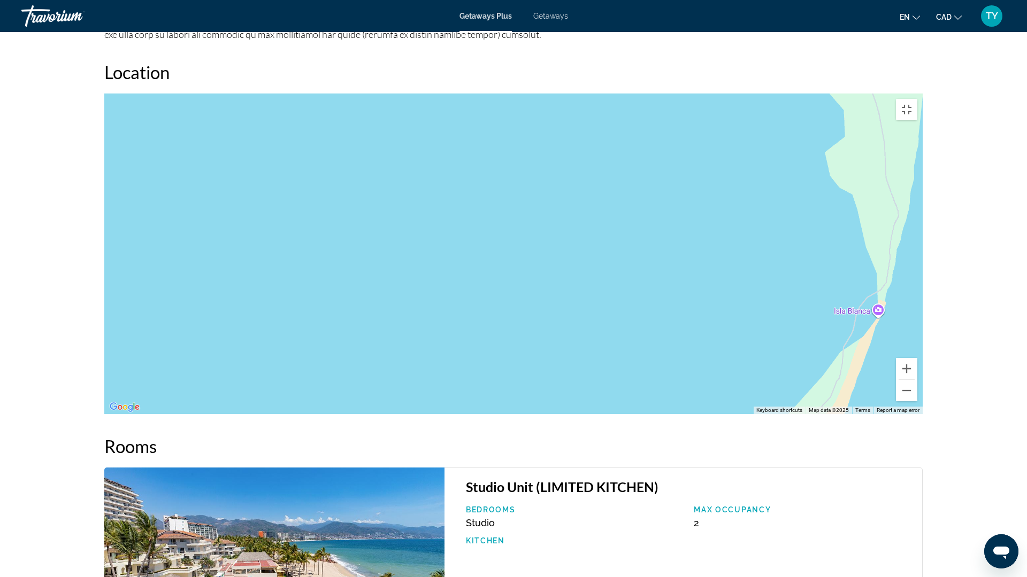
drag, startPoint x: 683, startPoint y: 312, endPoint x: 703, endPoint y: 87, distance: 225.4
click at [705, 94] on div "Main content" at bounding box center [513, 254] width 818 height 321
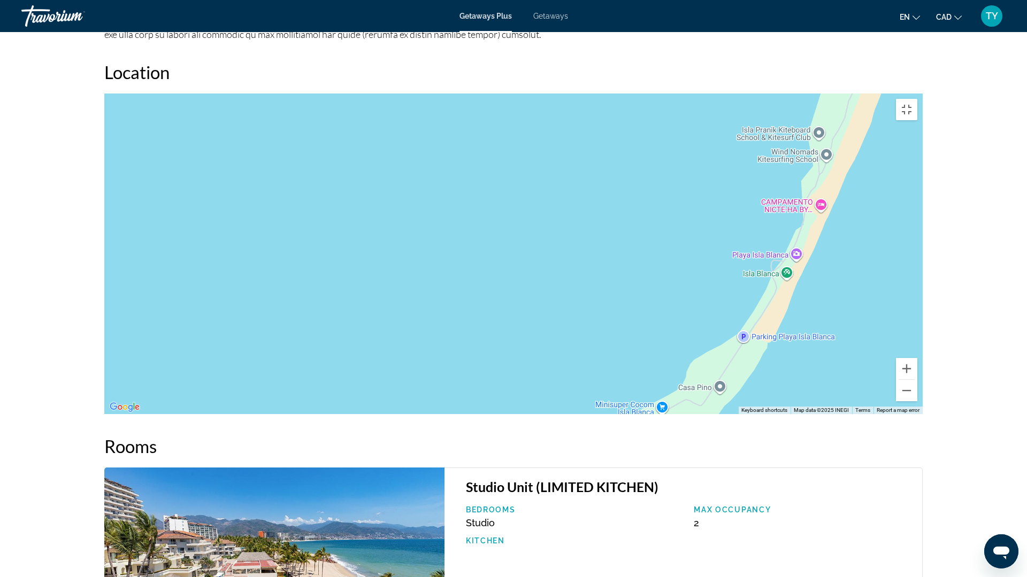
drag, startPoint x: 542, startPoint y: 491, endPoint x: 578, endPoint y: 205, distance: 288.8
click at [578, 205] on div "Main content" at bounding box center [513, 254] width 818 height 321
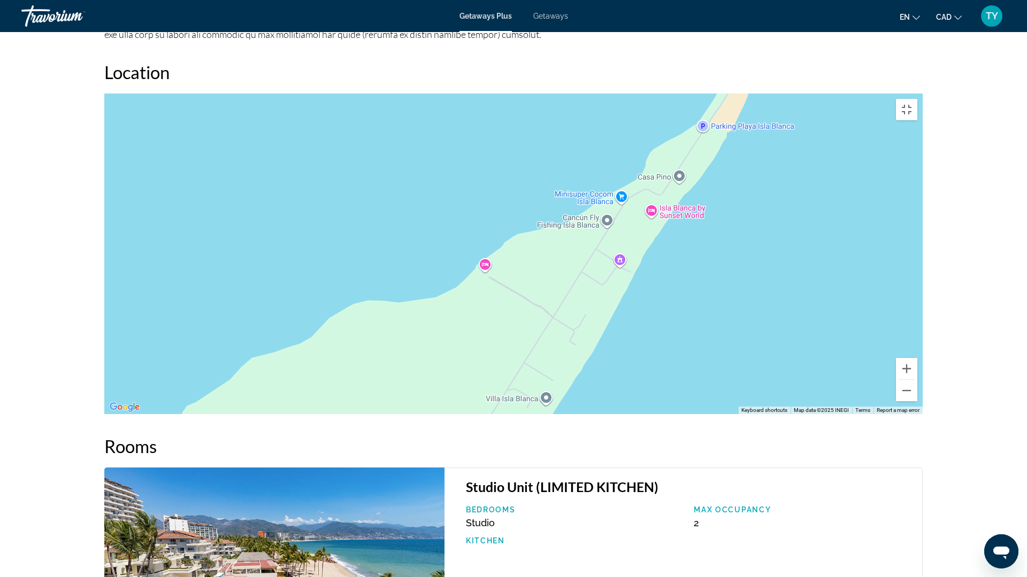
drag, startPoint x: 581, startPoint y: 400, endPoint x: 543, endPoint y: 163, distance: 239.9
click at [544, 163] on div "Main content" at bounding box center [513, 254] width 818 height 321
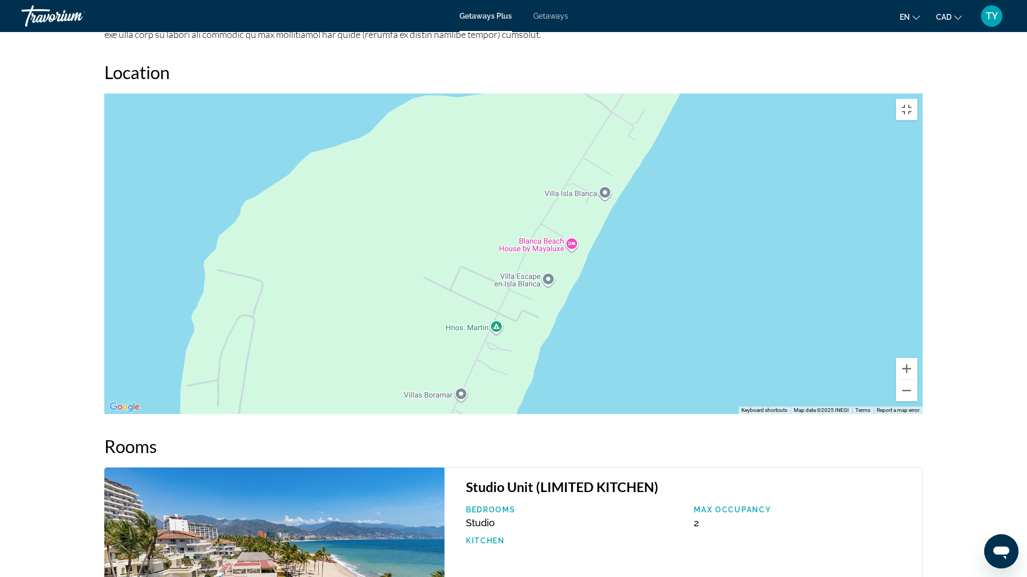
drag, startPoint x: 455, startPoint y: 372, endPoint x: 525, endPoint y: 167, distance: 215.9
click at [525, 168] on div "Main content" at bounding box center [513, 254] width 818 height 321
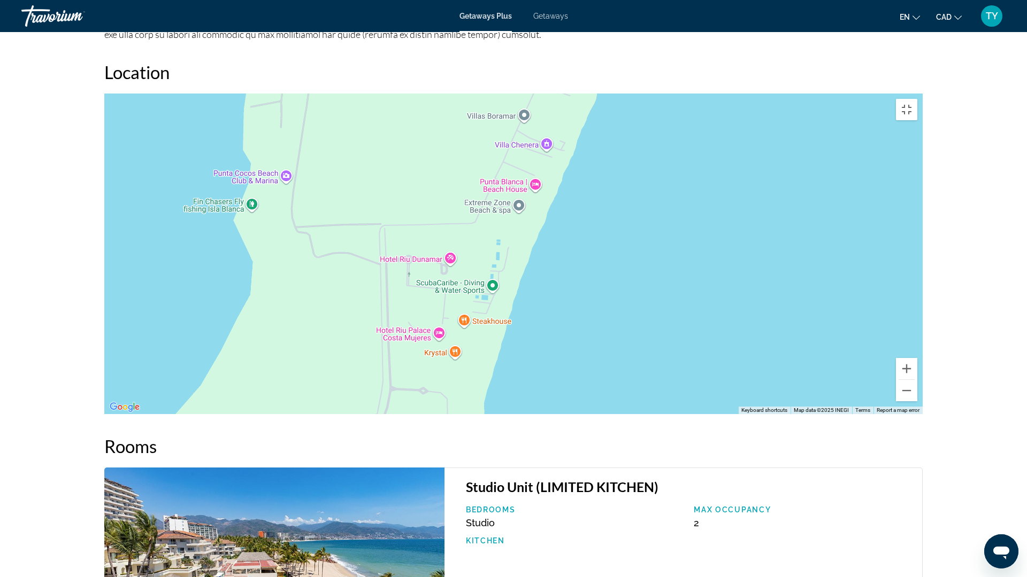
drag, startPoint x: 352, startPoint y: 395, endPoint x: 397, endPoint y: 170, distance: 229.0
click at [397, 172] on div "Main content" at bounding box center [513, 254] width 818 height 321
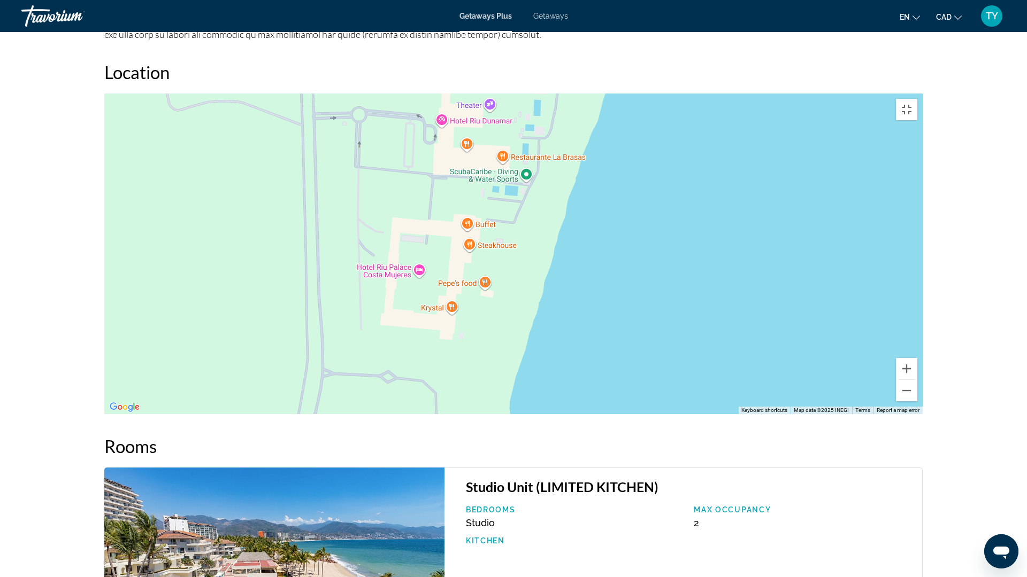
drag, startPoint x: 634, startPoint y: 209, endPoint x: 592, endPoint y: 75, distance: 140.5
click at [592, 94] on div "Main content" at bounding box center [513, 254] width 818 height 321
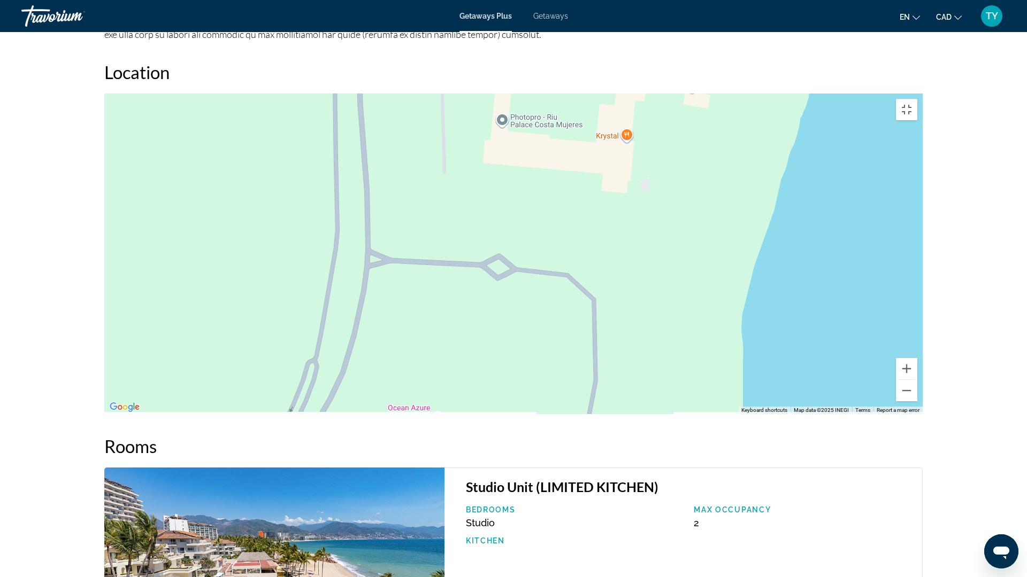
drag, startPoint x: 426, startPoint y: 282, endPoint x: 549, endPoint y: 26, distance: 283.9
click at [548, 94] on div "Main content" at bounding box center [513, 254] width 818 height 321
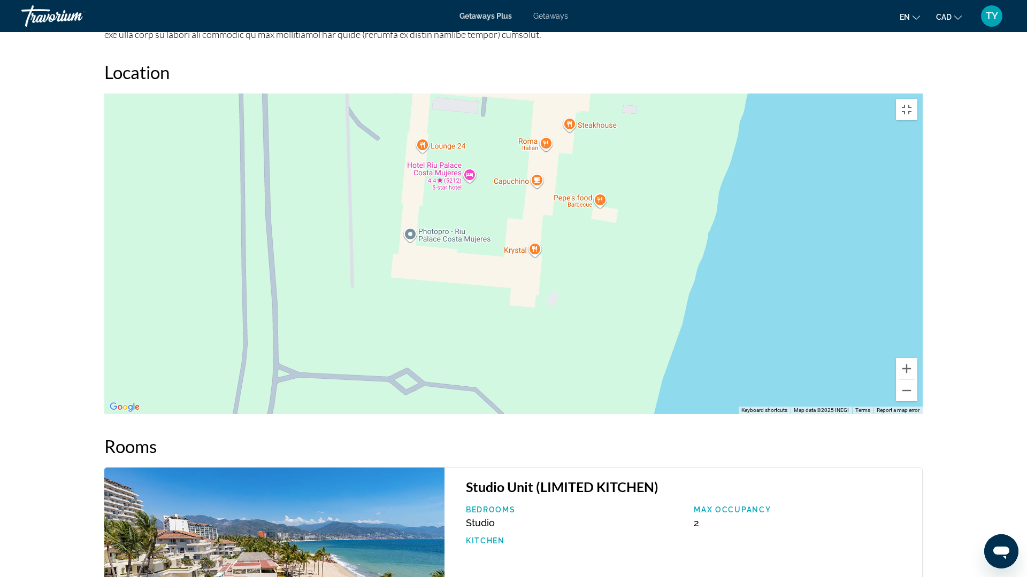
drag, startPoint x: 598, startPoint y: 84, endPoint x: 425, endPoint y: 355, distance: 322.0
click at [425, 355] on div "Main content" at bounding box center [513, 254] width 818 height 321
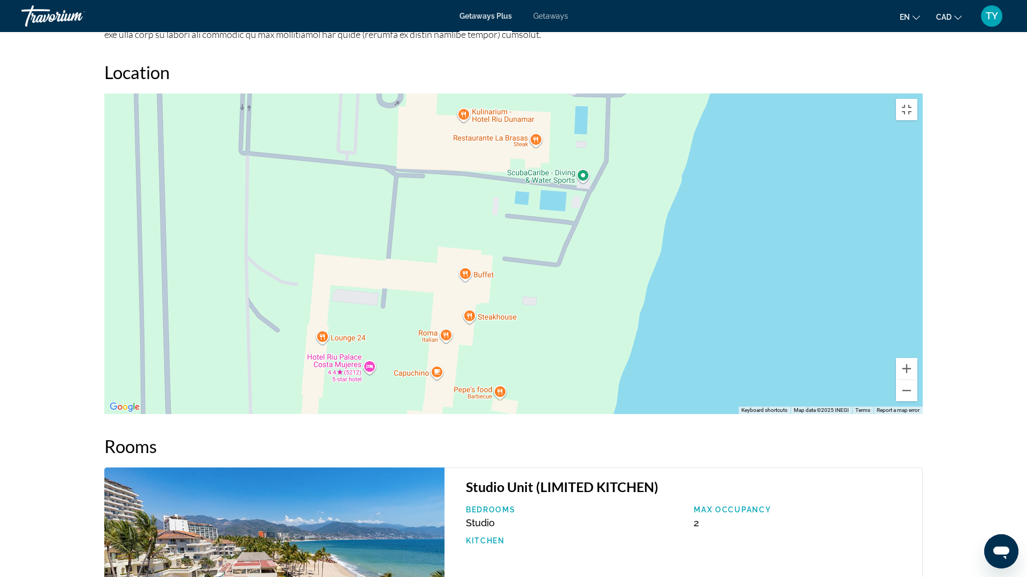
drag, startPoint x: 550, startPoint y: 180, endPoint x: 449, endPoint y: 373, distance: 217.4
click at [449, 373] on div "Main content" at bounding box center [513, 254] width 818 height 321
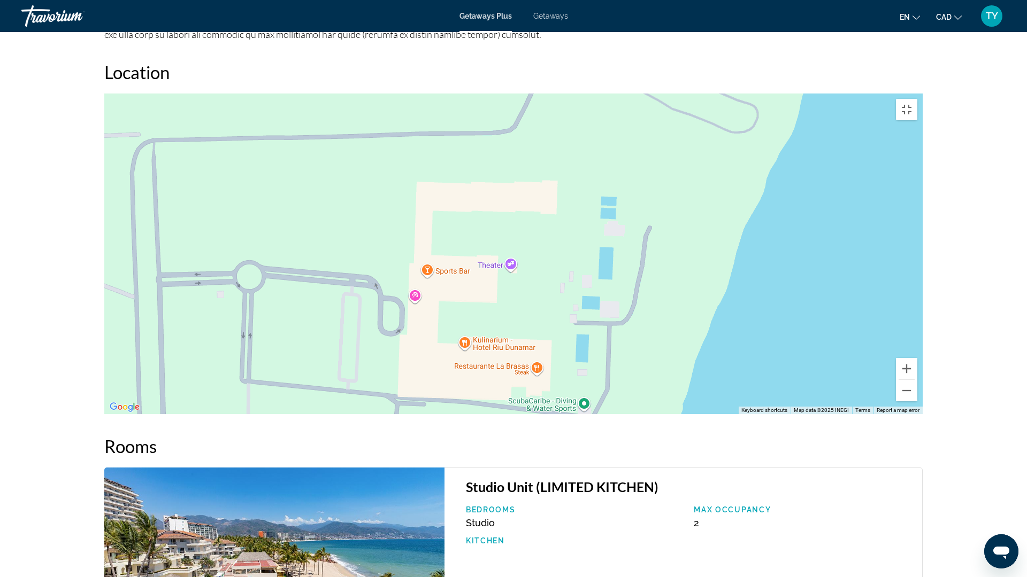
drag, startPoint x: 465, startPoint y: 181, endPoint x: 469, endPoint y: 400, distance: 219.2
click at [469, 402] on div "Main content" at bounding box center [513, 254] width 818 height 321
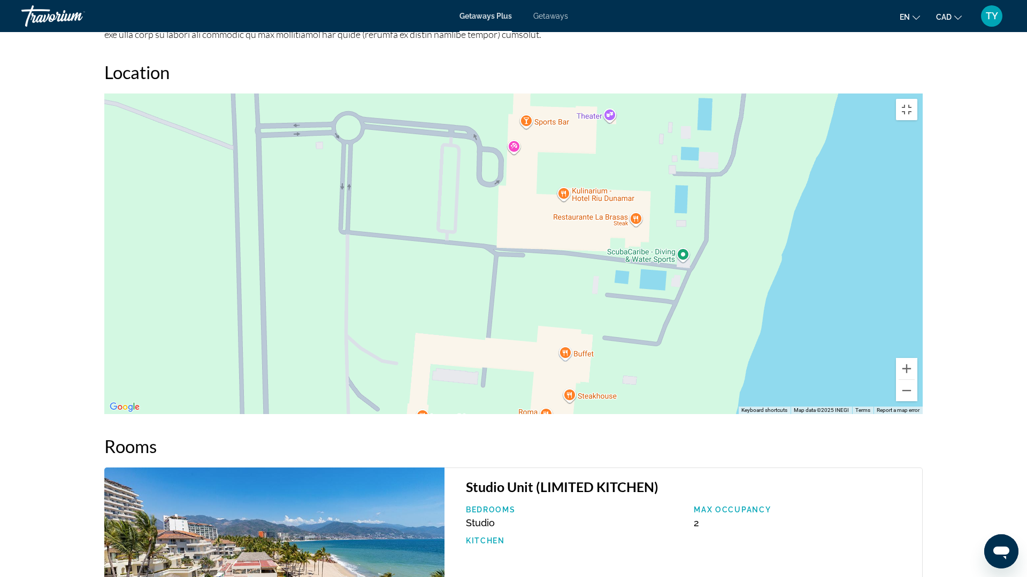
drag, startPoint x: 412, startPoint y: 358, endPoint x: 516, endPoint y: 206, distance: 184.2
click at [516, 206] on div "Main content" at bounding box center [513, 254] width 818 height 321
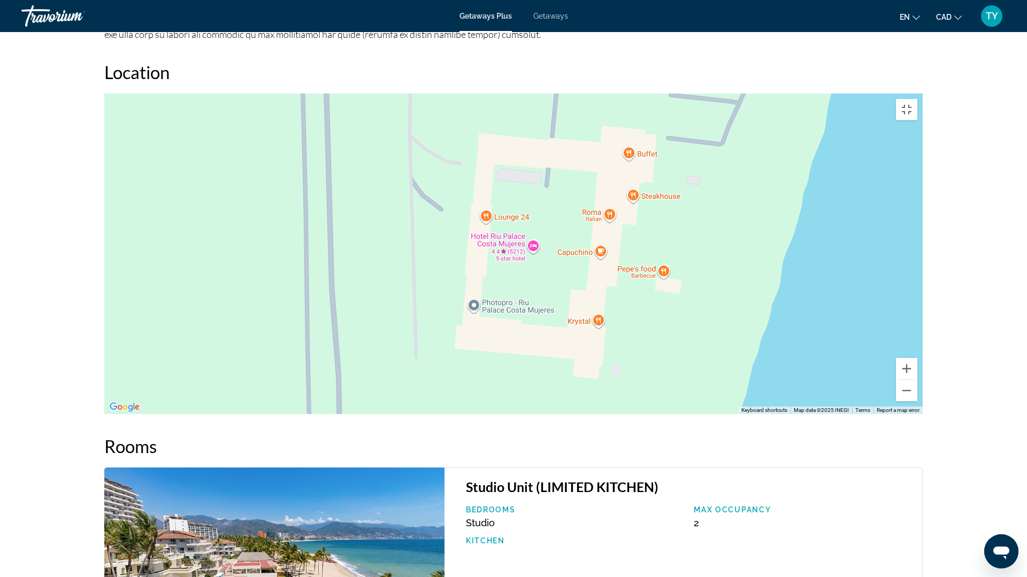
drag, startPoint x: 430, startPoint y: 342, endPoint x: 485, endPoint y: 168, distance: 182.4
click at [482, 176] on div "Main content" at bounding box center [513, 254] width 818 height 321
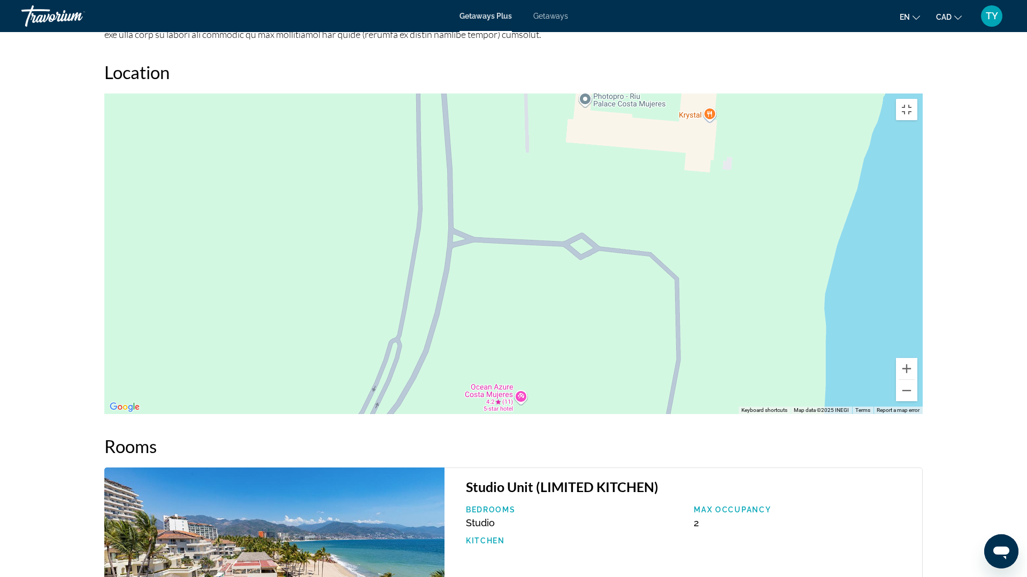
drag, startPoint x: 479, startPoint y: 211, endPoint x: 499, endPoint y: 165, distance: 50.8
click at [503, 157] on div "Main content" at bounding box center [513, 254] width 818 height 321
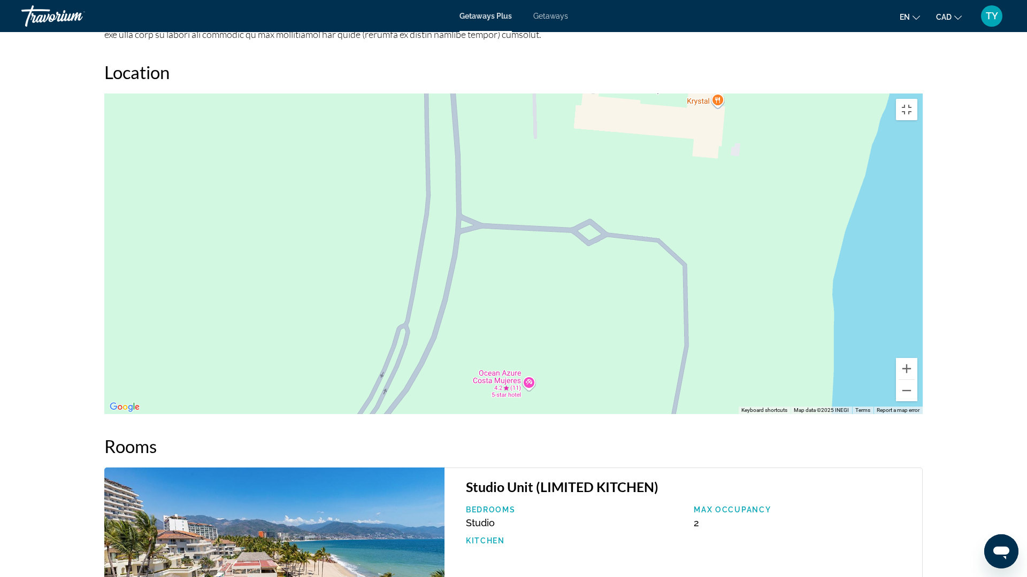
drag, startPoint x: 444, startPoint y: 311, endPoint x: 553, endPoint y: 135, distance: 207.3
click at [552, 136] on div "Main content" at bounding box center [513, 254] width 818 height 321
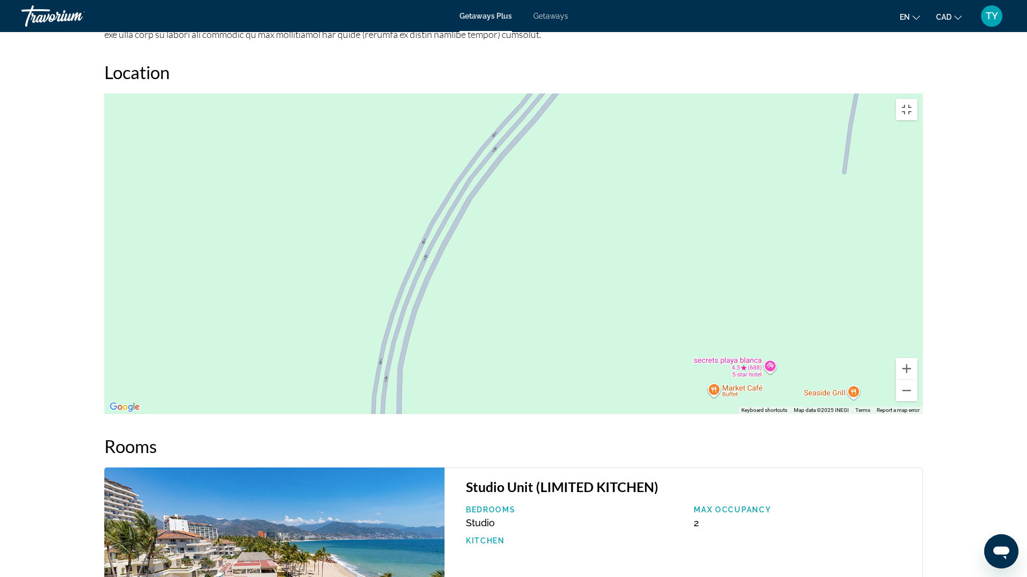
drag, startPoint x: 555, startPoint y: 311, endPoint x: 589, endPoint y: 203, distance: 113.6
click at [590, 204] on div "Main content" at bounding box center [513, 254] width 818 height 321
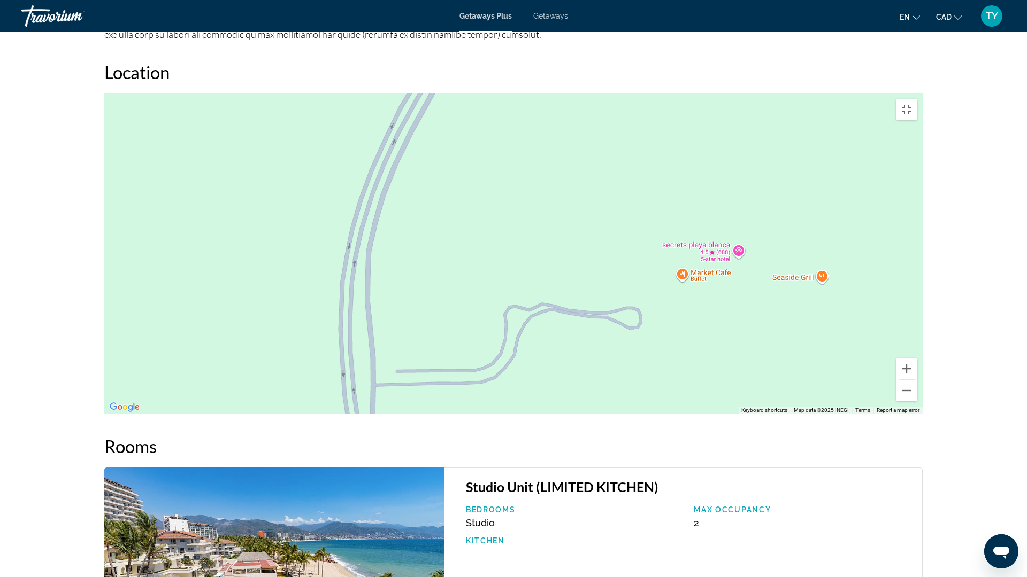
drag, startPoint x: 662, startPoint y: 468, endPoint x: 629, endPoint y: 349, distance: 124.1
click at [630, 355] on div "Main content" at bounding box center [513, 254] width 818 height 321
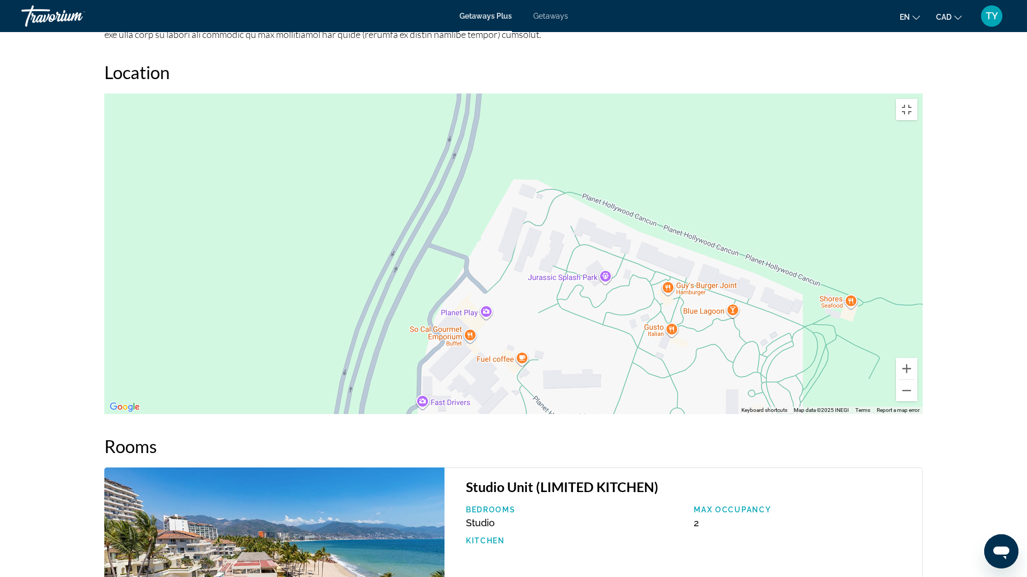
drag, startPoint x: 761, startPoint y: 445, endPoint x: 867, endPoint y: 90, distance: 370.1
click at [876, 94] on div "Main content" at bounding box center [513, 254] width 818 height 321
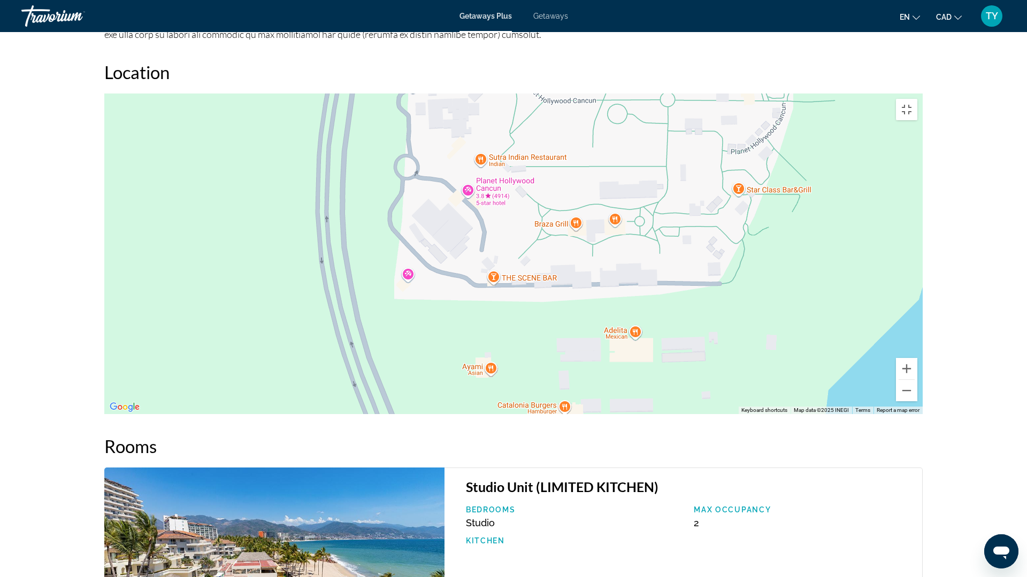
drag, startPoint x: 838, startPoint y: 415, endPoint x: 770, endPoint y: 112, distance: 311.2
click at [773, 110] on div "Main content" at bounding box center [513, 254] width 818 height 321
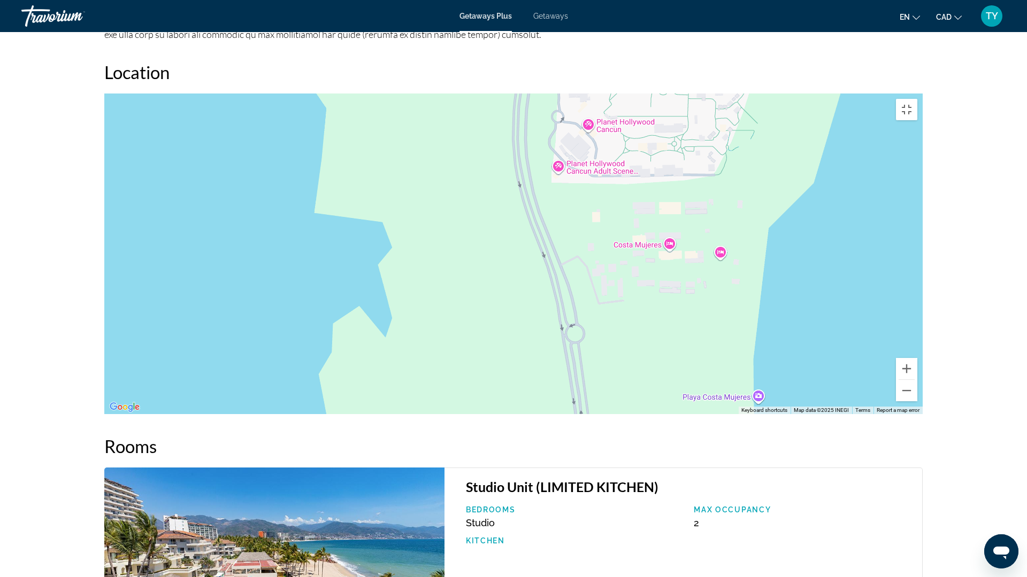
drag, startPoint x: 659, startPoint y: 262, endPoint x: 663, endPoint y: 244, distance: 18.6
click at [662, 251] on div "Main content" at bounding box center [513, 254] width 818 height 321
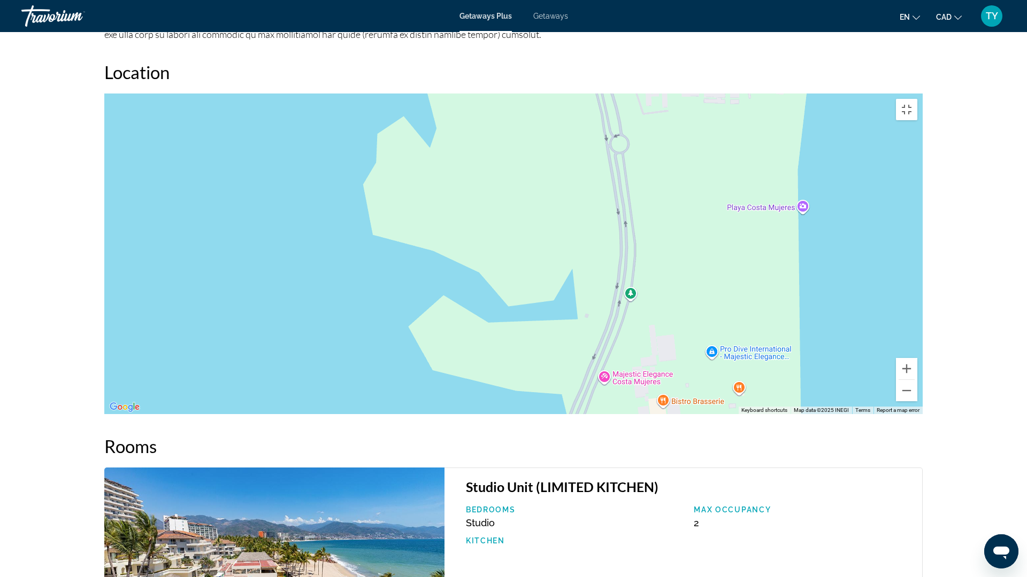
drag, startPoint x: 592, startPoint y: 386, endPoint x: 611, endPoint y: 252, distance: 135.0
click at [611, 257] on div "Main content" at bounding box center [513, 254] width 818 height 321
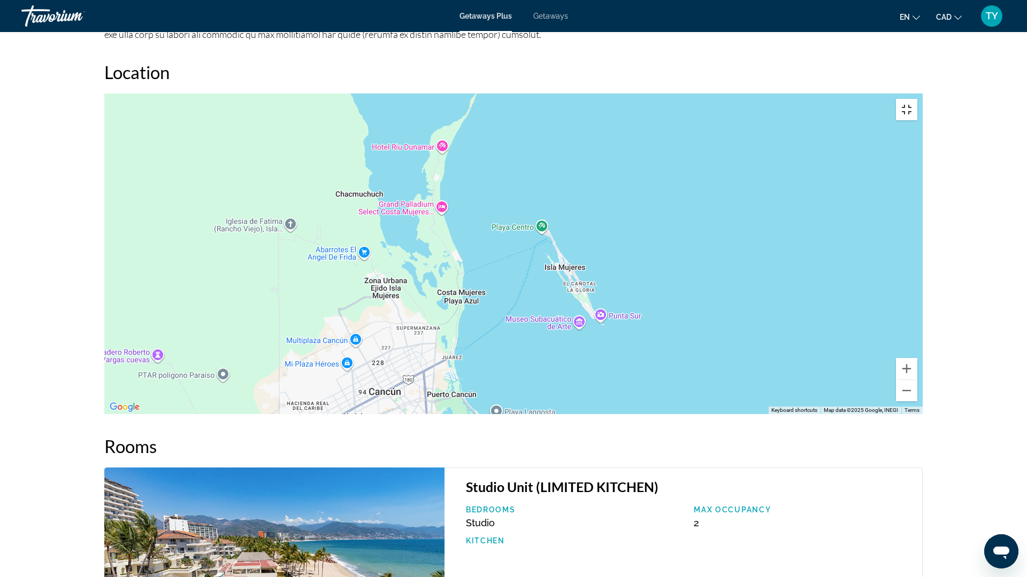
click at [917, 99] on button "Toggle fullscreen view" at bounding box center [906, 109] width 21 height 21
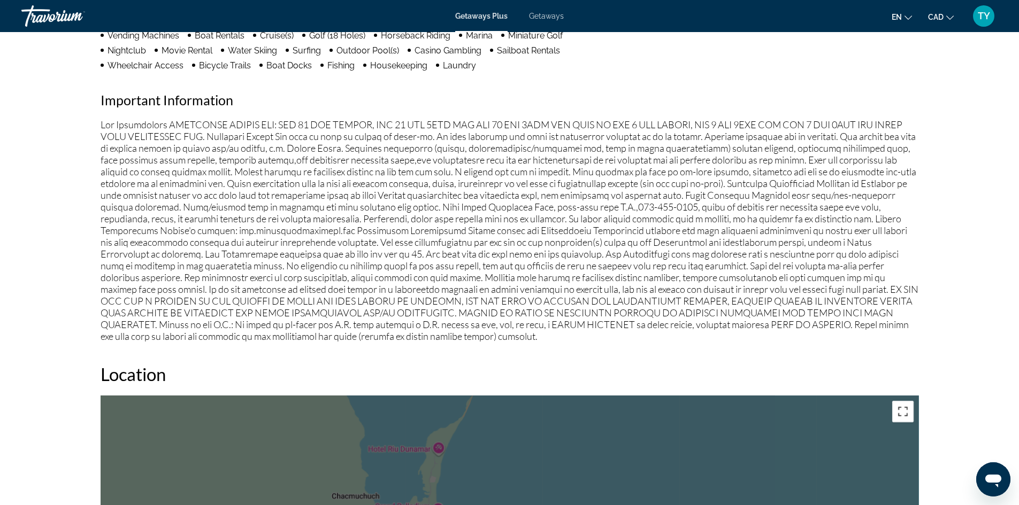
scroll to position [1016, 0]
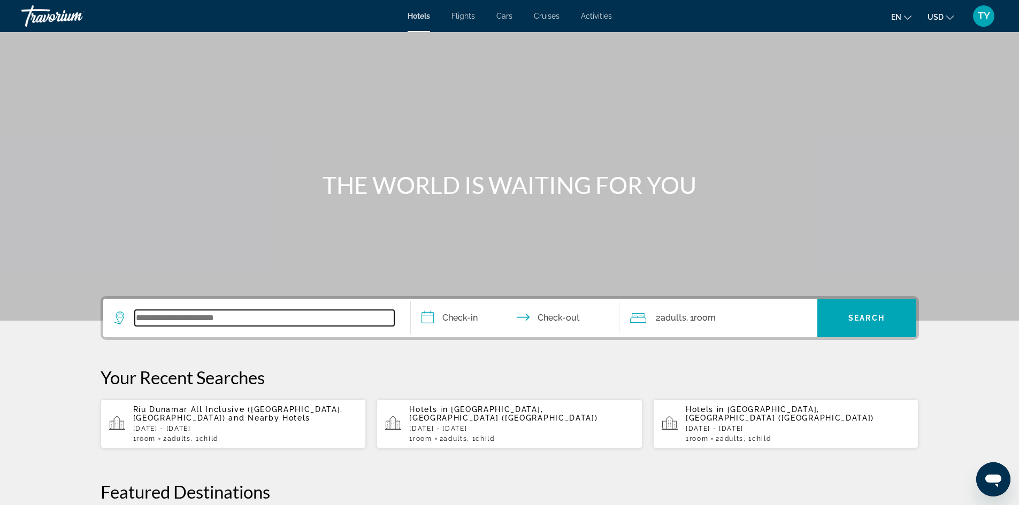
click at [198, 320] on input "Search widget" at bounding box center [264, 318] width 259 height 16
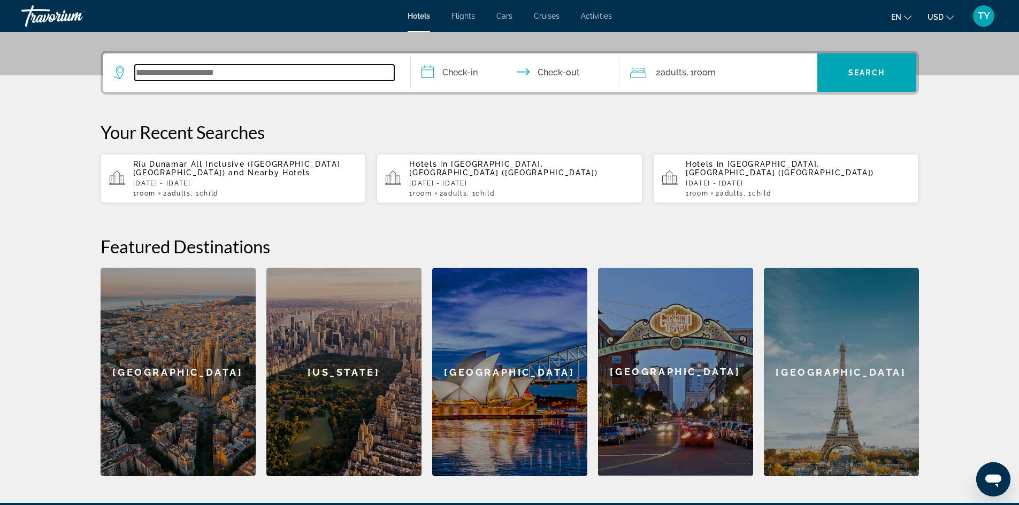
scroll to position [261, 0]
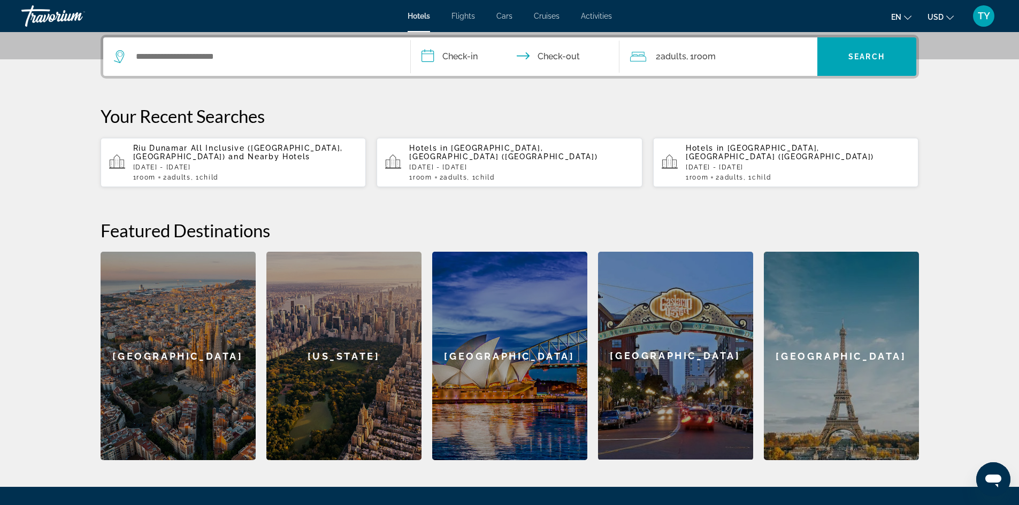
click at [202, 169] on p "[DATE] - [DATE]" at bounding box center [245, 167] width 225 height 7
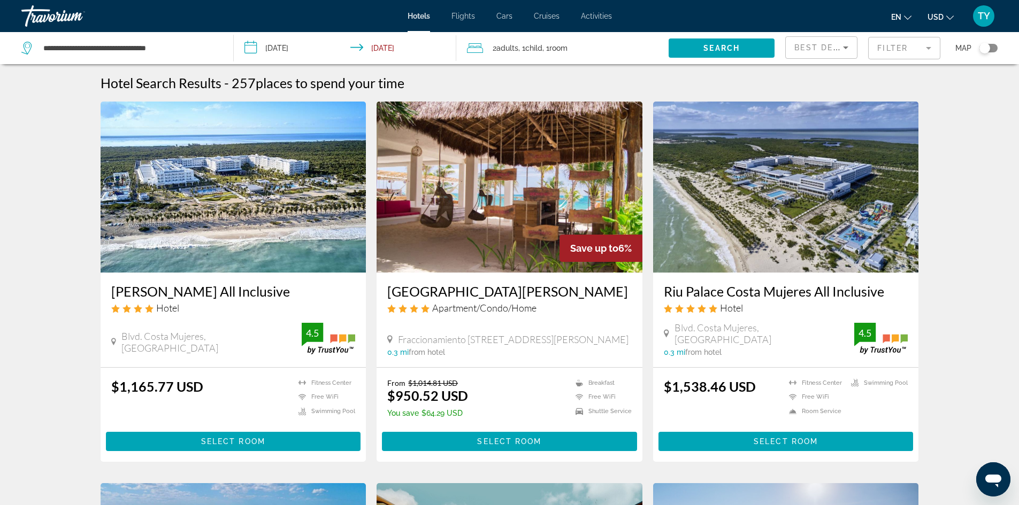
click at [219, 231] on img "Main content" at bounding box center [234, 187] width 266 height 171
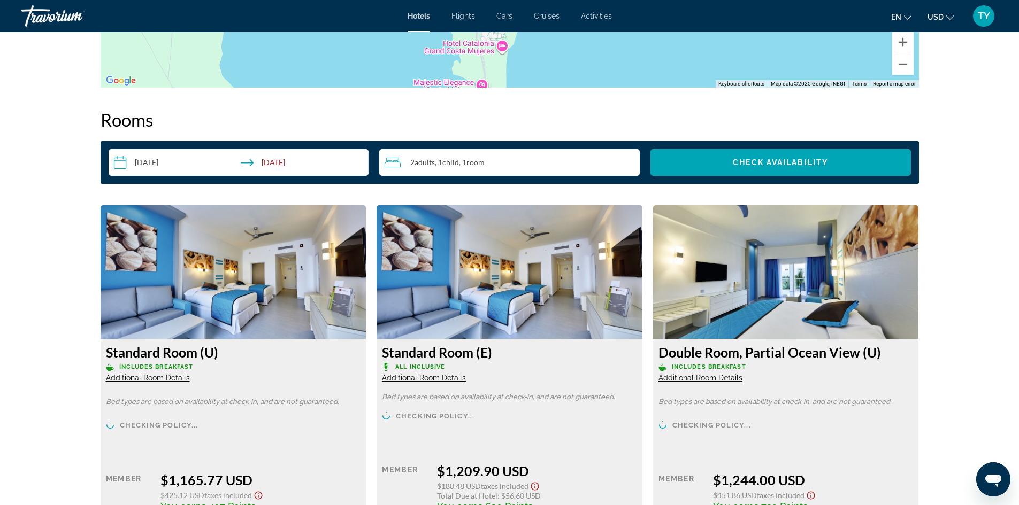
scroll to position [1337, 0]
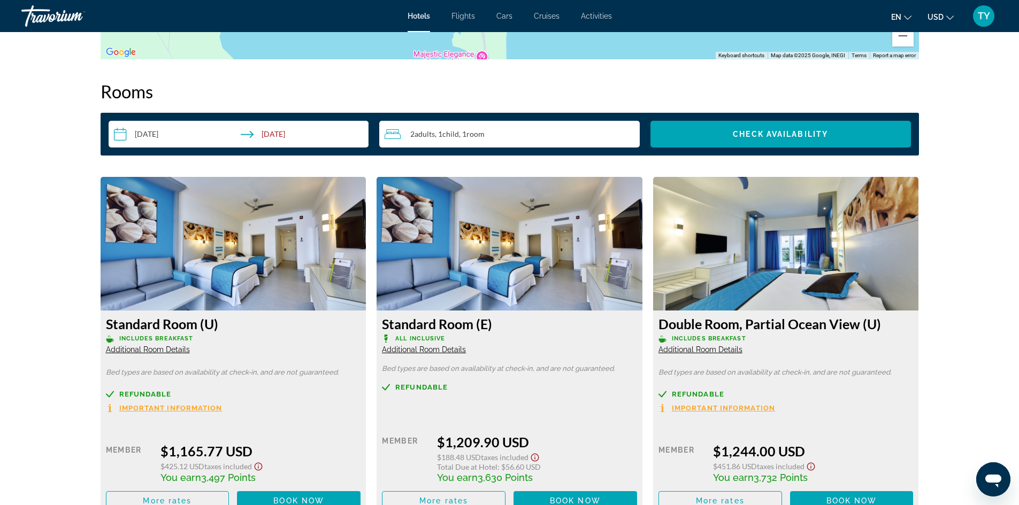
click at [949, 16] on icon "Change currency" at bounding box center [949, 17] width 7 height 7
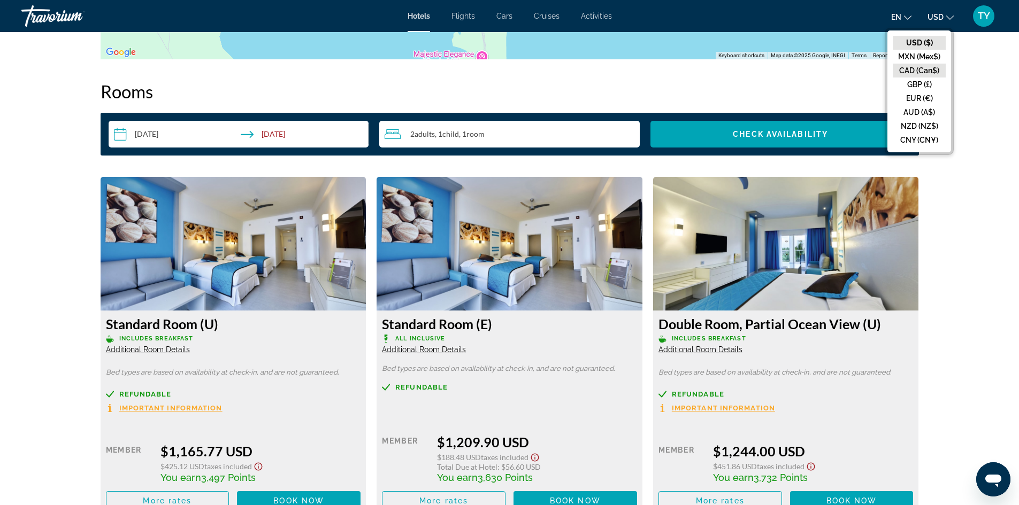
click at [917, 69] on button "CAD (Can$)" at bounding box center [918, 71] width 53 height 14
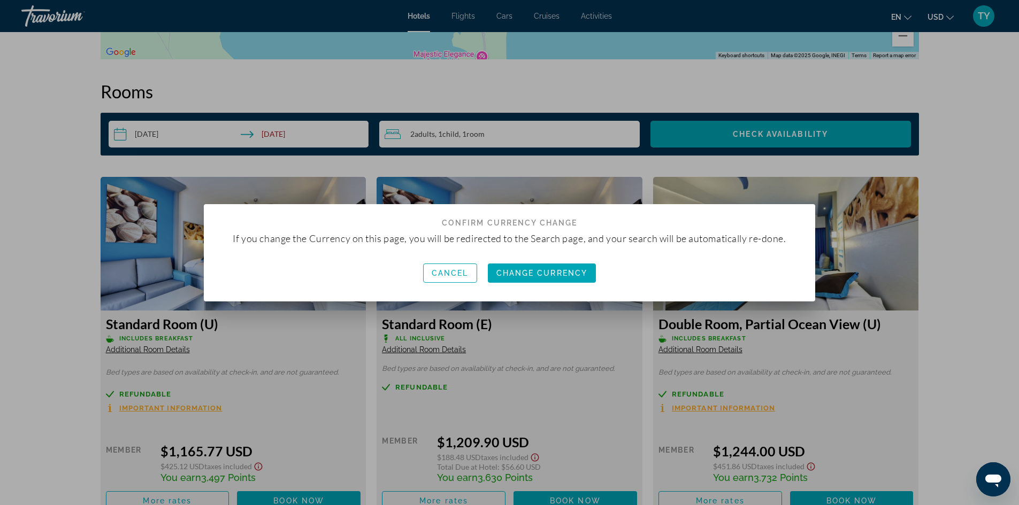
scroll to position [0, 0]
click at [550, 270] on span "Change Currency" at bounding box center [541, 273] width 91 height 9
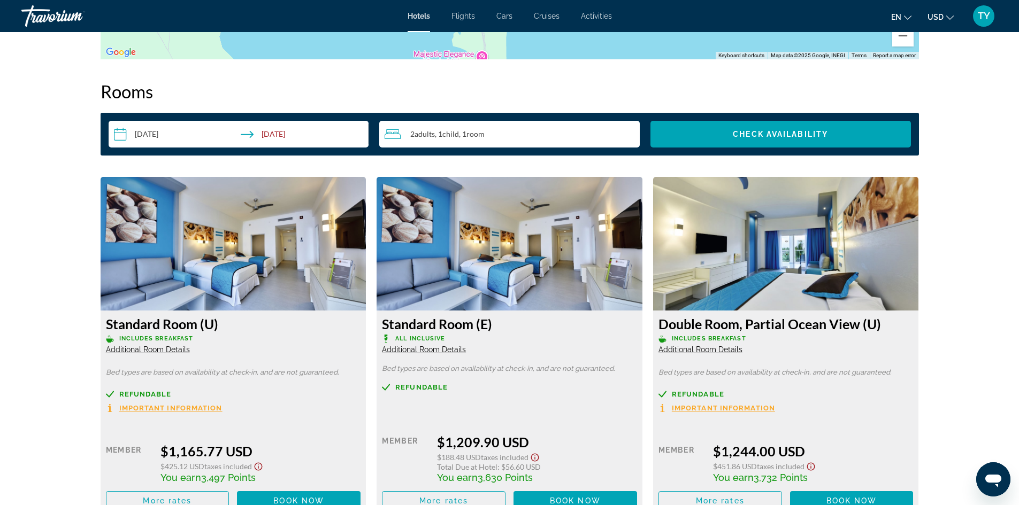
scroll to position [1337, 0]
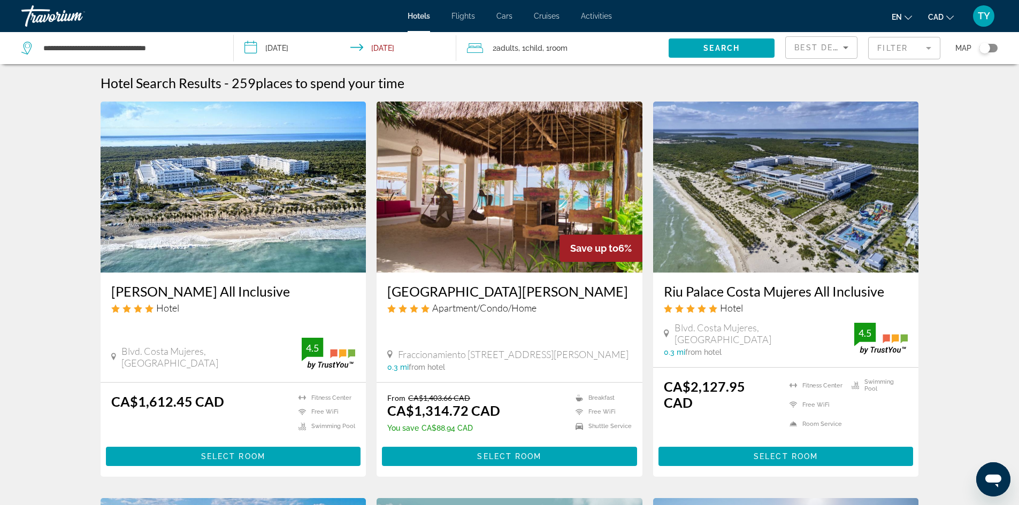
click at [272, 226] on img "Main content" at bounding box center [234, 187] width 266 height 171
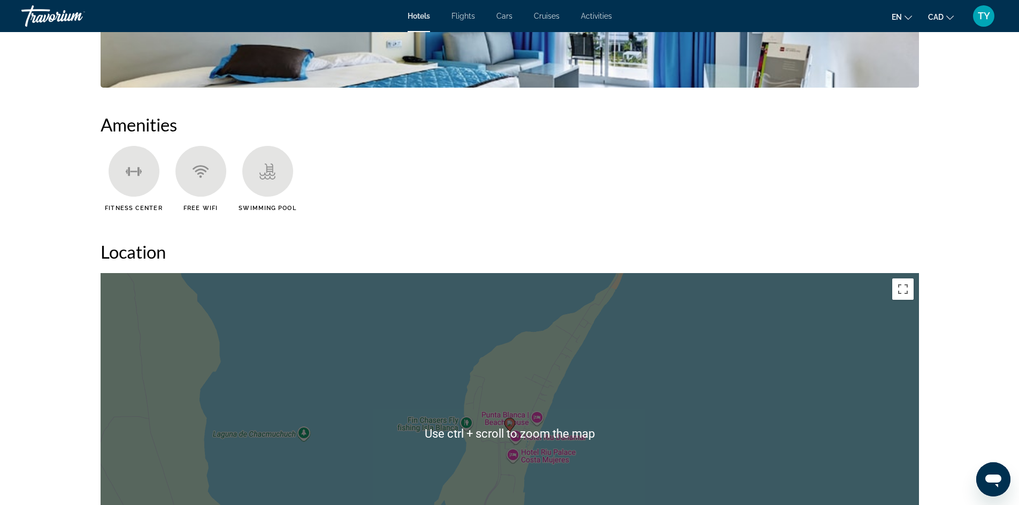
scroll to position [588, 0]
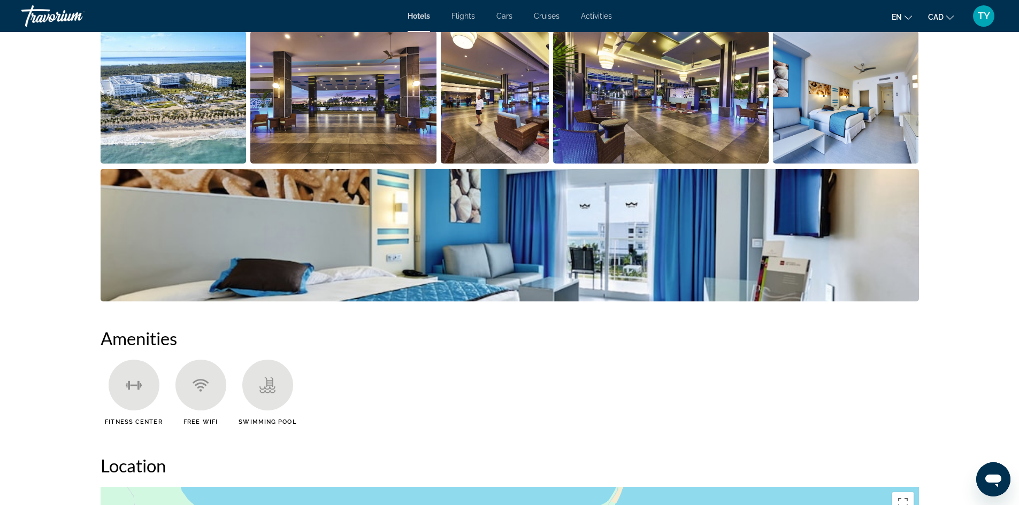
click at [204, 109] on img "Open full-screen image slider" at bounding box center [174, 97] width 146 height 133
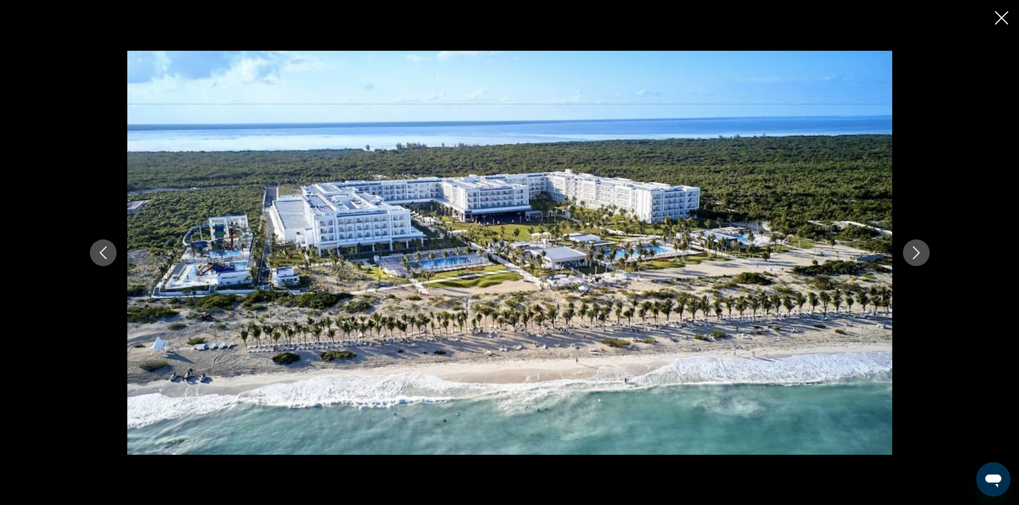
drag, startPoint x: 919, startPoint y: 251, endPoint x: 974, endPoint y: 206, distance: 70.6
click at [978, 202] on div "prev next" at bounding box center [509, 252] width 1019 height 505
click at [921, 254] on icon "Next image" at bounding box center [915, 252] width 13 height 13
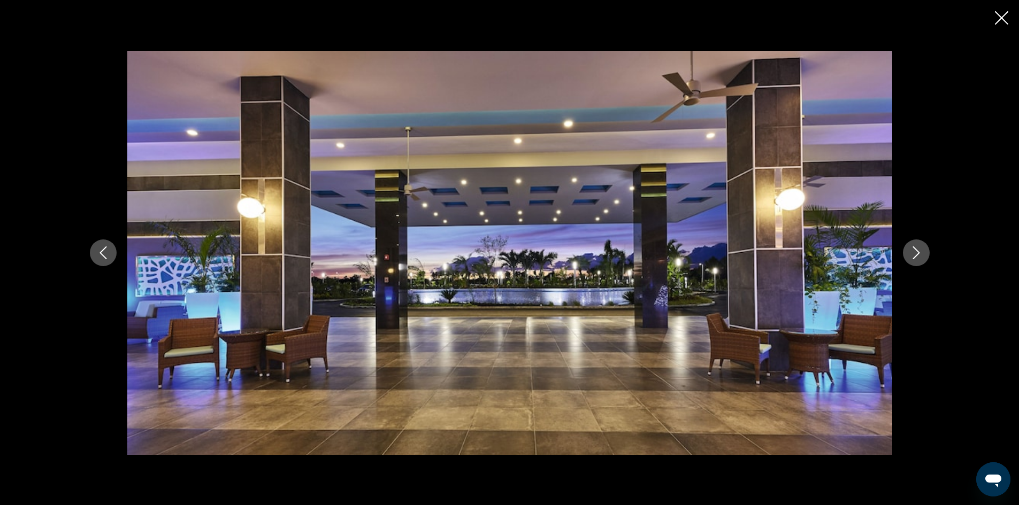
click at [921, 255] on icon "Next image" at bounding box center [915, 252] width 13 height 13
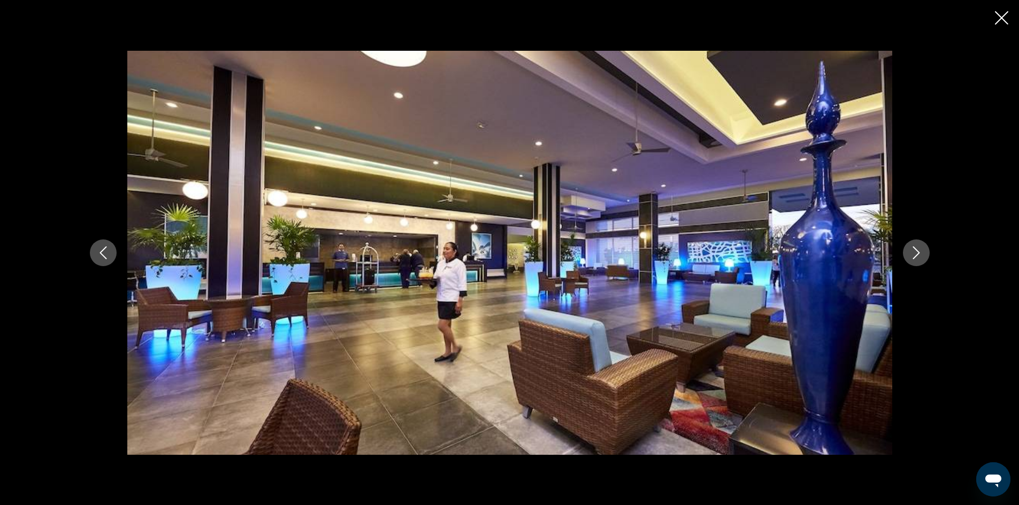
click at [921, 255] on icon "Next image" at bounding box center [915, 252] width 13 height 13
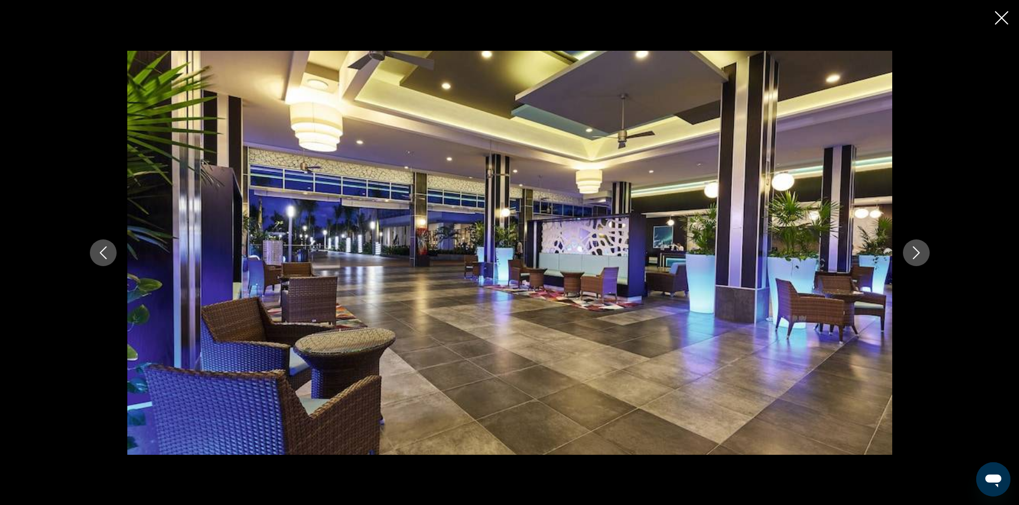
click at [921, 255] on icon "Next image" at bounding box center [915, 252] width 13 height 13
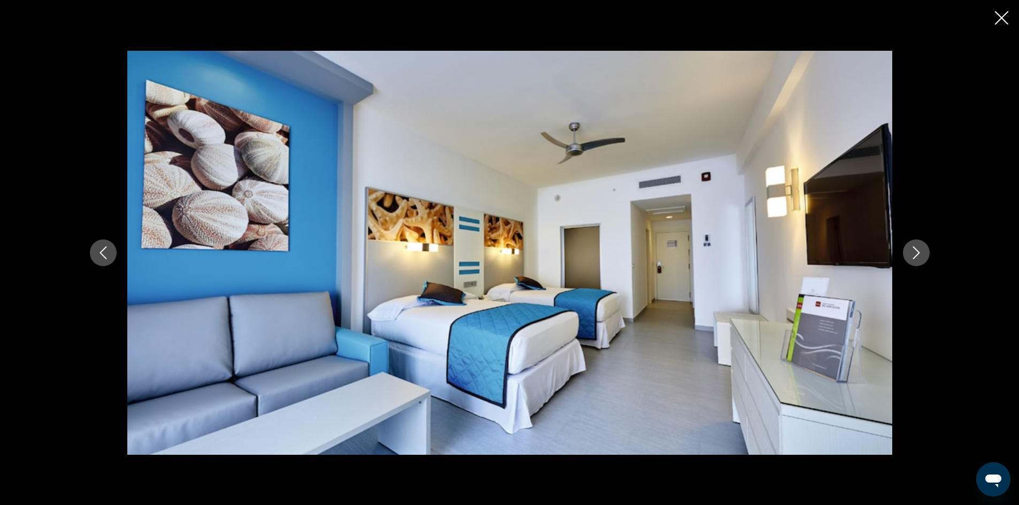
click at [921, 255] on icon "Next image" at bounding box center [915, 252] width 13 height 13
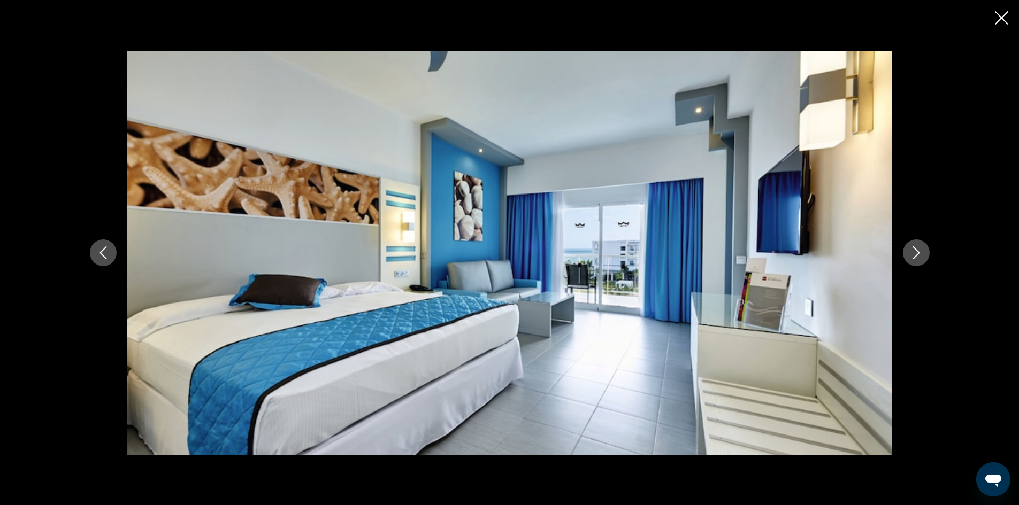
click at [921, 255] on icon "Next image" at bounding box center [915, 252] width 13 height 13
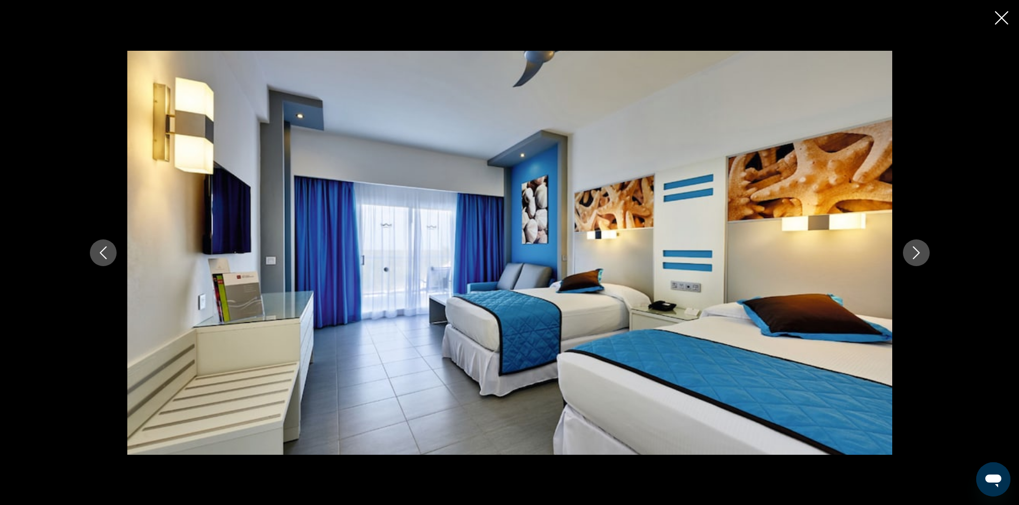
click at [921, 255] on icon "Next image" at bounding box center [915, 252] width 13 height 13
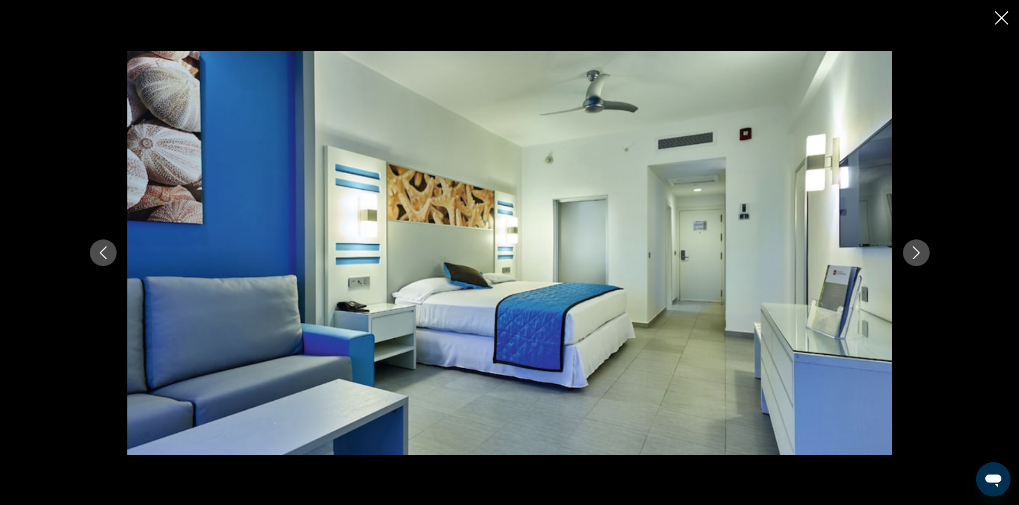
click at [921, 255] on icon "Next image" at bounding box center [915, 252] width 13 height 13
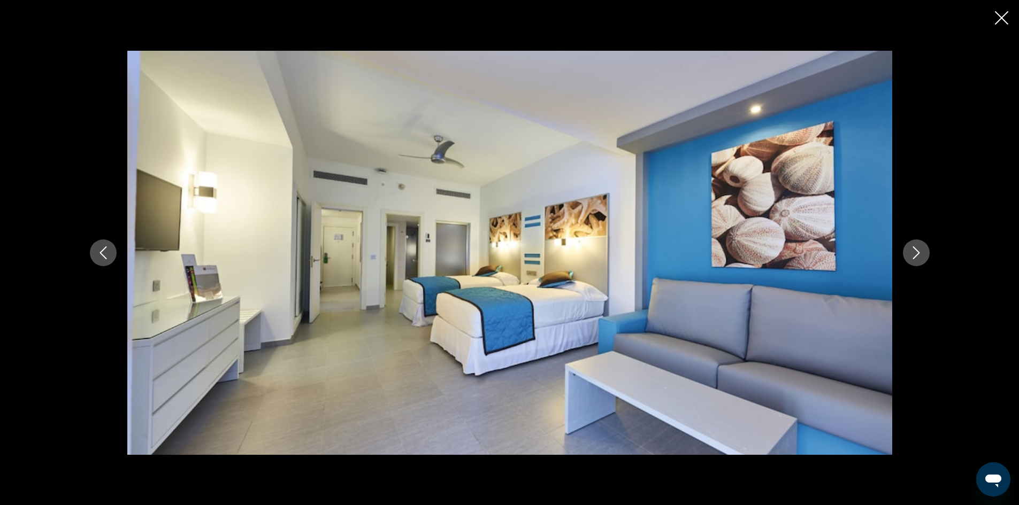
click at [921, 255] on icon "Next image" at bounding box center [915, 252] width 13 height 13
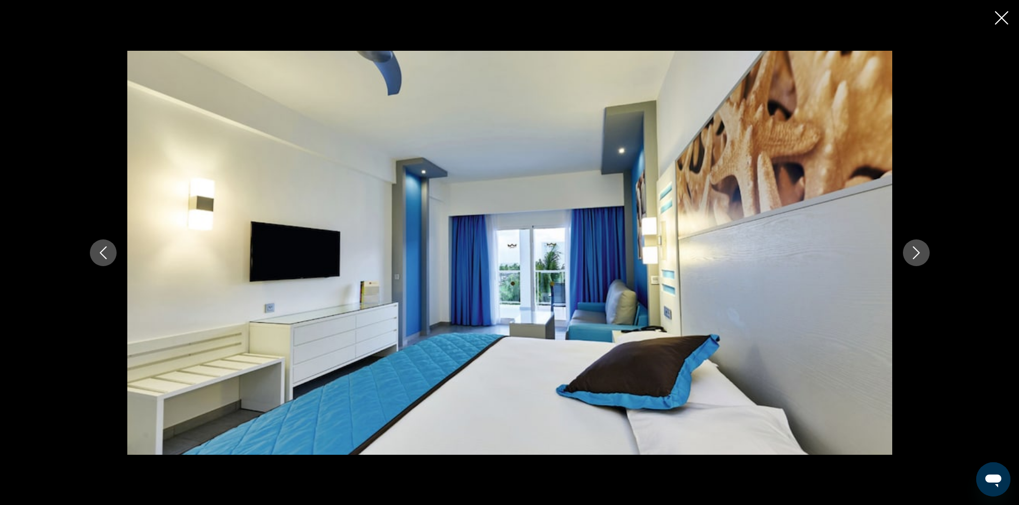
click at [921, 255] on icon "Next image" at bounding box center [915, 252] width 13 height 13
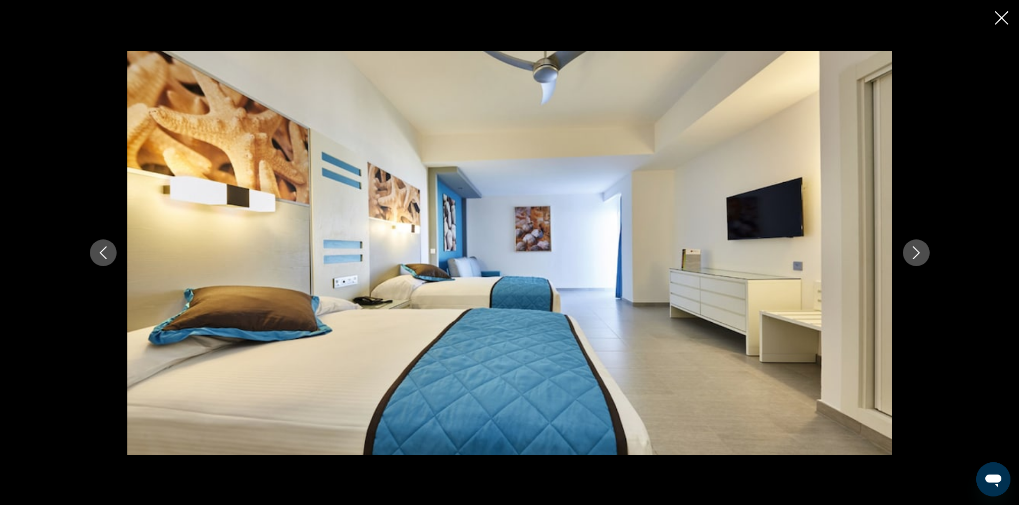
click at [921, 255] on icon "Next image" at bounding box center [915, 252] width 13 height 13
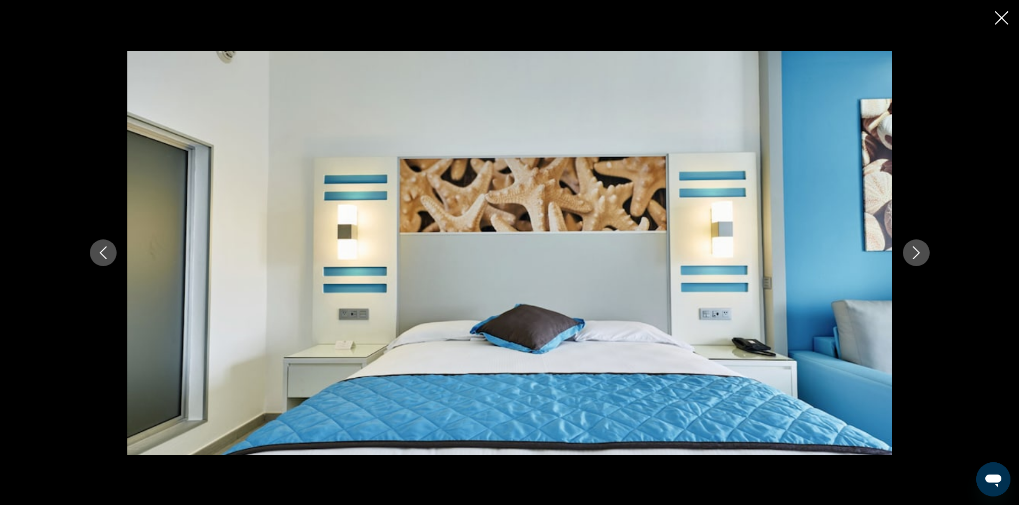
click at [920, 257] on icon "Next image" at bounding box center [915, 252] width 13 height 13
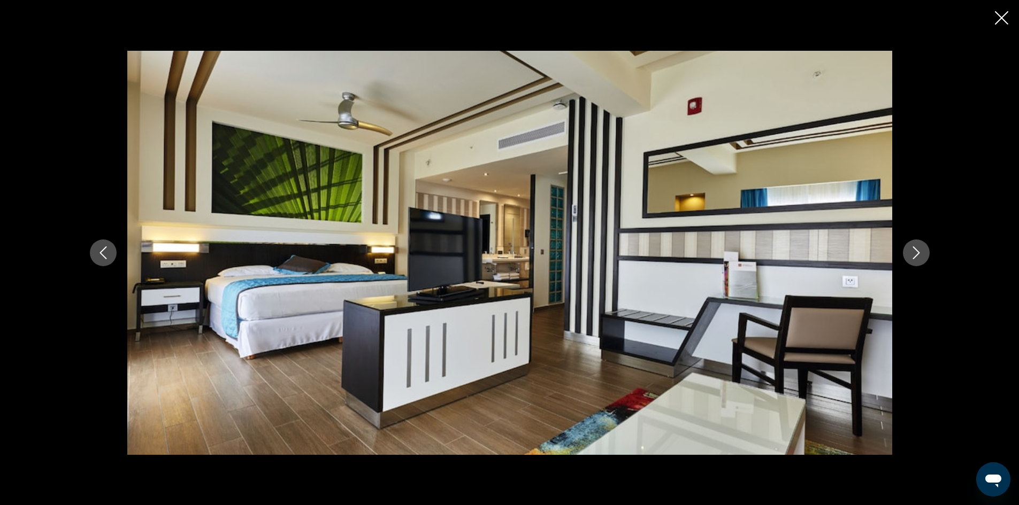
click at [920, 257] on icon "Next image" at bounding box center [915, 252] width 13 height 13
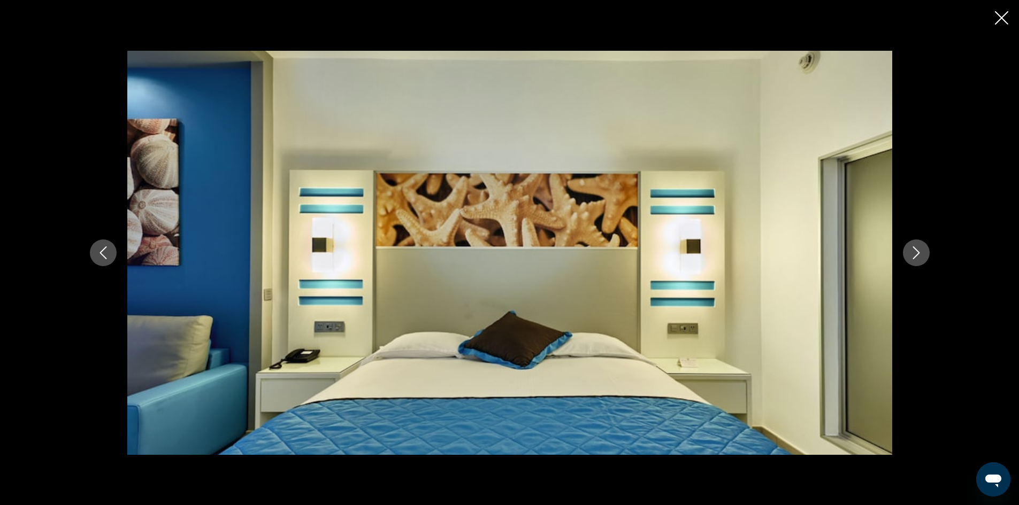
click at [920, 256] on icon "Next image" at bounding box center [915, 252] width 13 height 13
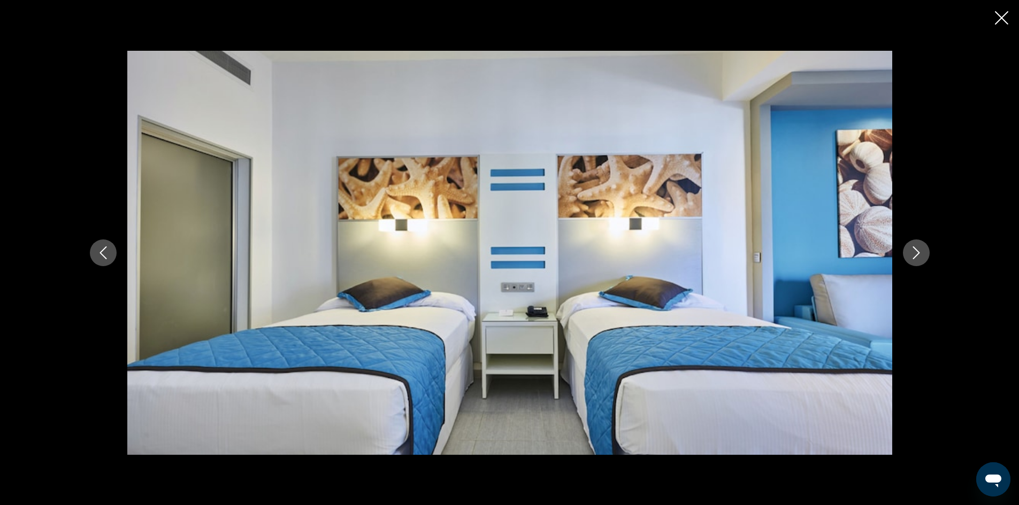
click at [921, 256] on icon "Next image" at bounding box center [915, 252] width 13 height 13
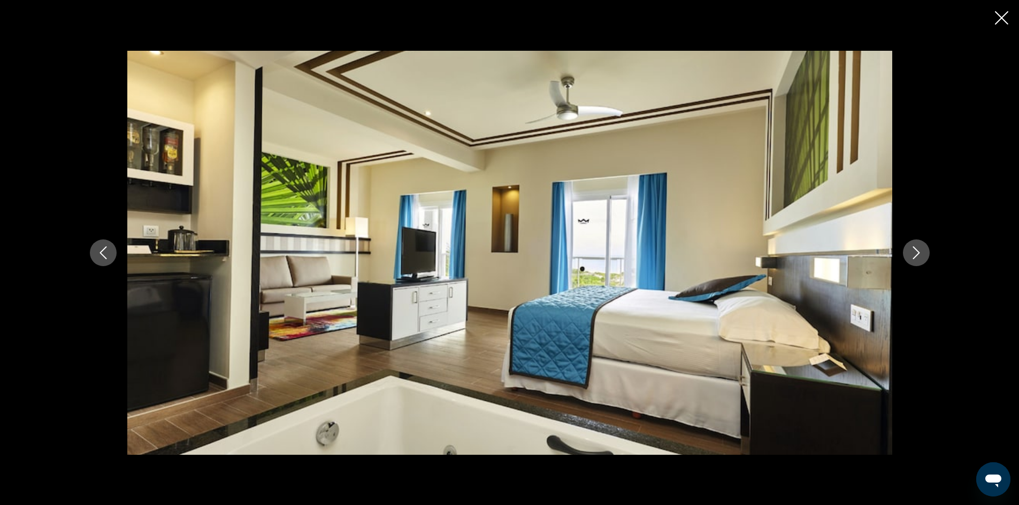
click at [112, 251] on button "Previous image" at bounding box center [103, 253] width 27 height 27
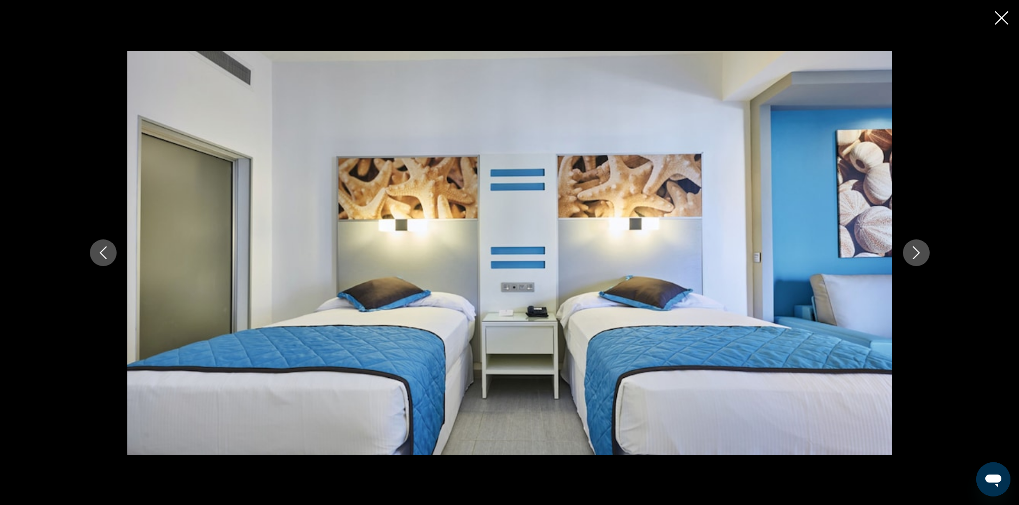
click at [921, 258] on icon "Next image" at bounding box center [915, 252] width 13 height 13
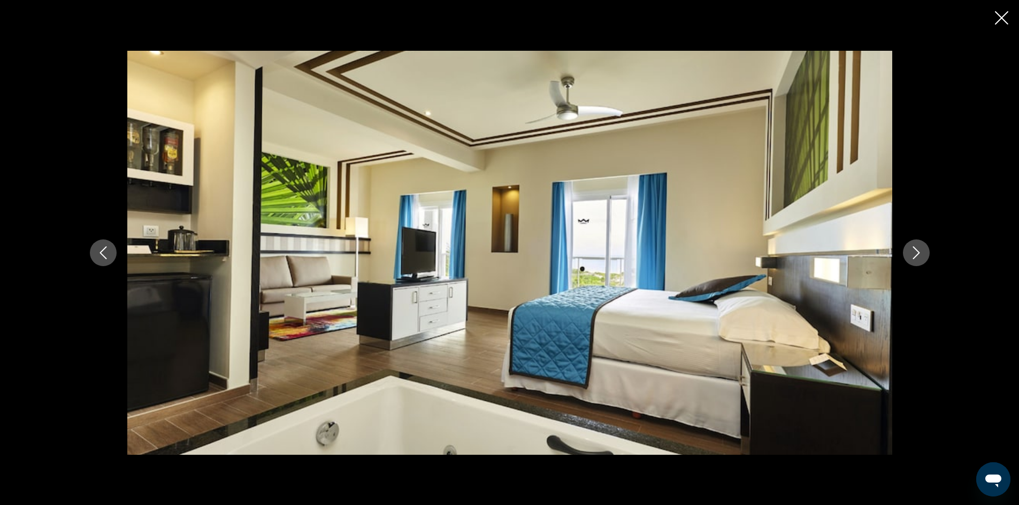
click at [915, 254] on icon "Next image" at bounding box center [915, 252] width 13 height 13
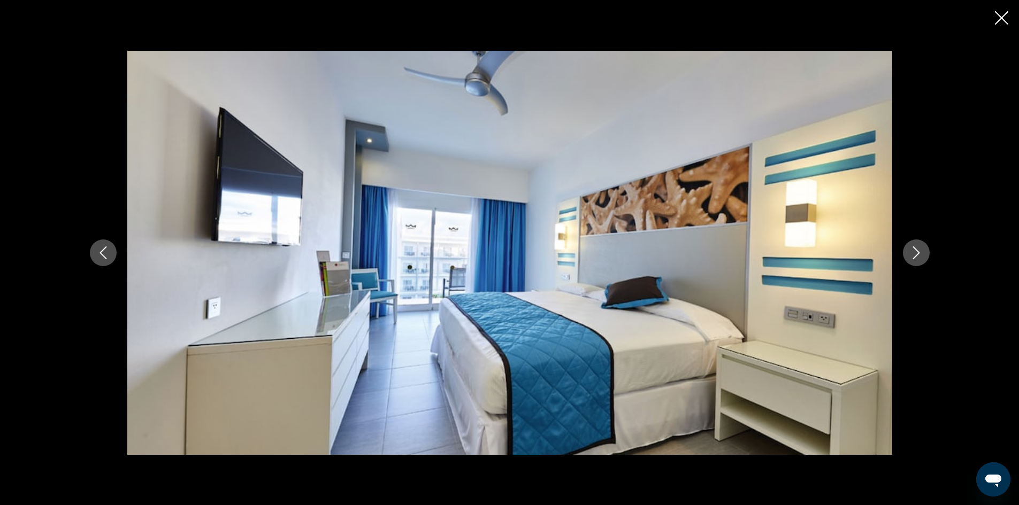
click at [109, 256] on icon "Previous image" at bounding box center [103, 252] width 13 height 13
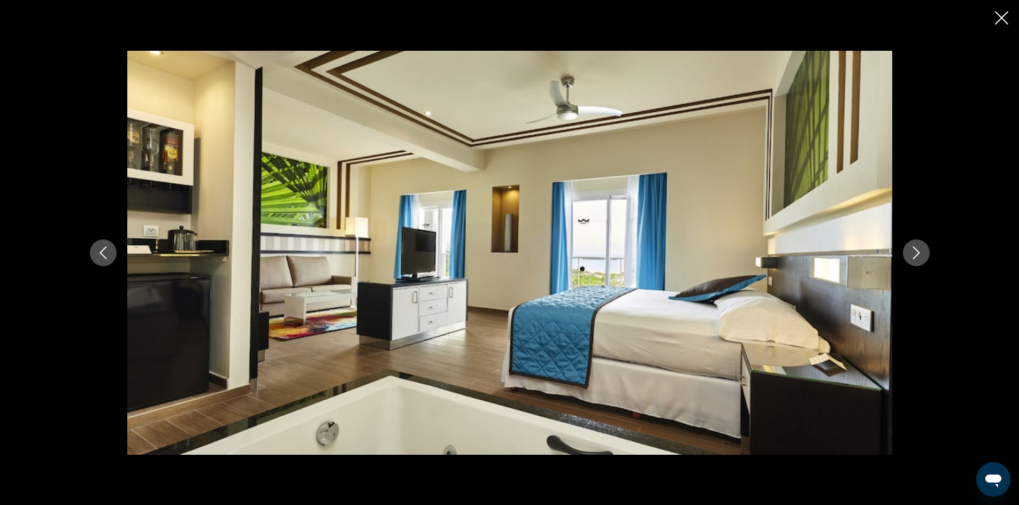
click at [916, 255] on icon "Next image" at bounding box center [915, 252] width 13 height 13
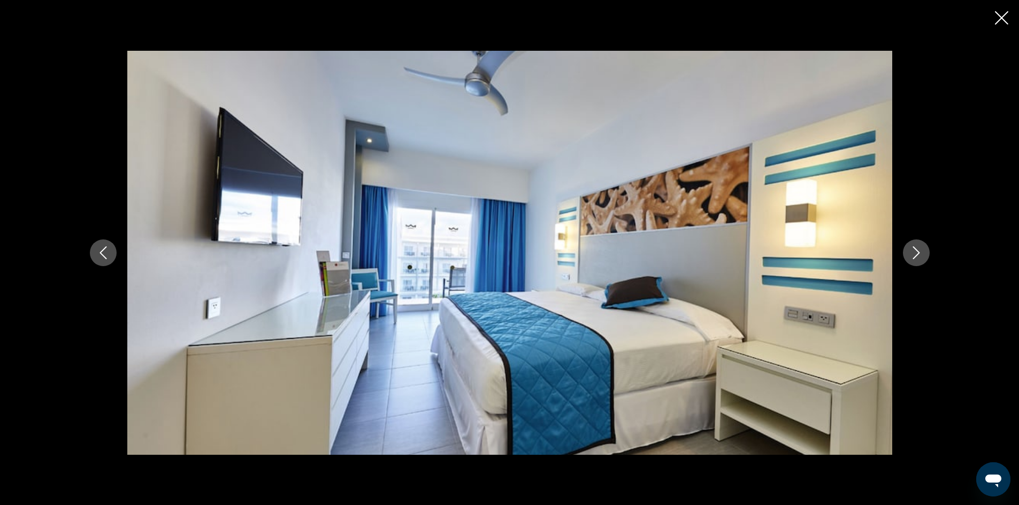
click at [916, 255] on icon "Next image" at bounding box center [915, 252] width 13 height 13
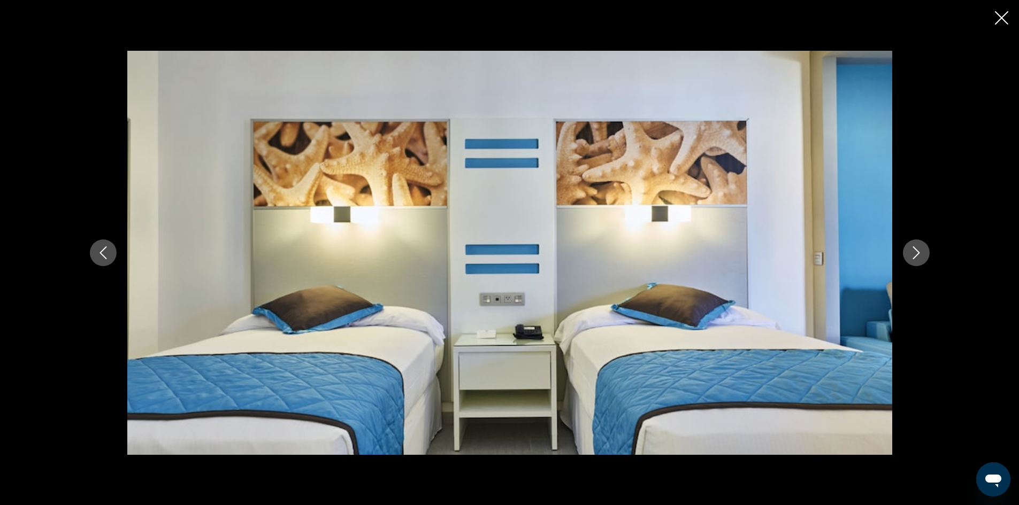
click at [916, 255] on icon "Next image" at bounding box center [915, 252] width 13 height 13
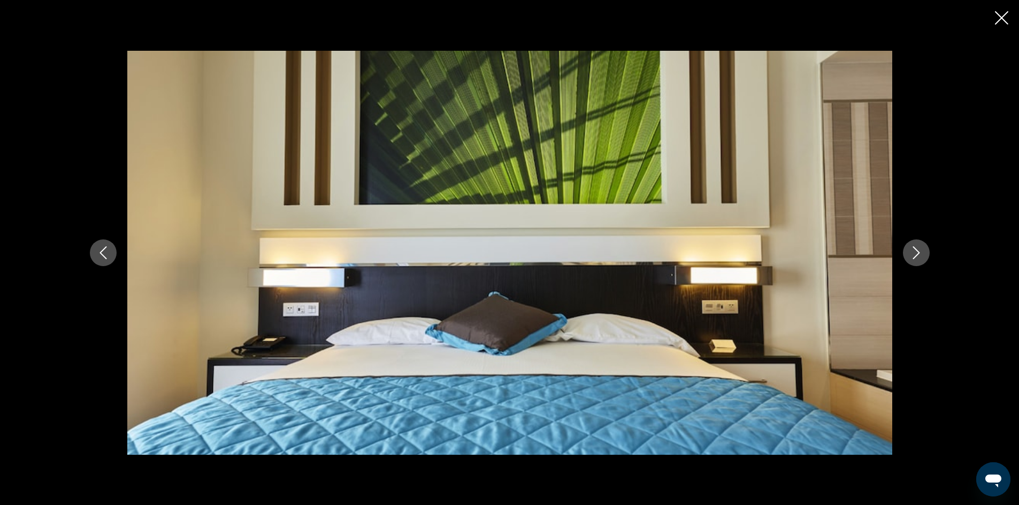
click at [908, 256] on button "Next image" at bounding box center [916, 253] width 27 height 27
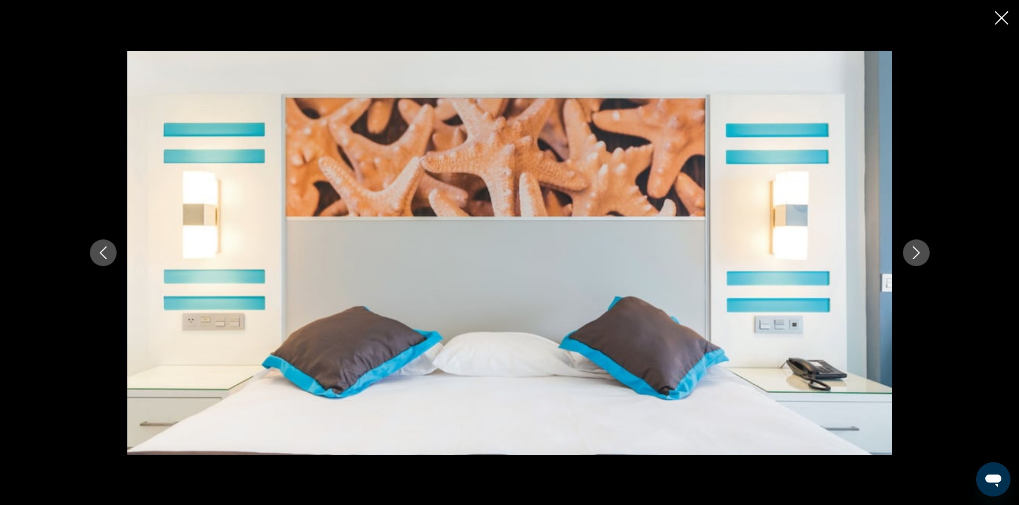
click at [910, 261] on button "Next image" at bounding box center [916, 253] width 27 height 27
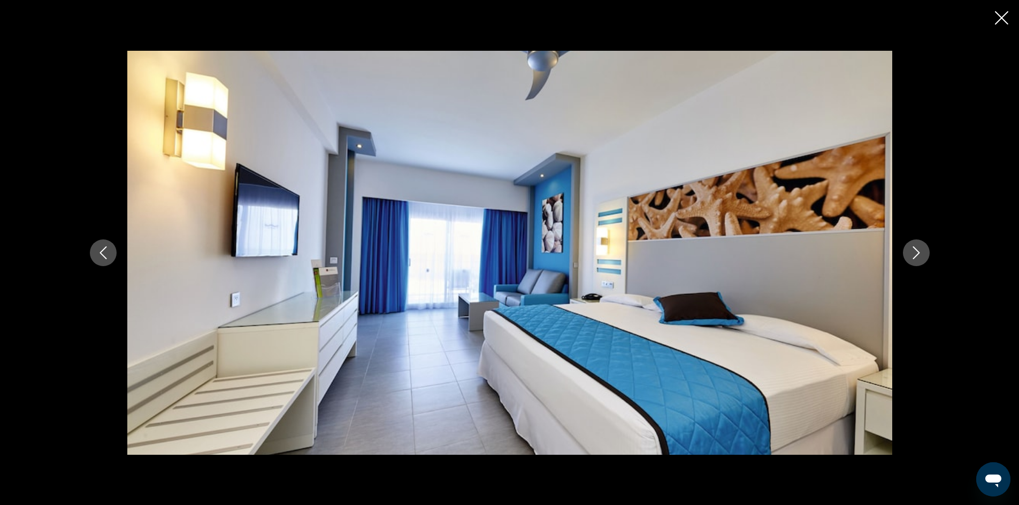
click at [910, 261] on button "Next image" at bounding box center [916, 253] width 27 height 27
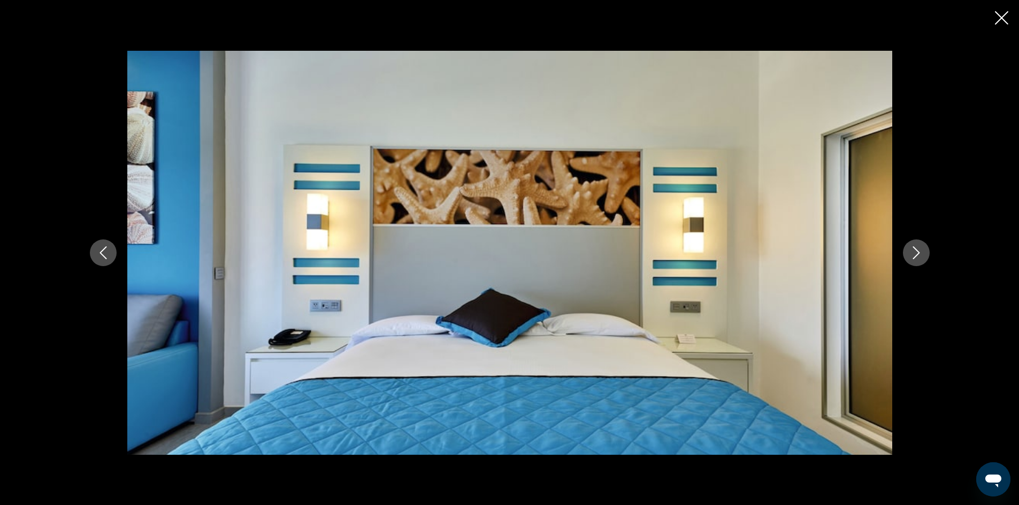
click at [912, 255] on icon "Next image" at bounding box center [915, 252] width 13 height 13
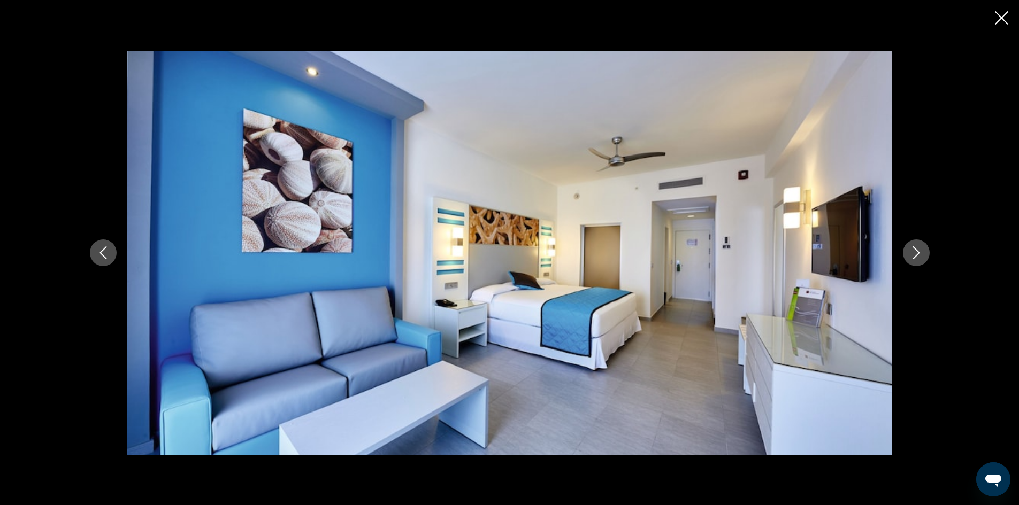
click at [912, 255] on icon "Next image" at bounding box center [915, 252] width 13 height 13
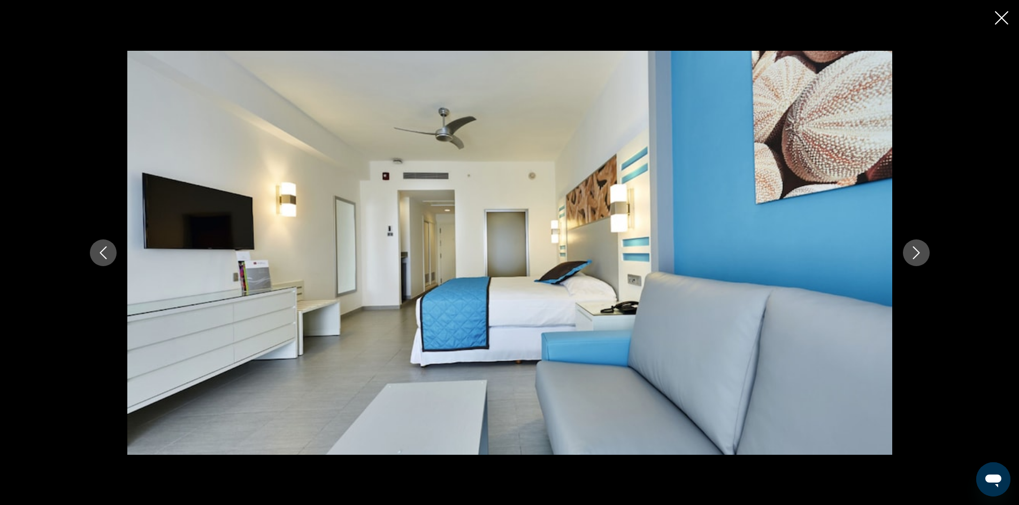
click at [912, 255] on icon "Next image" at bounding box center [915, 252] width 13 height 13
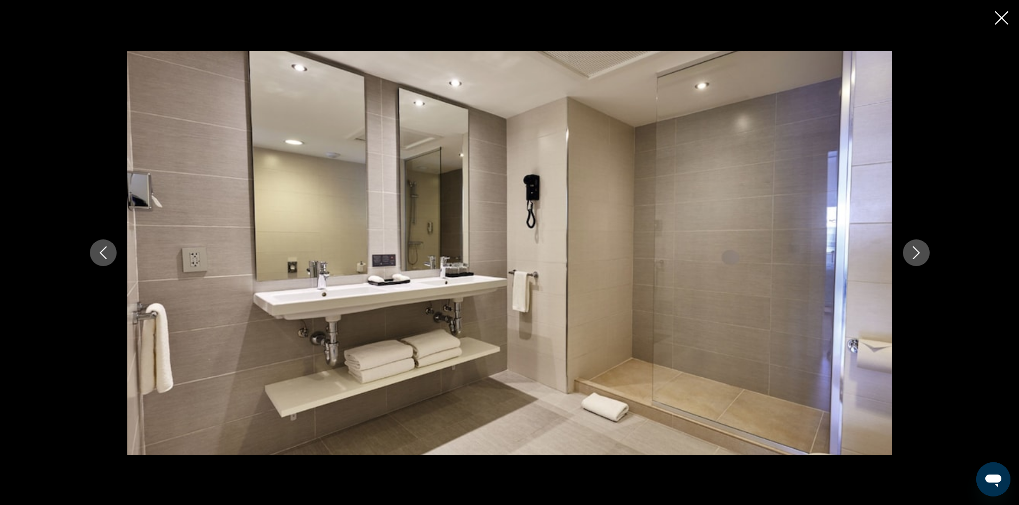
click at [912, 255] on icon "Next image" at bounding box center [915, 252] width 13 height 13
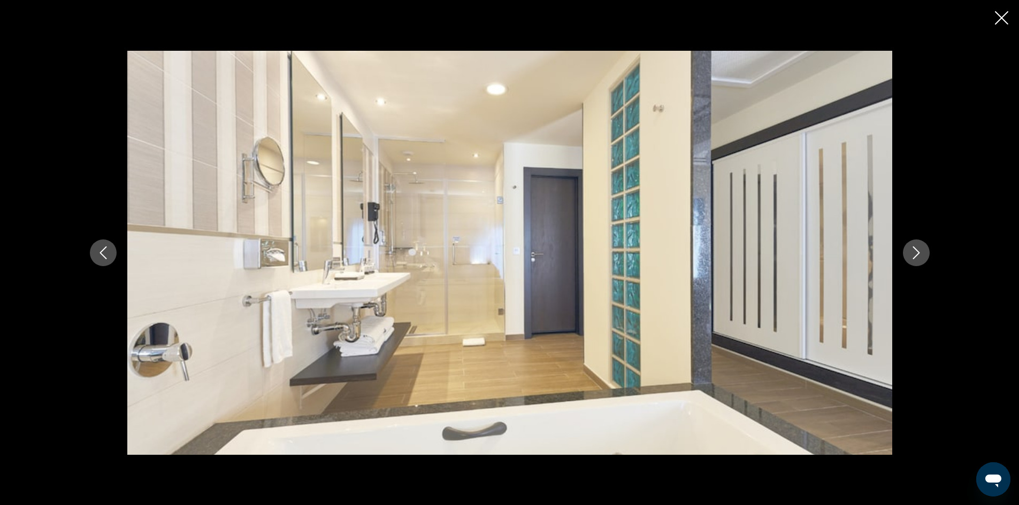
click at [912, 255] on icon "Next image" at bounding box center [915, 252] width 13 height 13
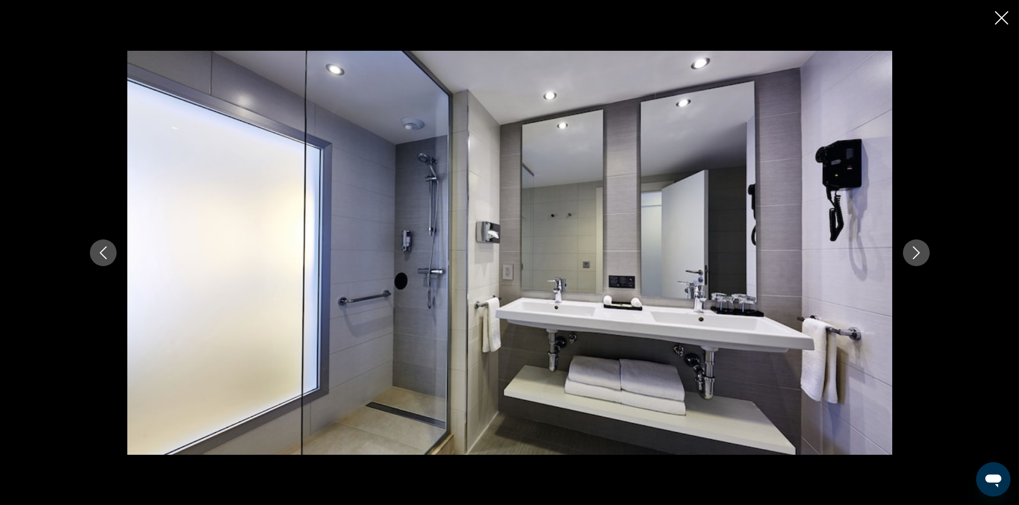
click at [912, 255] on icon "Next image" at bounding box center [915, 252] width 13 height 13
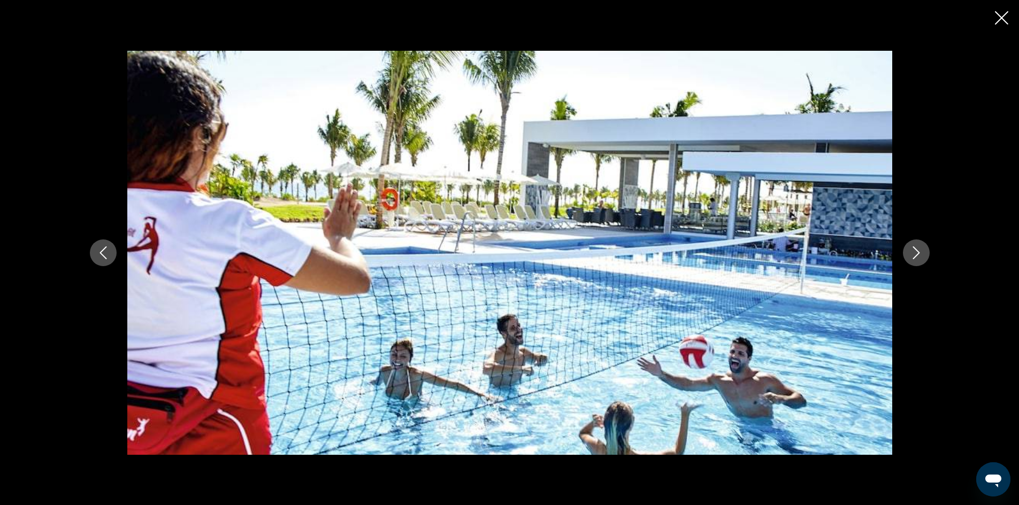
click at [912, 255] on icon "Next image" at bounding box center [915, 252] width 13 height 13
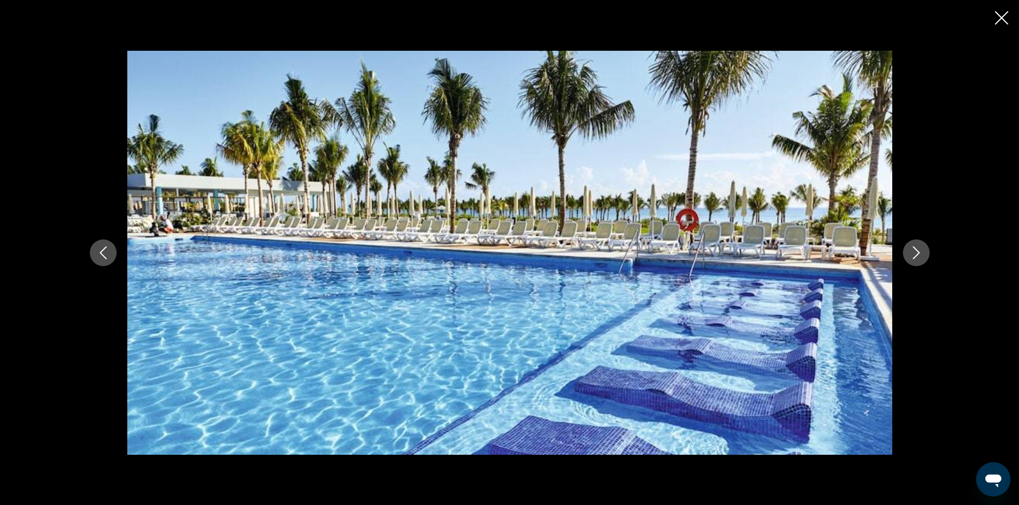
click at [912, 255] on icon "Next image" at bounding box center [915, 252] width 13 height 13
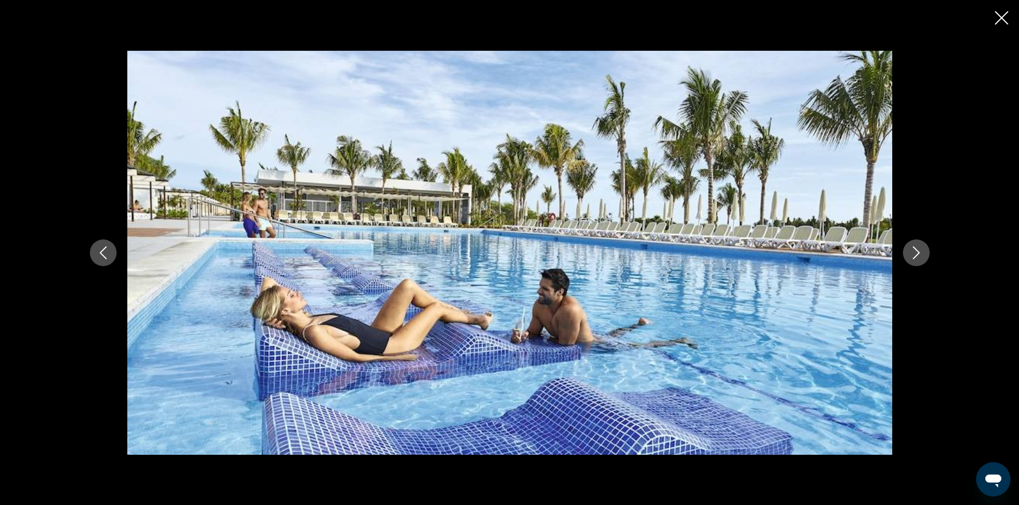
click at [912, 255] on icon "Next image" at bounding box center [915, 252] width 13 height 13
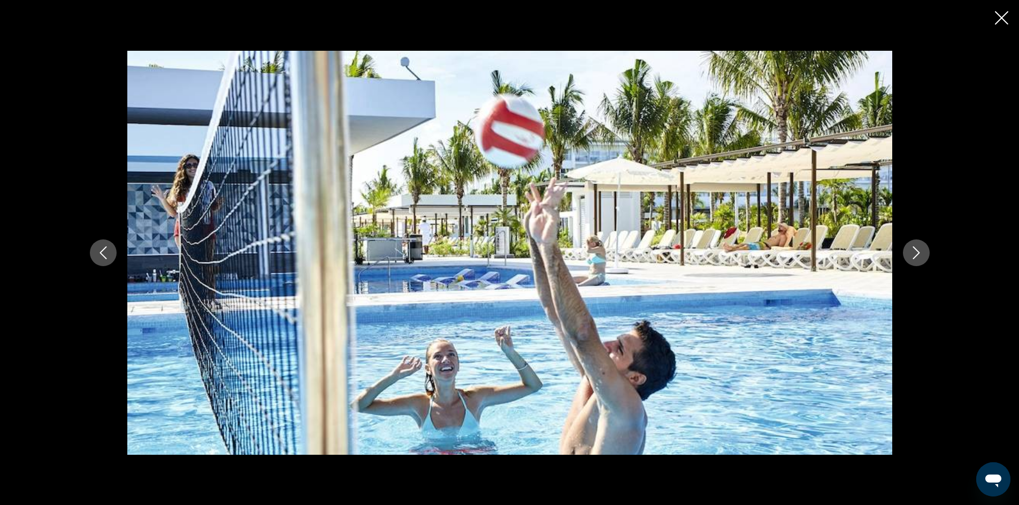
click at [912, 255] on icon "Next image" at bounding box center [915, 252] width 13 height 13
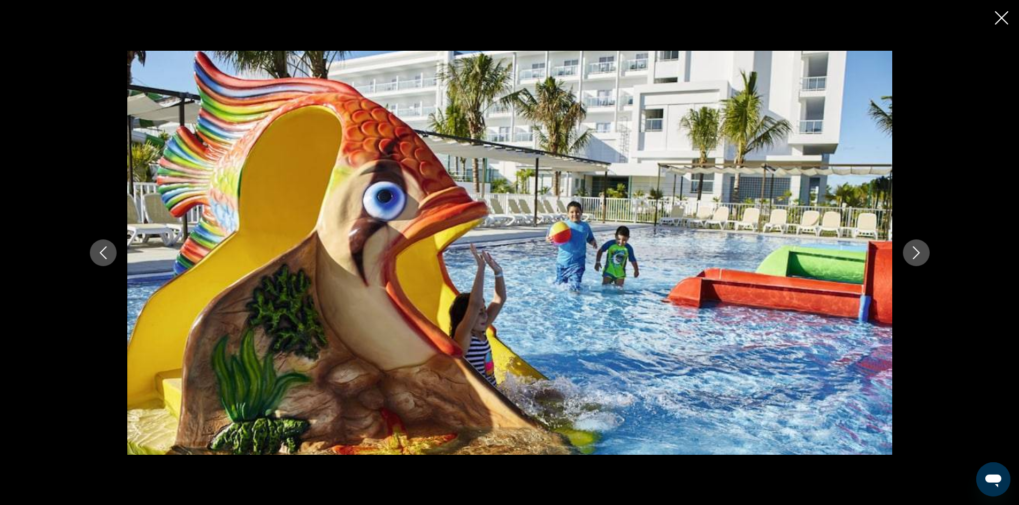
click at [912, 255] on icon "Next image" at bounding box center [915, 252] width 13 height 13
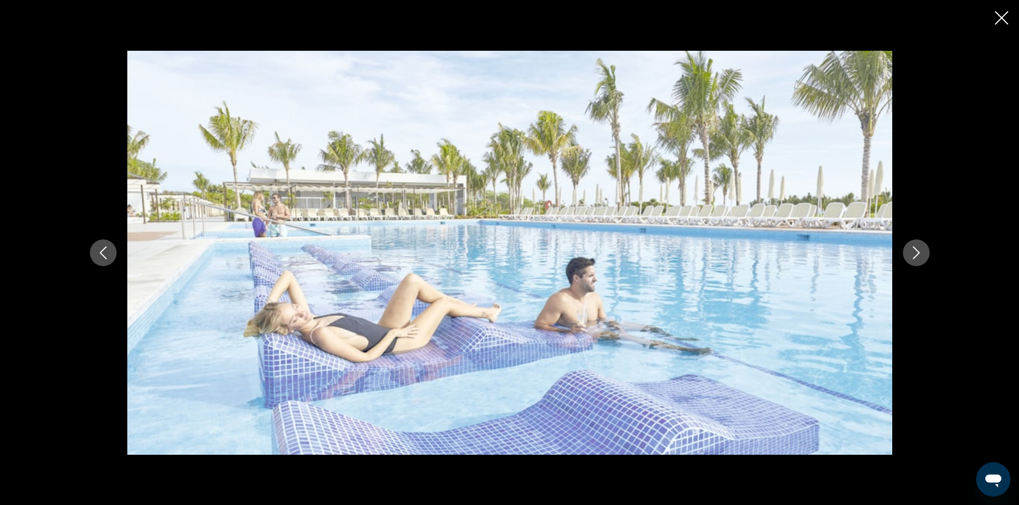
click at [912, 255] on icon "Next image" at bounding box center [915, 252] width 13 height 13
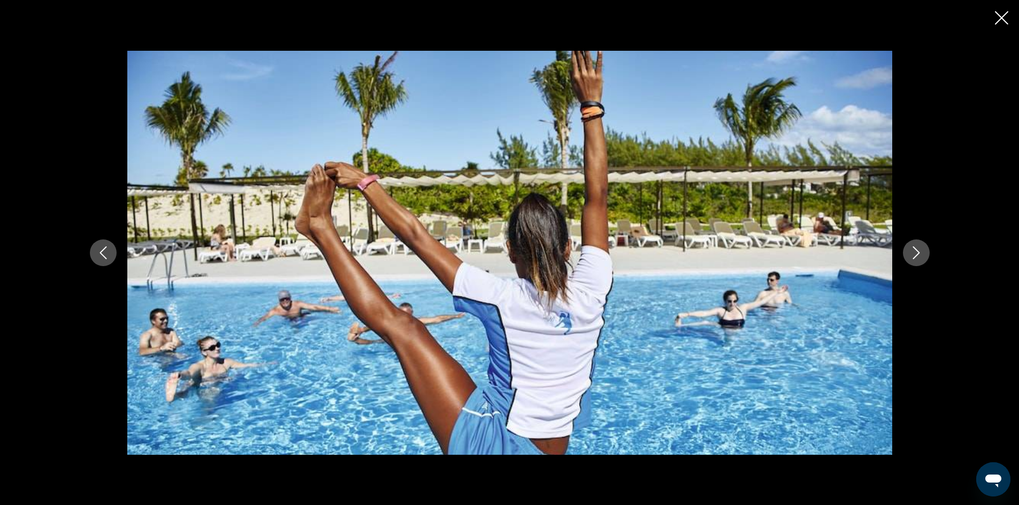
click at [912, 255] on icon "Next image" at bounding box center [915, 252] width 13 height 13
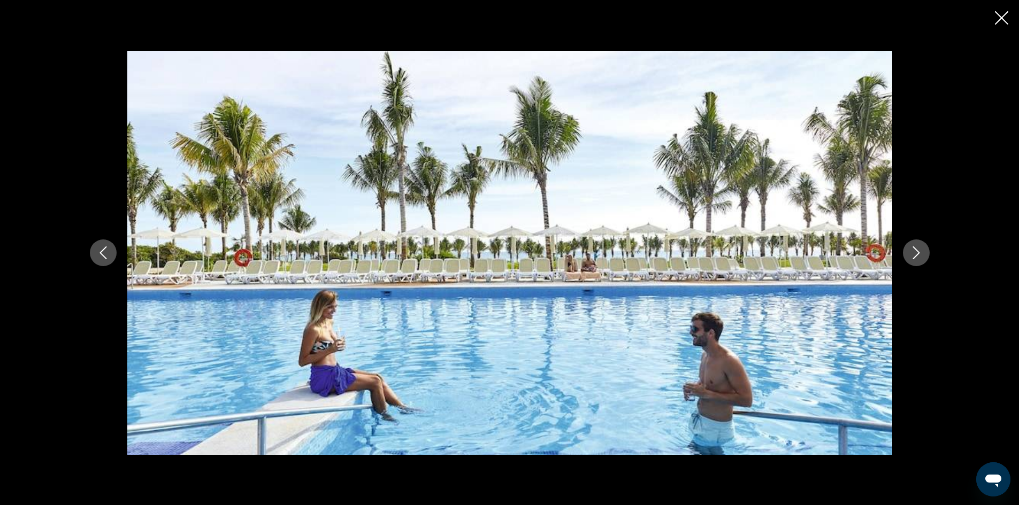
click at [912, 255] on icon "Next image" at bounding box center [915, 252] width 13 height 13
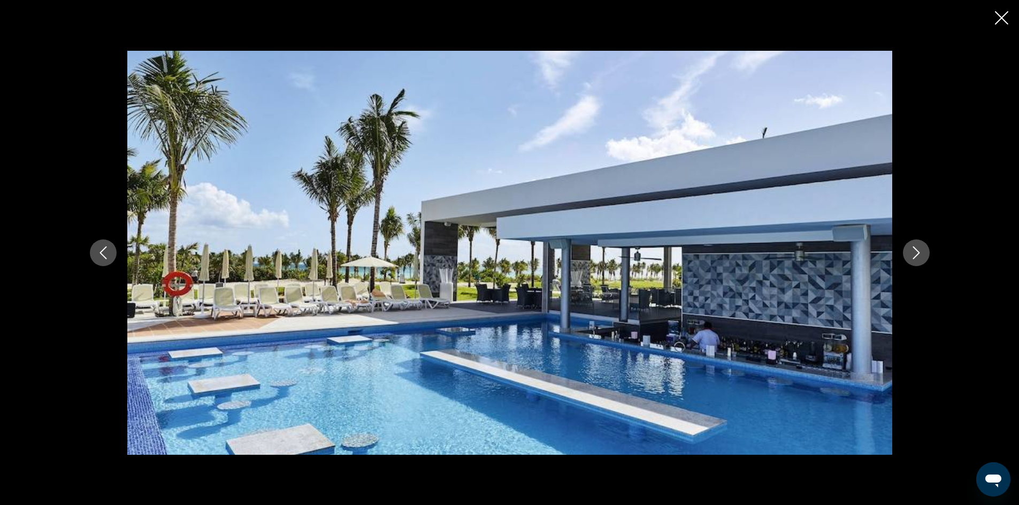
click at [909, 255] on icon "Next image" at bounding box center [915, 252] width 13 height 13
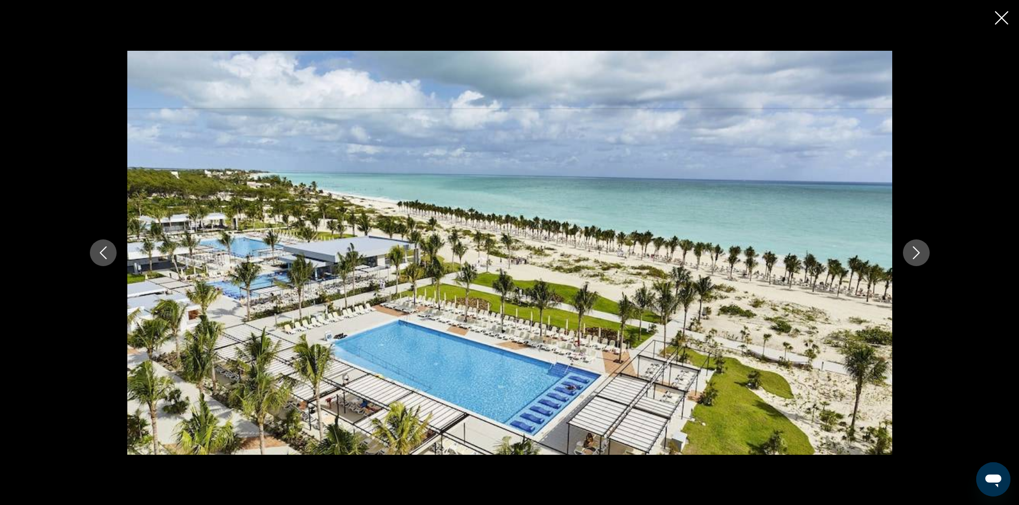
click at [919, 257] on icon "Next image" at bounding box center [915, 252] width 13 height 13
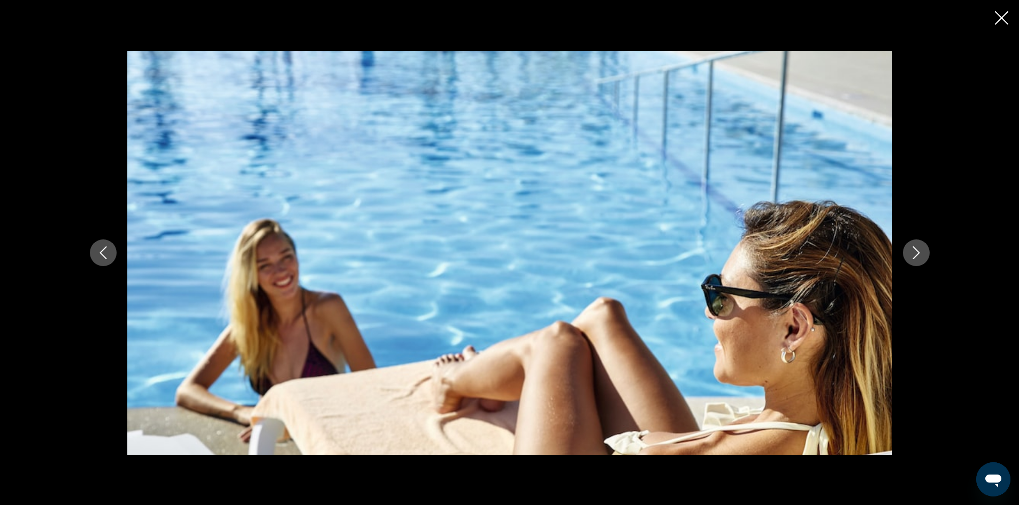
click at [919, 257] on icon "Next image" at bounding box center [915, 252] width 13 height 13
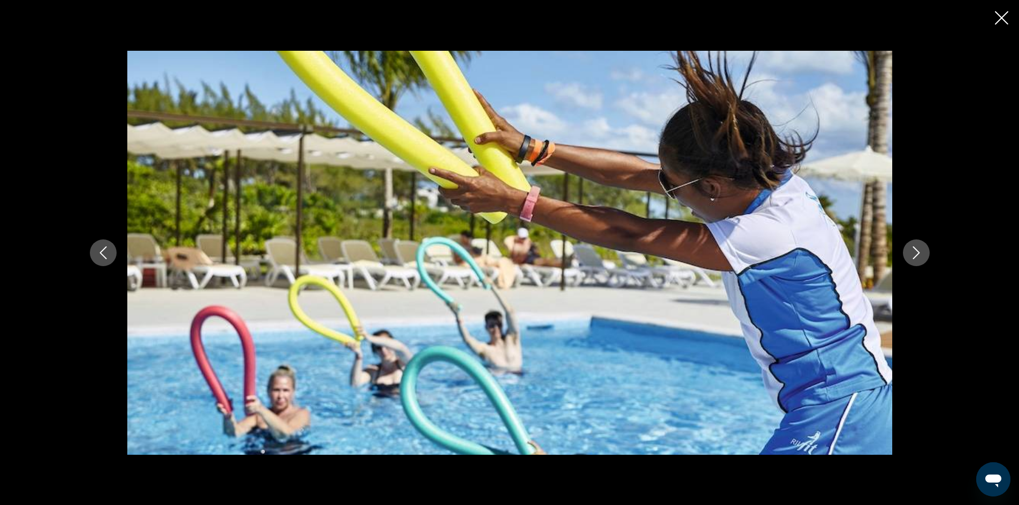
click at [919, 257] on icon "Next image" at bounding box center [915, 252] width 13 height 13
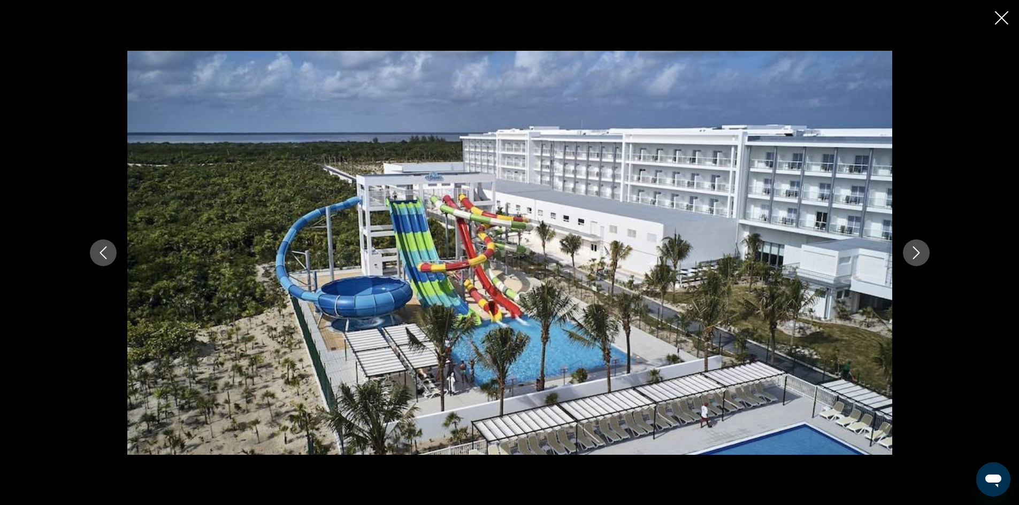
click at [909, 248] on icon "Next image" at bounding box center [915, 252] width 13 height 13
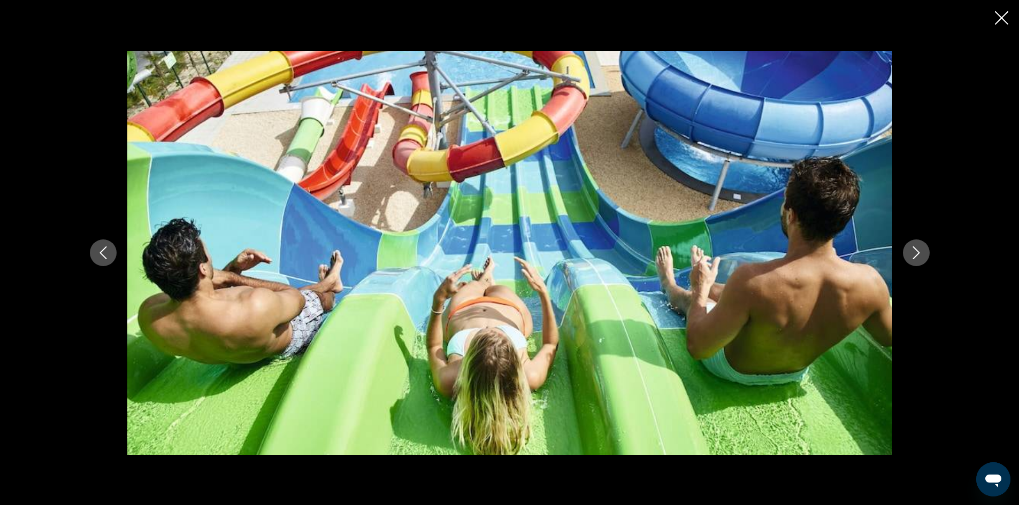
click at [909, 248] on icon "Next image" at bounding box center [915, 252] width 13 height 13
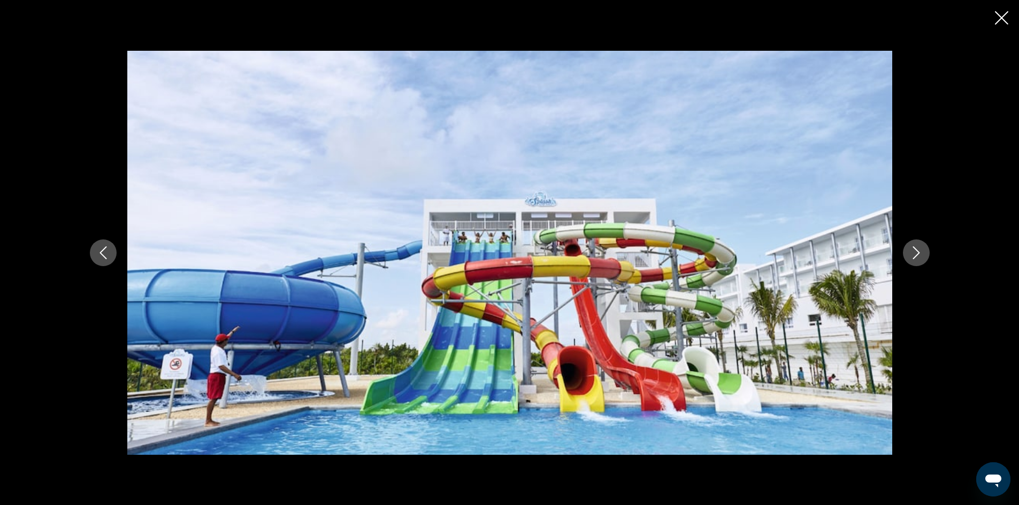
click at [909, 248] on icon "Next image" at bounding box center [915, 252] width 13 height 13
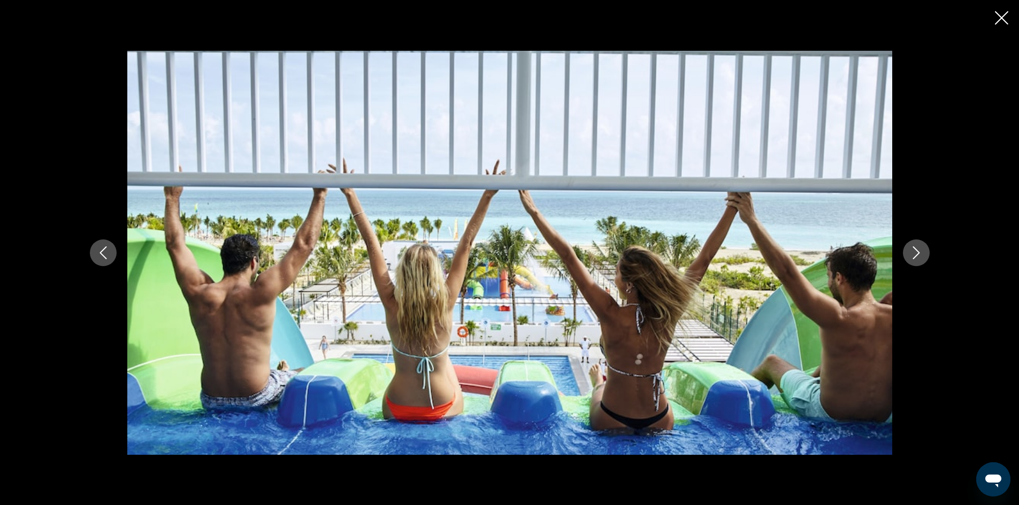
click at [920, 256] on icon "Next image" at bounding box center [915, 252] width 13 height 13
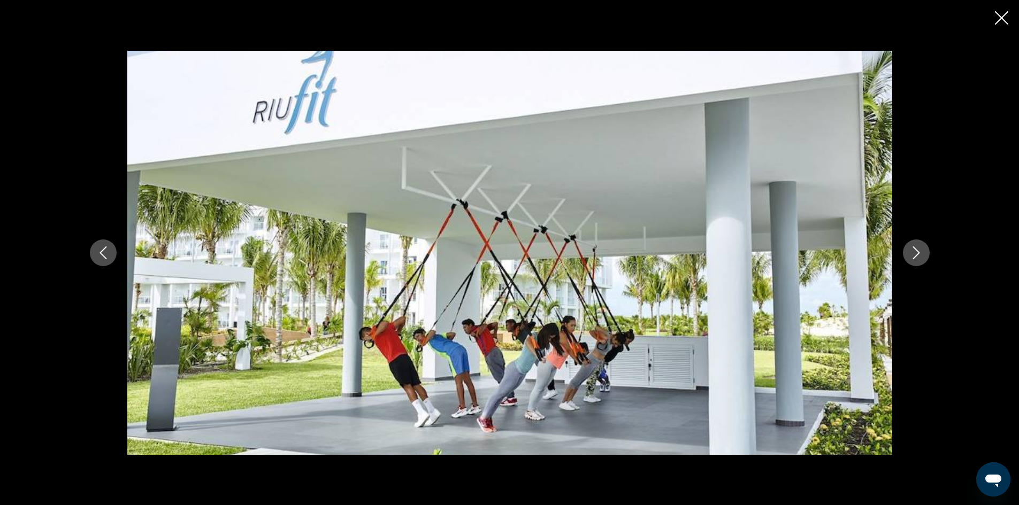
click at [909, 255] on icon "Next image" at bounding box center [915, 252] width 13 height 13
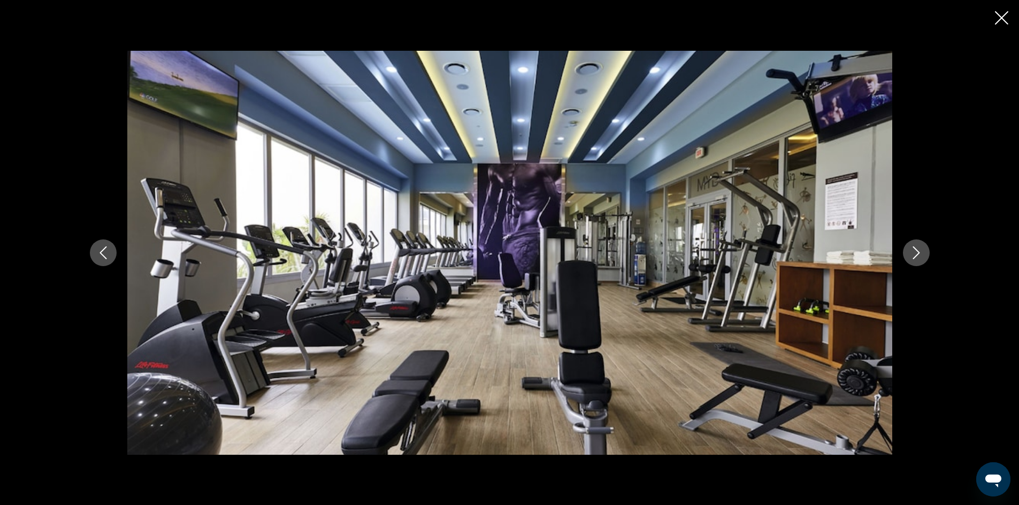
click at [909, 253] on icon "Next image" at bounding box center [915, 252] width 13 height 13
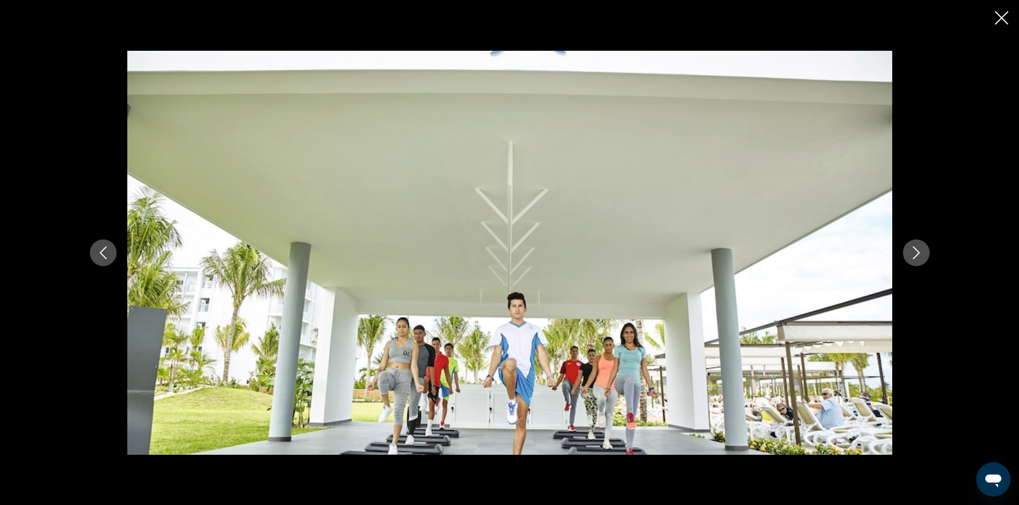
click at [909, 253] on icon "Next image" at bounding box center [915, 252] width 13 height 13
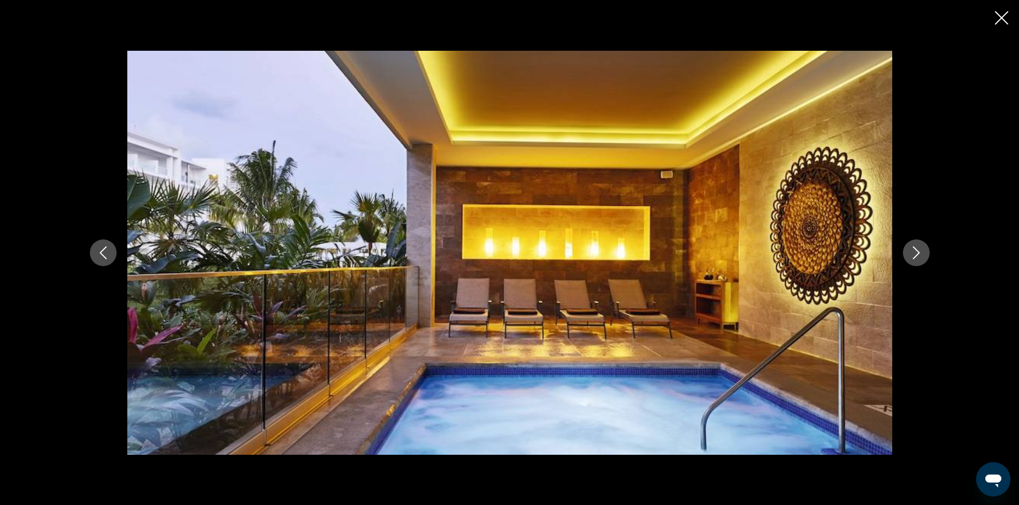
click at [909, 257] on icon "Next image" at bounding box center [915, 252] width 13 height 13
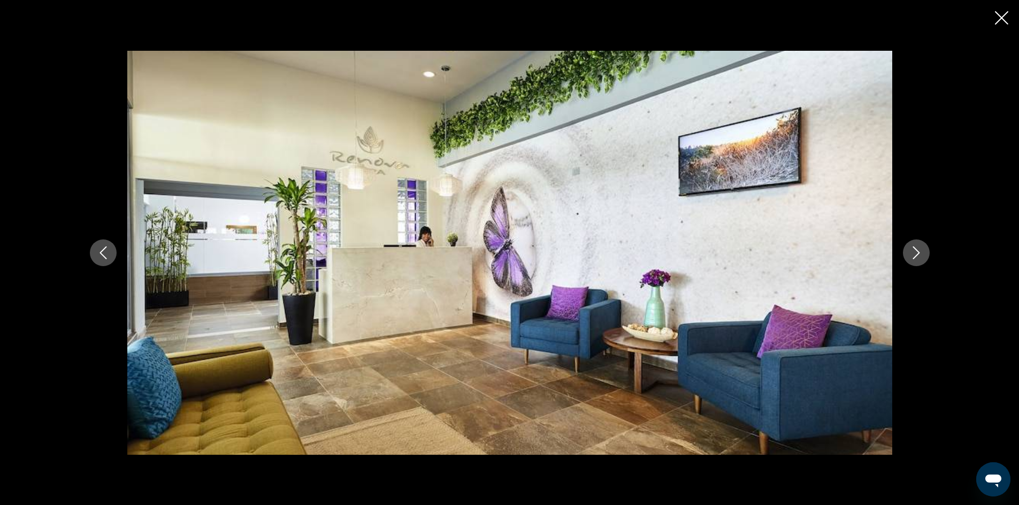
click at [909, 257] on icon "Next image" at bounding box center [915, 252] width 13 height 13
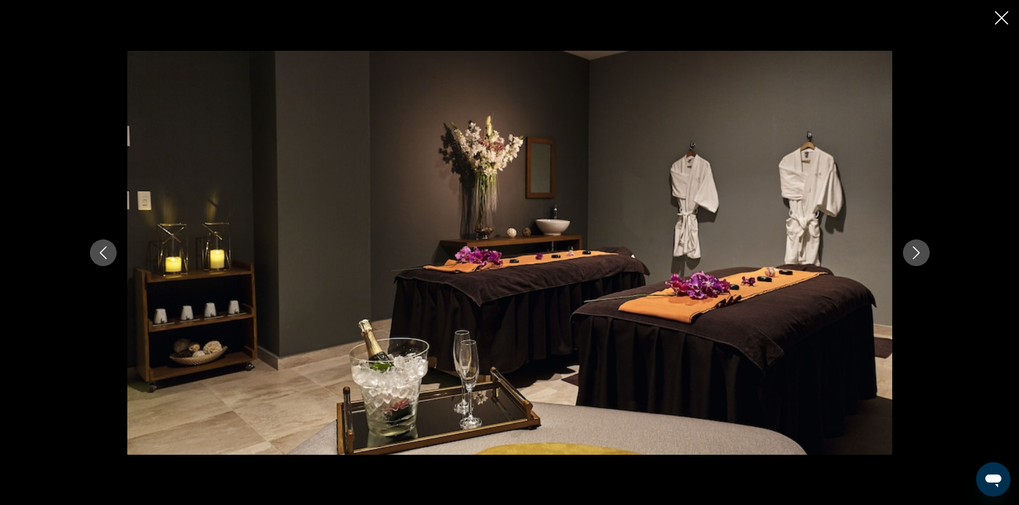
click at [909, 259] on icon "Next image" at bounding box center [915, 252] width 13 height 13
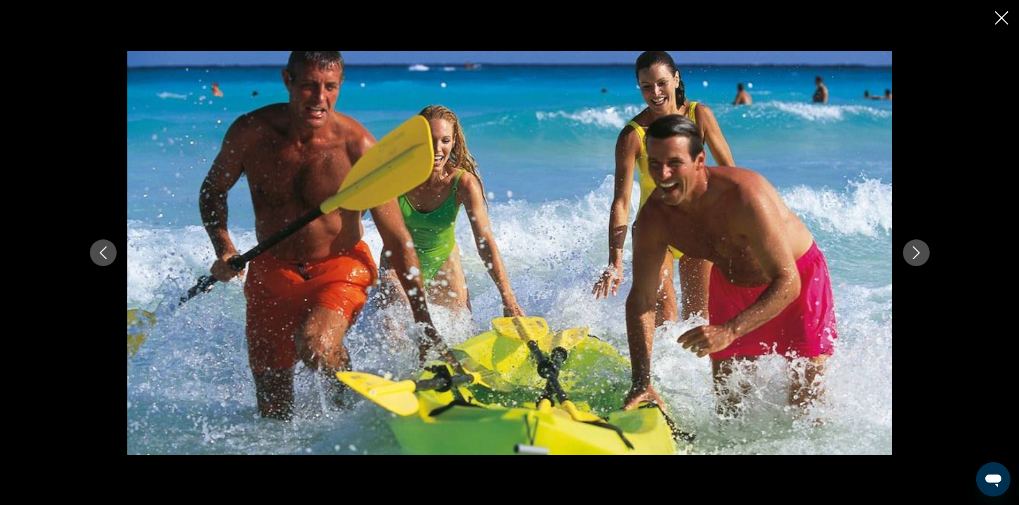
click at [909, 259] on icon "Next image" at bounding box center [915, 252] width 13 height 13
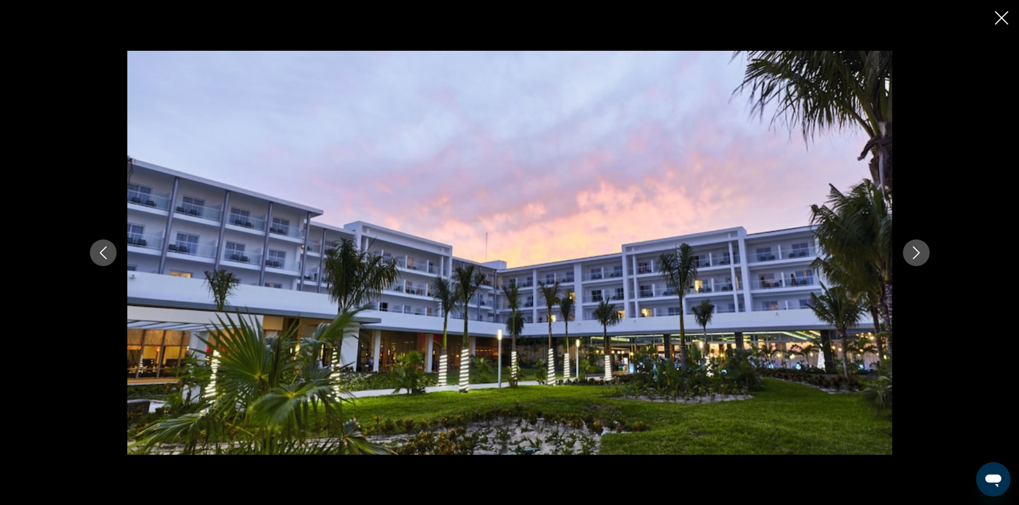
click at [909, 259] on icon "Next image" at bounding box center [915, 252] width 13 height 13
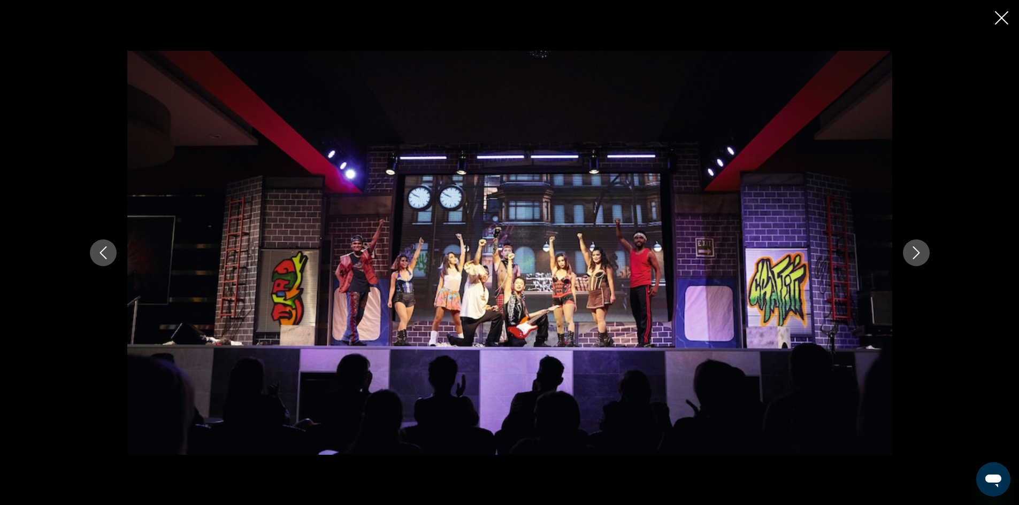
click at [909, 259] on icon "Next image" at bounding box center [915, 252] width 13 height 13
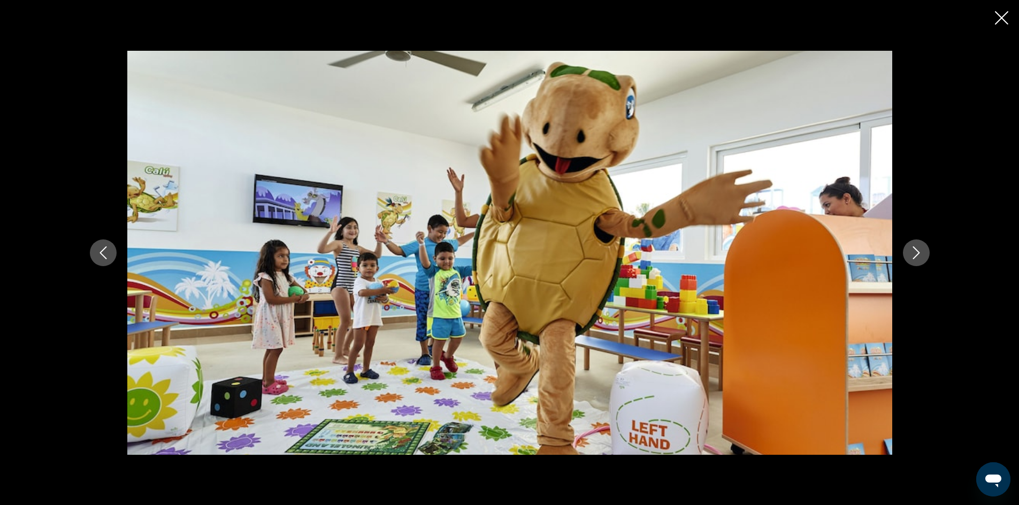
click at [909, 259] on icon "Next image" at bounding box center [915, 252] width 13 height 13
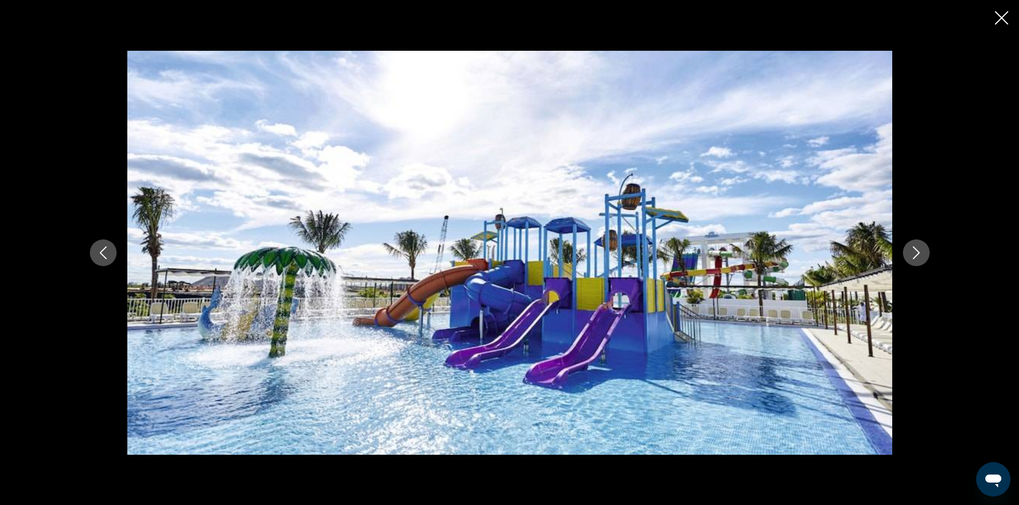
click at [909, 259] on icon "Next image" at bounding box center [915, 252] width 13 height 13
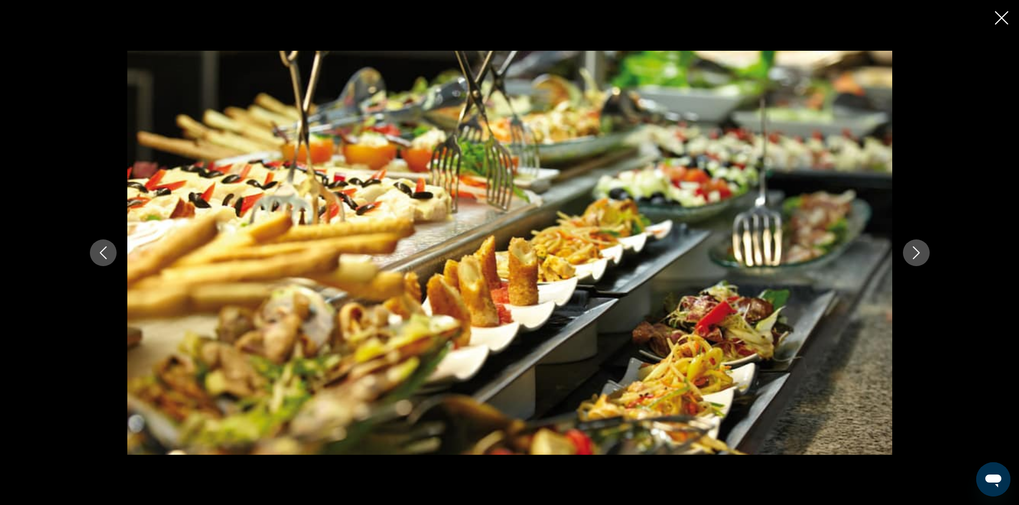
click at [910, 259] on button "Next image" at bounding box center [916, 253] width 27 height 27
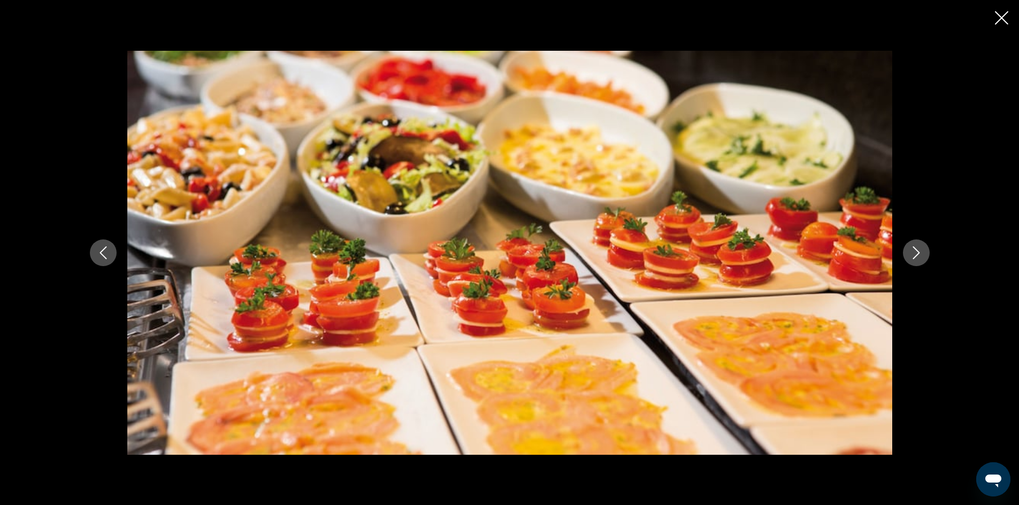
click at [910, 259] on button "Next image" at bounding box center [916, 253] width 27 height 27
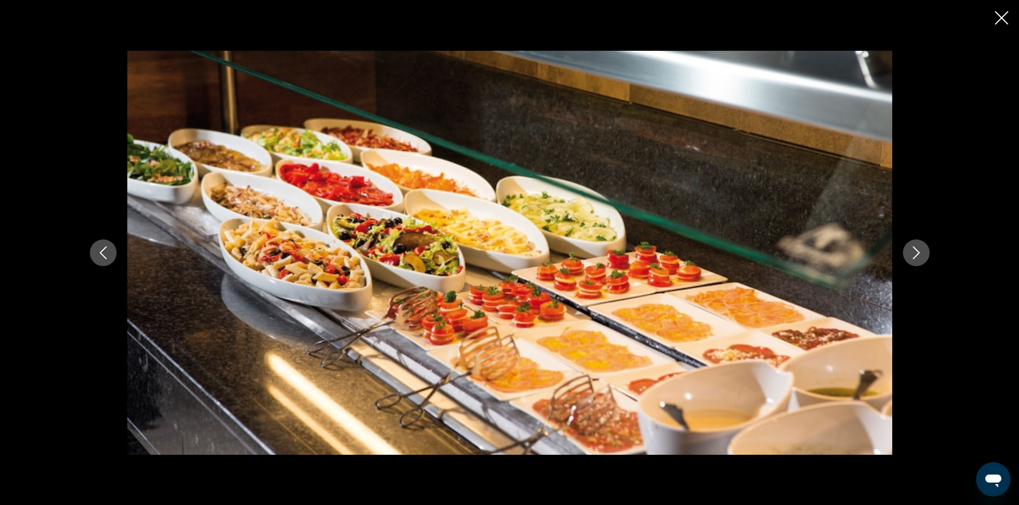
click at [910, 259] on button "Next image" at bounding box center [916, 253] width 27 height 27
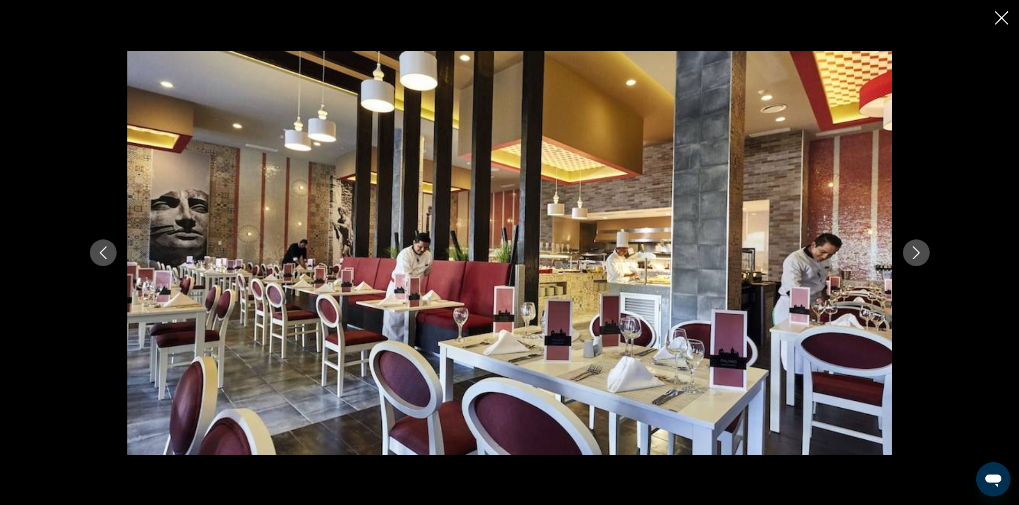
click at [910, 259] on button "Next image" at bounding box center [916, 253] width 27 height 27
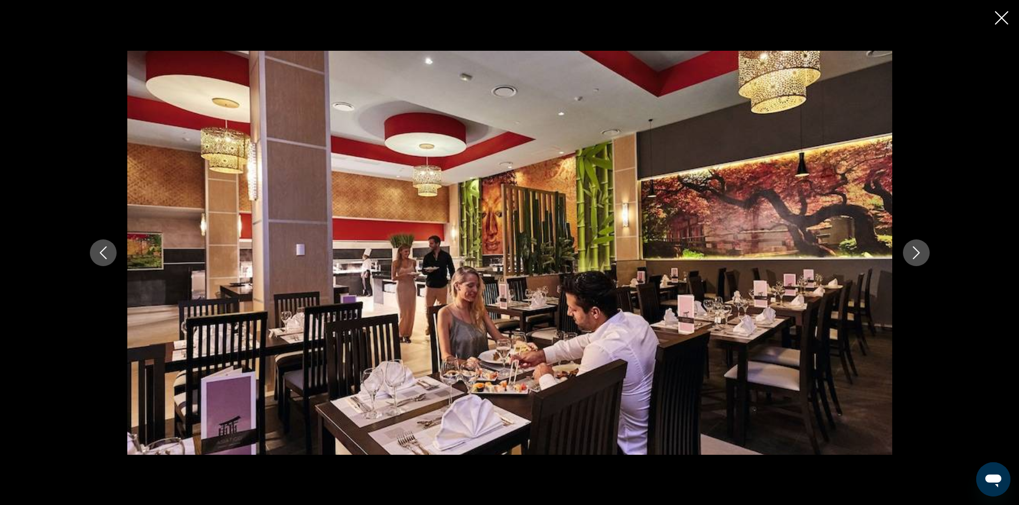
click at [910, 259] on button "Next image" at bounding box center [916, 253] width 27 height 27
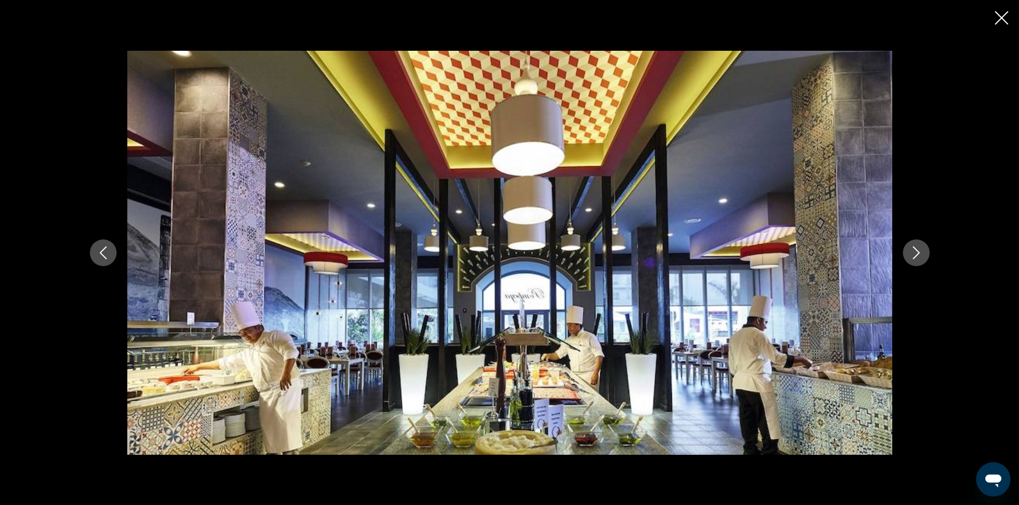
click at [910, 259] on button "Next image" at bounding box center [916, 253] width 27 height 27
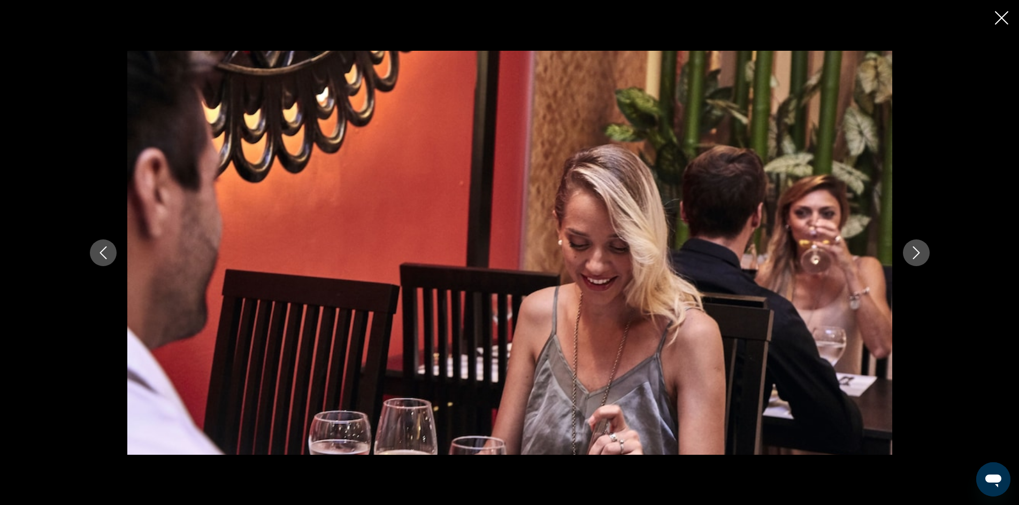
click at [910, 259] on button "Next image" at bounding box center [916, 253] width 27 height 27
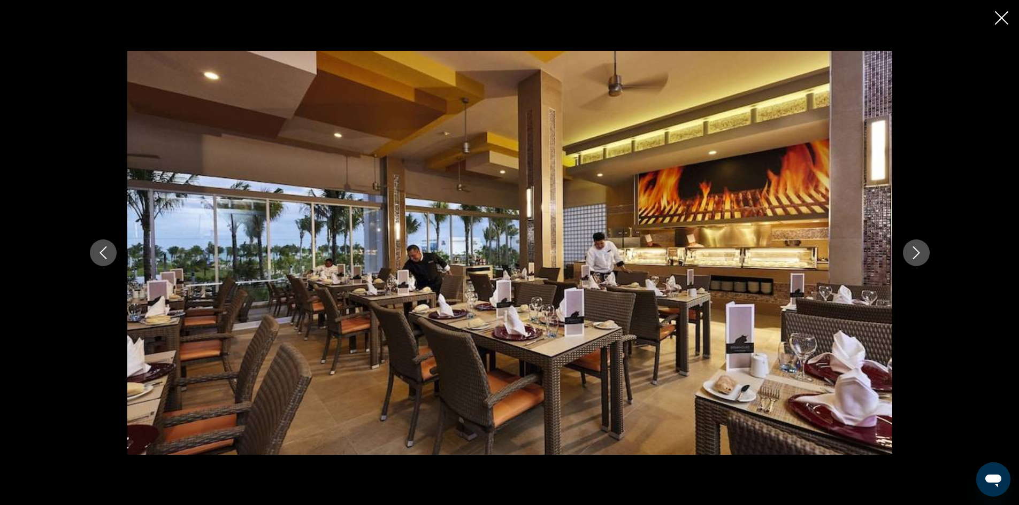
click at [910, 259] on button "Next image" at bounding box center [916, 253] width 27 height 27
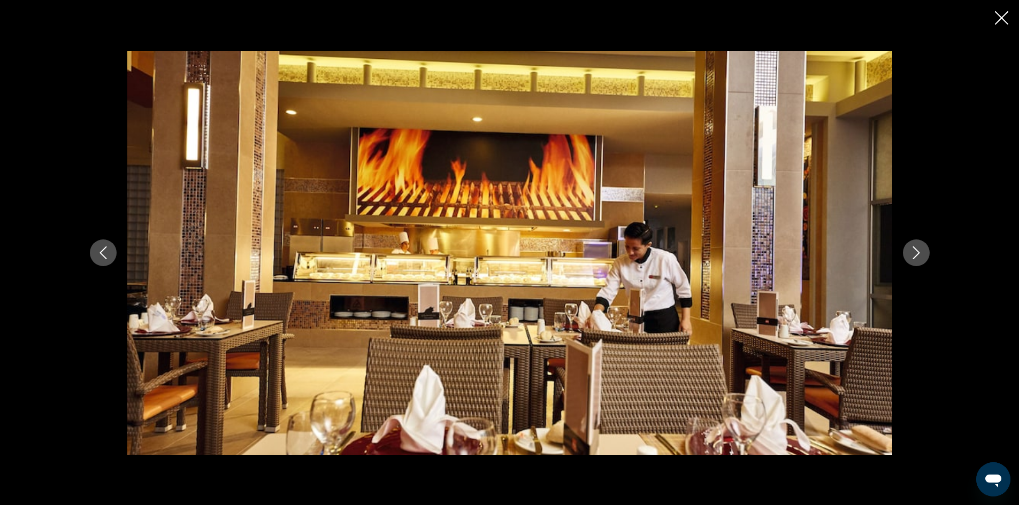
click at [910, 259] on button "Next image" at bounding box center [916, 253] width 27 height 27
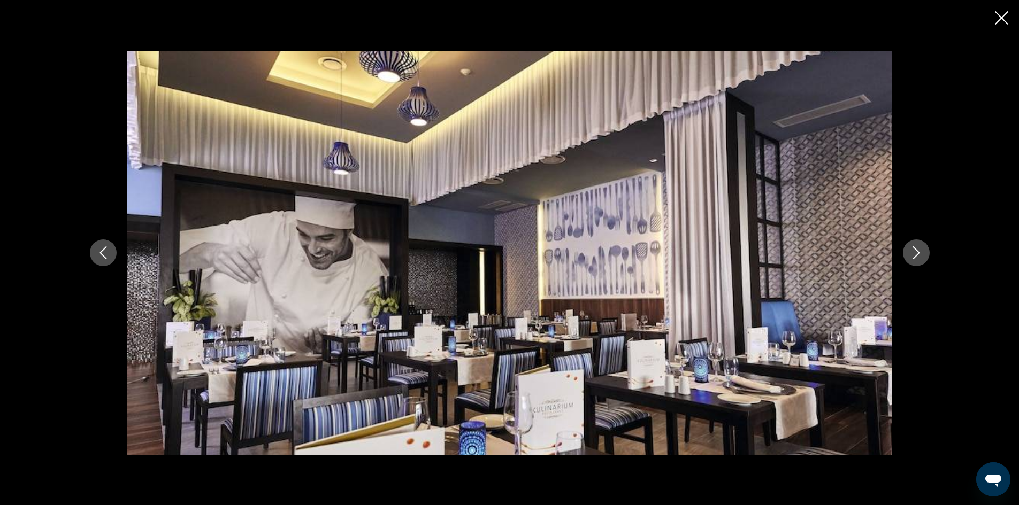
click at [910, 259] on button "Next image" at bounding box center [916, 253] width 27 height 27
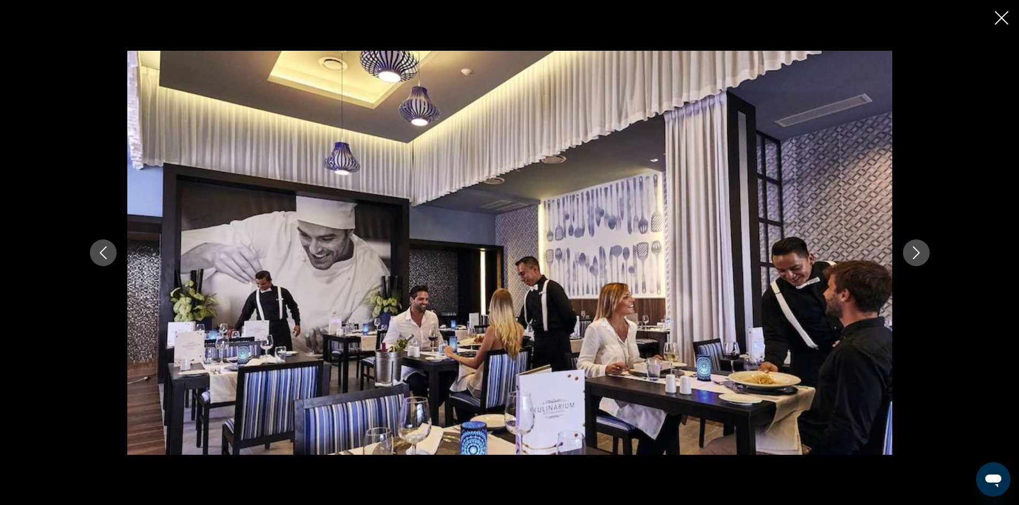
click at [910, 259] on button "Next image" at bounding box center [916, 253] width 27 height 27
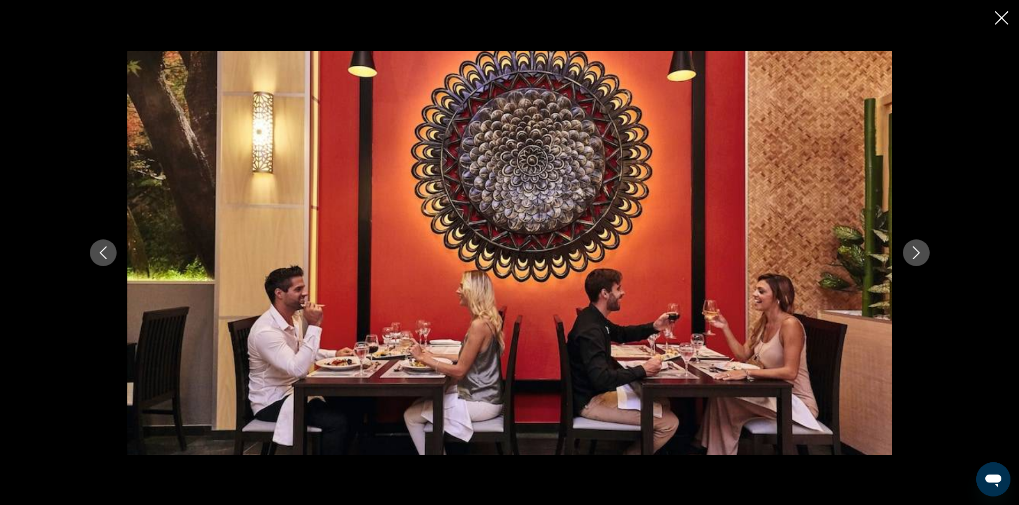
click at [910, 259] on button "Next image" at bounding box center [916, 253] width 27 height 27
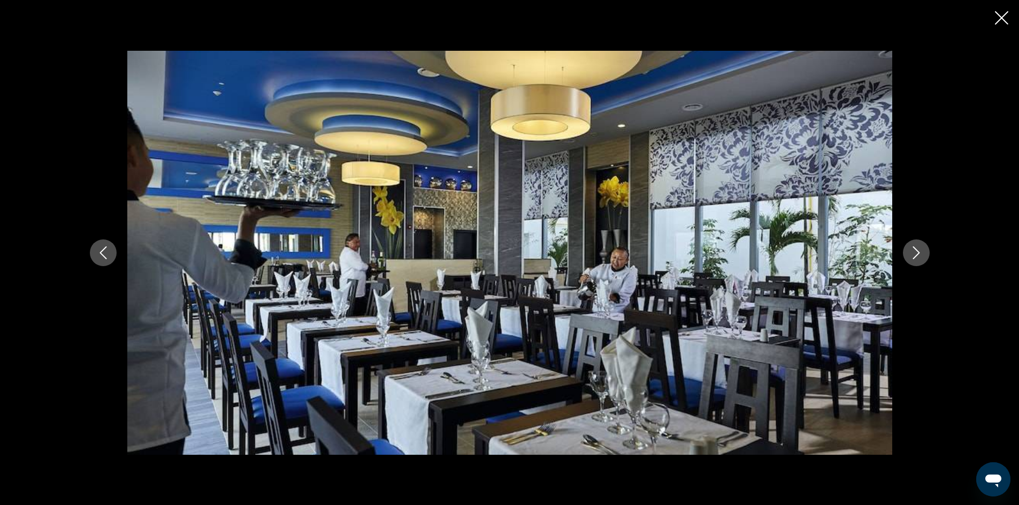
click at [910, 259] on button "Next image" at bounding box center [916, 253] width 27 height 27
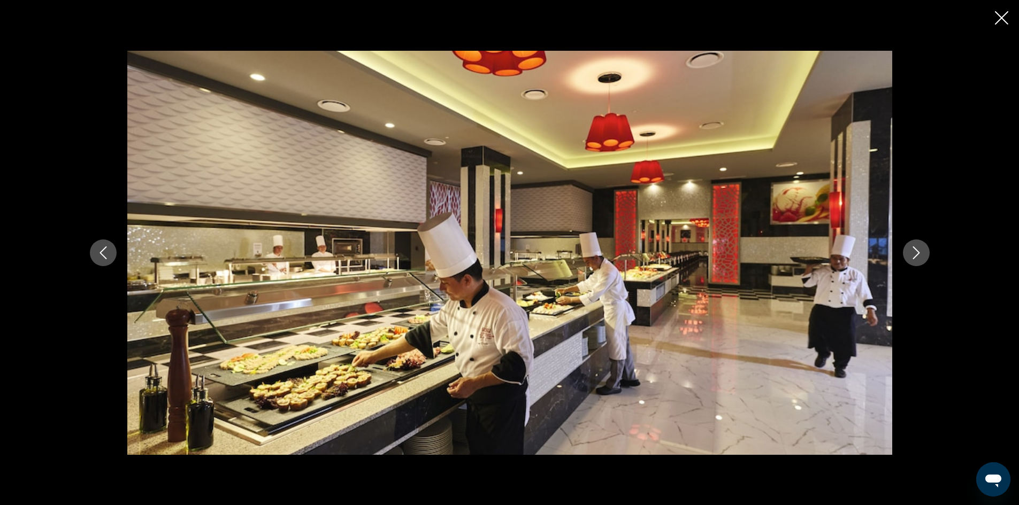
click at [910, 259] on button "Next image" at bounding box center [916, 253] width 27 height 27
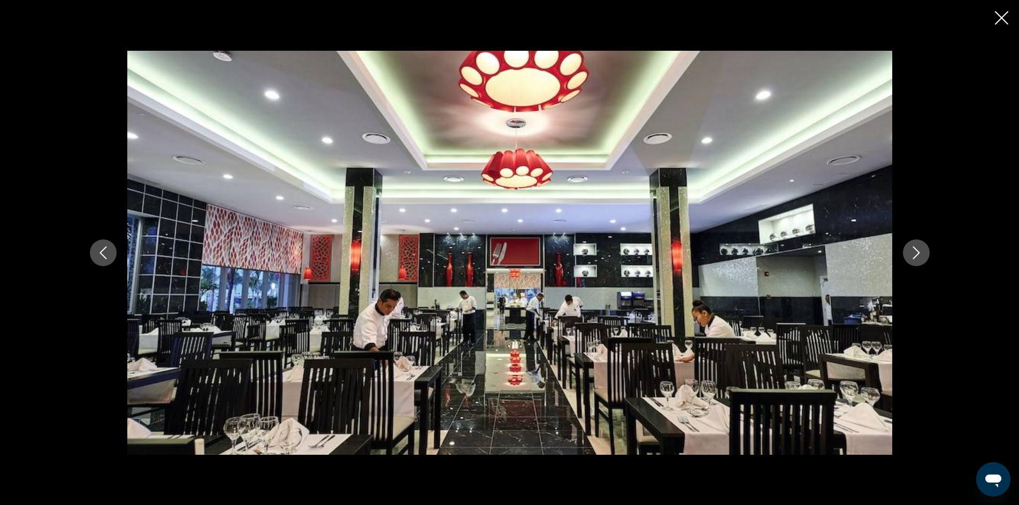
click at [910, 259] on button "Next image" at bounding box center [916, 253] width 27 height 27
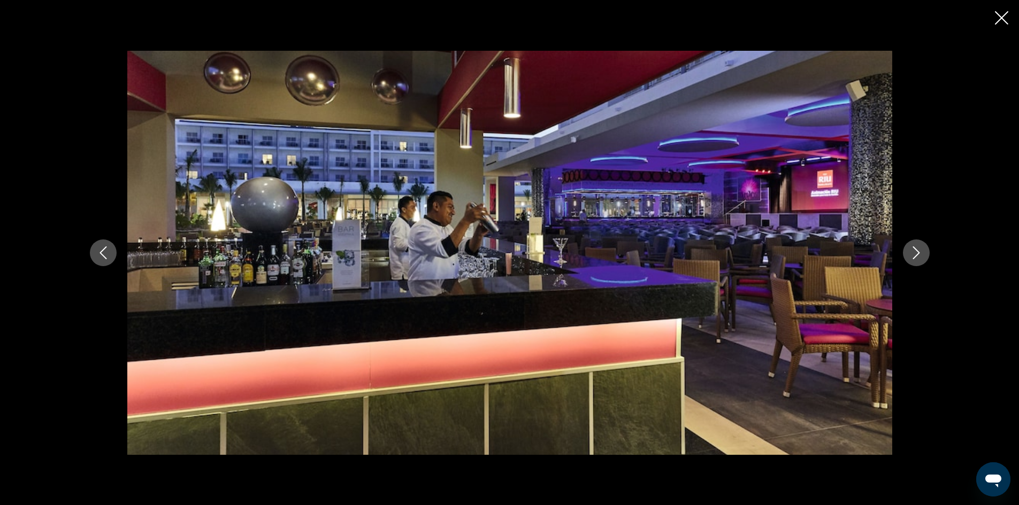
click at [910, 259] on button "Next image" at bounding box center [916, 253] width 27 height 27
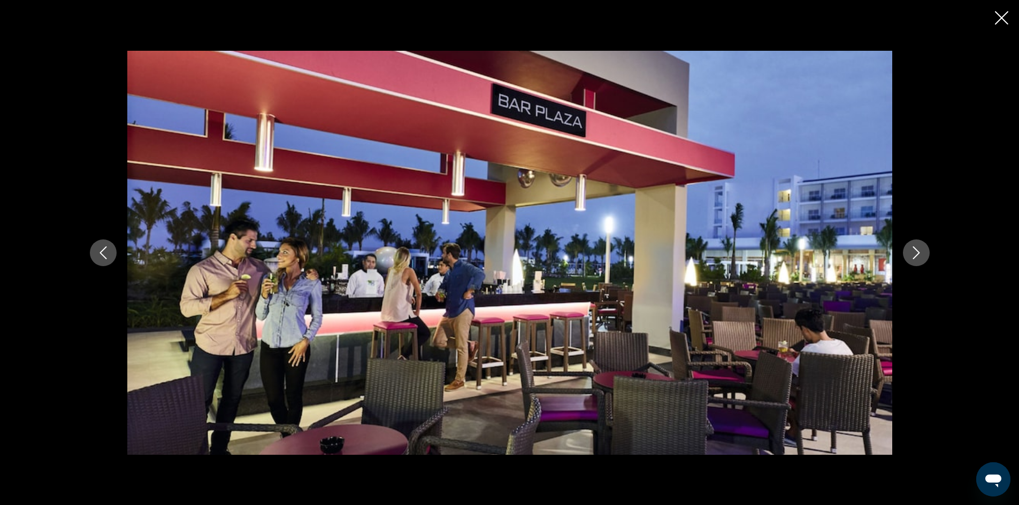
click at [910, 259] on button "Next image" at bounding box center [916, 253] width 27 height 27
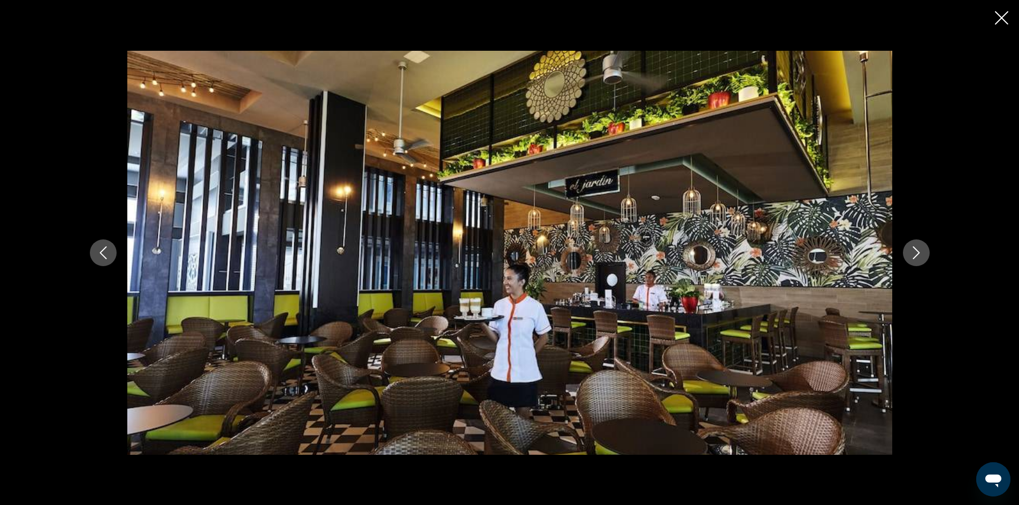
click at [910, 259] on button "Next image" at bounding box center [916, 253] width 27 height 27
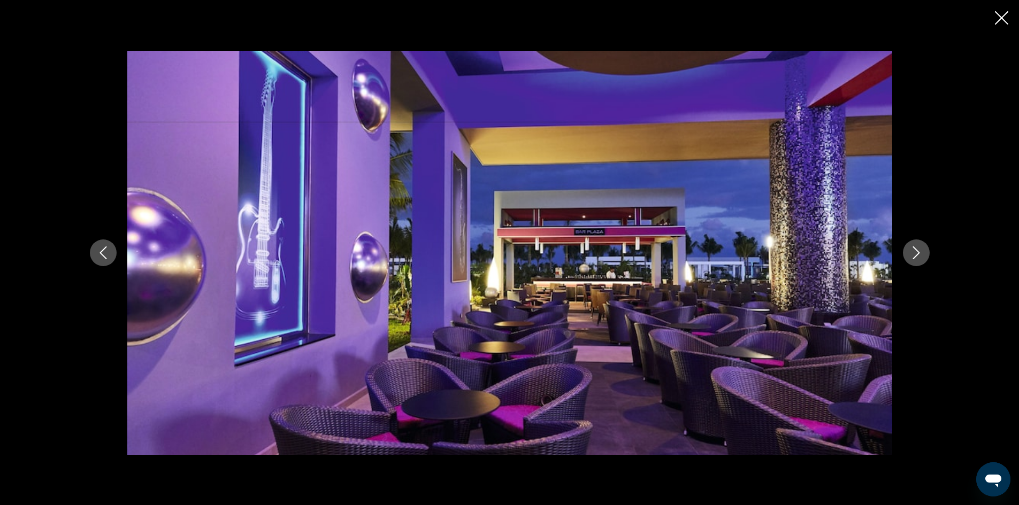
click at [910, 259] on button "Next image" at bounding box center [916, 253] width 27 height 27
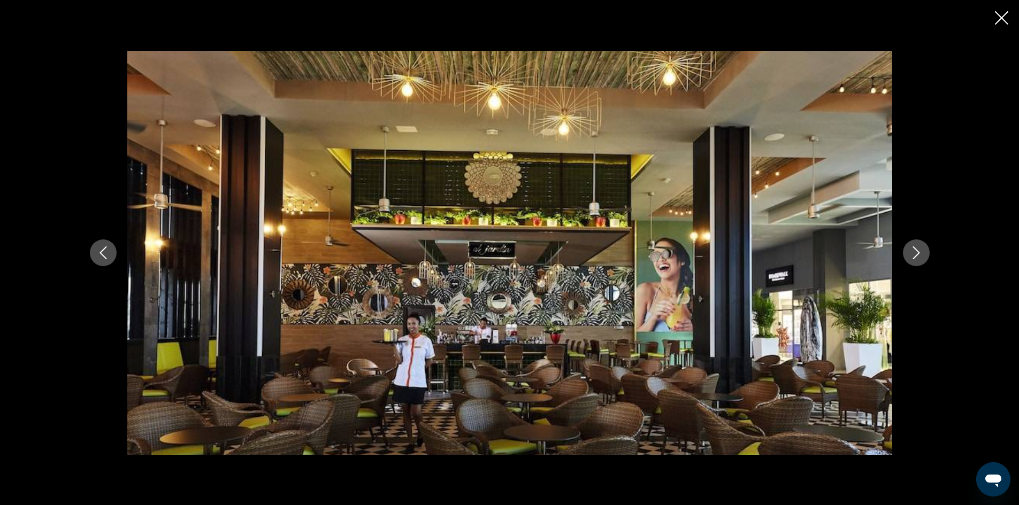
click at [910, 259] on button "Next image" at bounding box center [916, 253] width 27 height 27
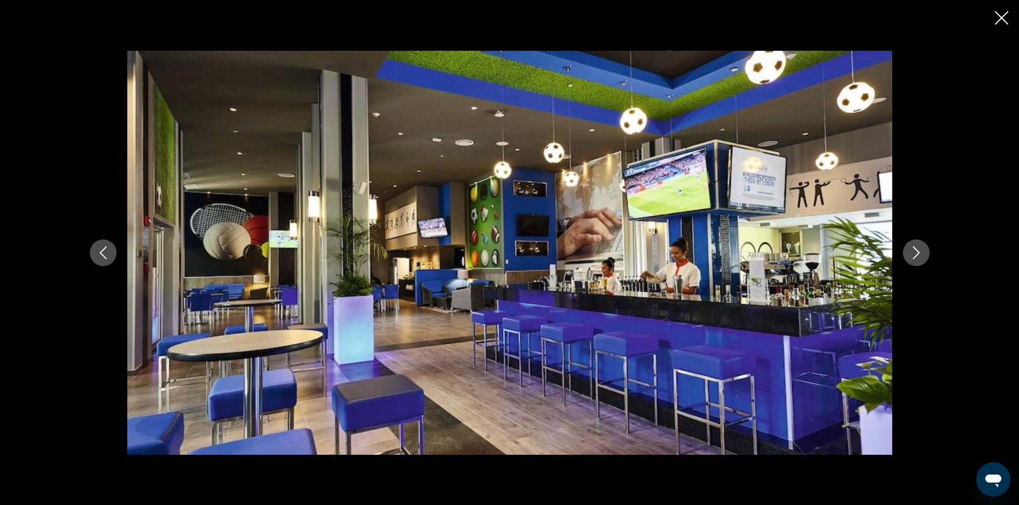
click at [910, 259] on button "Next image" at bounding box center [916, 253] width 27 height 27
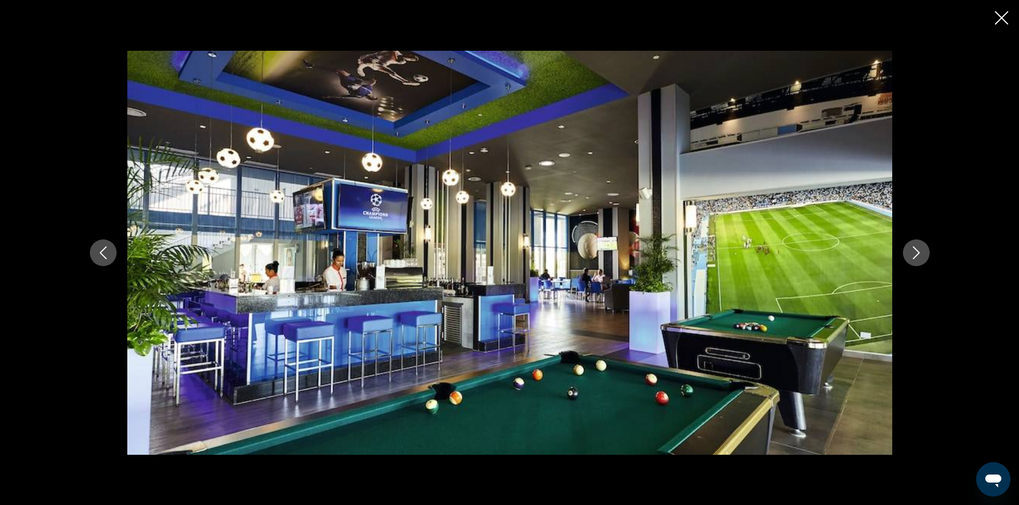
click at [910, 259] on button "Next image" at bounding box center [916, 253] width 27 height 27
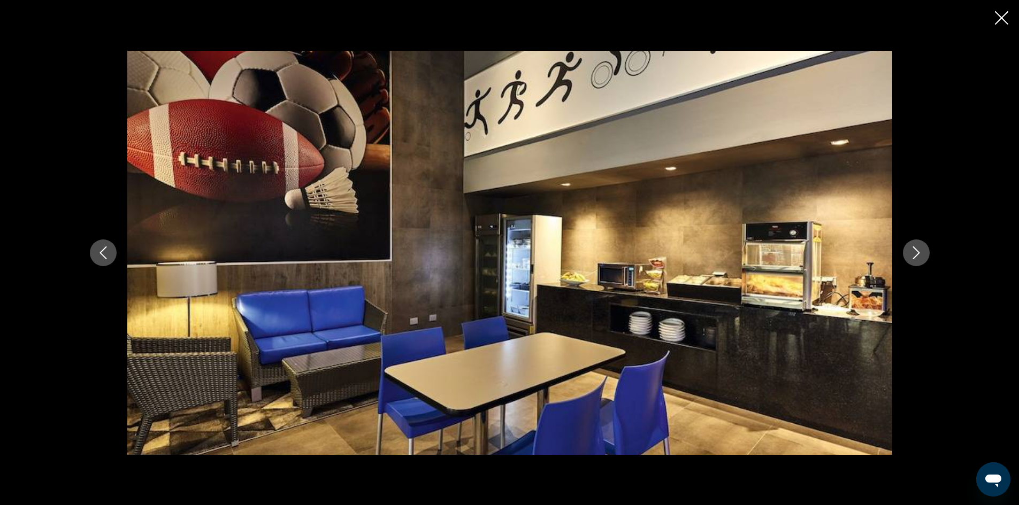
click at [910, 259] on button "Next image" at bounding box center [916, 253] width 27 height 27
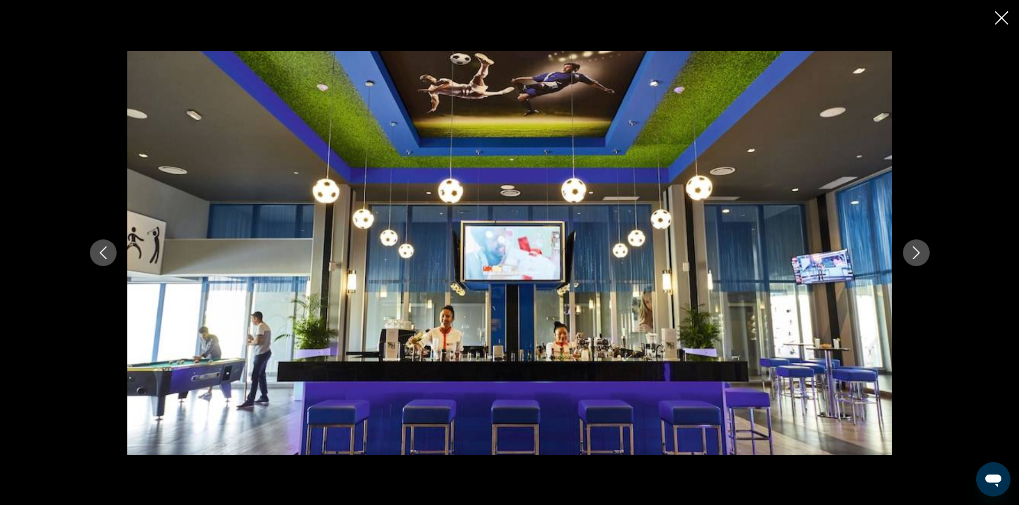
click at [910, 259] on button "Next image" at bounding box center [916, 253] width 27 height 27
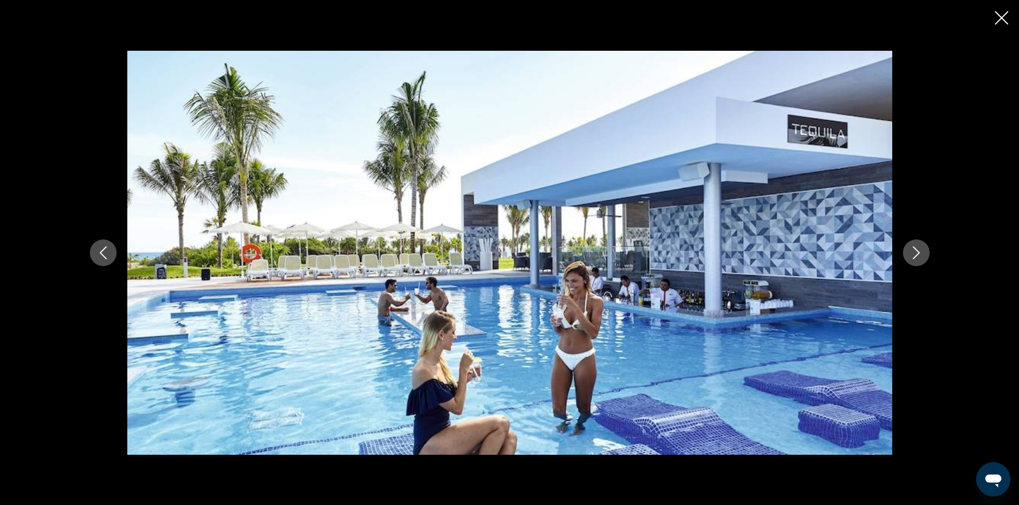
click at [910, 259] on button "Next image" at bounding box center [916, 253] width 27 height 27
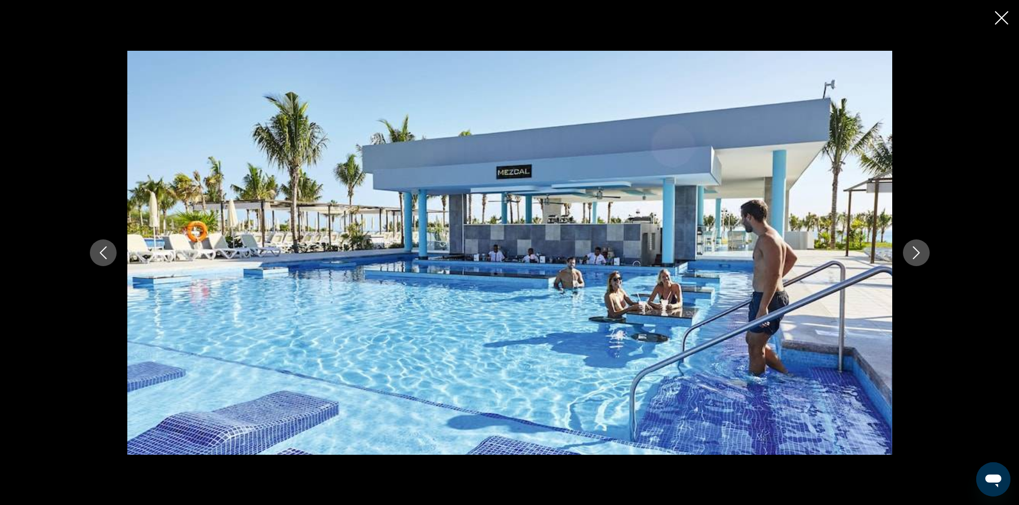
click at [910, 259] on button "Next image" at bounding box center [916, 253] width 27 height 27
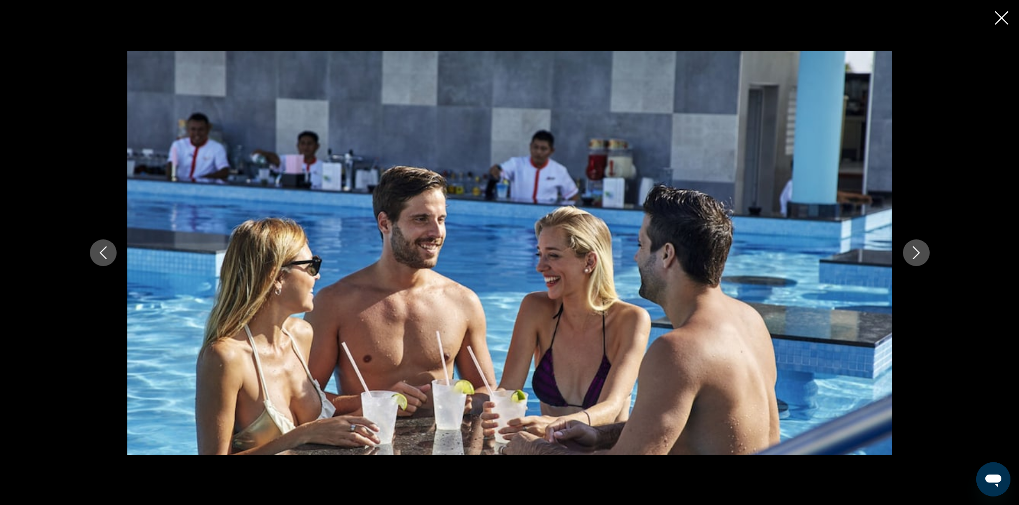
click at [910, 259] on button "Next image" at bounding box center [916, 253] width 27 height 27
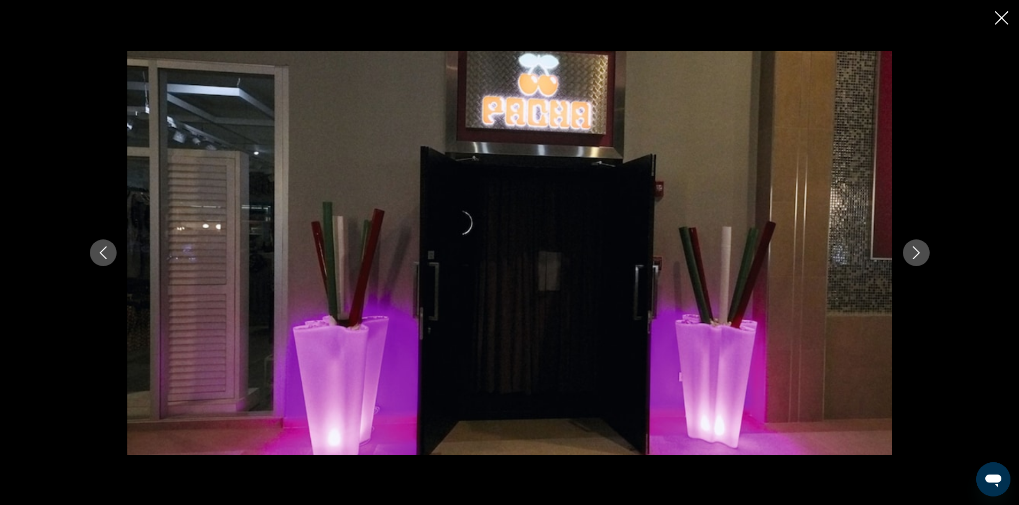
click at [910, 259] on button "Next image" at bounding box center [916, 253] width 27 height 27
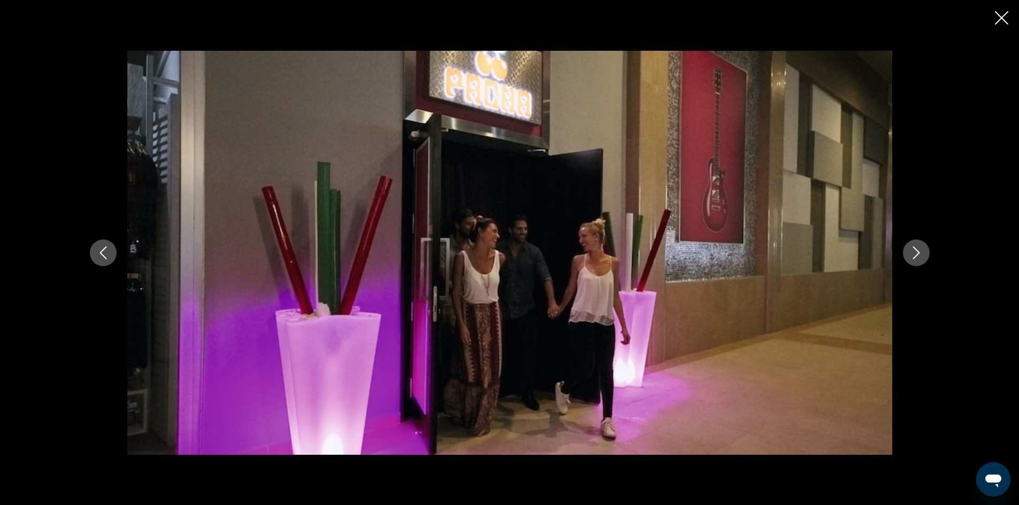
click at [910, 259] on button "Next image" at bounding box center [916, 253] width 27 height 27
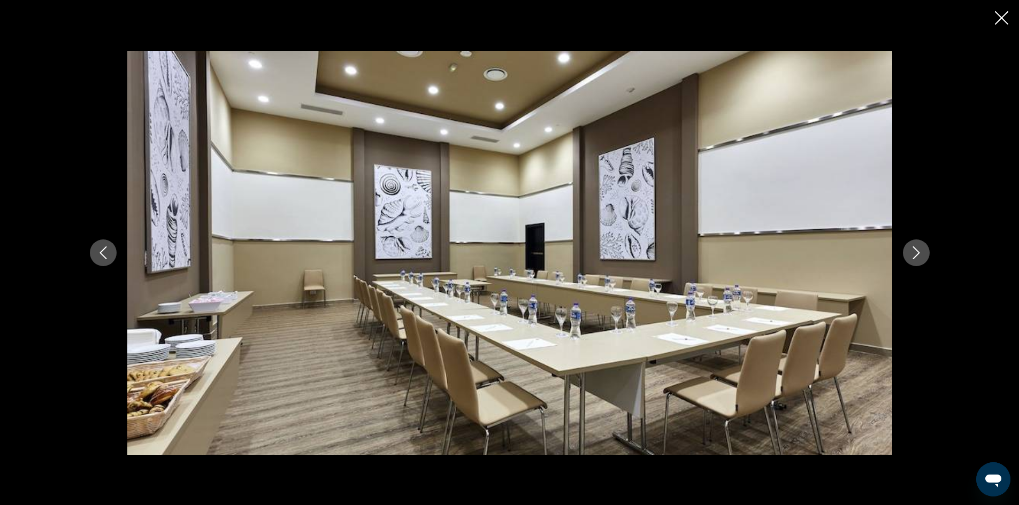
click at [910, 259] on button "Next image" at bounding box center [916, 253] width 27 height 27
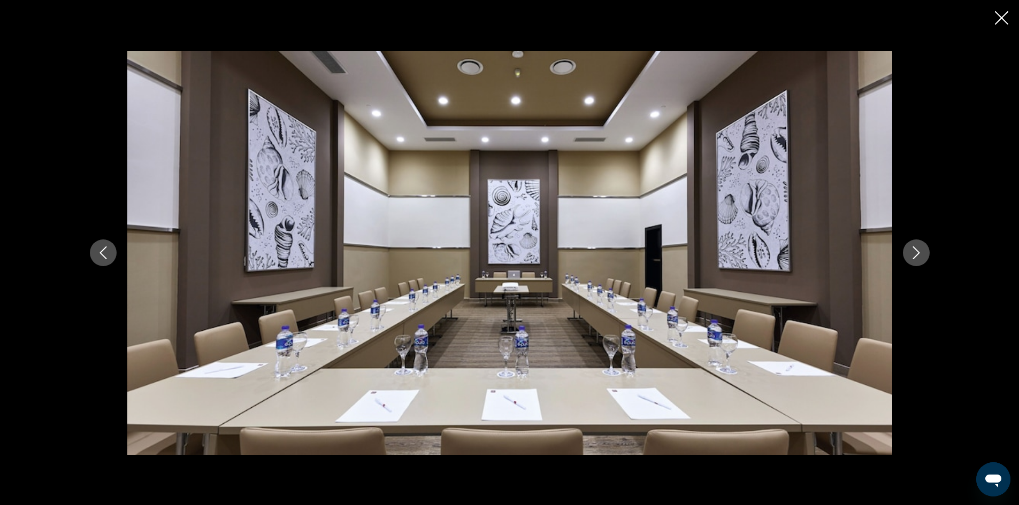
click at [912, 259] on button "Next image" at bounding box center [916, 253] width 27 height 27
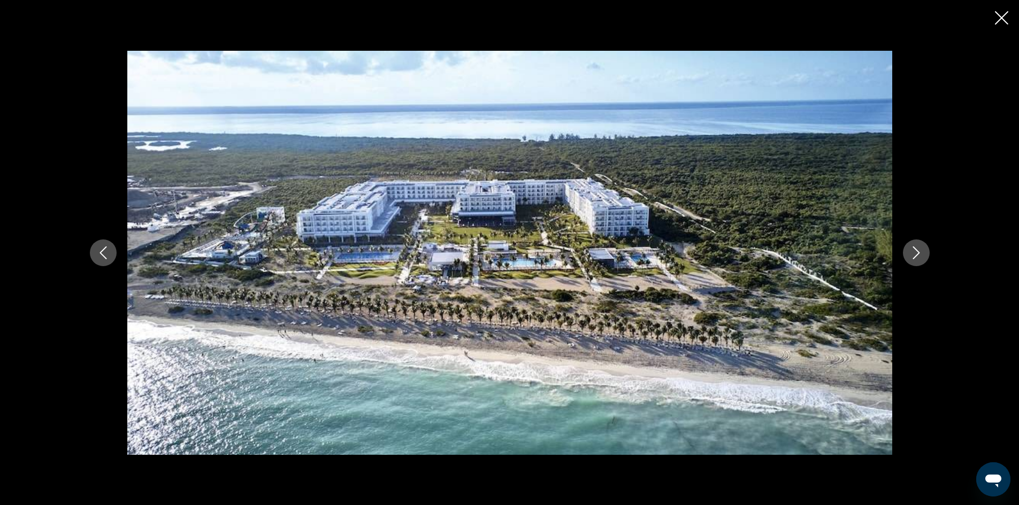
click at [911, 258] on icon "Next image" at bounding box center [915, 252] width 13 height 13
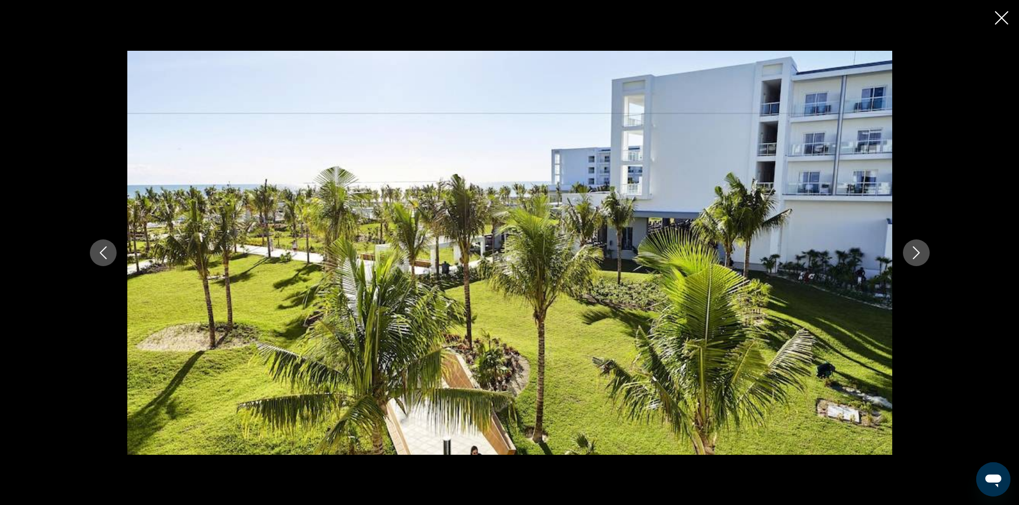
click at [911, 258] on icon "Next image" at bounding box center [915, 252] width 13 height 13
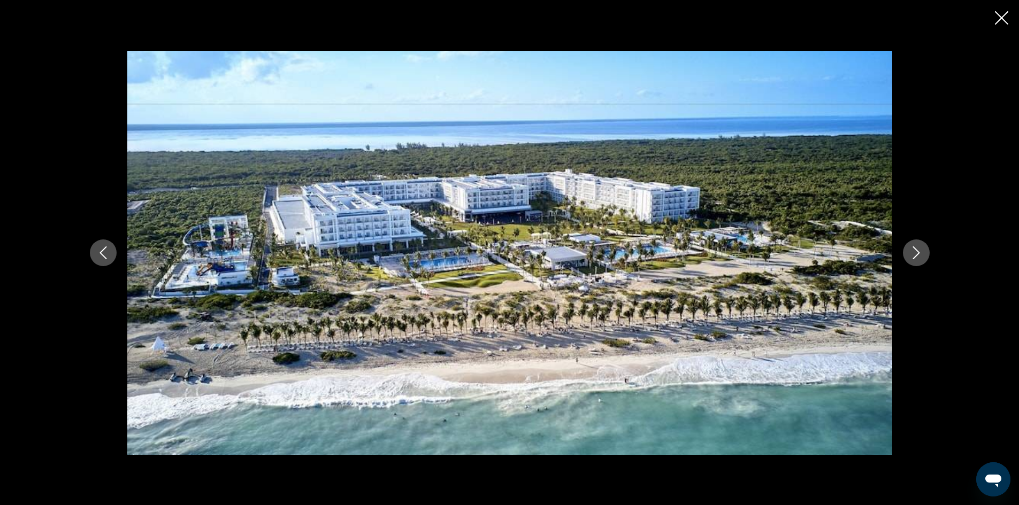
click at [911, 258] on icon "Next image" at bounding box center [915, 252] width 13 height 13
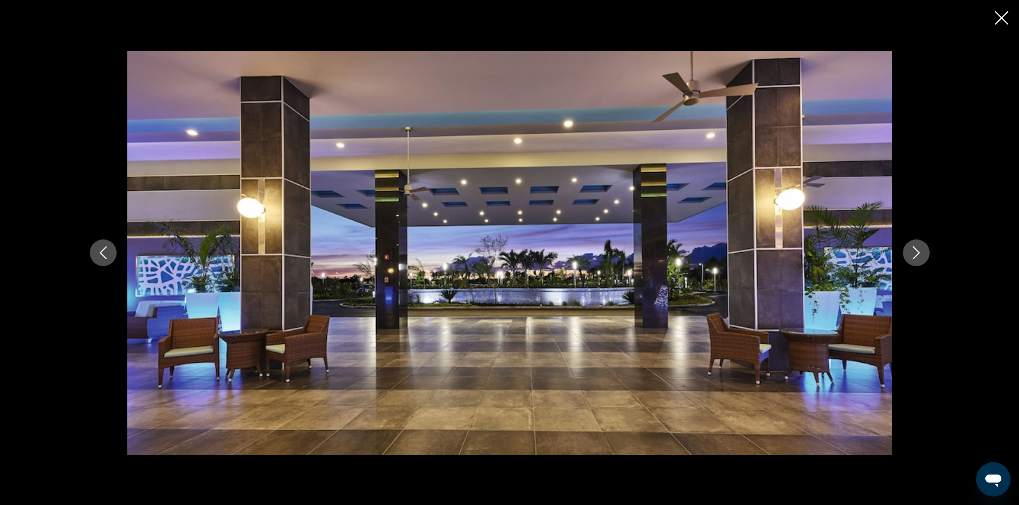
click at [1003, 21] on icon "Close slideshow" at bounding box center [1000, 17] width 13 height 13
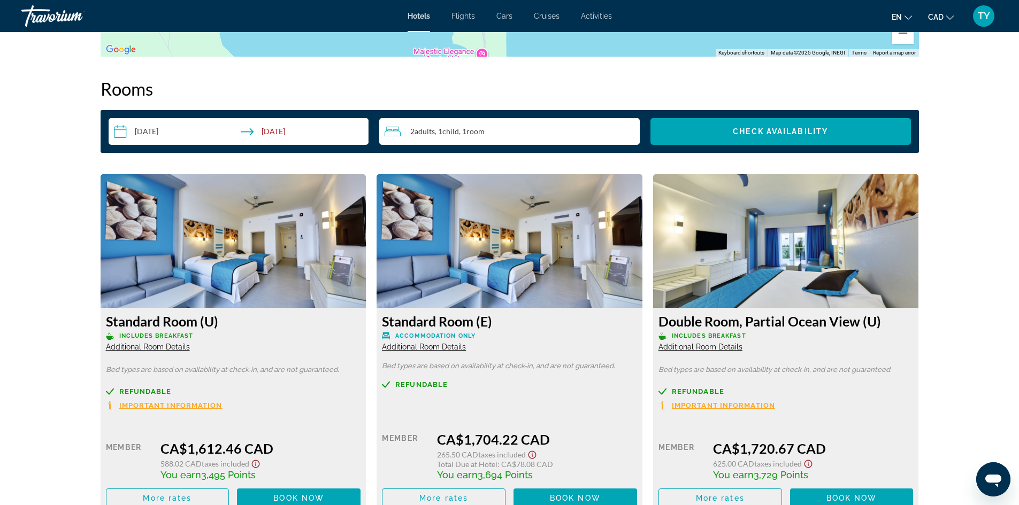
scroll to position [1337, 0]
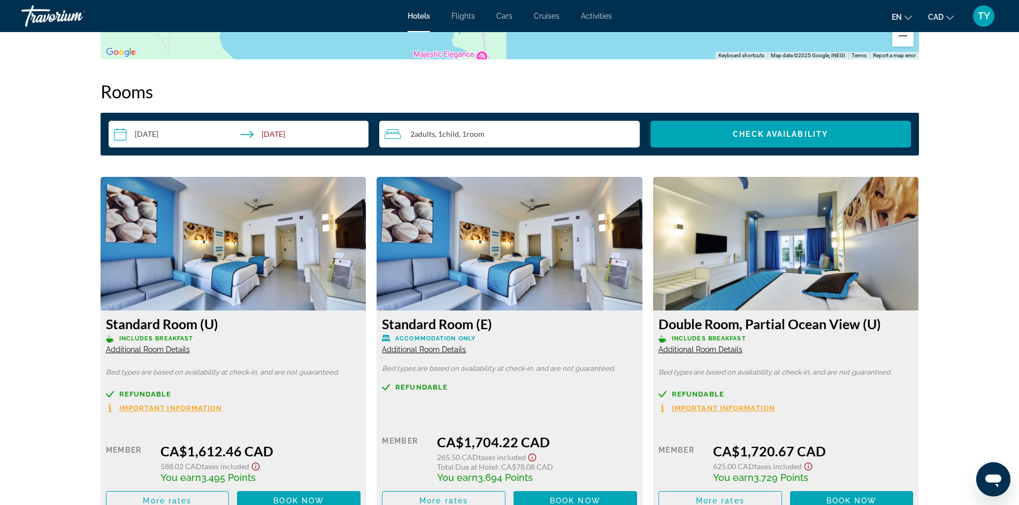
drag, startPoint x: 382, startPoint y: 320, endPoint x: 503, endPoint y: 320, distance: 121.4
click at [503, 320] on h3 "Standard Room (E)" at bounding box center [509, 324] width 255 height 16
copy h3 "Standard Room (E)"
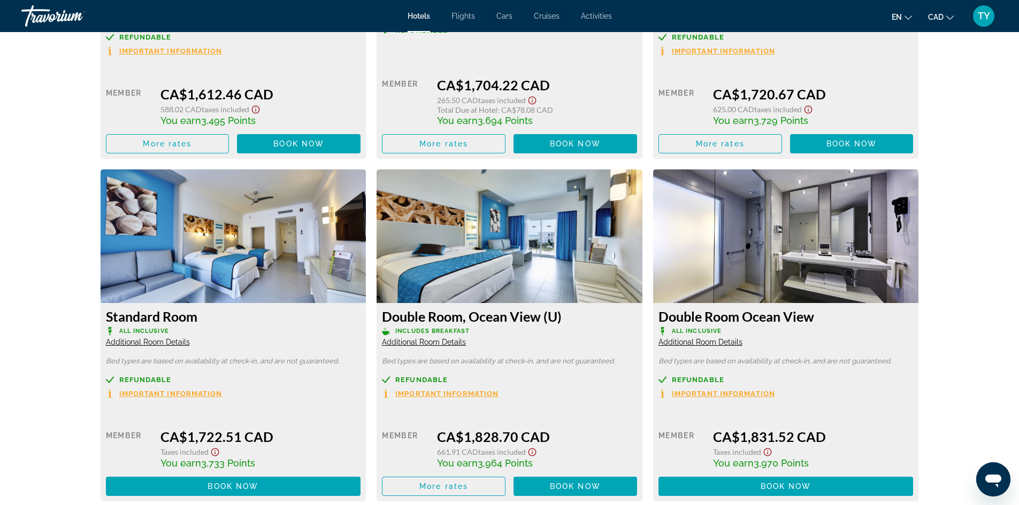
scroll to position [1711, 0]
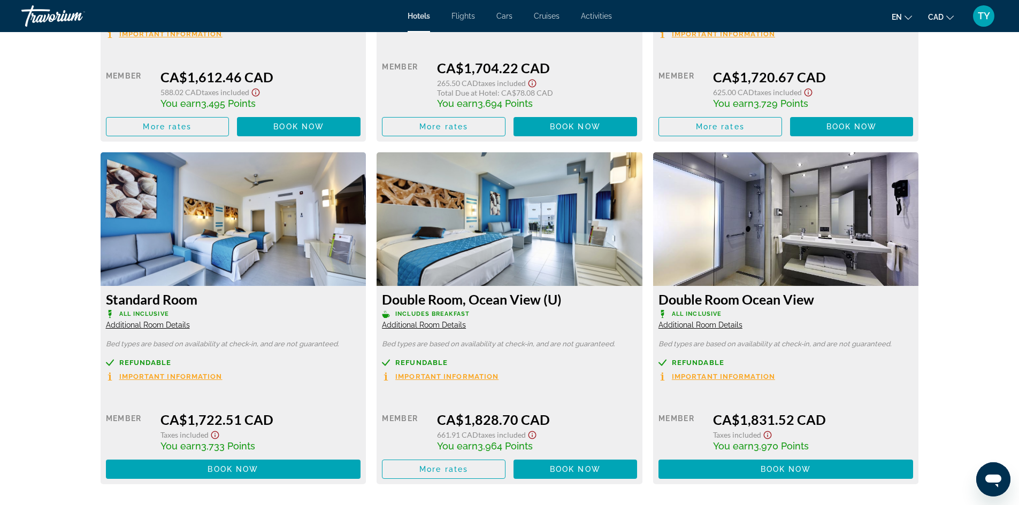
click at [215, 436] on icon "Show Taxes and Fees disclaimer" at bounding box center [215, 435] width 8 height 8
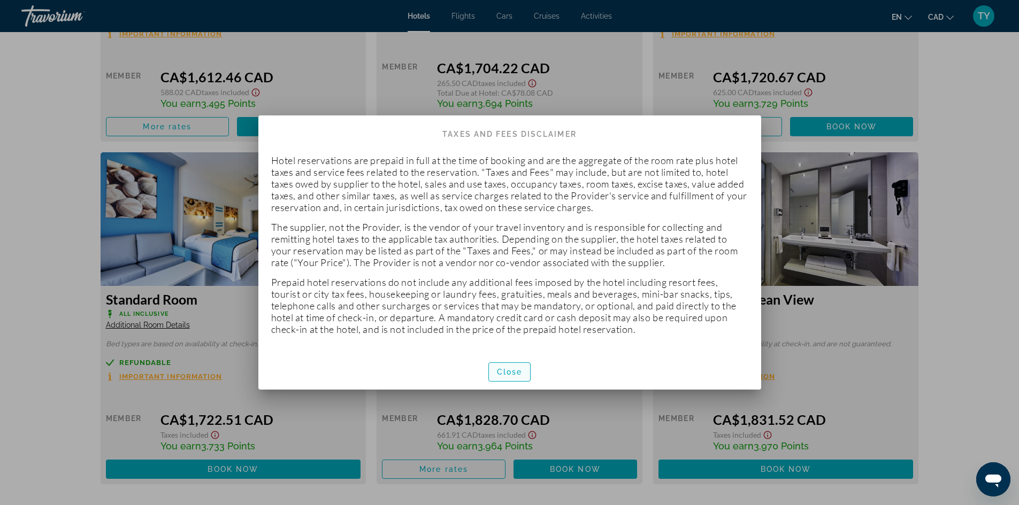
click at [508, 374] on span "Close" at bounding box center [510, 372] width 26 height 9
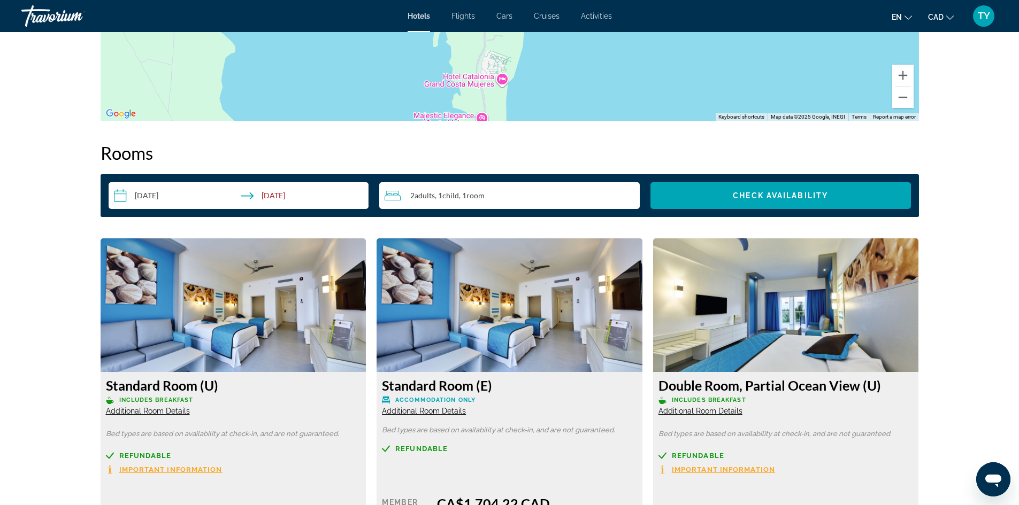
scroll to position [1176, 0]
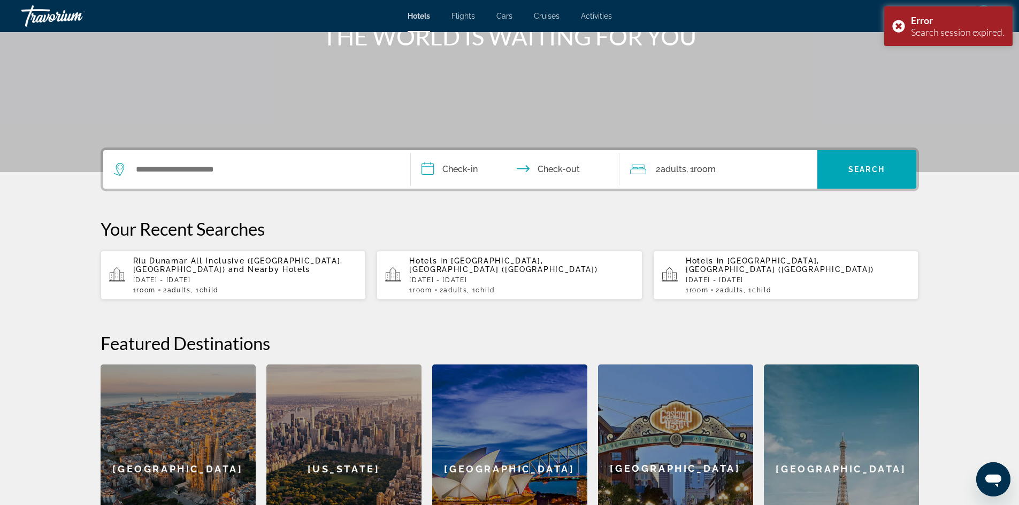
scroll to position [160, 0]
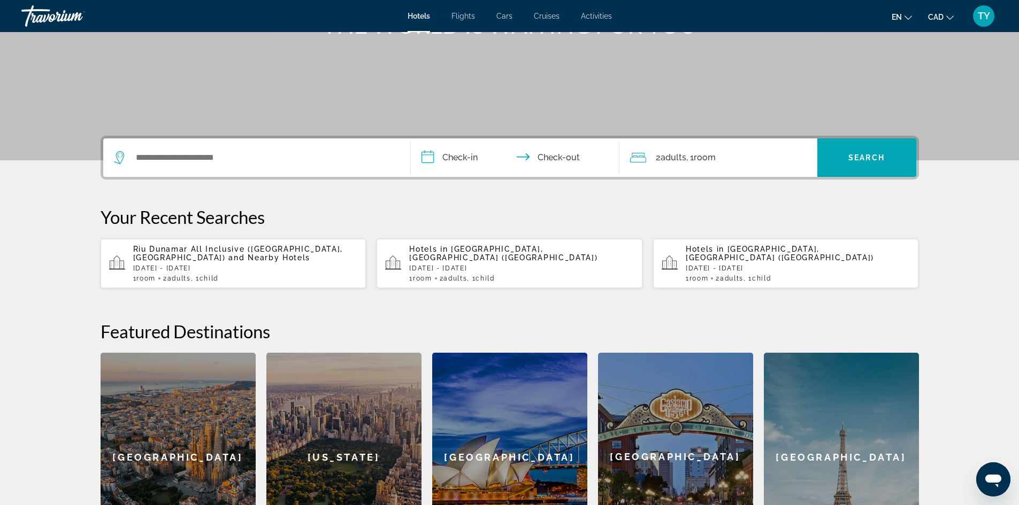
click at [227, 261] on p "Riu Dunamar All Inclusive ([GEOGRAPHIC_DATA], [GEOGRAPHIC_DATA]) and Nearby Hot…" at bounding box center [245, 253] width 225 height 17
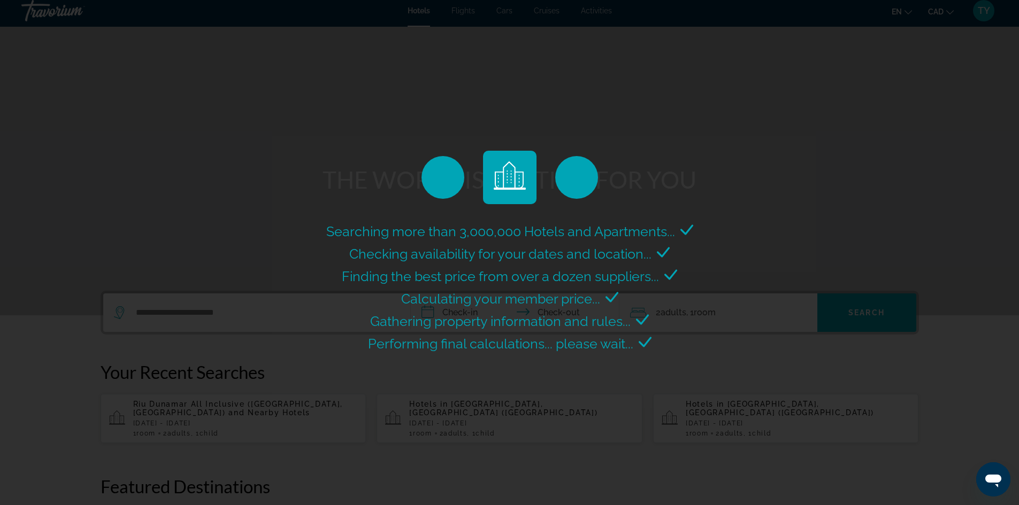
scroll to position [0, 0]
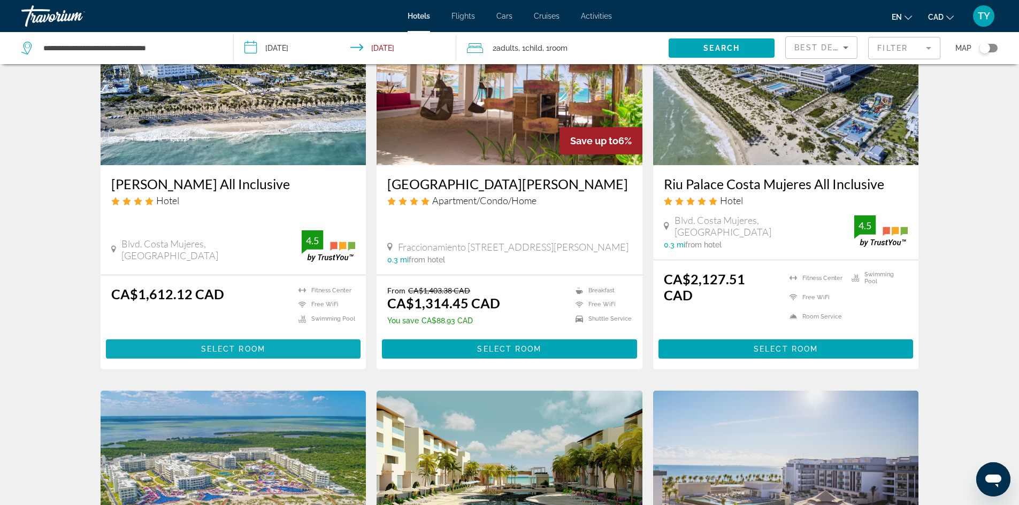
scroll to position [107, 0]
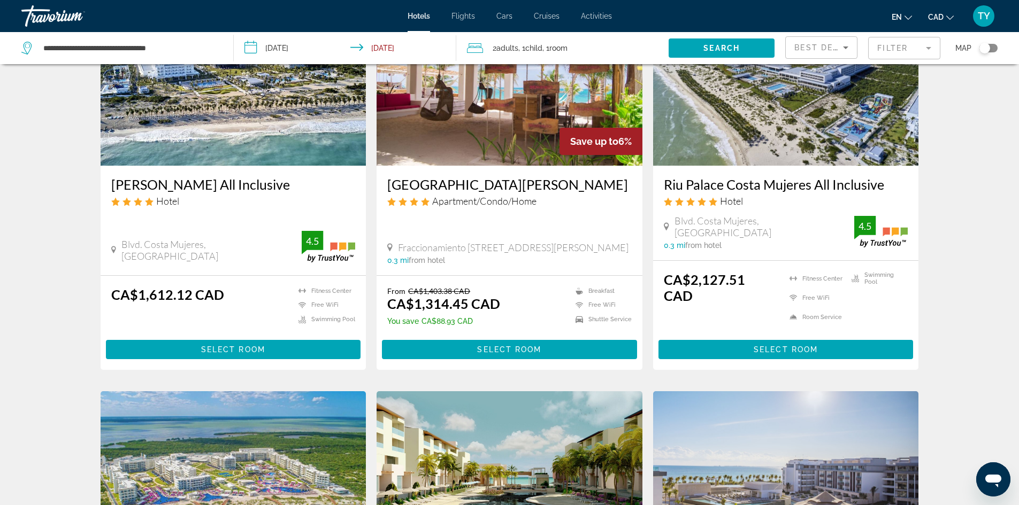
click at [199, 150] on img "Main content" at bounding box center [234, 80] width 266 height 171
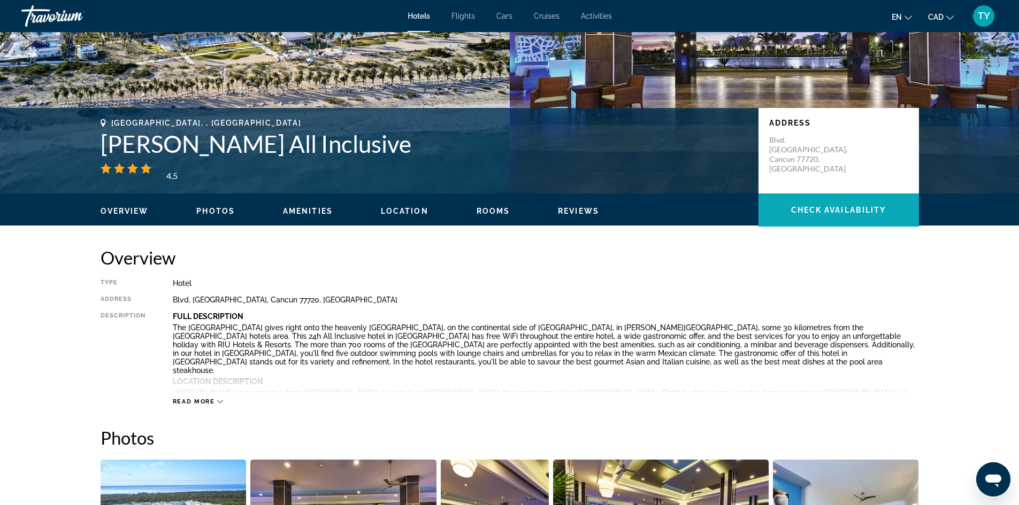
scroll to position [160, 0]
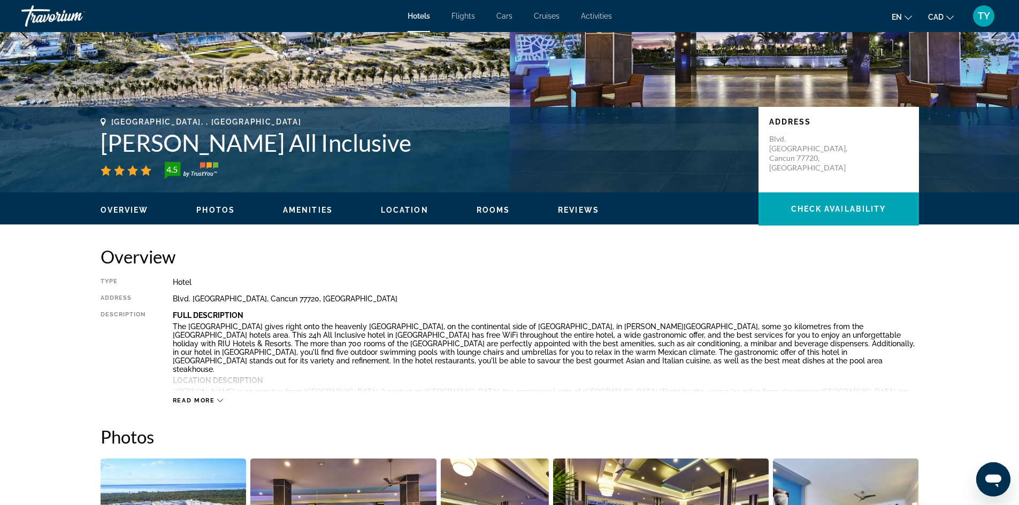
click at [219, 399] on icon "Main content" at bounding box center [220, 401] width 6 height 6
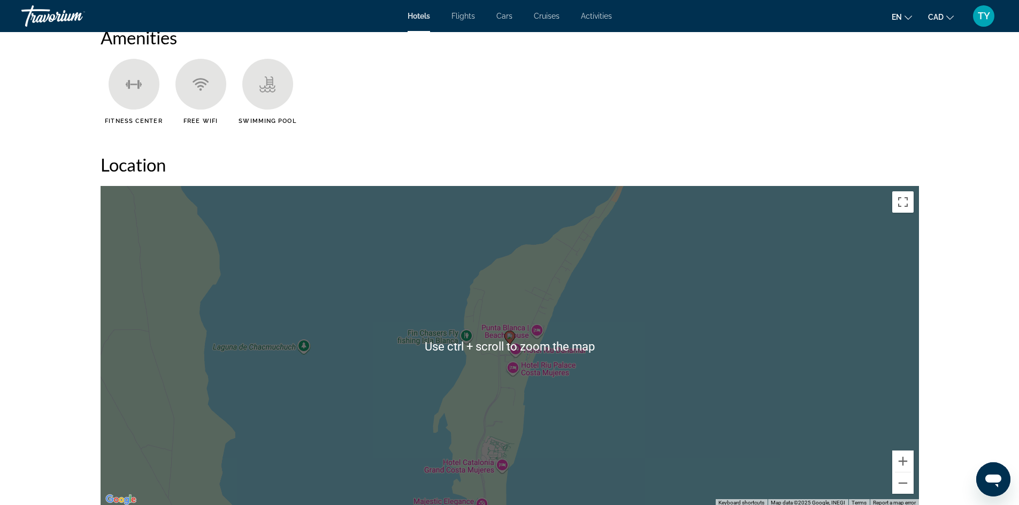
scroll to position [731, 0]
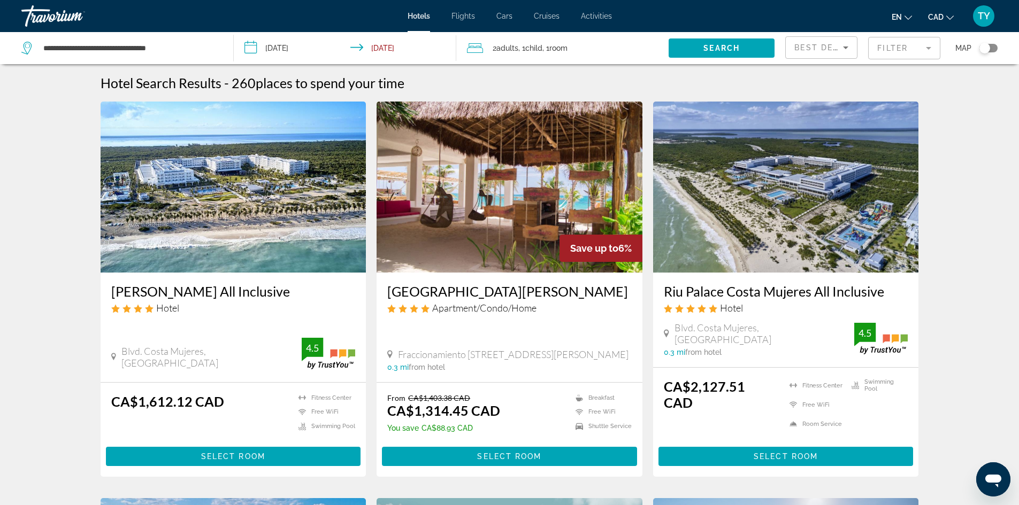
click at [976, 12] on div "TY" at bounding box center [983, 15] width 21 height 21
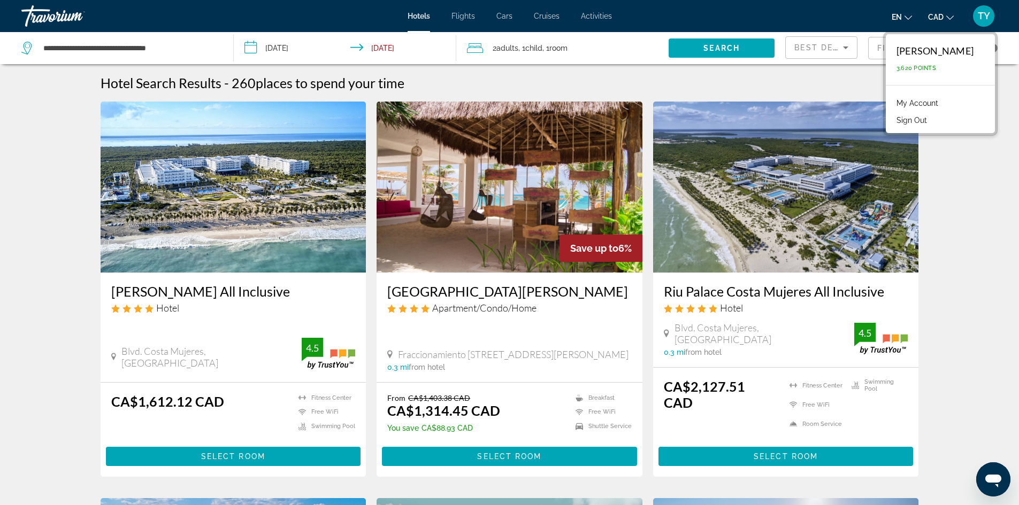
click at [915, 102] on link "My Account" at bounding box center [917, 103] width 52 height 14
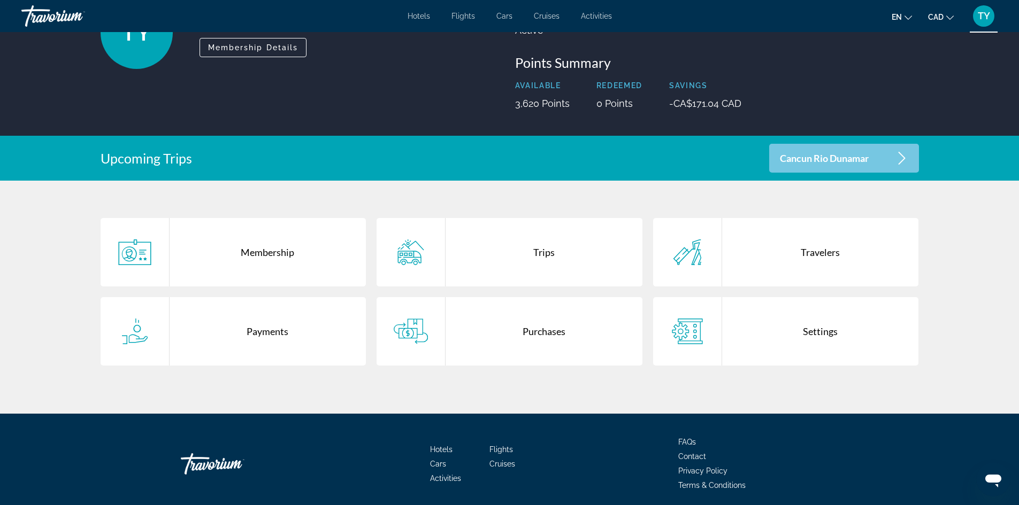
scroll to position [107, 0]
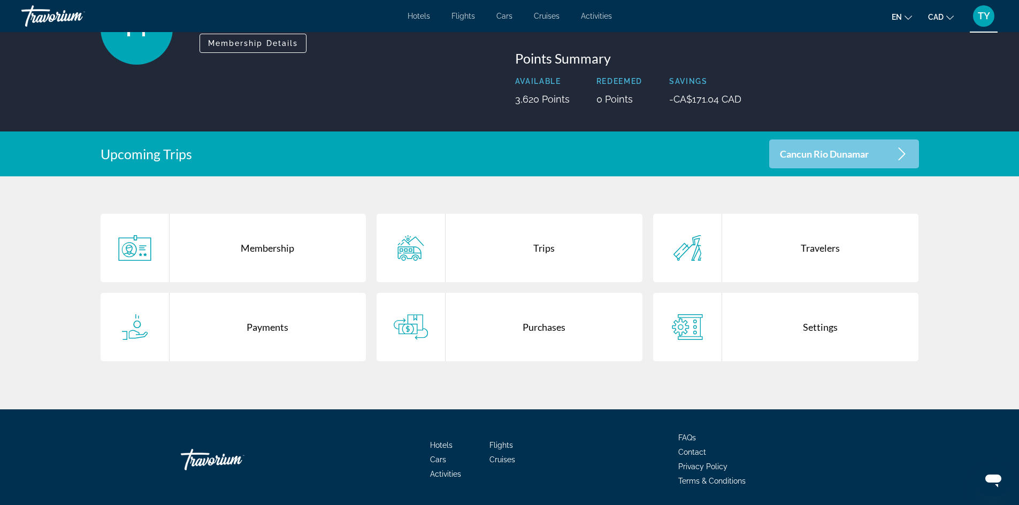
click at [516, 331] on div "Purchases" at bounding box center [543, 327] width 197 height 68
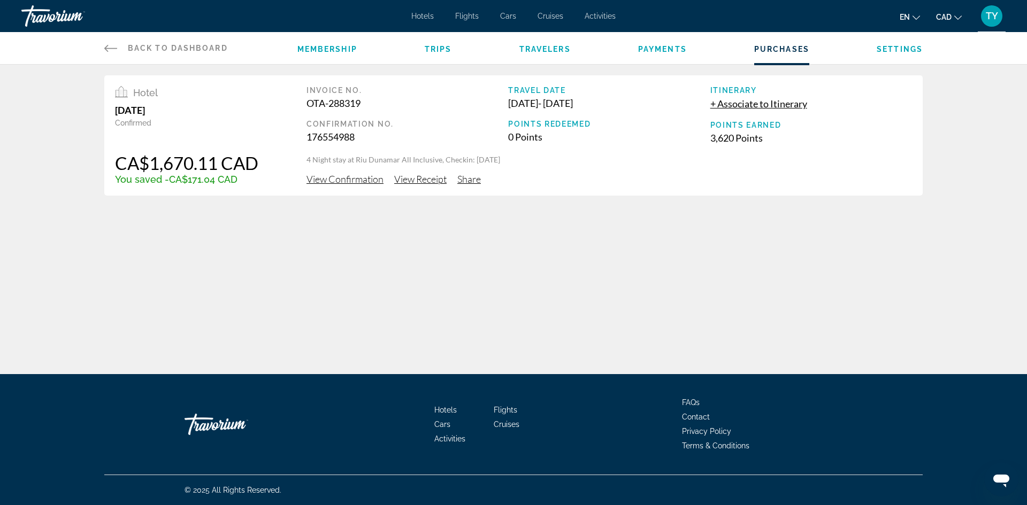
drag, startPoint x: 309, startPoint y: 134, endPoint x: 365, endPoint y: 132, distance: 55.6
click at [365, 132] on div "176554988" at bounding box center [407, 137] width 202 height 12
copy div "176554988"
click at [345, 179] on span "View Confirmation" at bounding box center [344, 179] width 77 height 12
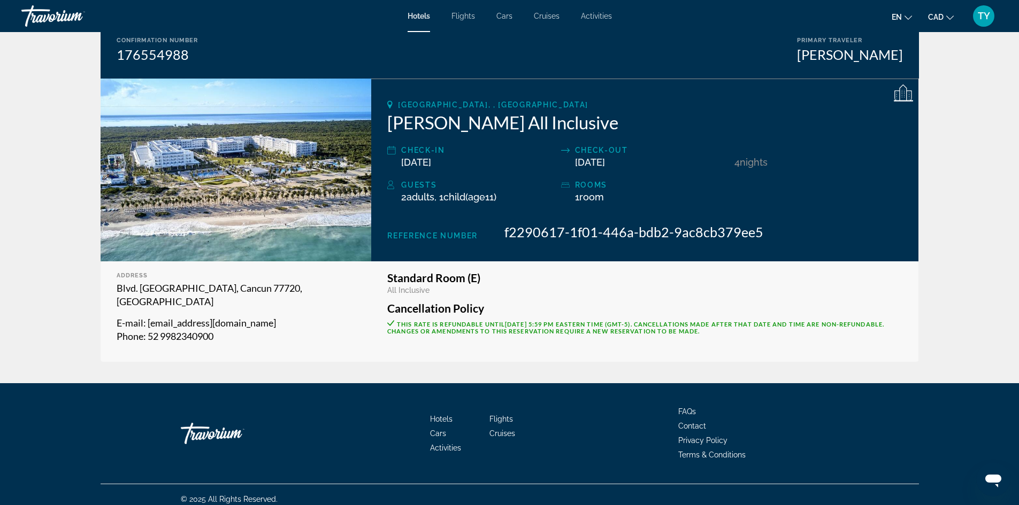
scroll to position [111, 0]
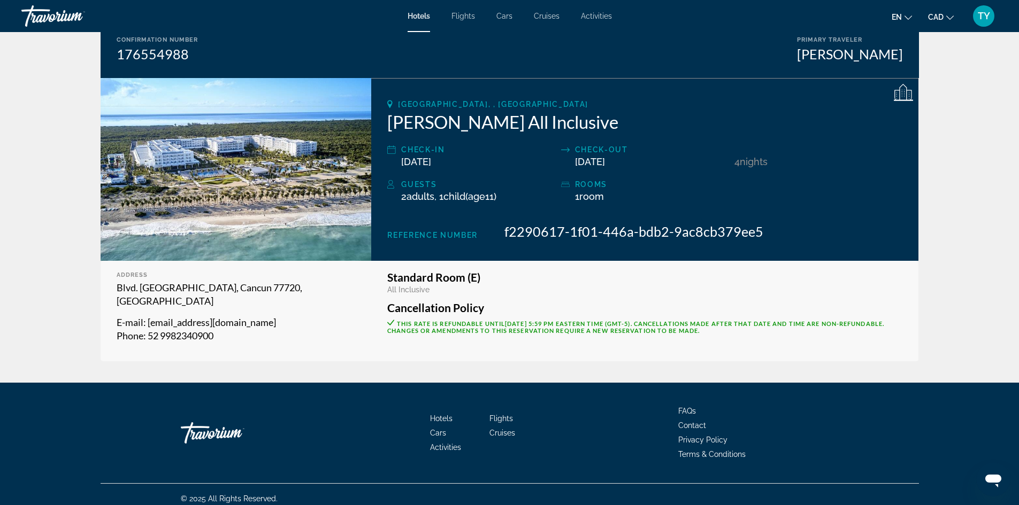
click at [505, 414] on span "Flights" at bounding box center [501, 418] width 24 height 9
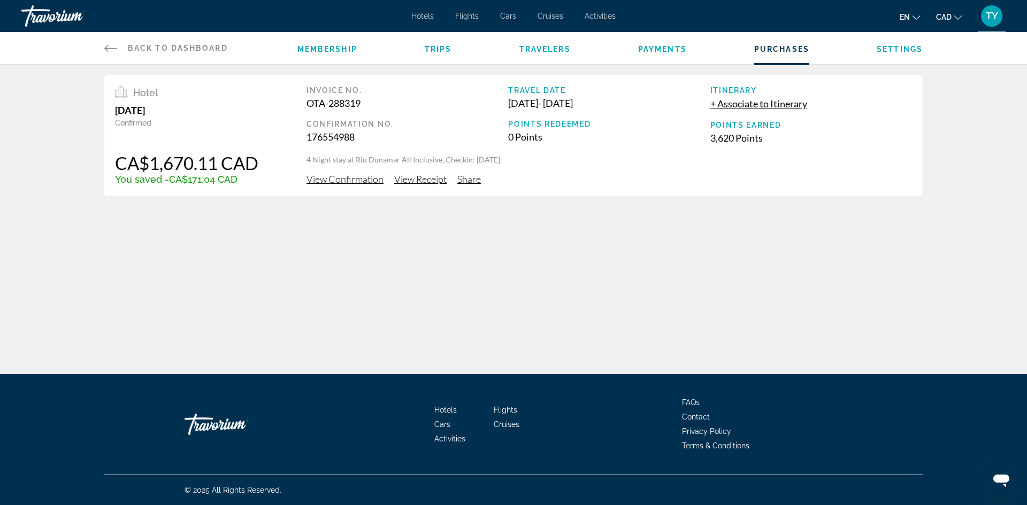
click at [882, 48] on span "Settings" at bounding box center [899, 49] width 46 height 9
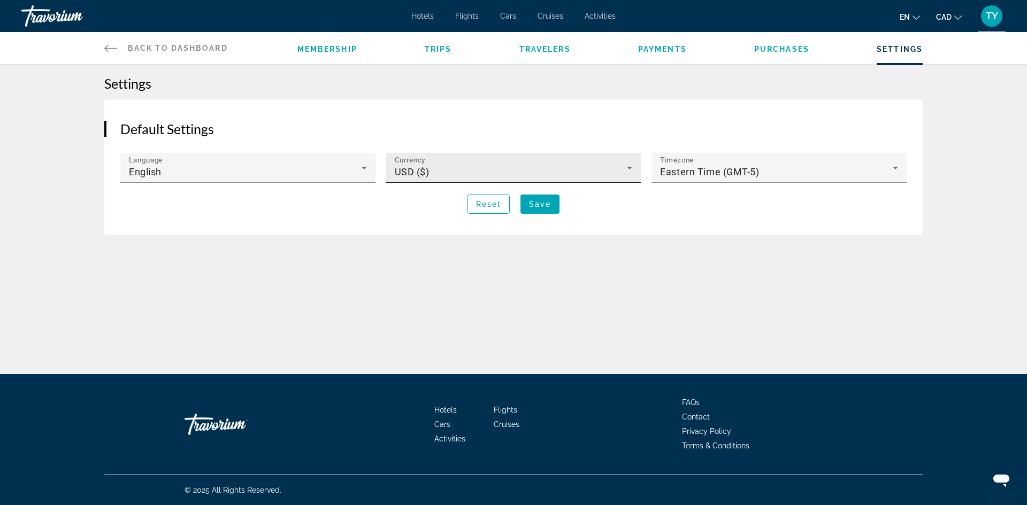
click at [512, 167] on div "USD ($)" at bounding box center [511, 172] width 233 height 13
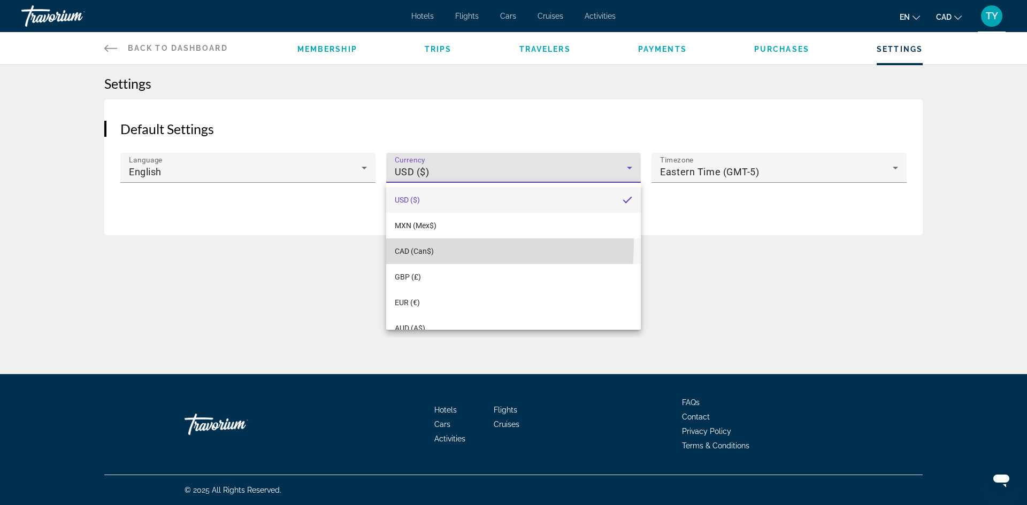
click at [436, 244] on mat-option "CAD (Can$)" at bounding box center [513, 251] width 255 height 26
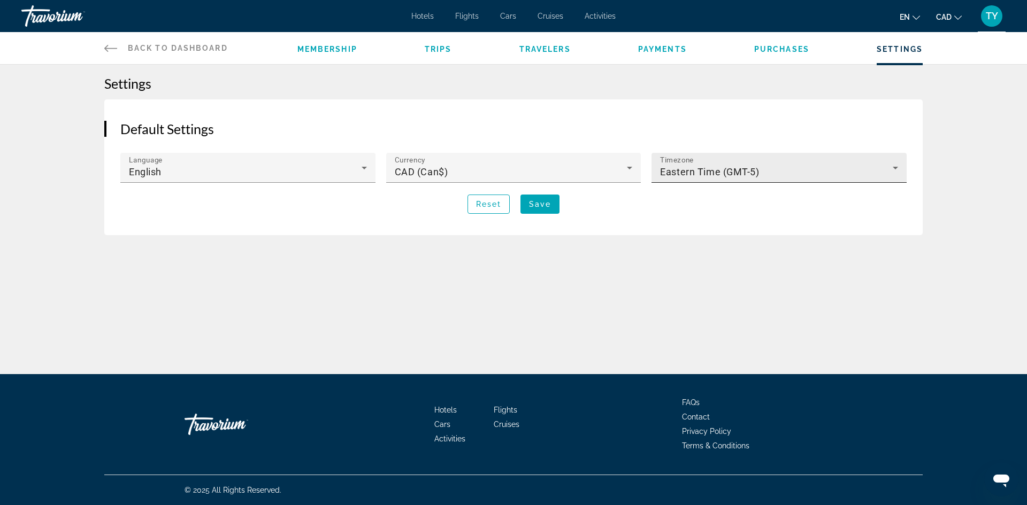
drag, startPoint x: 685, startPoint y: 161, endPoint x: 692, endPoint y: 166, distance: 8.8
click at [689, 165] on div "Timezone Eastern Time (GMT-5)" at bounding box center [779, 168] width 238 height 30
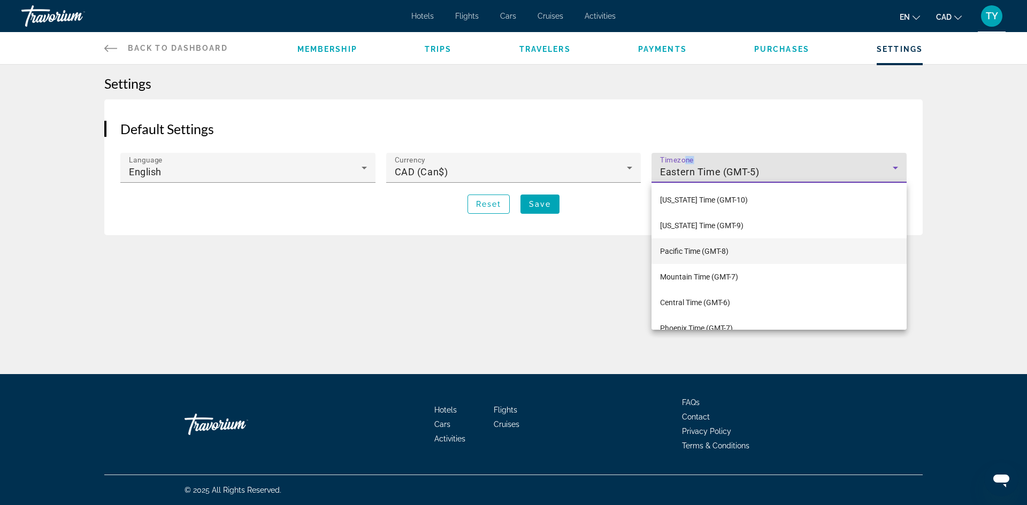
scroll to position [37, 0]
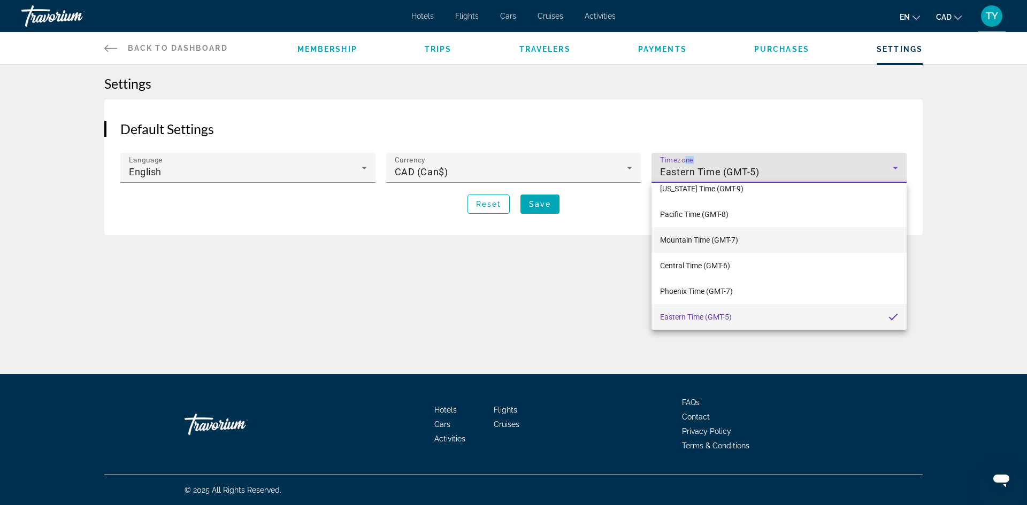
click at [706, 235] on span "Mountain Time (GMT-7)" at bounding box center [699, 240] width 78 height 13
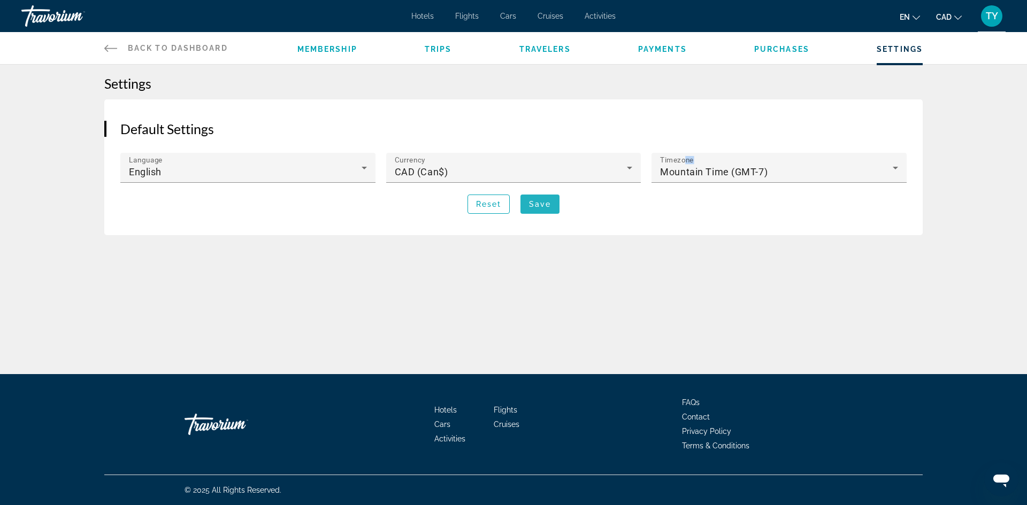
click at [538, 203] on span "Save" at bounding box center [540, 204] width 22 height 9
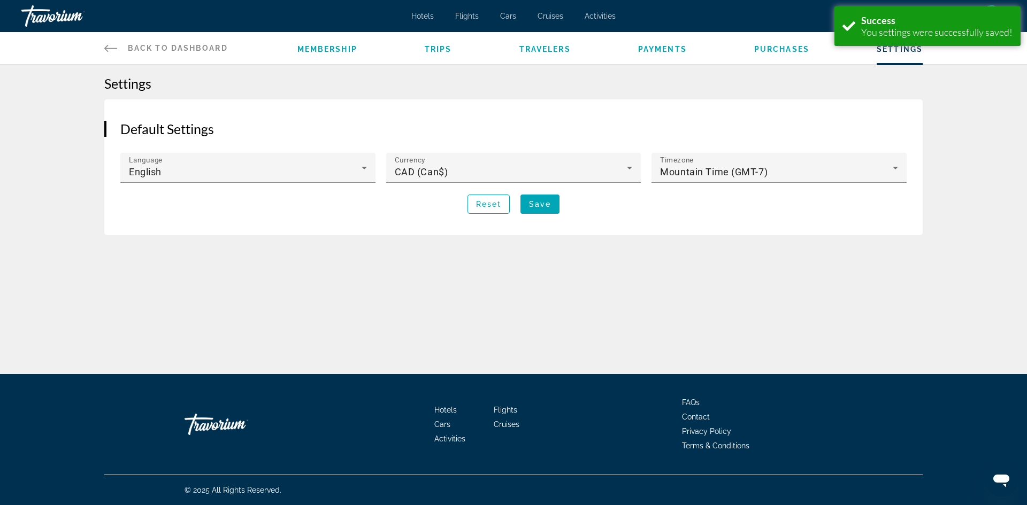
click at [315, 44] on li "Membership" at bounding box center [327, 48] width 60 height 12
click at [540, 210] on span "Main content" at bounding box center [539, 204] width 39 height 26
click at [701, 179] on div "Timezone Mountain Time (GMT-7)" at bounding box center [779, 168] width 238 height 30
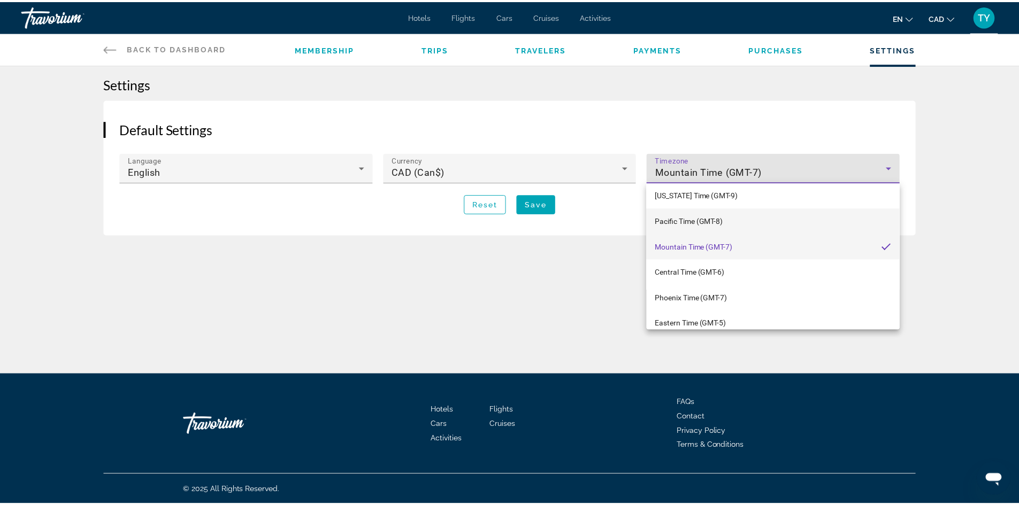
scroll to position [0, 0]
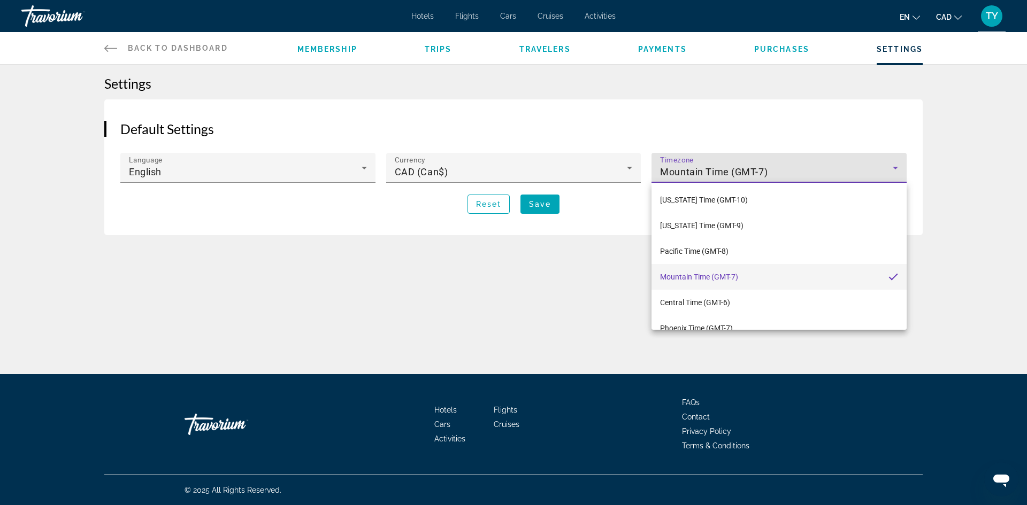
click at [345, 315] on div at bounding box center [513, 252] width 1027 height 505
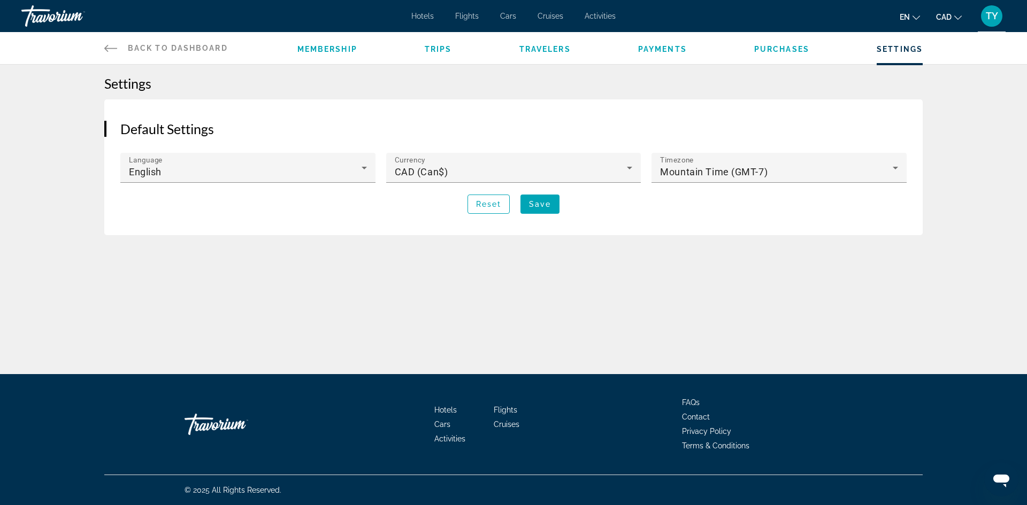
click at [113, 48] on icon "Main content" at bounding box center [110, 48] width 13 height 13
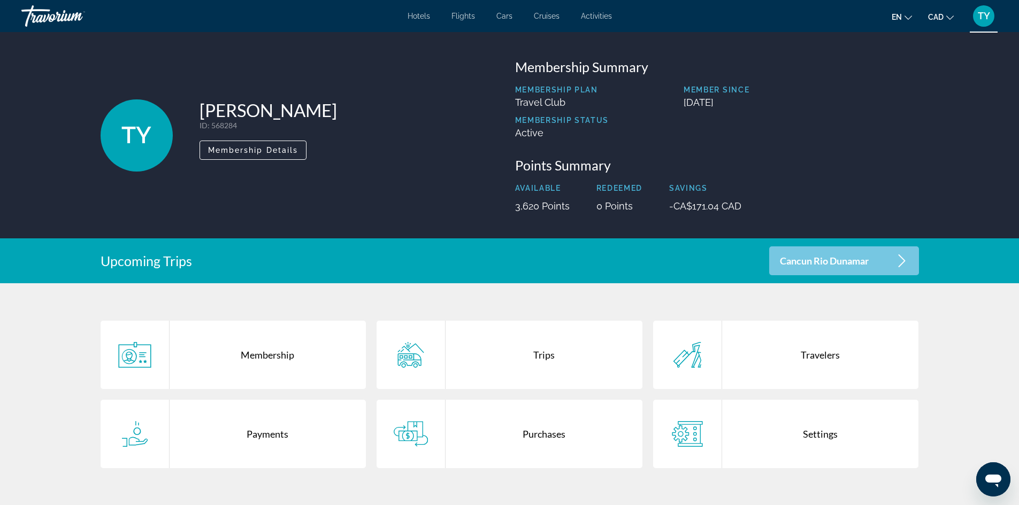
click at [807, 263] on p "Cancun Rio Dunamar" at bounding box center [824, 261] width 89 height 9
click at [738, 436] on div "Settings" at bounding box center [820, 434] width 197 height 68
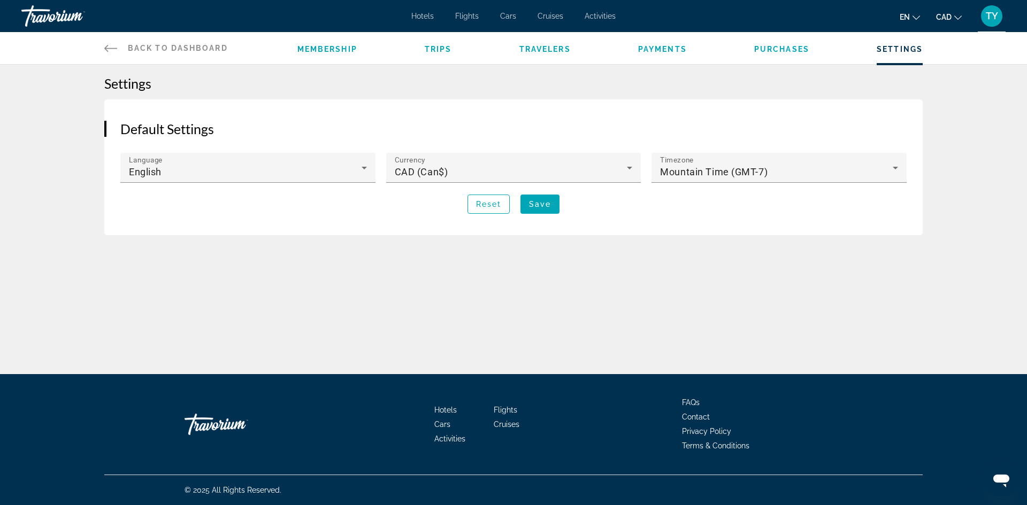
click at [786, 47] on span "Purchases" at bounding box center [781, 49] width 55 height 9
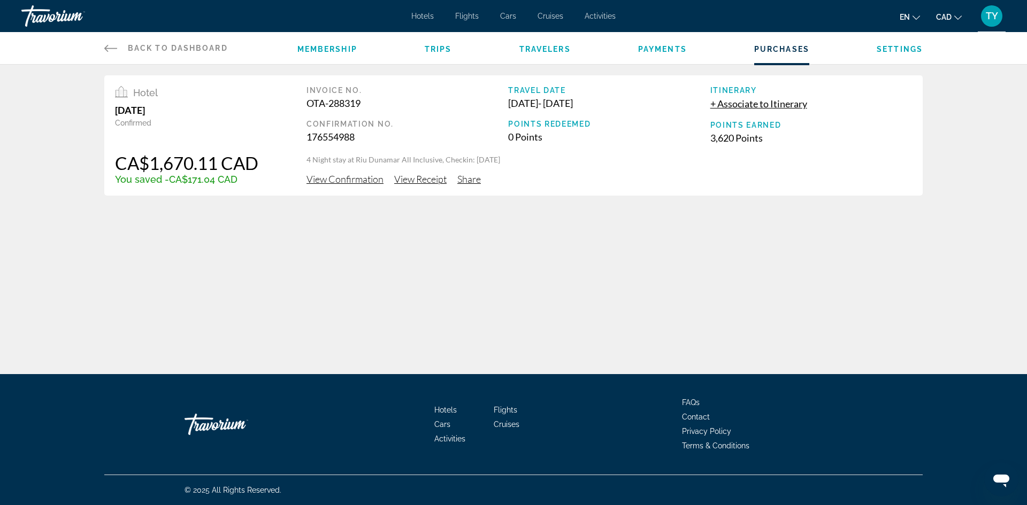
click at [349, 50] on span "Membership" at bounding box center [327, 49] width 60 height 9
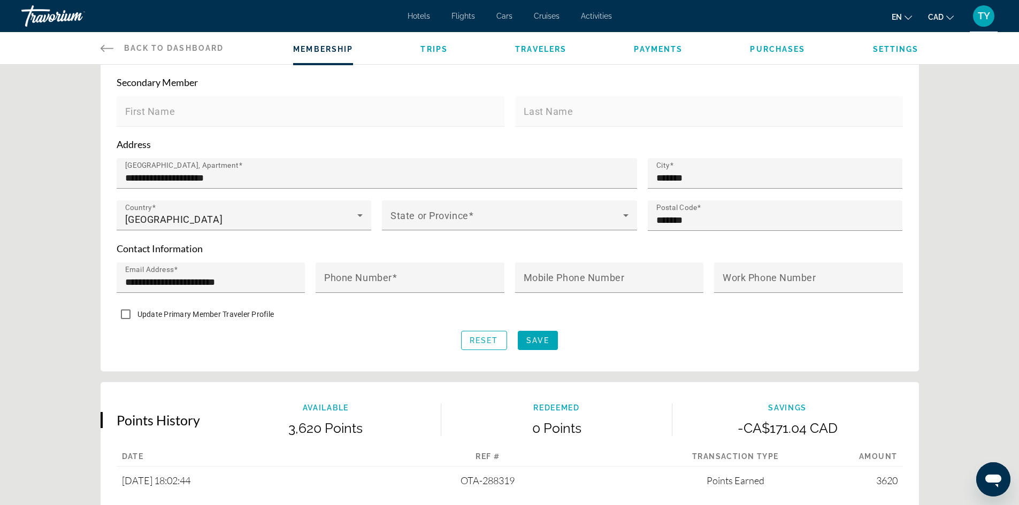
scroll to position [267, 0]
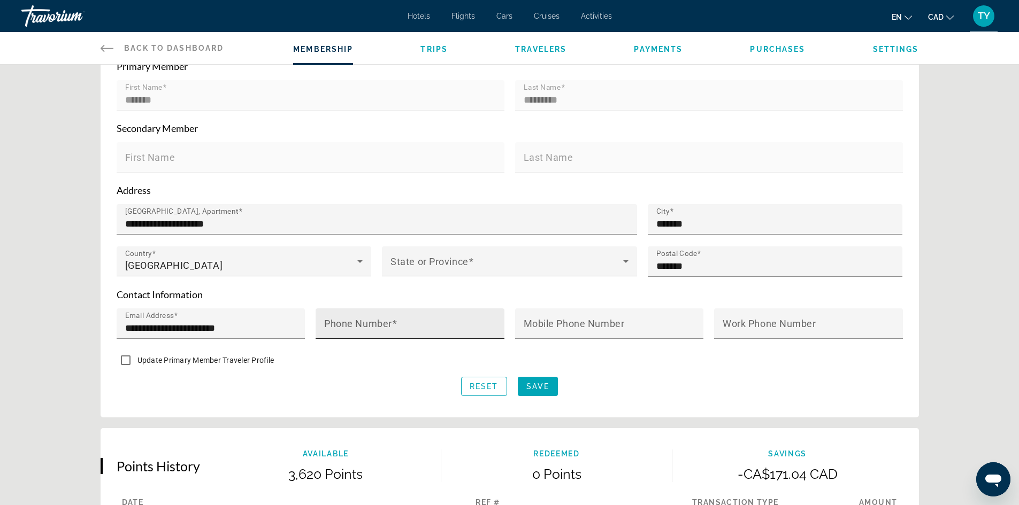
click at [423, 322] on input "Phone Number" at bounding box center [413, 328] width 178 height 13
drag, startPoint x: 410, startPoint y: 331, endPoint x: 321, endPoint y: 345, distance: 90.4
click at [321, 345] on mat-form-field "**********" at bounding box center [409, 330] width 189 height 42
type input "**********"
drag, startPoint x: 349, startPoint y: 318, endPoint x: 317, endPoint y: 341, distance: 39.8
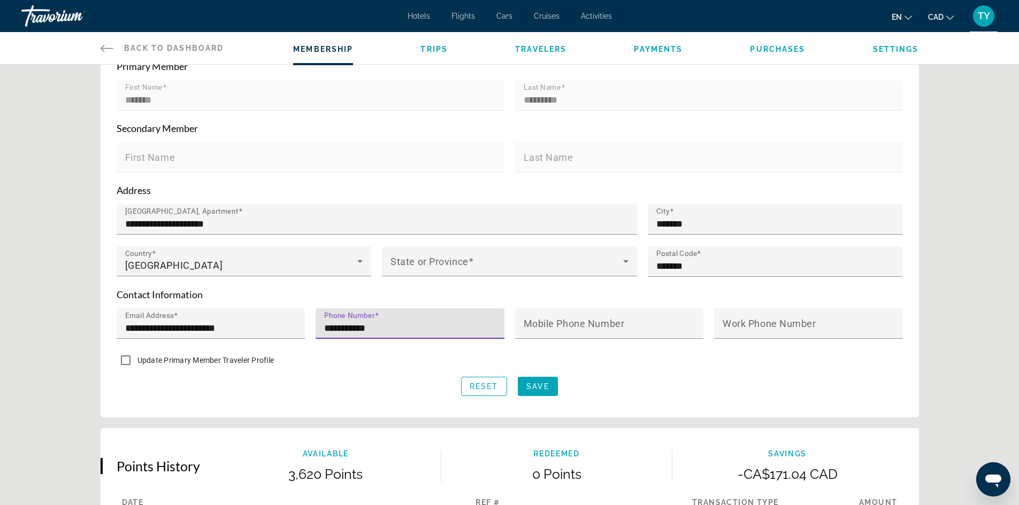
click at [317, 341] on mat-form-field "**********" at bounding box center [409, 330] width 189 height 42
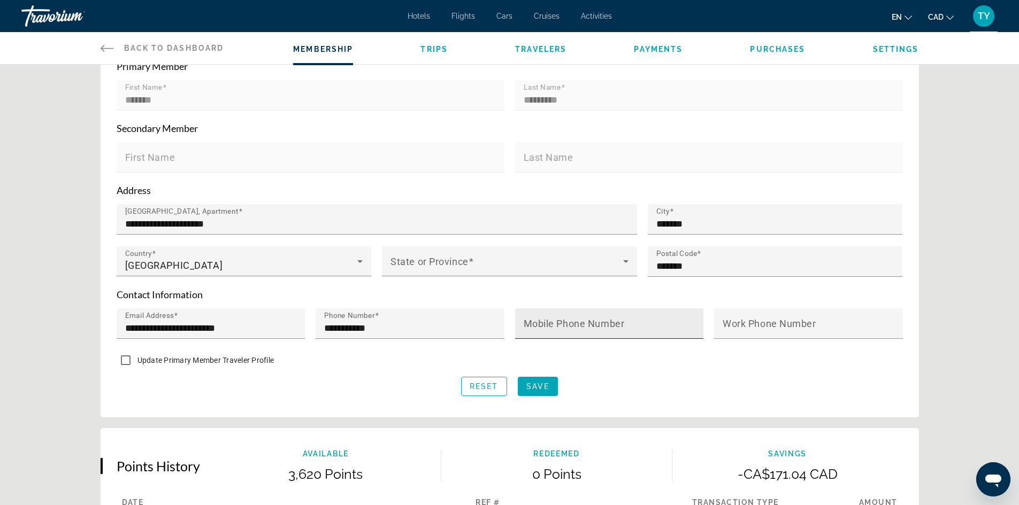
drag, startPoint x: 605, startPoint y: 312, endPoint x: 613, endPoint y: 319, distance: 10.6
drag, startPoint x: 613, startPoint y: 319, endPoint x: 595, endPoint y: 329, distance: 21.6
click at [595, 329] on input "Mobile Phone Number" at bounding box center [612, 328] width 178 height 13
paste input "**********"
type input "**********"
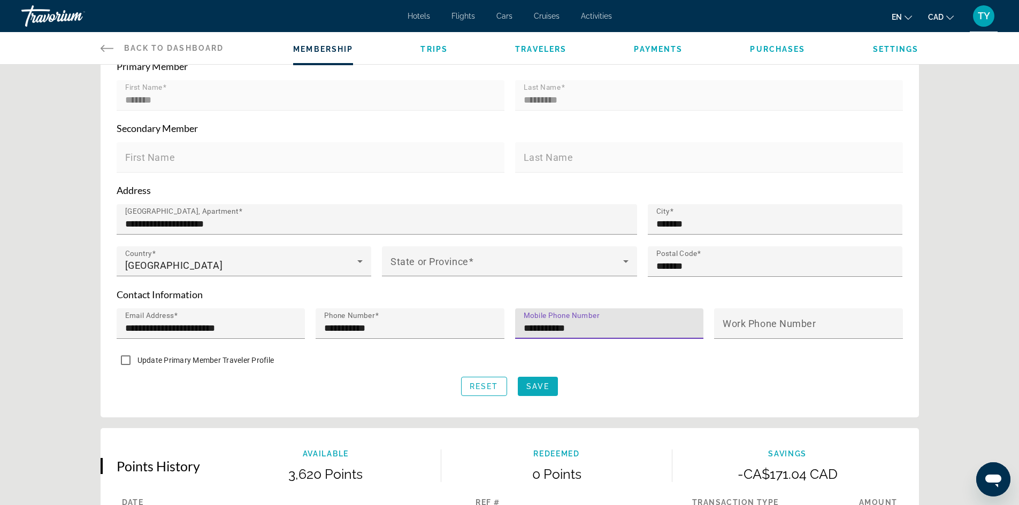
click at [542, 386] on span "Save" at bounding box center [537, 386] width 23 height 9
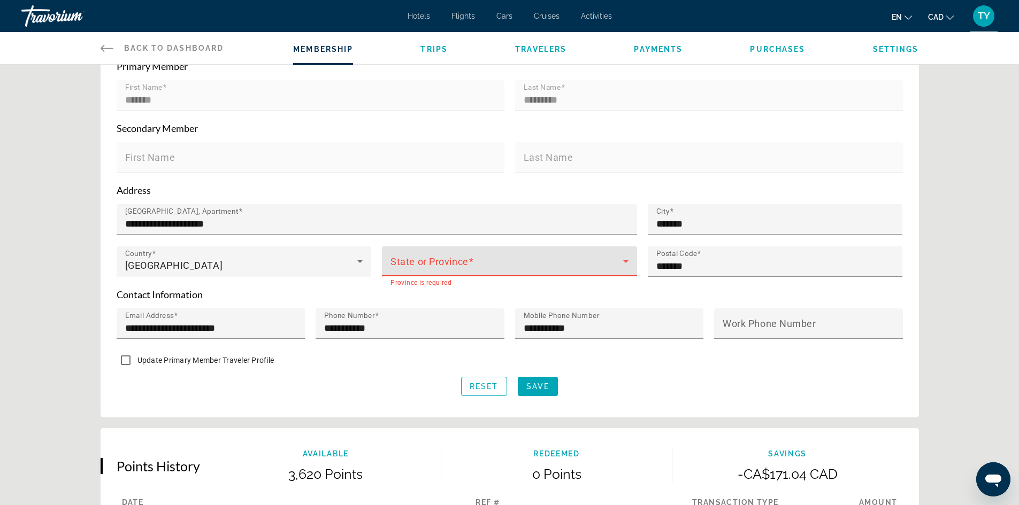
click at [486, 264] on span "Main content" at bounding box center [506, 265] width 233 height 13
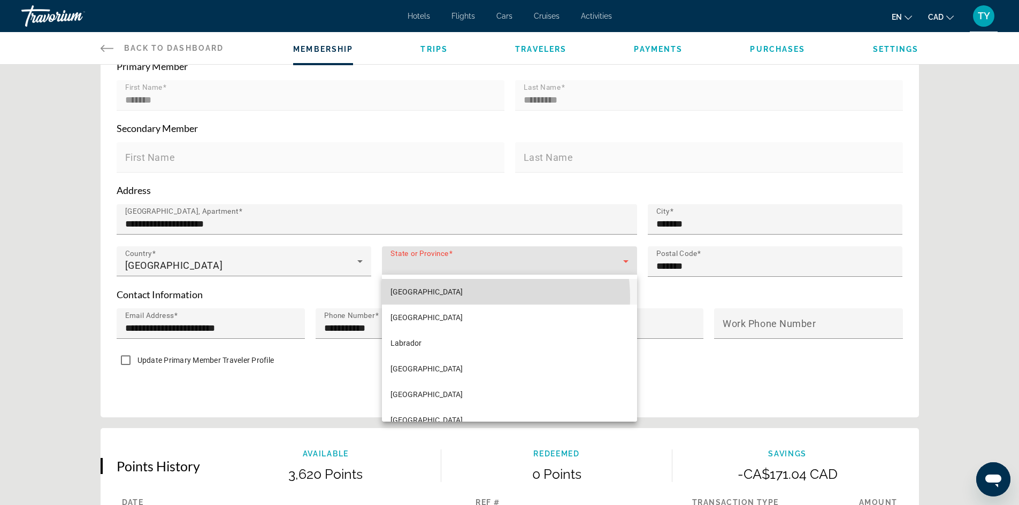
click at [462, 298] on mat-option "Alberta" at bounding box center [509, 292] width 255 height 26
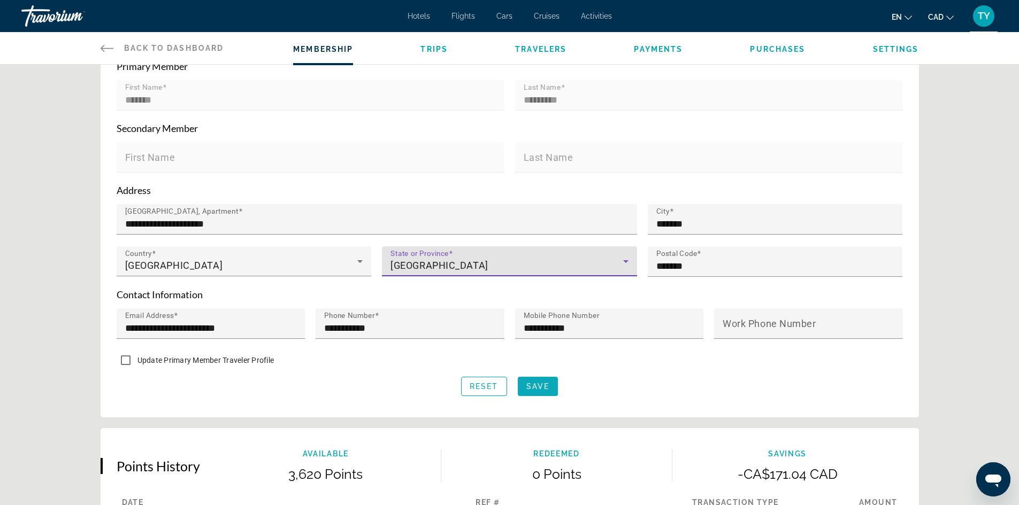
click at [529, 384] on span "Save" at bounding box center [537, 386] width 23 height 9
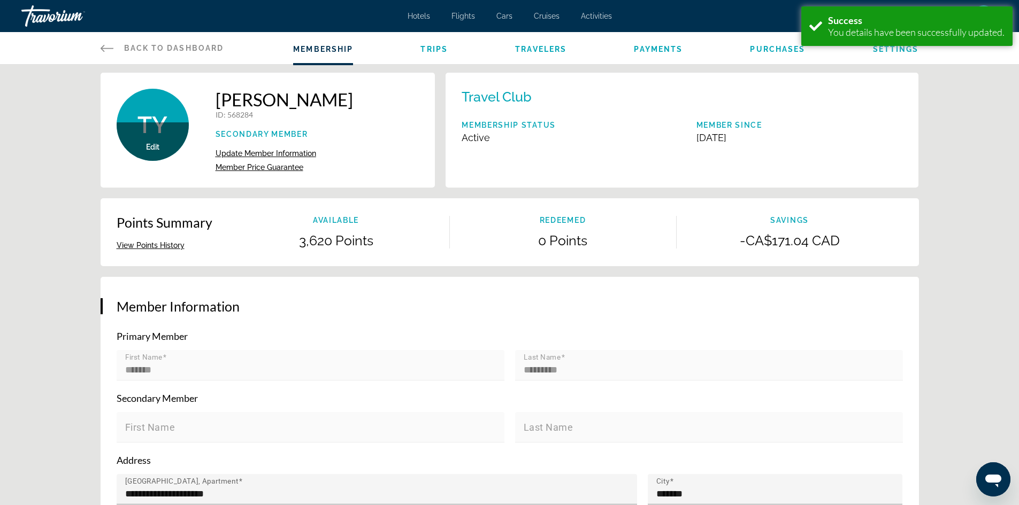
scroll to position [0, 0]
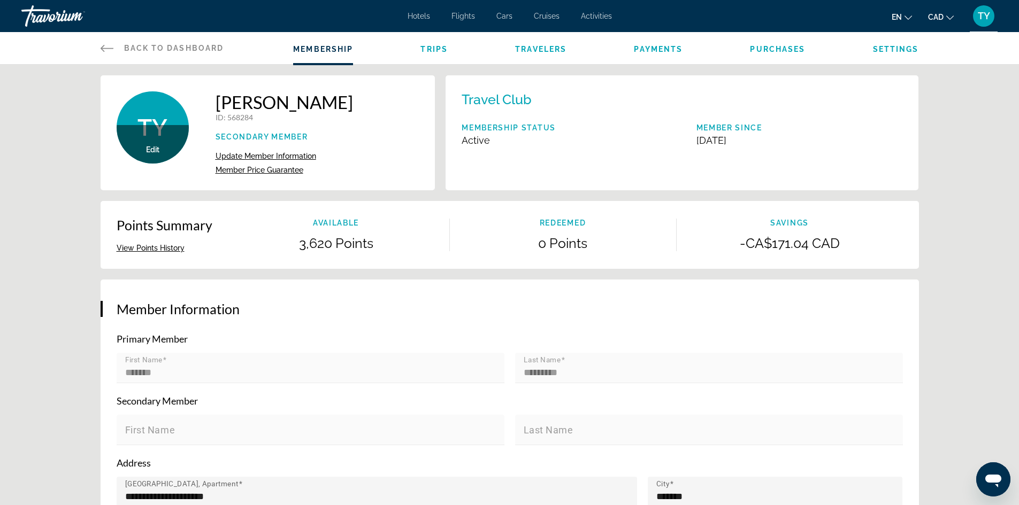
click at [150, 151] on span "Edit" at bounding box center [152, 149] width 13 height 9
click at [417, 47] on ul "Membership Trips Travelers Payments Purchases Settings" at bounding box center [605, 48] width 625 height 11
click at [426, 51] on span "Trips" at bounding box center [433, 49] width 27 height 9
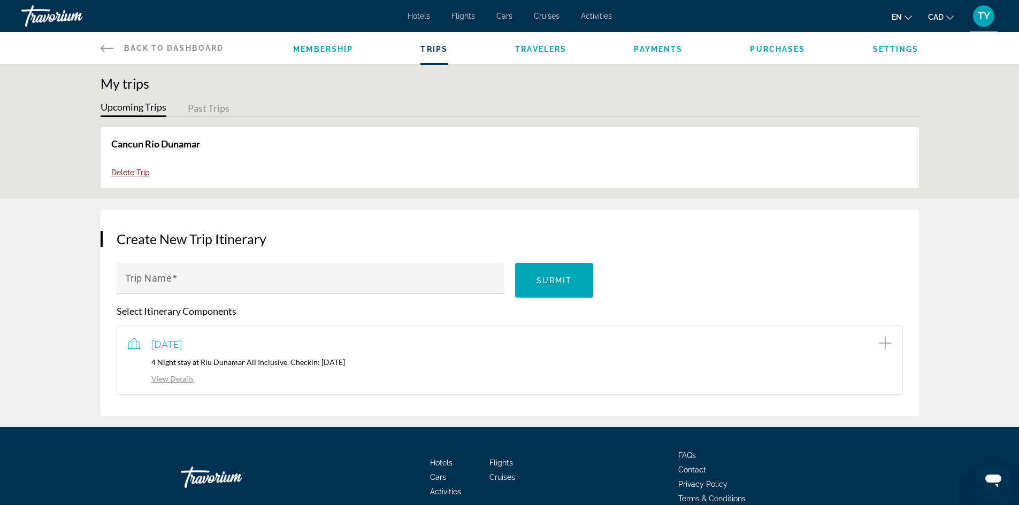
click at [535, 53] on li "Travelers" at bounding box center [540, 48] width 51 height 12
click at [537, 50] on span "Travelers" at bounding box center [540, 49] width 51 height 9
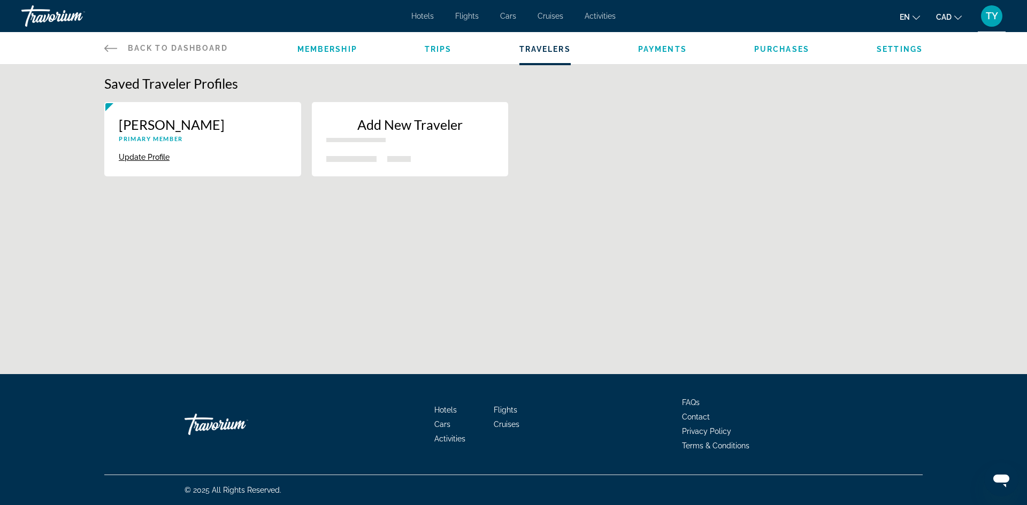
click at [650, 51] on span "Payments" at bounding box center [662, 49] width 49 height 9
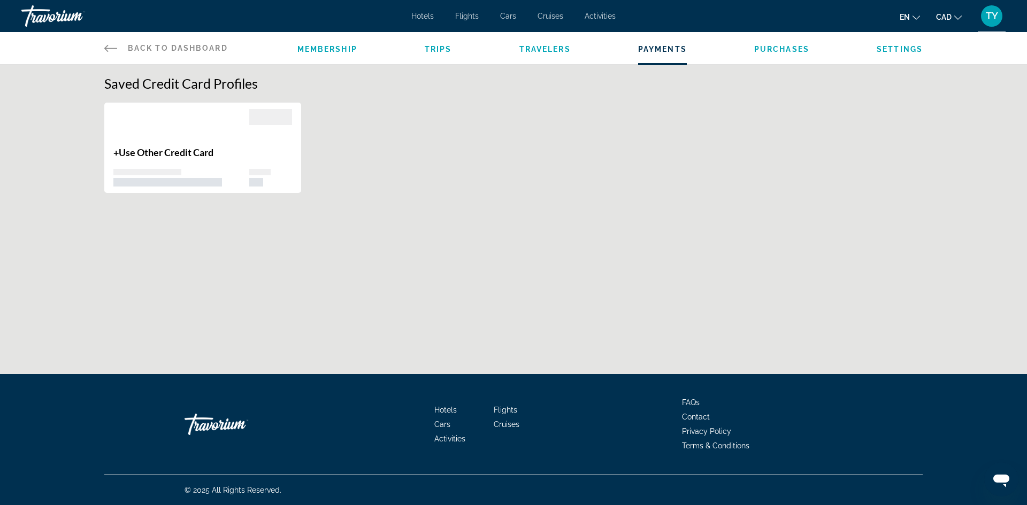
click at [113, 44] on icon "Main content" at bounding box center [110, 48] width 13 height 13
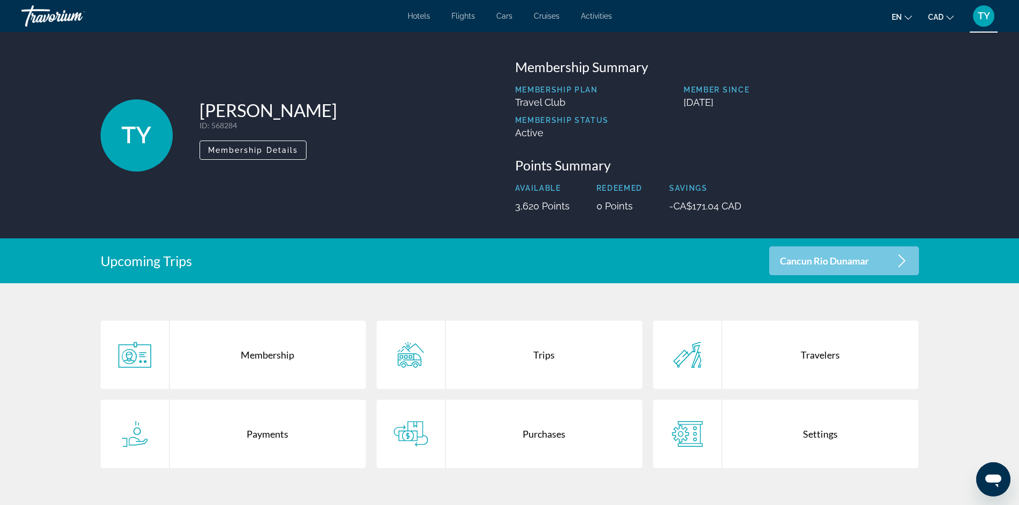
click at [753, 357] on div "Travelers" at bounding box center [820, 355] width 197 height 68
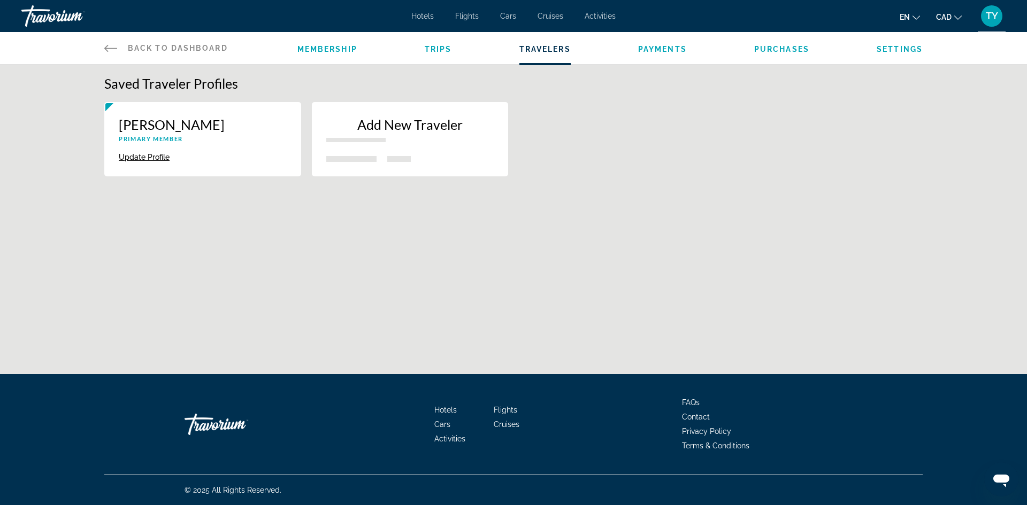
click at [103, 50] on div "Back to Dashboard Dashboard Membership Trips Travelers Payments Purchases Setti…" at bounding box center [513, 48] width 861 height 32
click at [112, 47] on icon "Main content" at bounding box center [110, 48] width 13 height 13
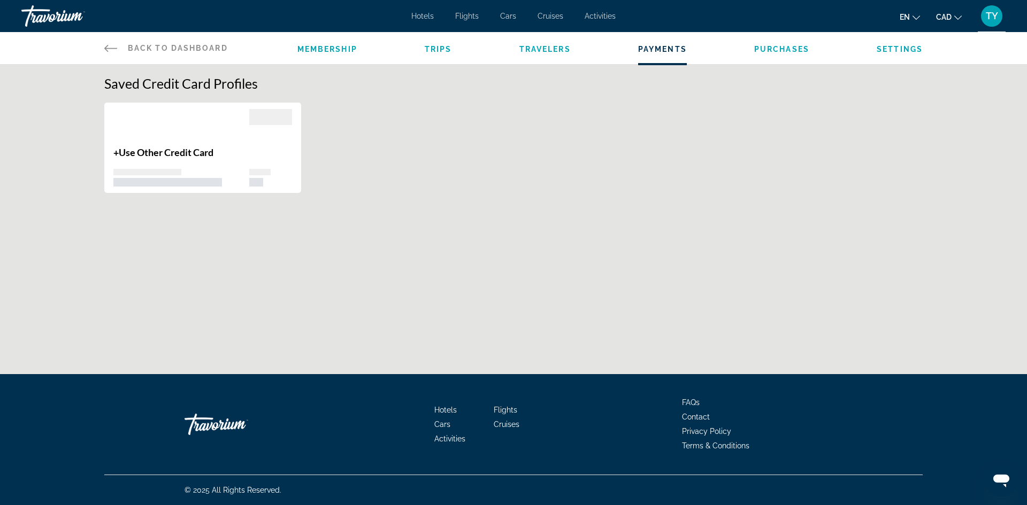
click at [111, 44] on icon "Main content" at bounding box center [110, 48] width 13 height 13
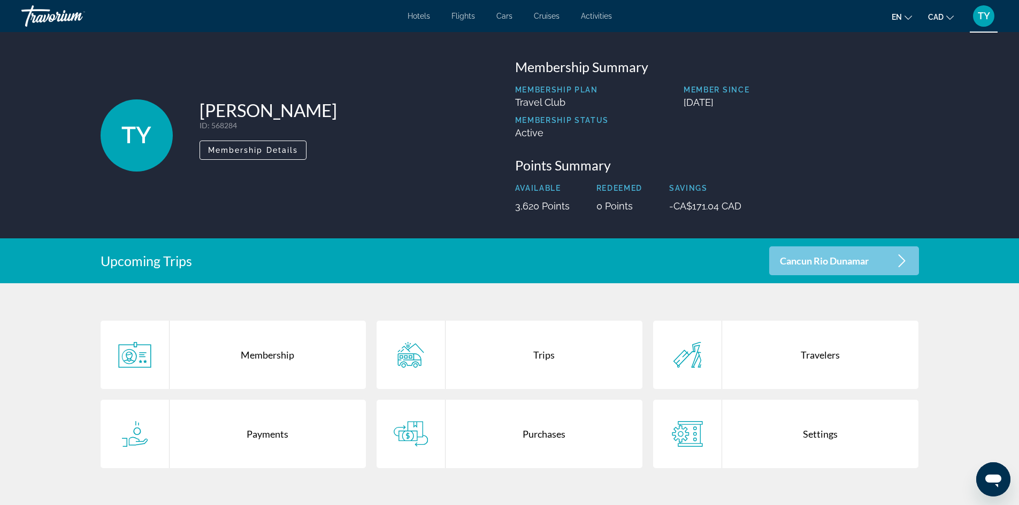
click at [480, 422] on div "Purchases" at bounding box center [543, 434] width 197 height 68
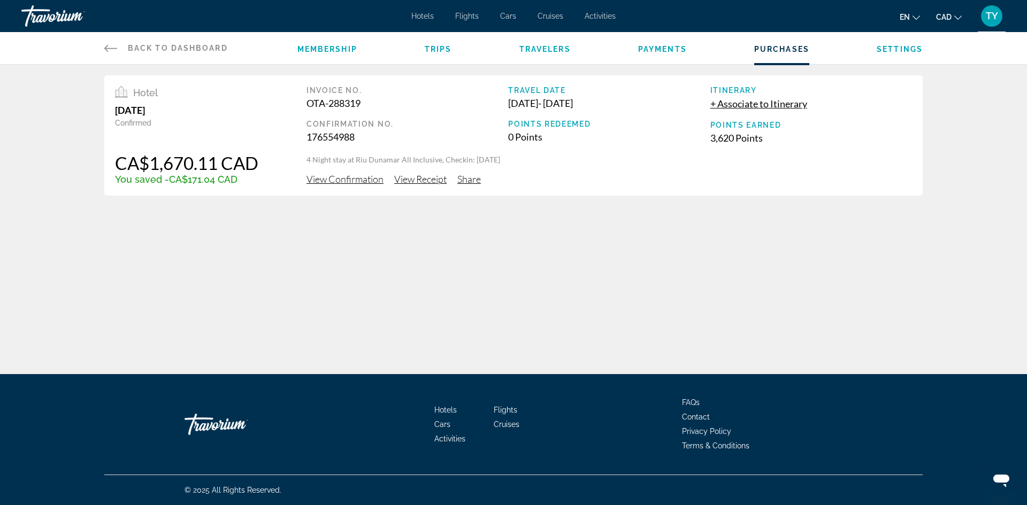
click at [341, 178] on span "View Confirmation" at bounding box center [344, 179] width 77 height 12
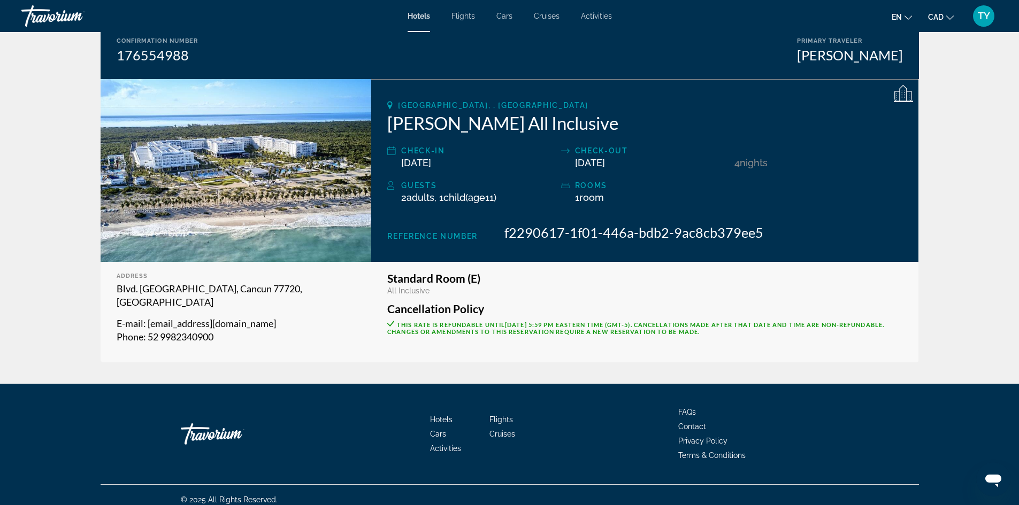
scroll to position [111, 0]
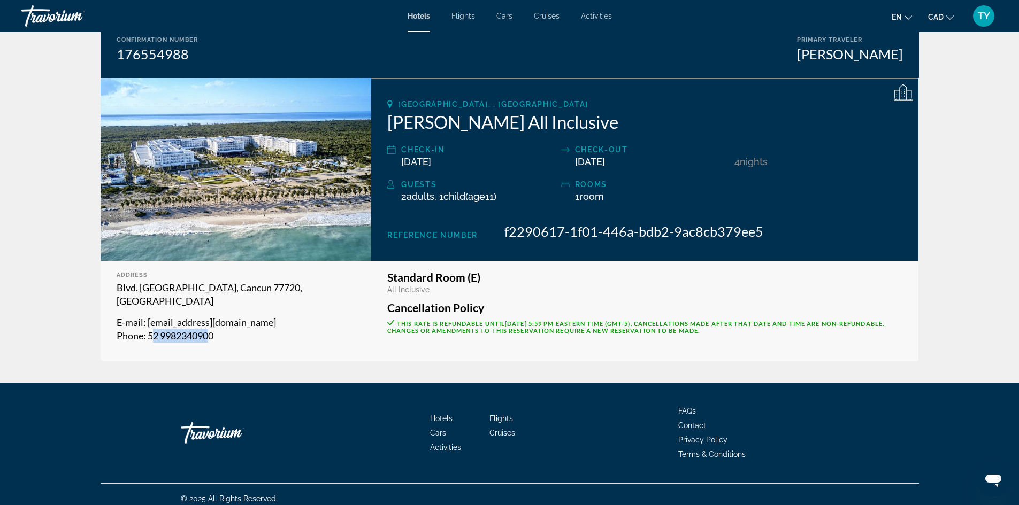
drag, startPoint x: 152, startPoint y: 323, endPoint x: 212, endPoint y: 322, distance: 59.9
click at [212, 330] on span ": 52 9982340900" at bounding box center [178, 336] width 70 height 12
click at [243, 329] on p "Phone : 52 9982340900" at bounding box center [236, 335] width 239 height 13
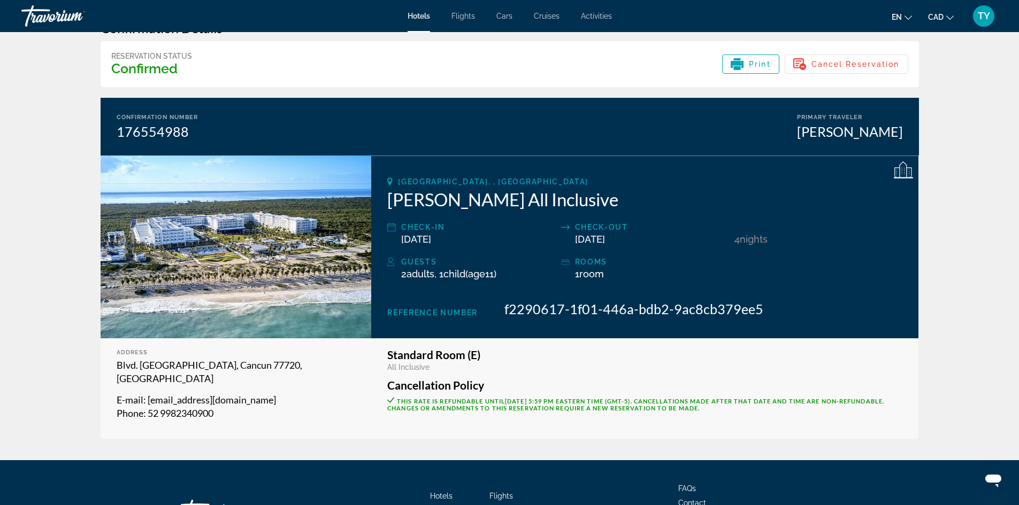
scroll to position [0, 0]
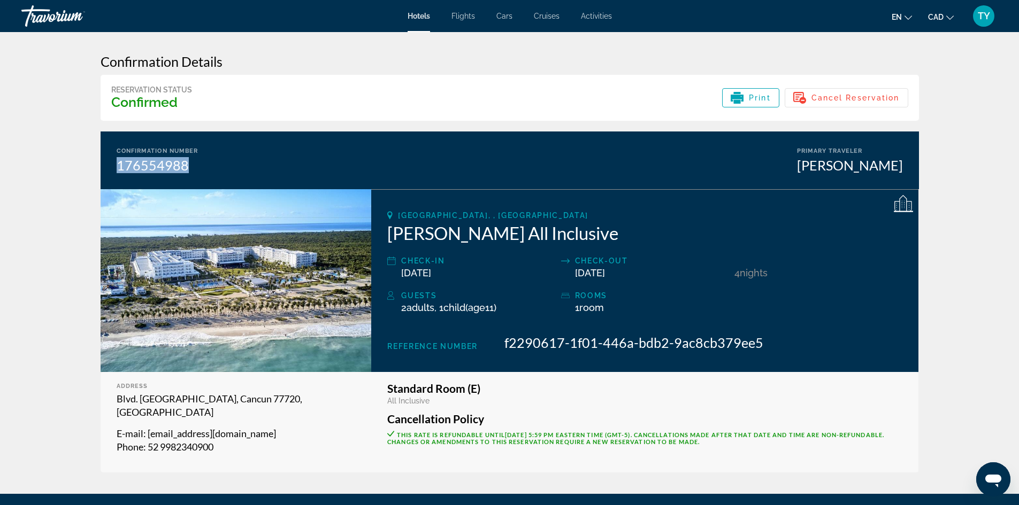
drag, startPoint x: 119, startPoint y: 167, endPoint x: 219, endPoint y: 164, distance: 100.6
click at [219, 164] on div "Confirmation Number 176554988 Primary Traveler Tatyana Yankovski" at bounding box center [510, 161] width 818 height 58
click at [376, 97] on div "Reservation Status Confirmed Print Cancel Reservation" at bounding box center [510, 98] width 818 height 46
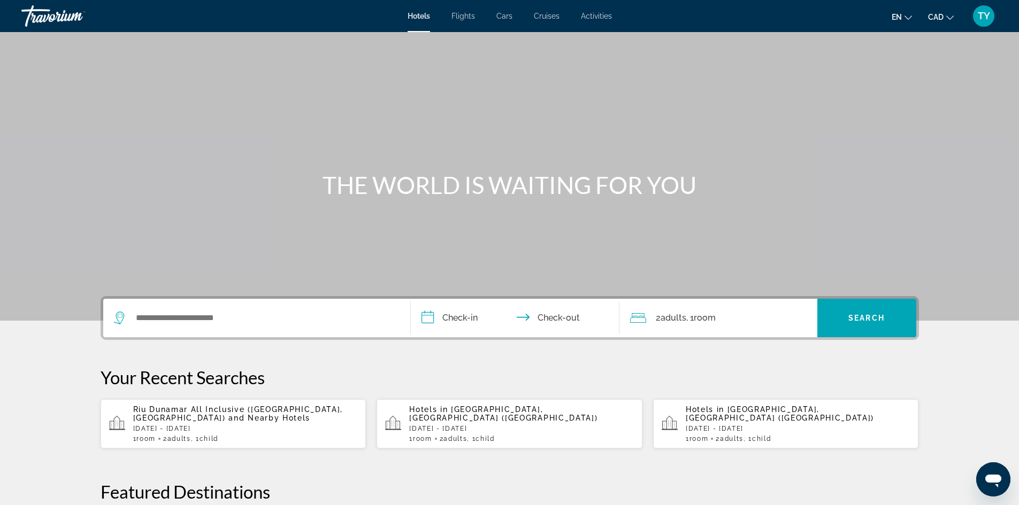
click at [256, 309] on div "Search widget" at bounding box center [257, 318] width 286 height 38
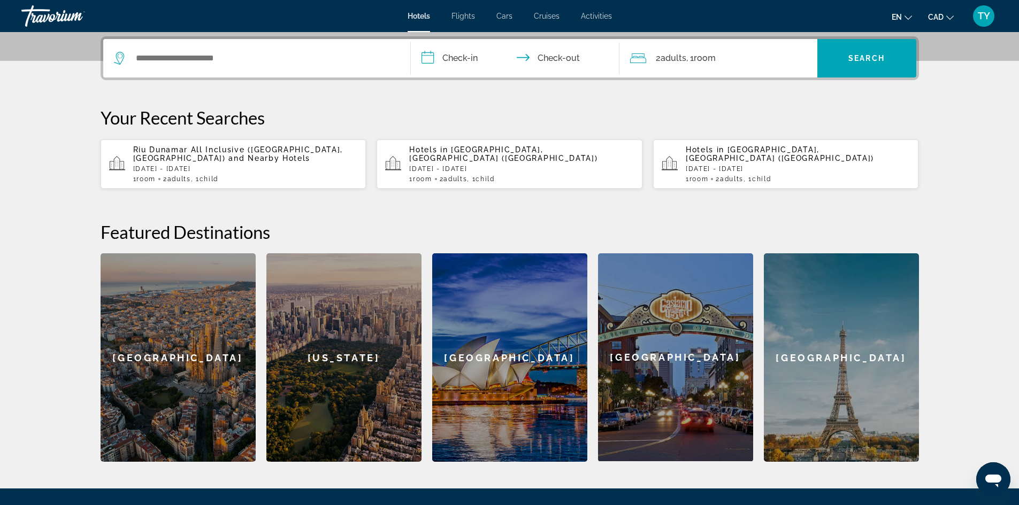
scroll to position [261, 0]
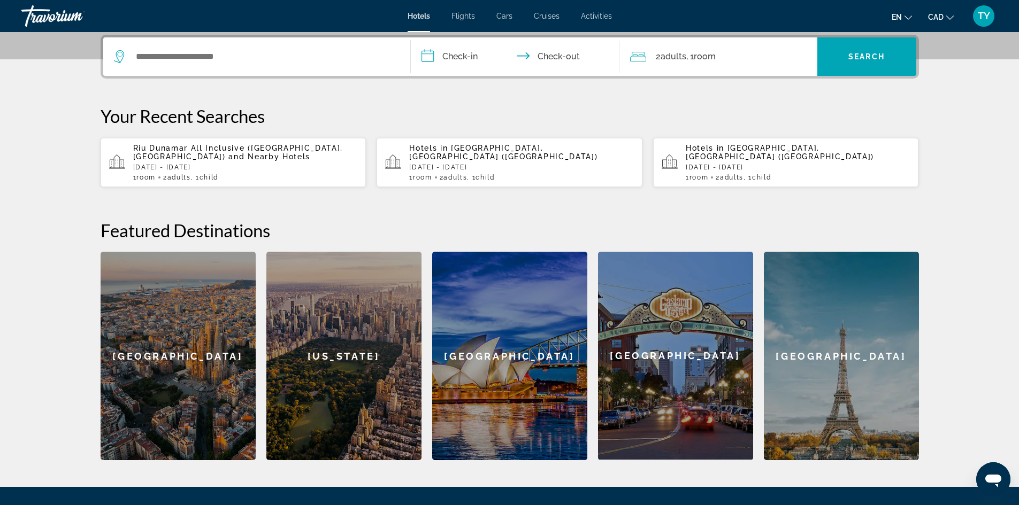
click at [228, 167] on p "[DATE] - [DATE]" at bounding box center [245, 167] width 225 height 7
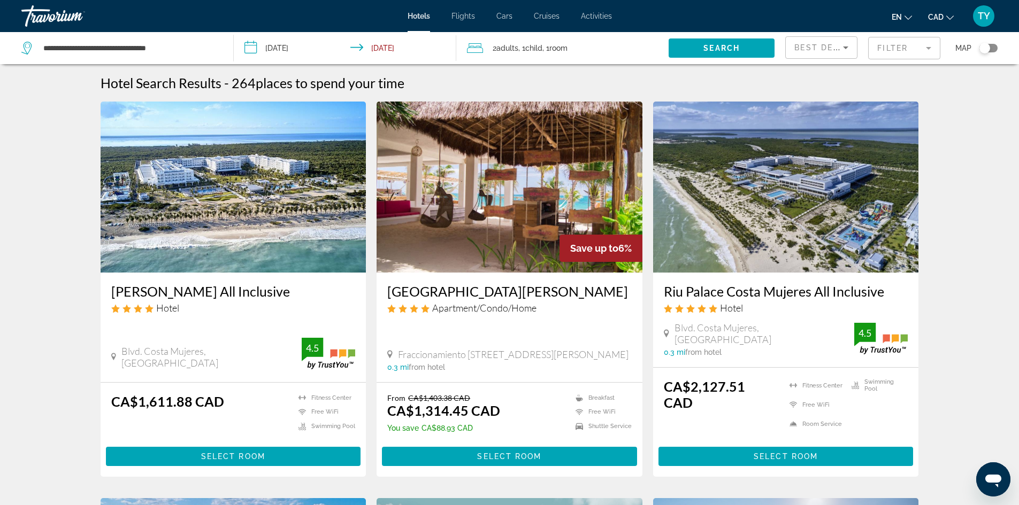
click at [199, 200] on img "Main content" at bounding box center [234, 187] width 266 height 171
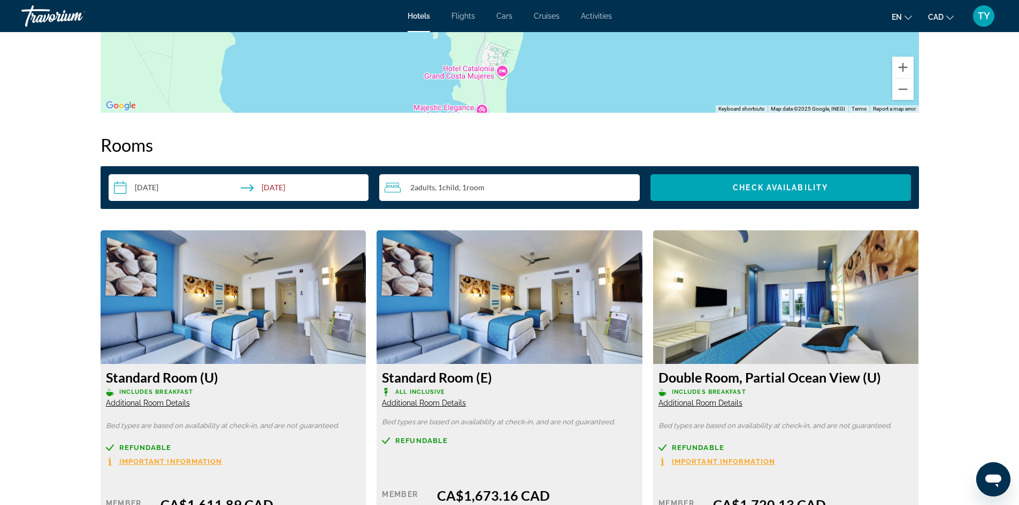
scroll to position [1337, 0]
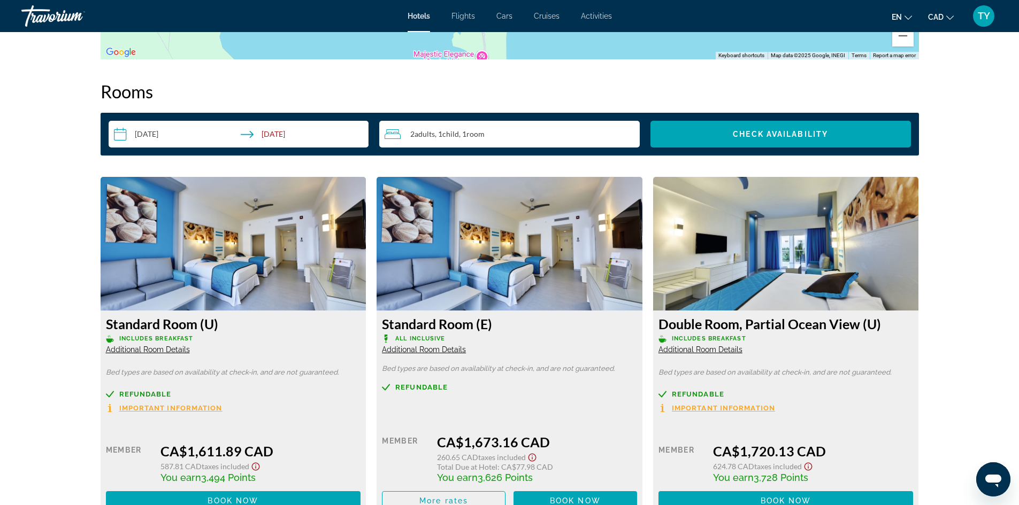
click at [444, 351] on span "Additional Room Details" at bounding box center [424, 349] width 84 height 9
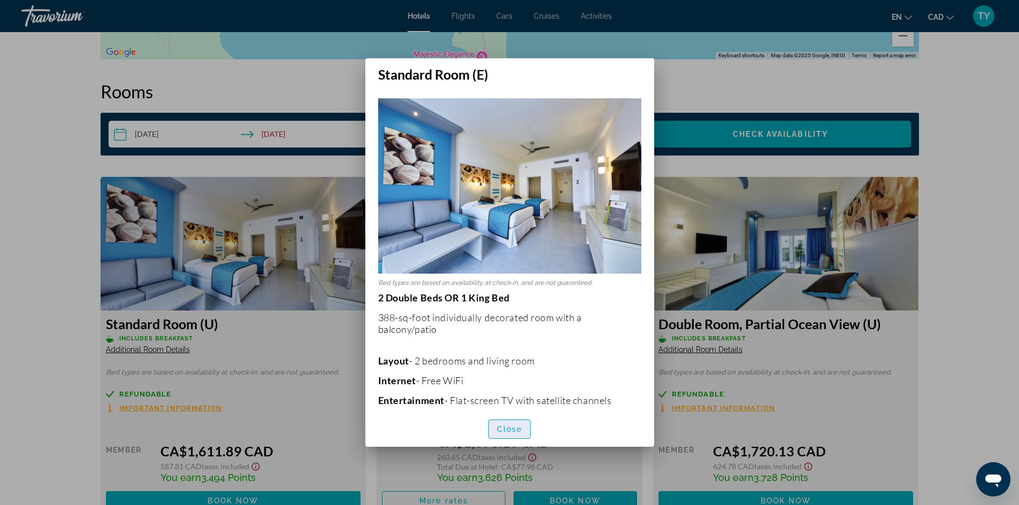
click at [505, 427] on span "Close" at bounding box center [510, 429] width 26 height 9
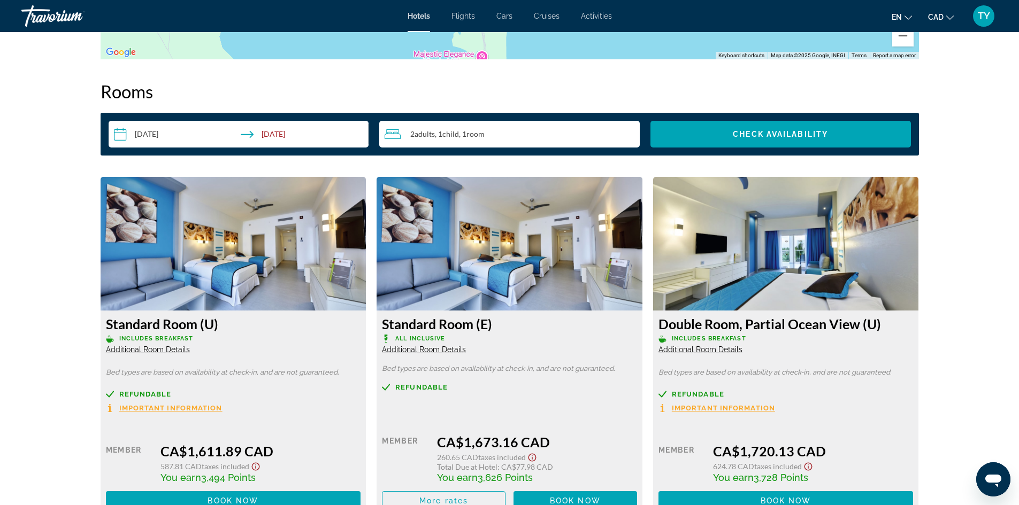
click at [161, 346] on span "Additional Room Details" at bounding box center [148, 349] width 84 height 9
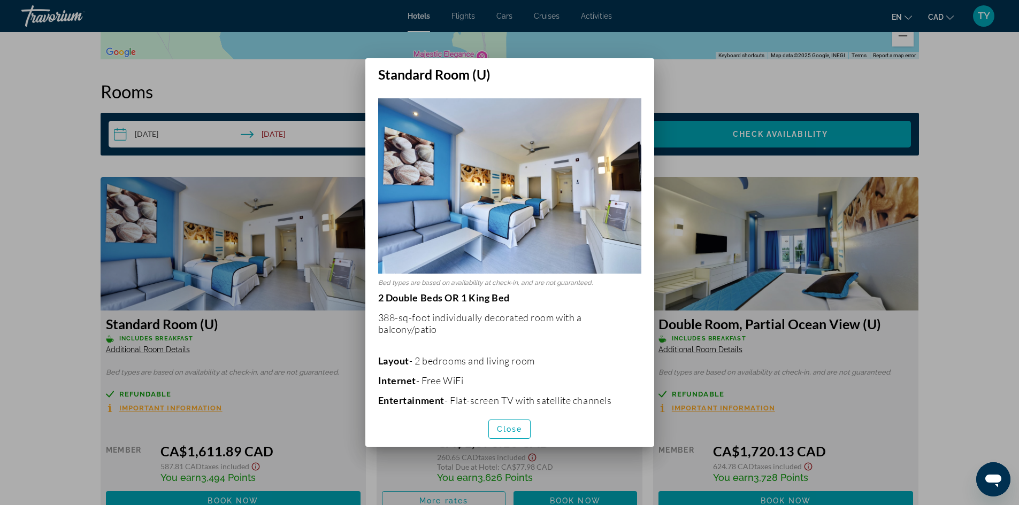
scroll to position [0, 0]
click at [161, 346] on div at bounding box center [509, 252] width 1019 height 505
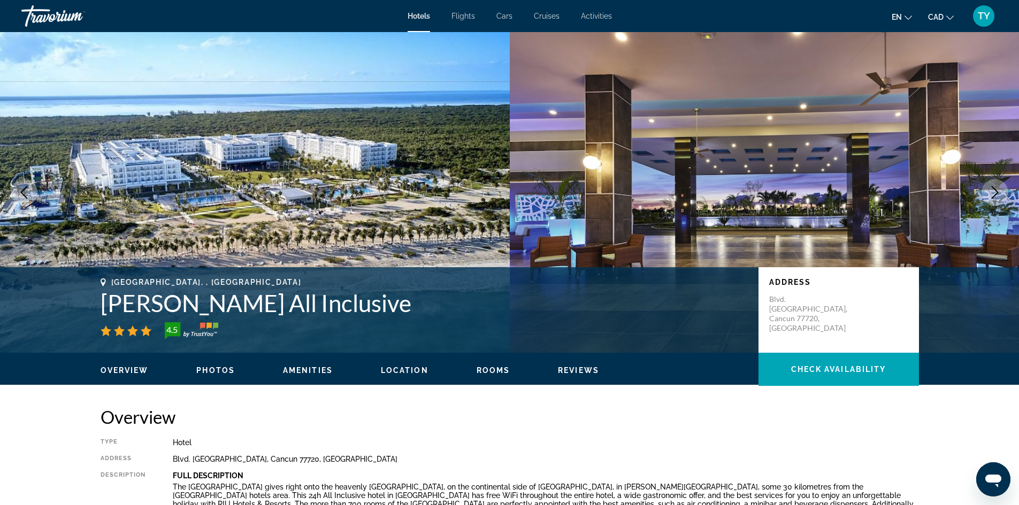
scroll to position [1337, 0]
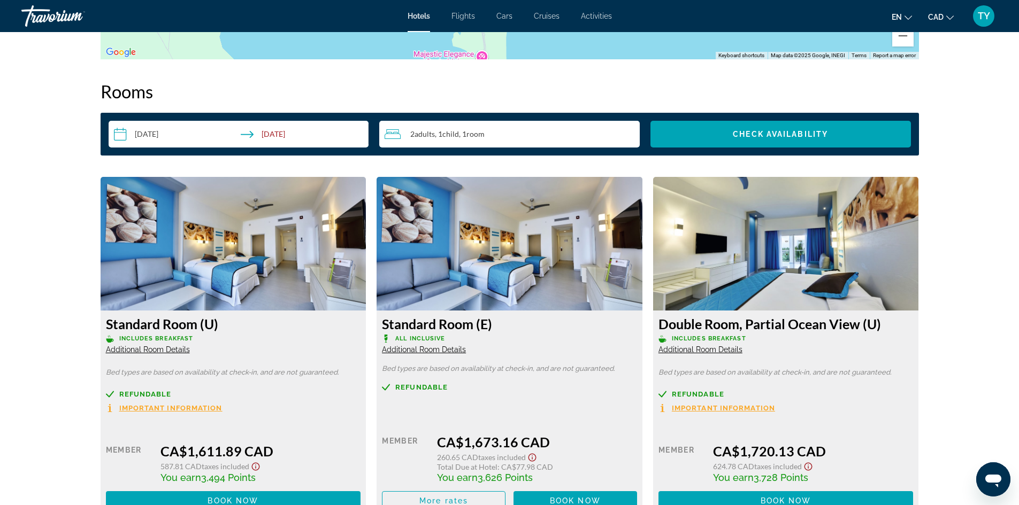
click at [683, 351] on span "Additional Room Details" at bounding box center [700, 349] width 84 height 9
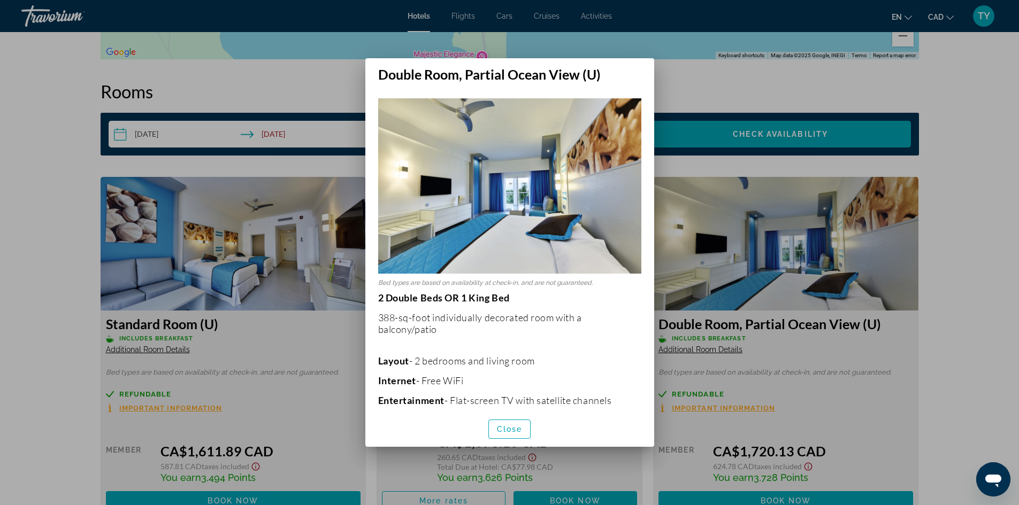
click at [167, 346] on div at bounding box center [509, 252] width 1019 height 505
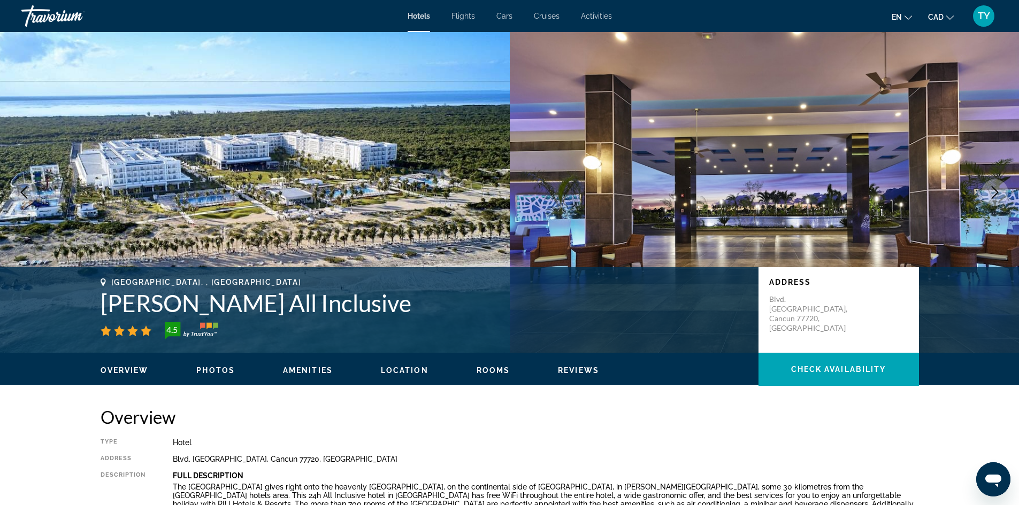
scroll to position [1337, 0]
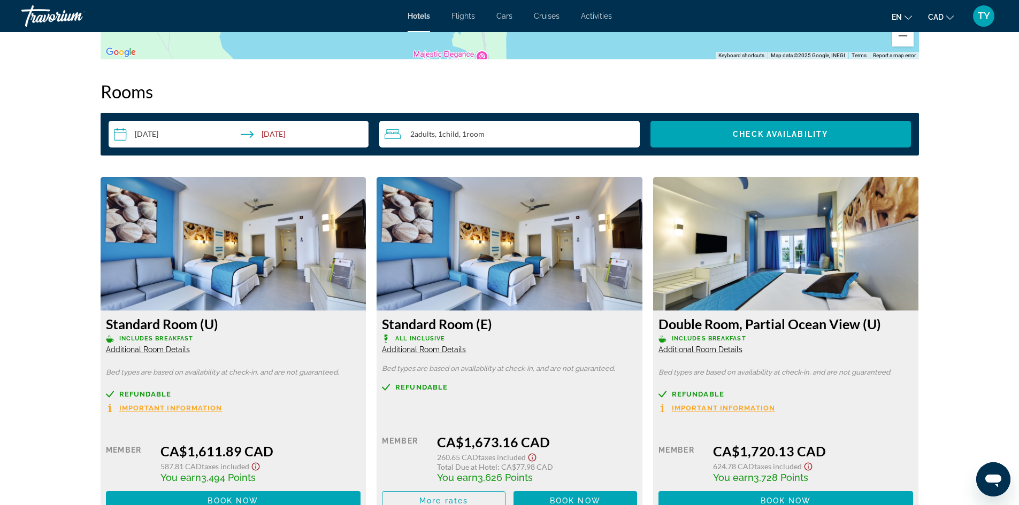
click at [166, 348] on span "Additional Room Details" at bounding box center [148, 349] width 84 height 9
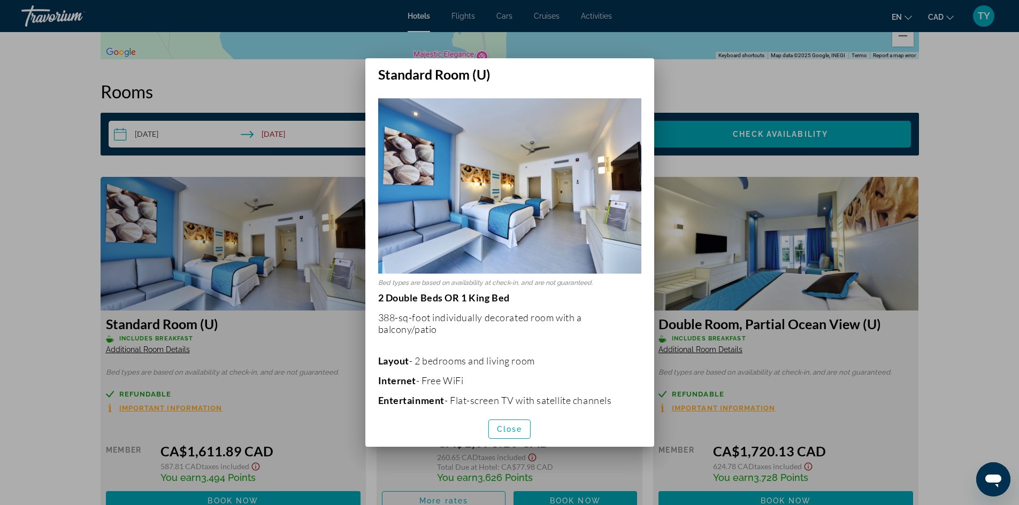
click at [219, 358] on div at bounding box center [509, 252] width 1019 height 505
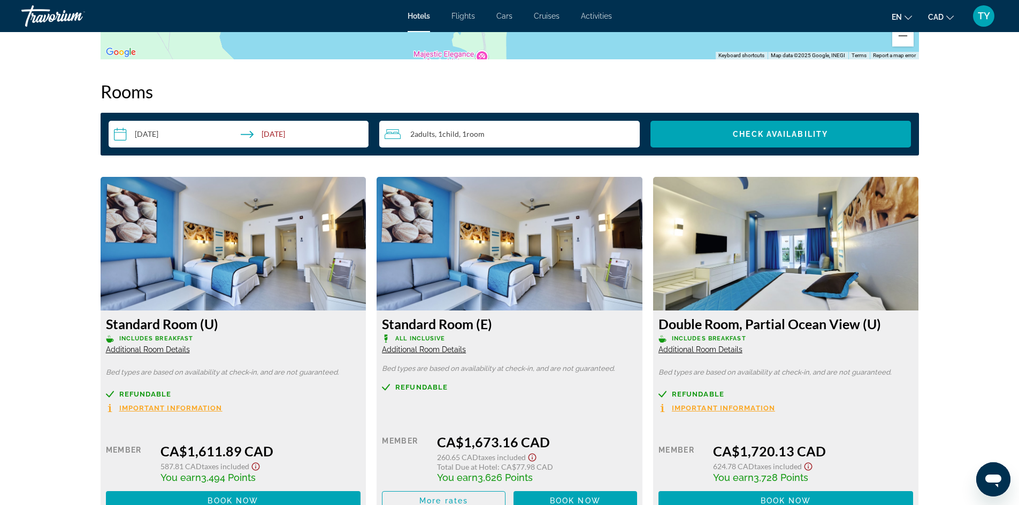
scroll to position [1337, 0]
click at [404, 351] on span "Additional Room Details" at bounding box center [424, 349] width 84 height 9
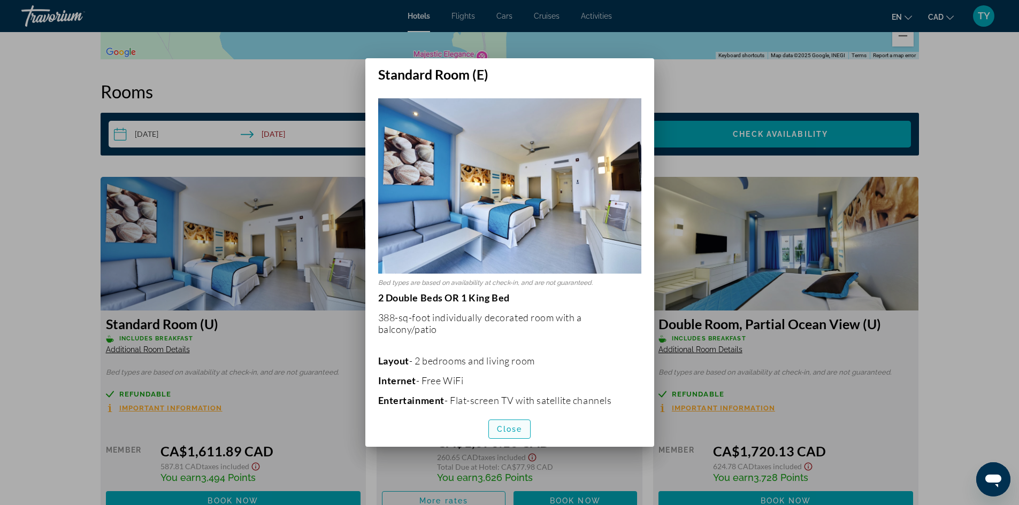
click at [508, 431] on span "Close" at bounding box center [510, 429] width 26 height 9
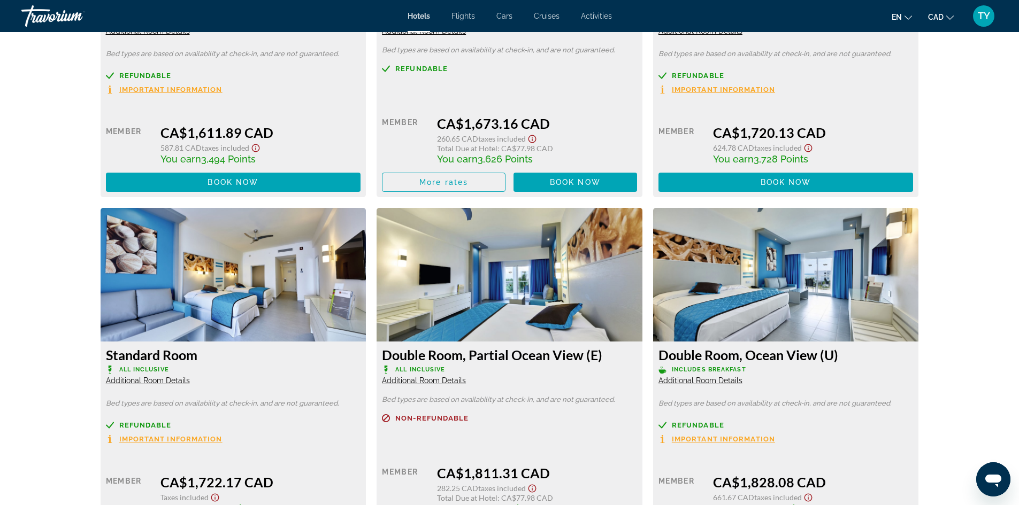
scroll to position [1657, 0]
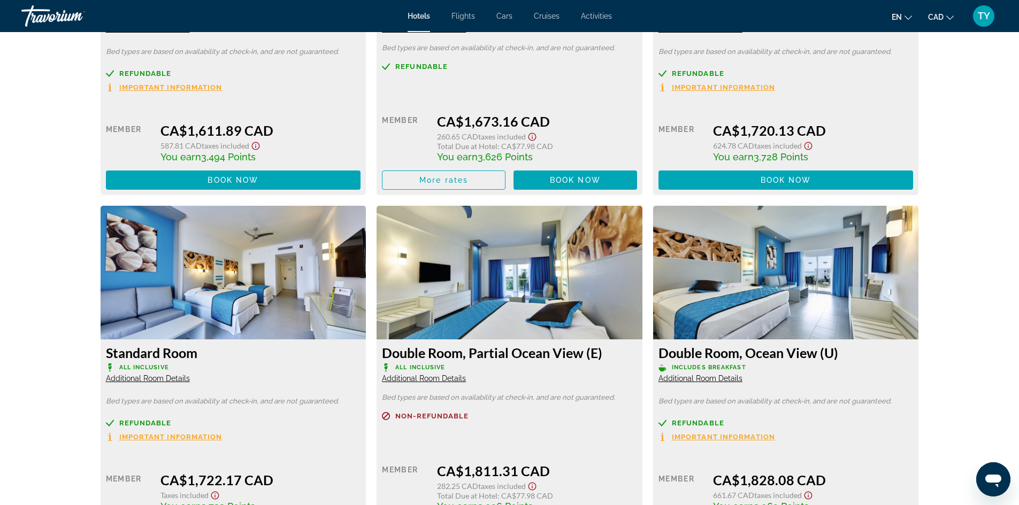
click at [171, 376] on span "Additional Room Details" at bounding box center [148, 378] width 84 height 9
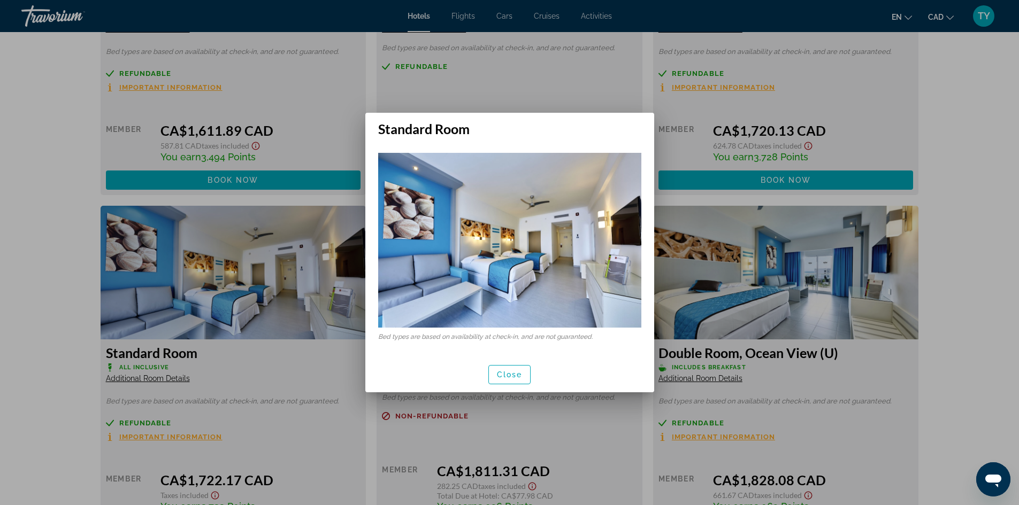
scroll to position [0, 0]
click at [508, 371] on span "Close" at bounding box center [510, 375] width 26 height 9
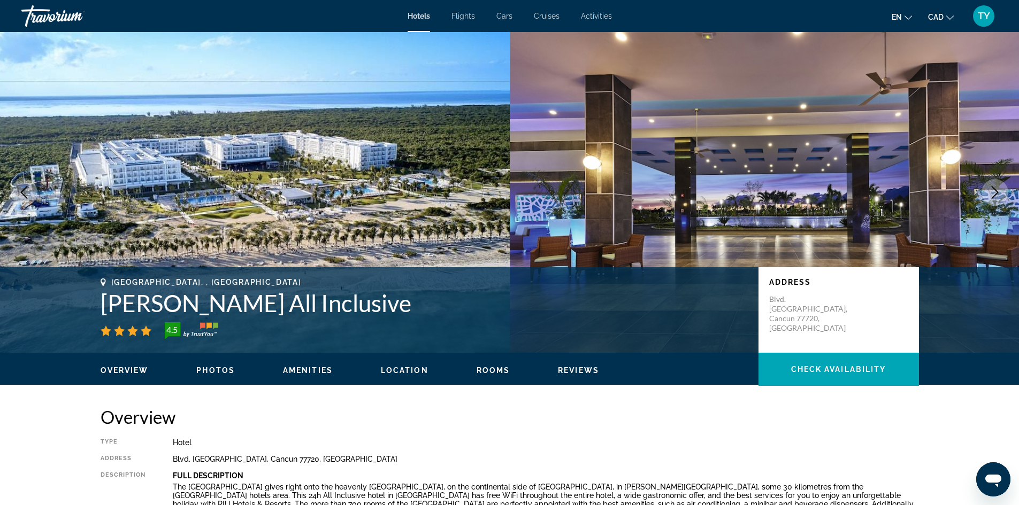
scroll to position [1657, 0]
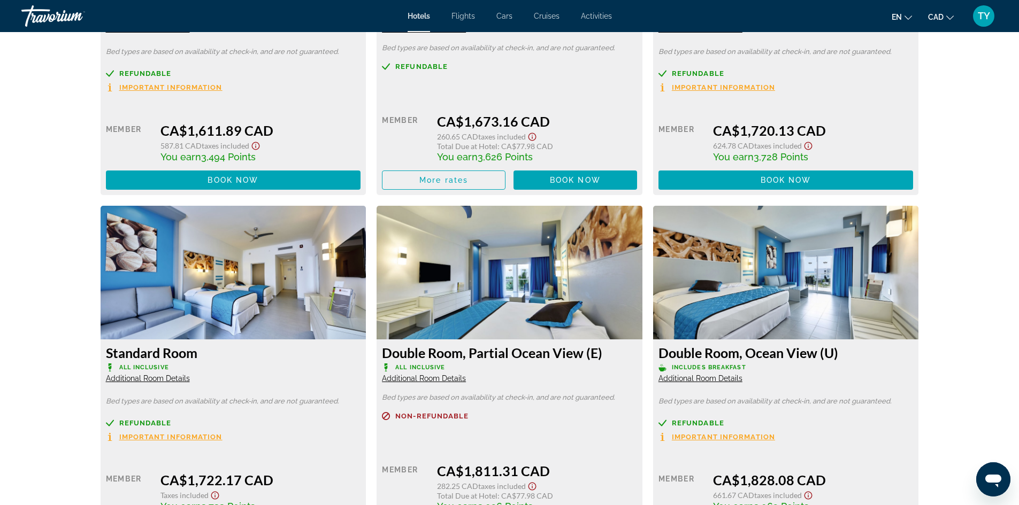
click at [449, 375] on span "Additional Room Details" at bounding box center [424, 378] width 84 height 9
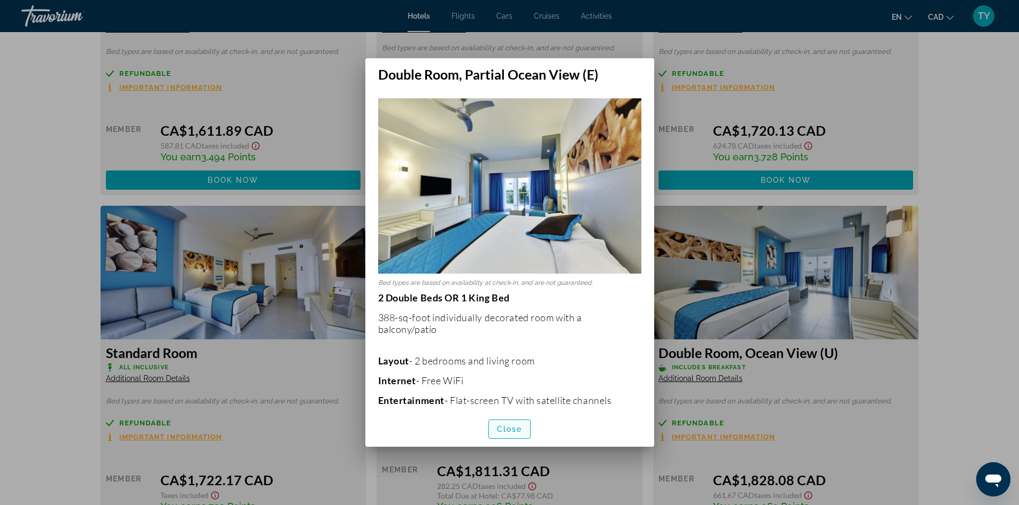
click at [522, 426] on span "Close" at bounding box center [510, 429] width 26 height 9
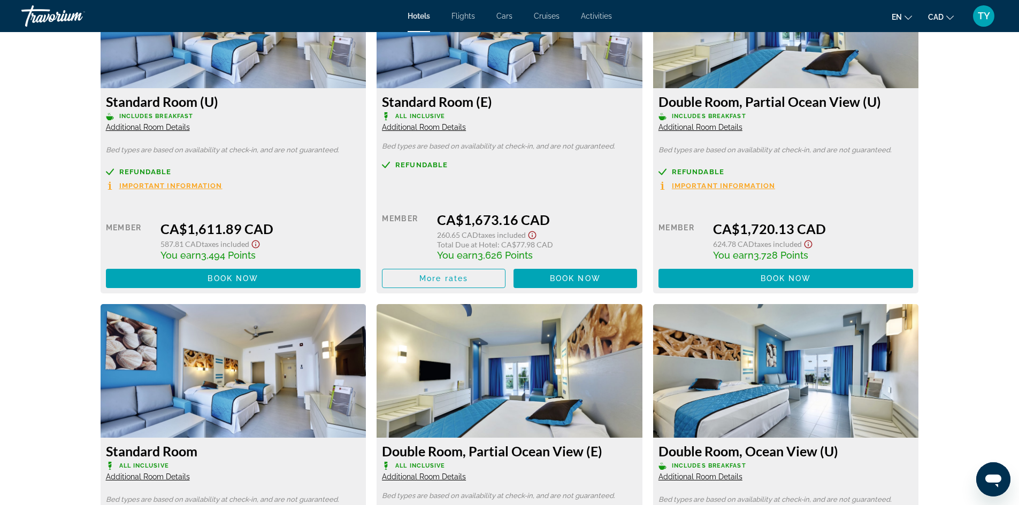
scroll to position [1444, 0]
